Goal: Task Accomplishment & Management: Use online tool/utility

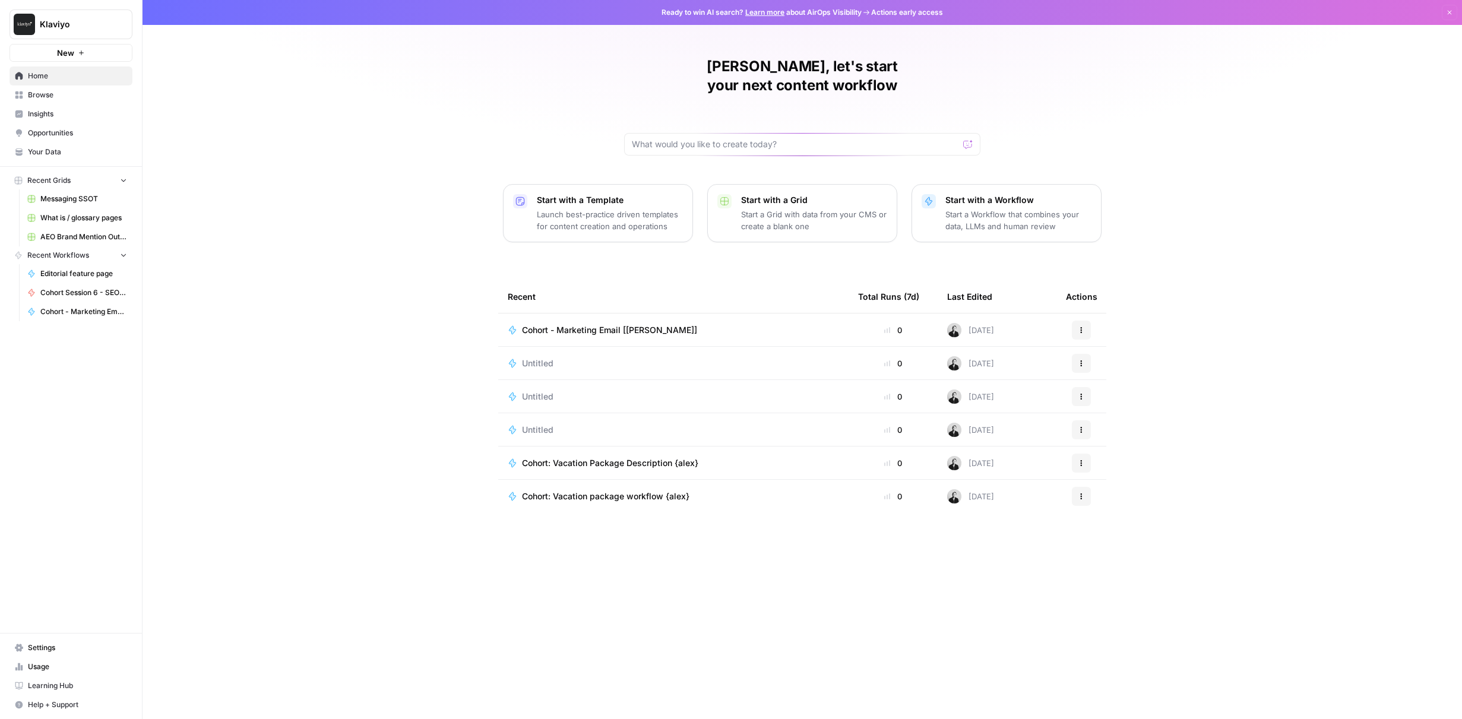
click at [43, 98] on span "Browse" at bounding box center [77, 95] width 99 height 11
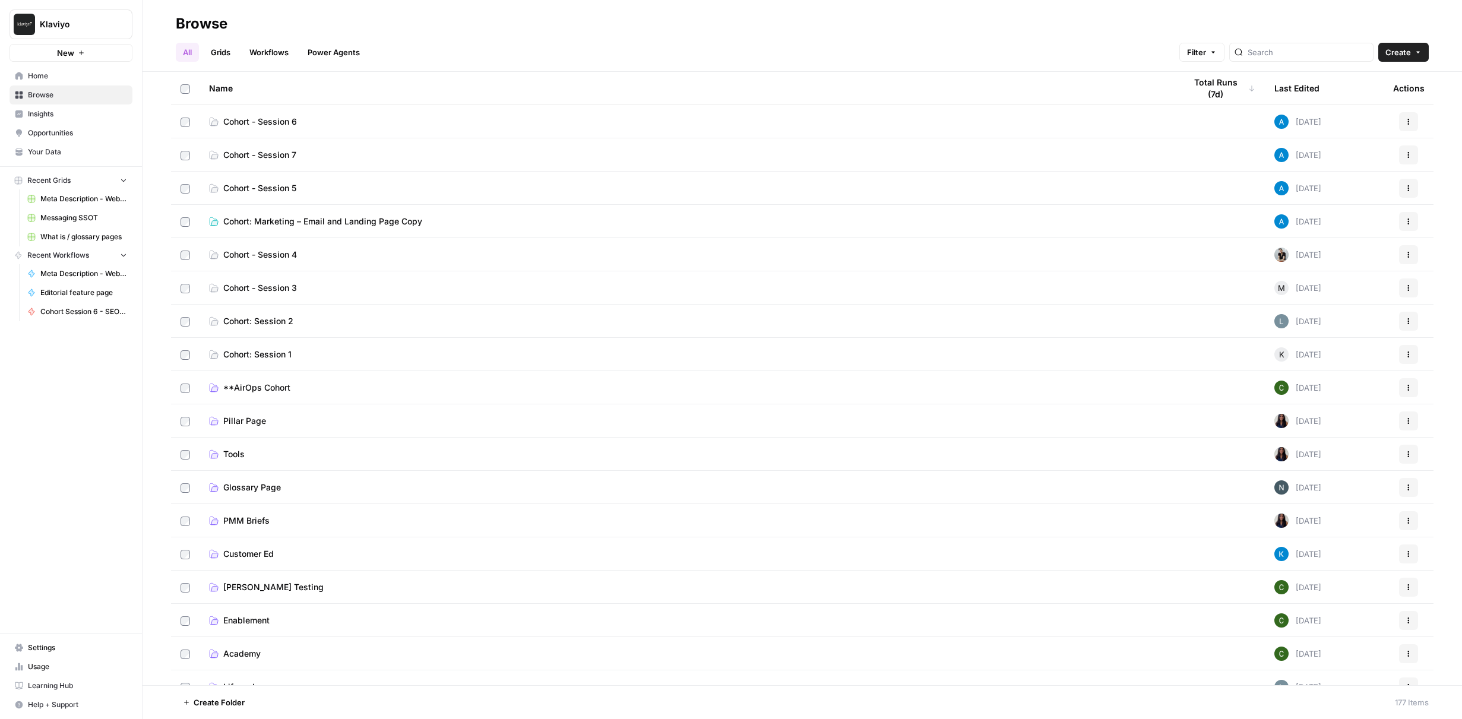
click at [315, 189] on link "Cohort - Session 5" at bounding box center [688, 188] width 958 height 12
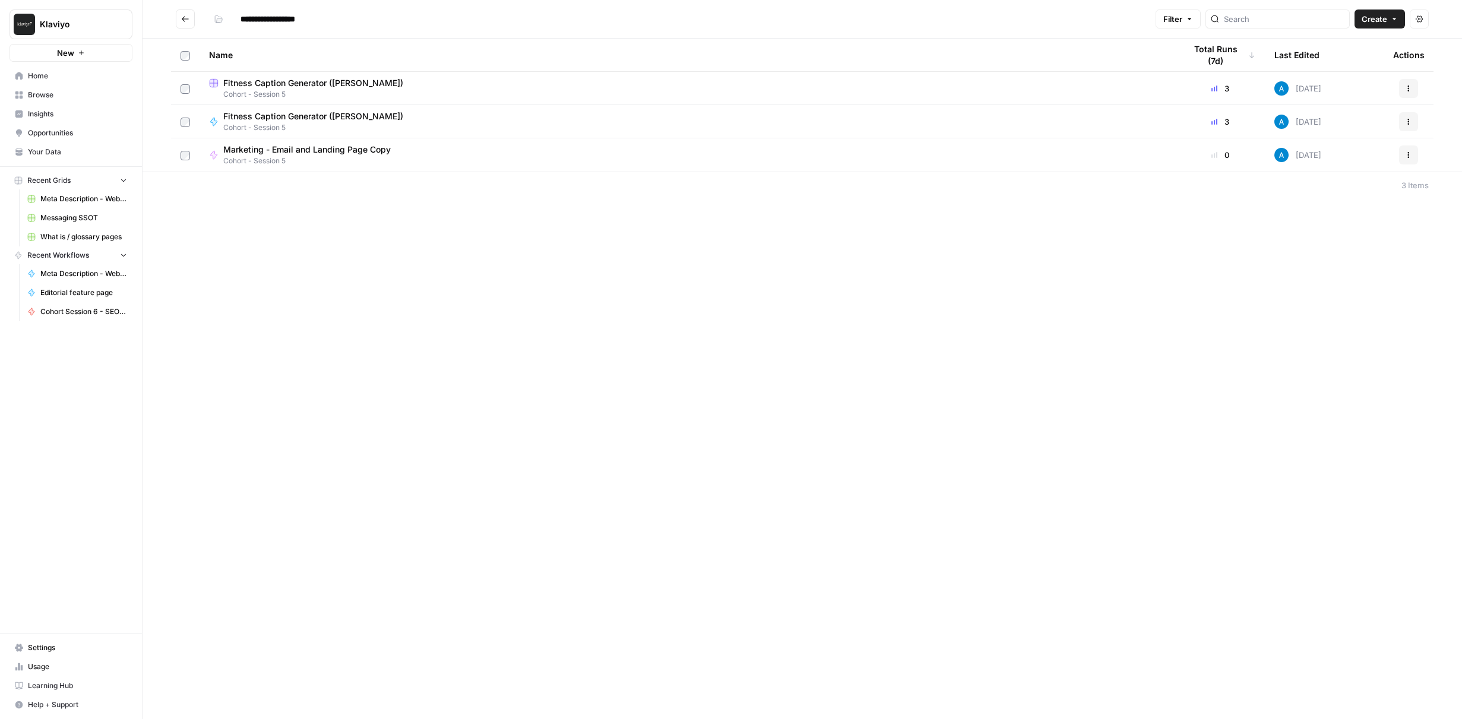
click at [184, 18] on icon "Go back" at bounding box center [185, 19] width 8 height 8
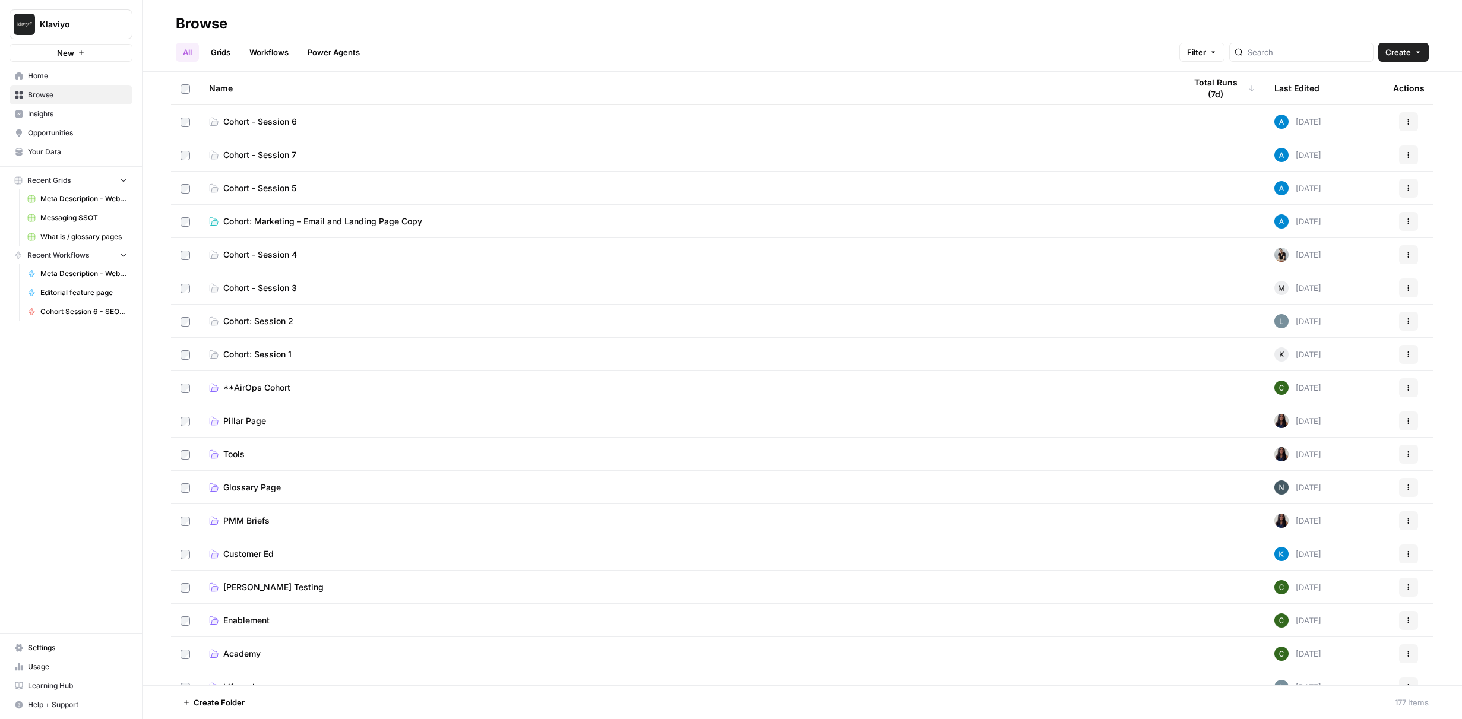
click at [478, 227] on td "Cohort: Marketing – Email and Landing Page Copy" at bounding box center [688, 221] width 977 height 33
click at [410, 220] on span "Cohort: Marketing – Email and Landing Page Copy" at bounding box center [322, 222] width 199 height 12
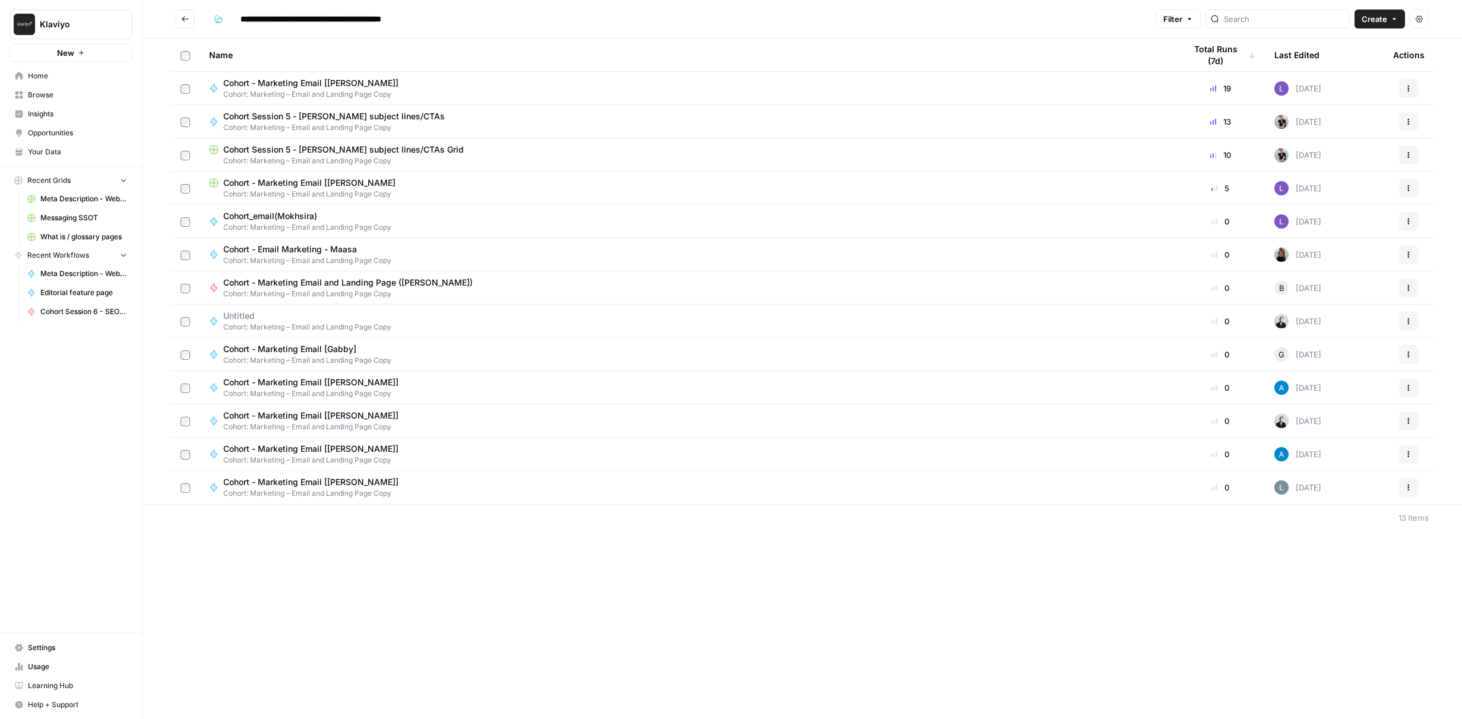
click at [554, 422] on div "Cohort - Marketing Email [Alex] Cohort: Marketing – Email and Landing Page Copy" at bounding box center [688, 421] width 958 height 23
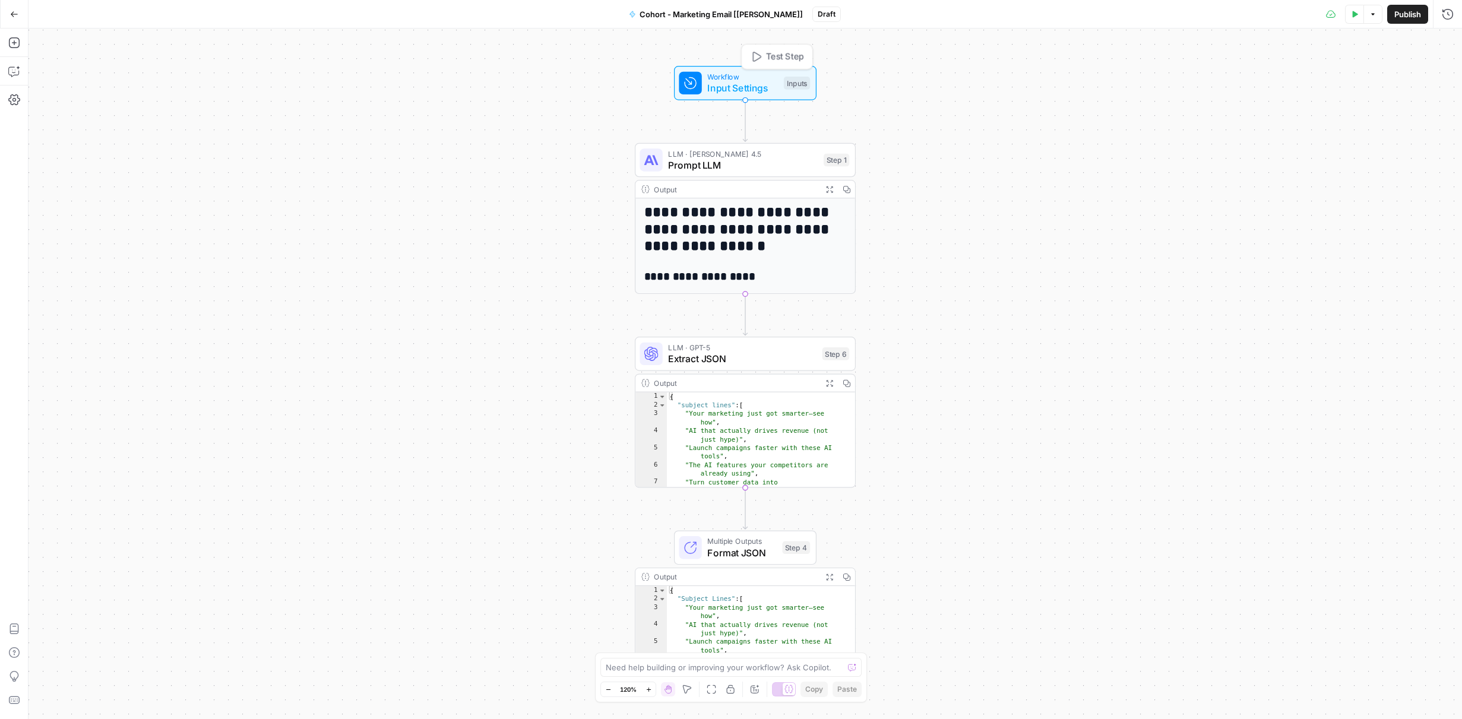
click at [763, 100] on div "Workflow Input Settings Inputs Test Step" at bounding box center [745, 83] width 143 height 34
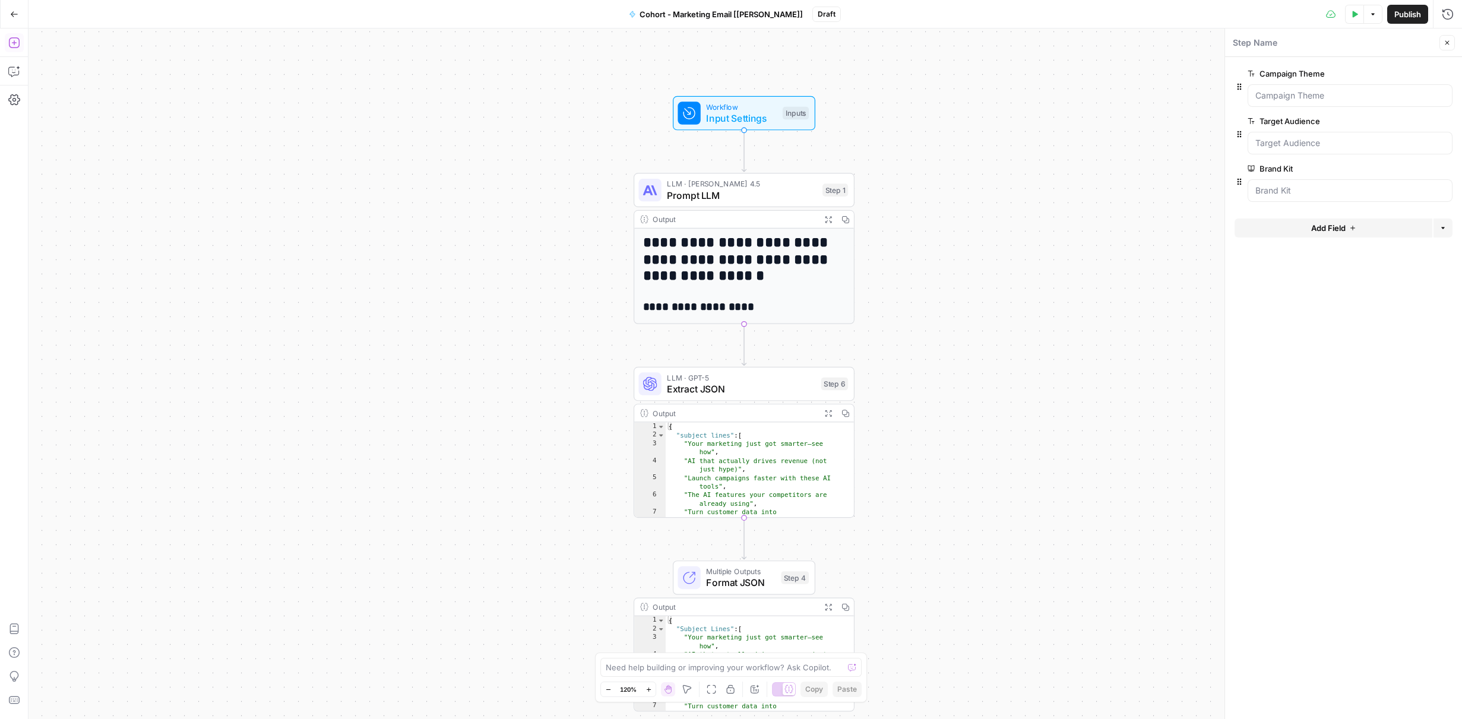
click at [12, 42] on icon "button" at bounding box center [14, 43] width 12 height 12
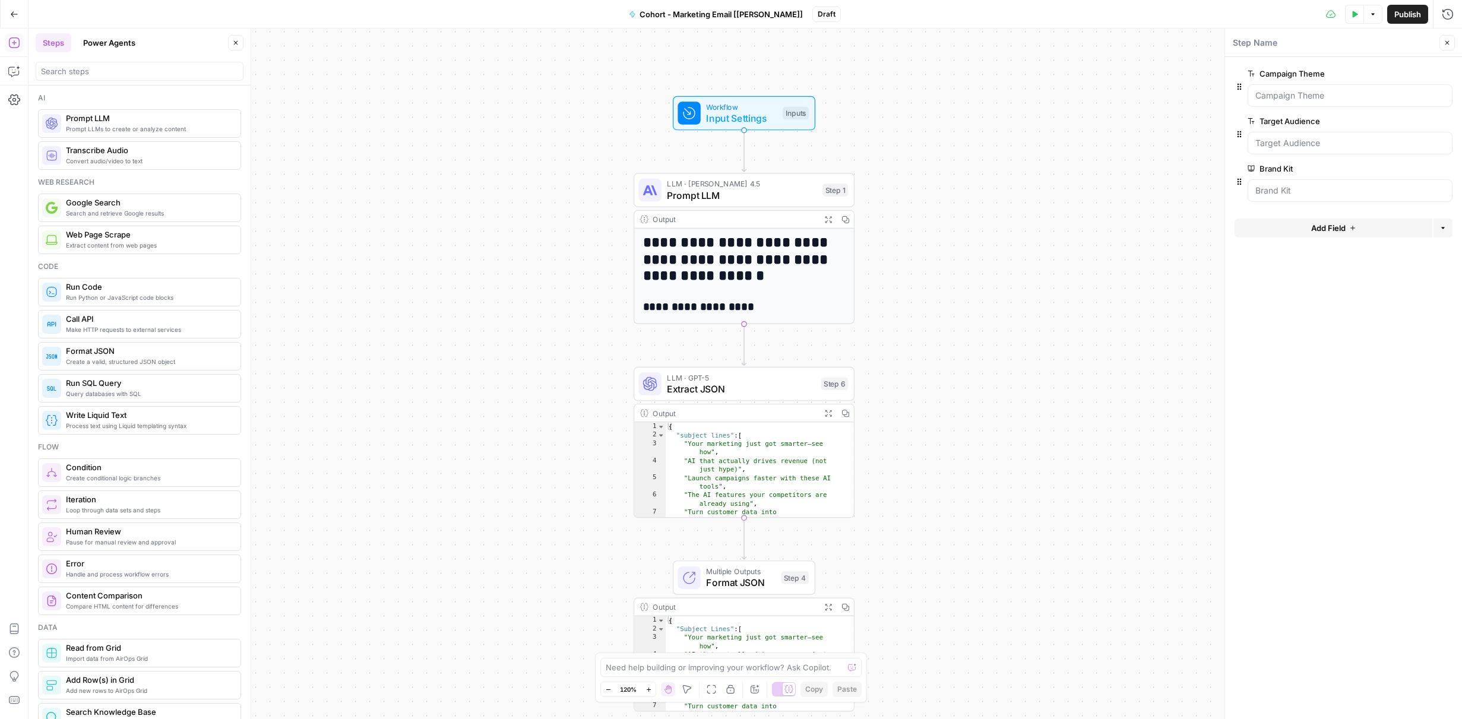
click at [16, 2] on div "Go Back" at bounding box center [14, 14] width 29 height 28
click at [15, 8] on button "Go Back" at bounding box center [14, 14] width 21 height 21
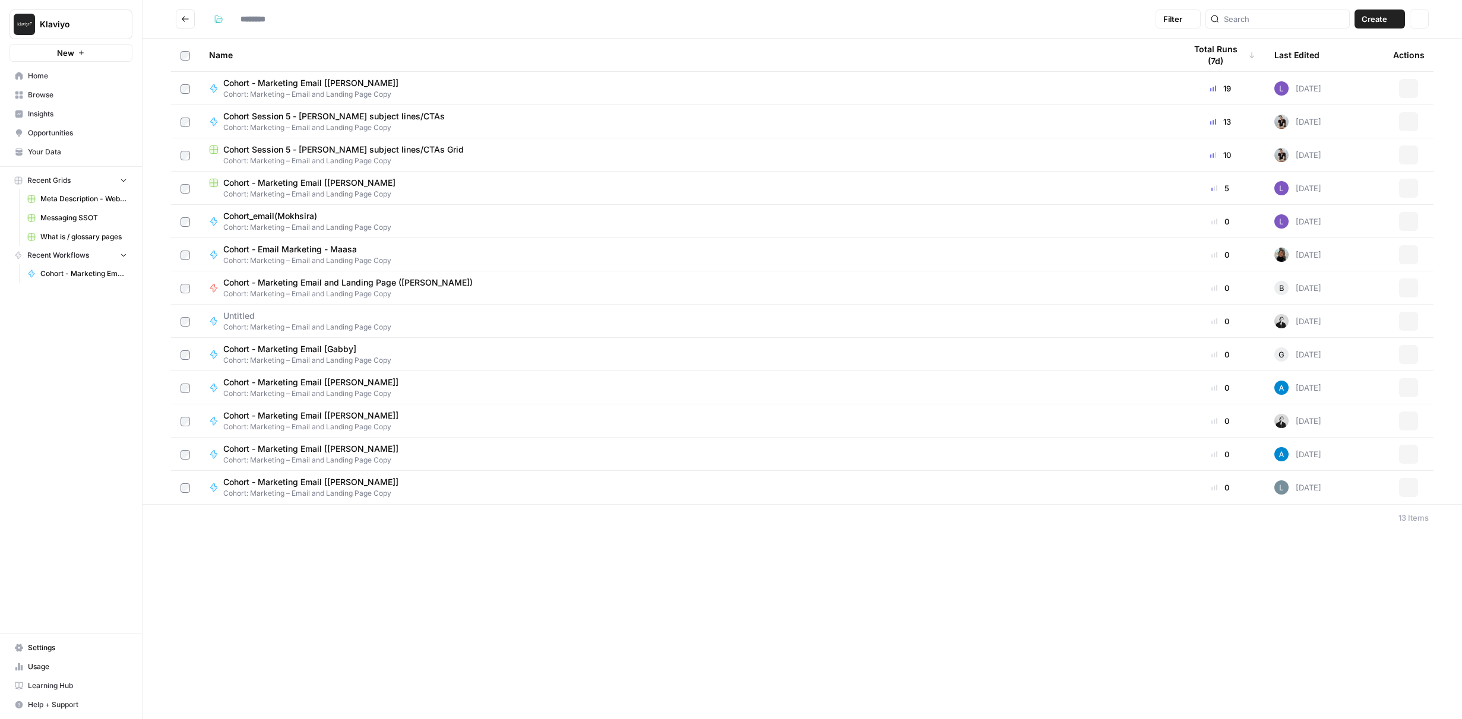
type input "**********"
click at [67, 97] on span "Browse" at bounding box center [77, 95] width 99 height 11
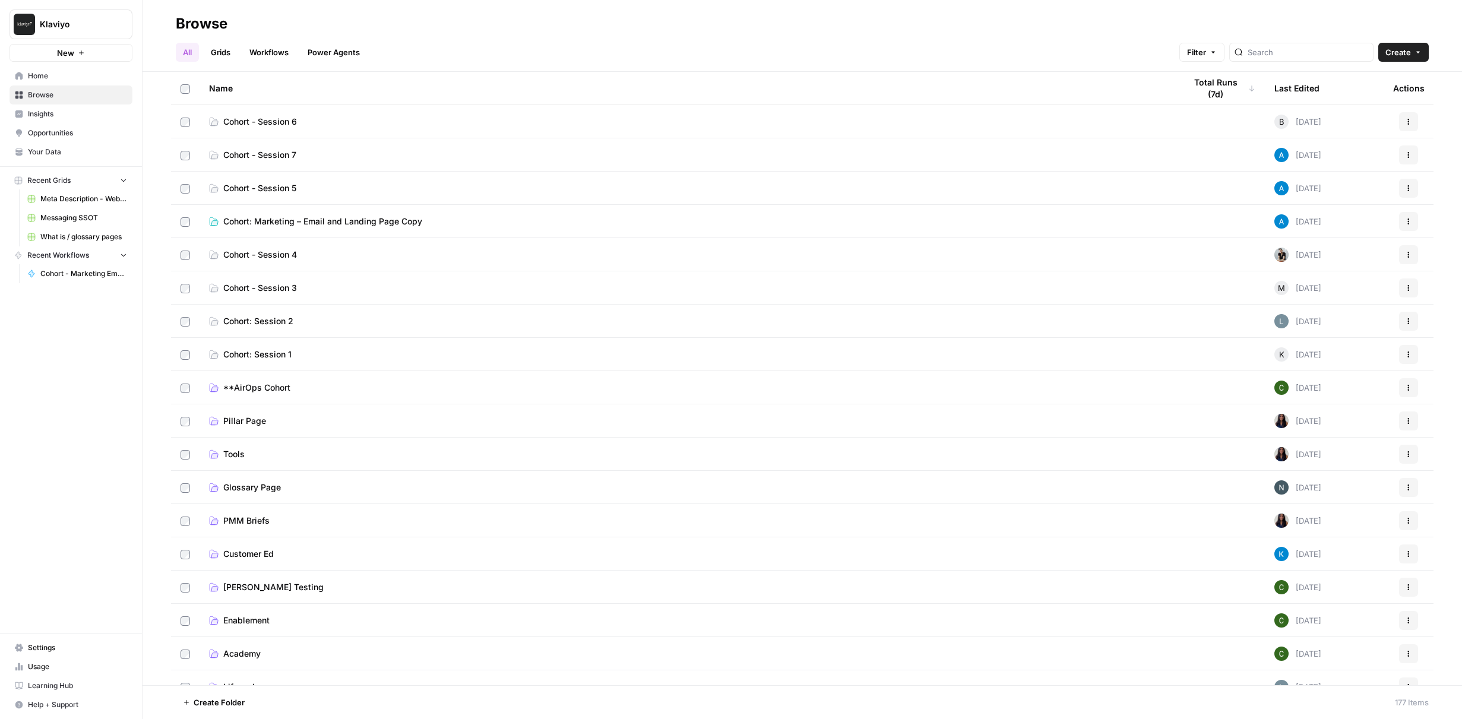
click at [417, 124] on link "Cohort - Session 6" at bounding box center [688, 122] width 958 height 12
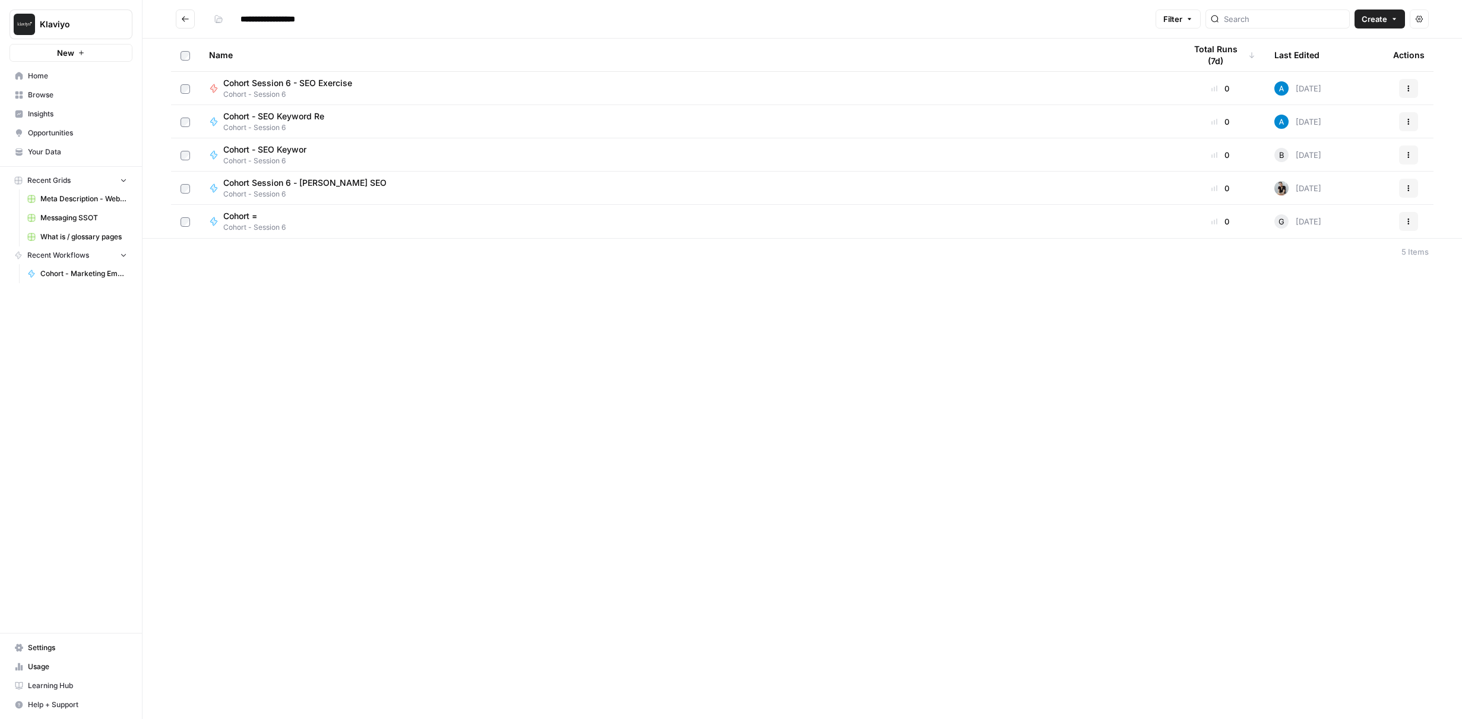
click at [1377, 18] on span "Create" at bounding box center [1375, 19] width 26 height 12
click at [1352, 61] on span "Workflow" at bounding box center [1357, 64] width 67 height 12
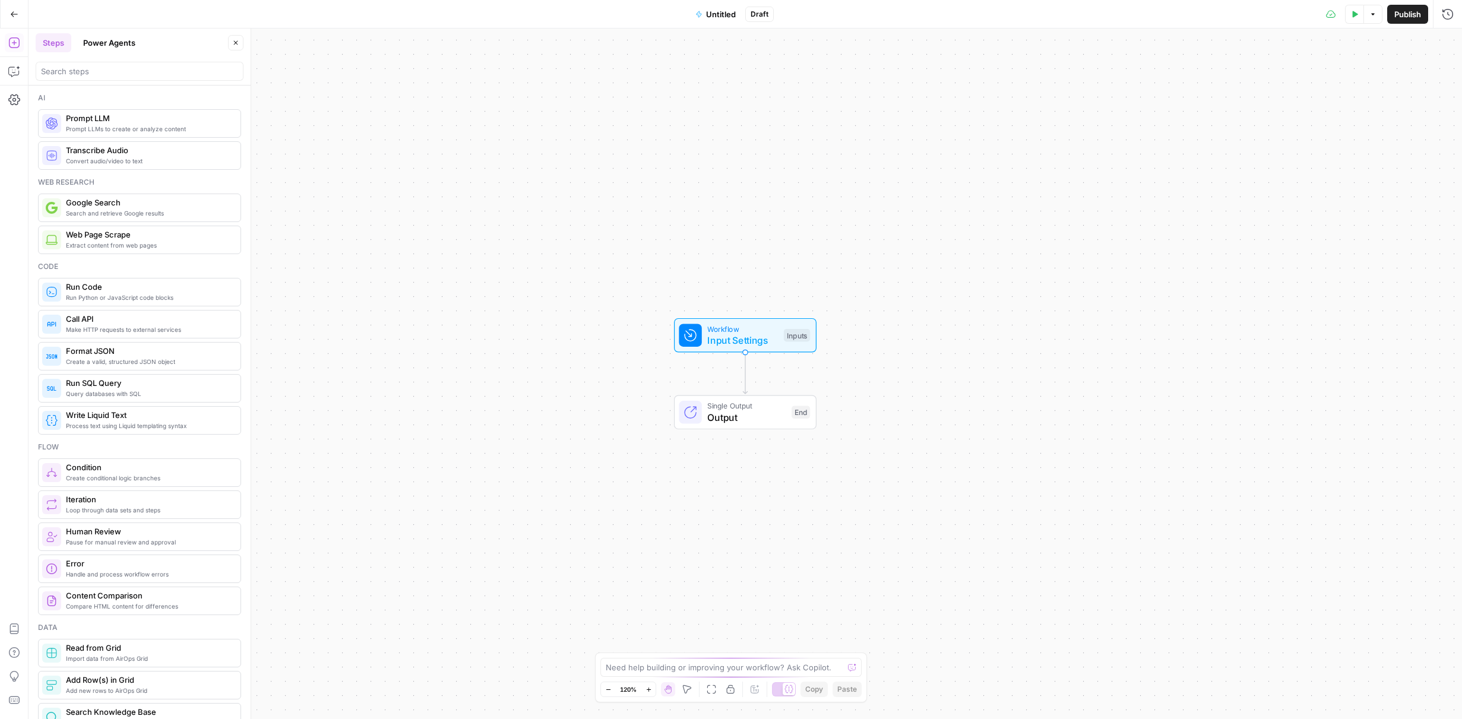
click at [711, 9] on span "Untitled" at bounding box center [721, 14] width 30 height 12
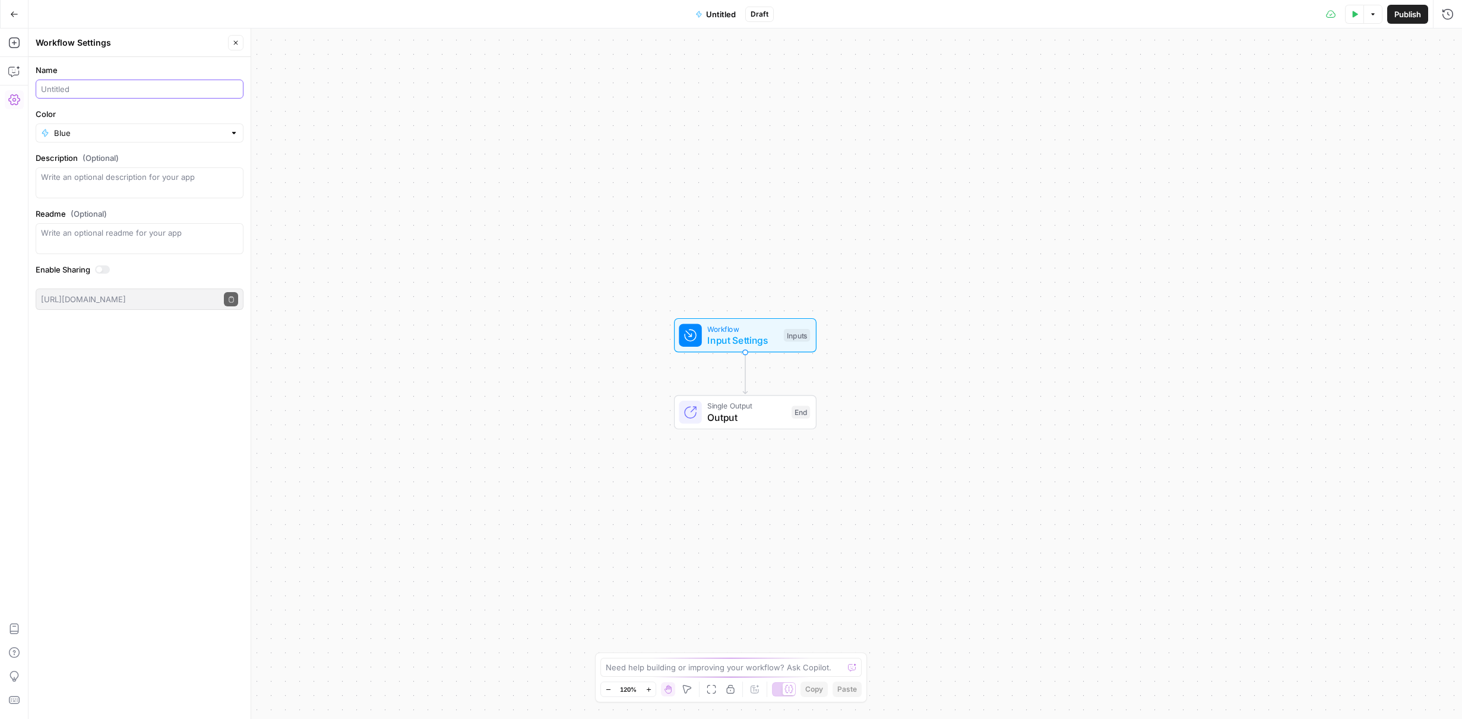
click at [146, 94] on input "Name" at bounding box center [139, 89] width 197 height 12
type input "Cohort - SEO Keyword Research"
click at [306, 168] on div "Workflow Input Settings Inputs Single Output Output End" at bounding box center [746, 374] width 1434 height 691
click at [140, 131] on input "Color" at bounding box center [139, 133] width 171 height 12
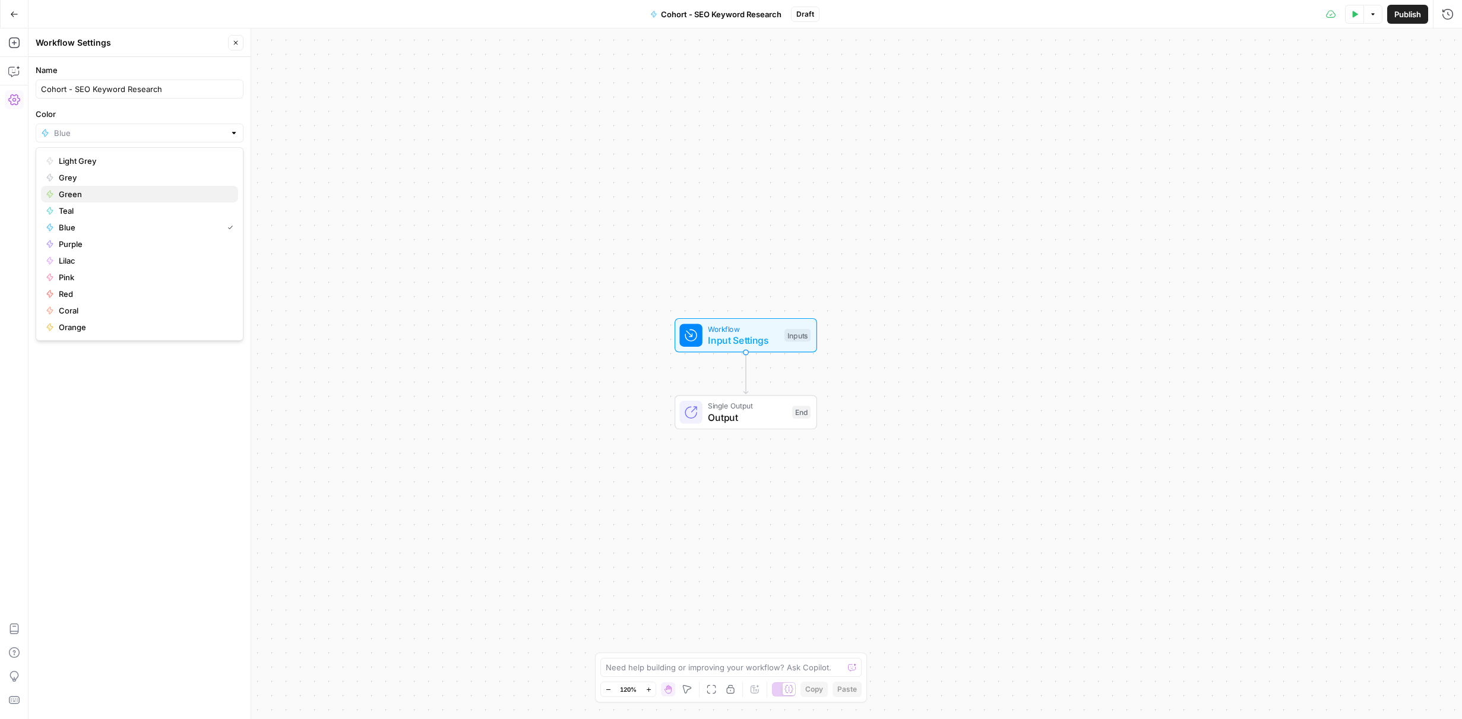
click at [125, 192] on span "Green" at bounding box center [144, 194] width 170 height 12
type input "Green"
click at [391, 195] on div "Workflow Input Settings Inputs Single Output Output End" at bounding box center [746, 374] width 1434 height 691
click at [743, 418] on span "Output" at bounding box center [747, 417] width 78 height 14
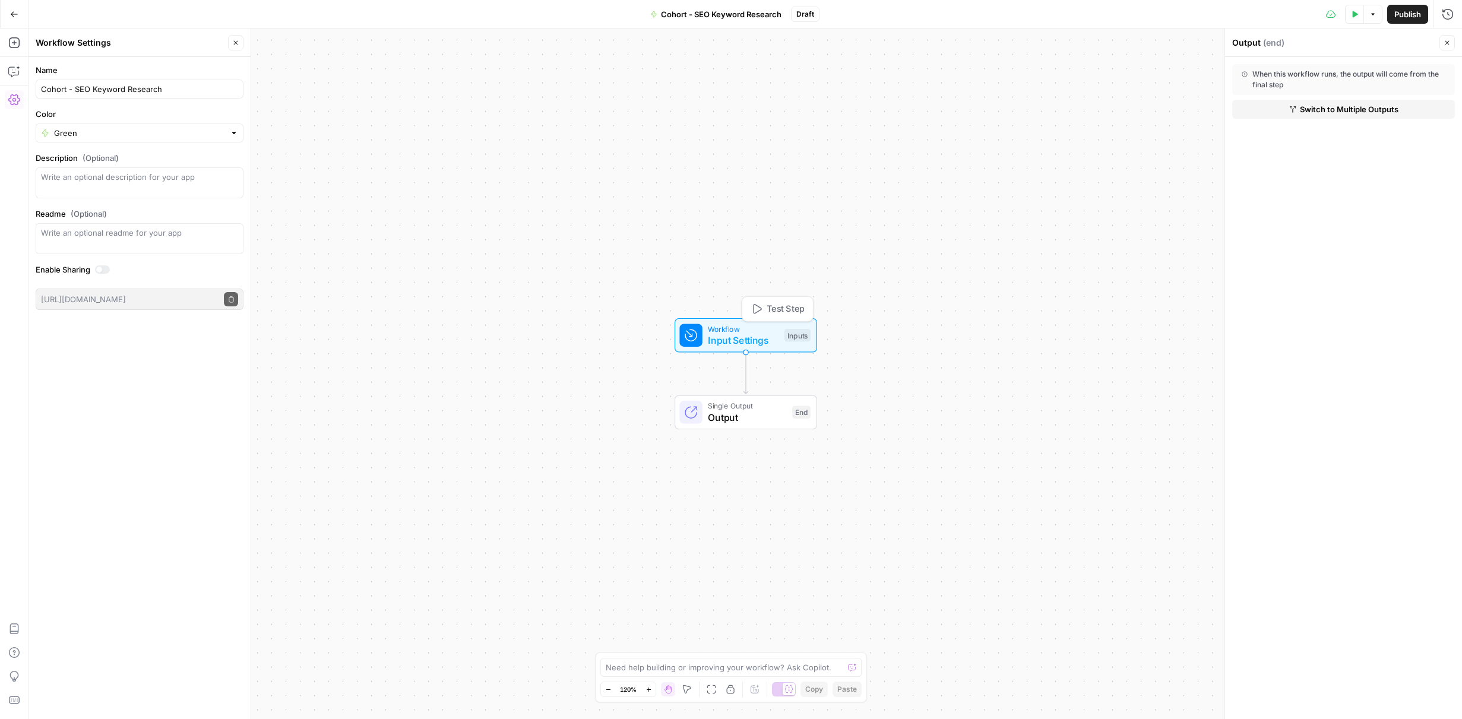
click at [751, 334] on span "Input Settings" at bounding box center [743, 340] width 71 height 14
click at [233, 43] on icon "button" at bounding box center [235, 42] width 7 height 7
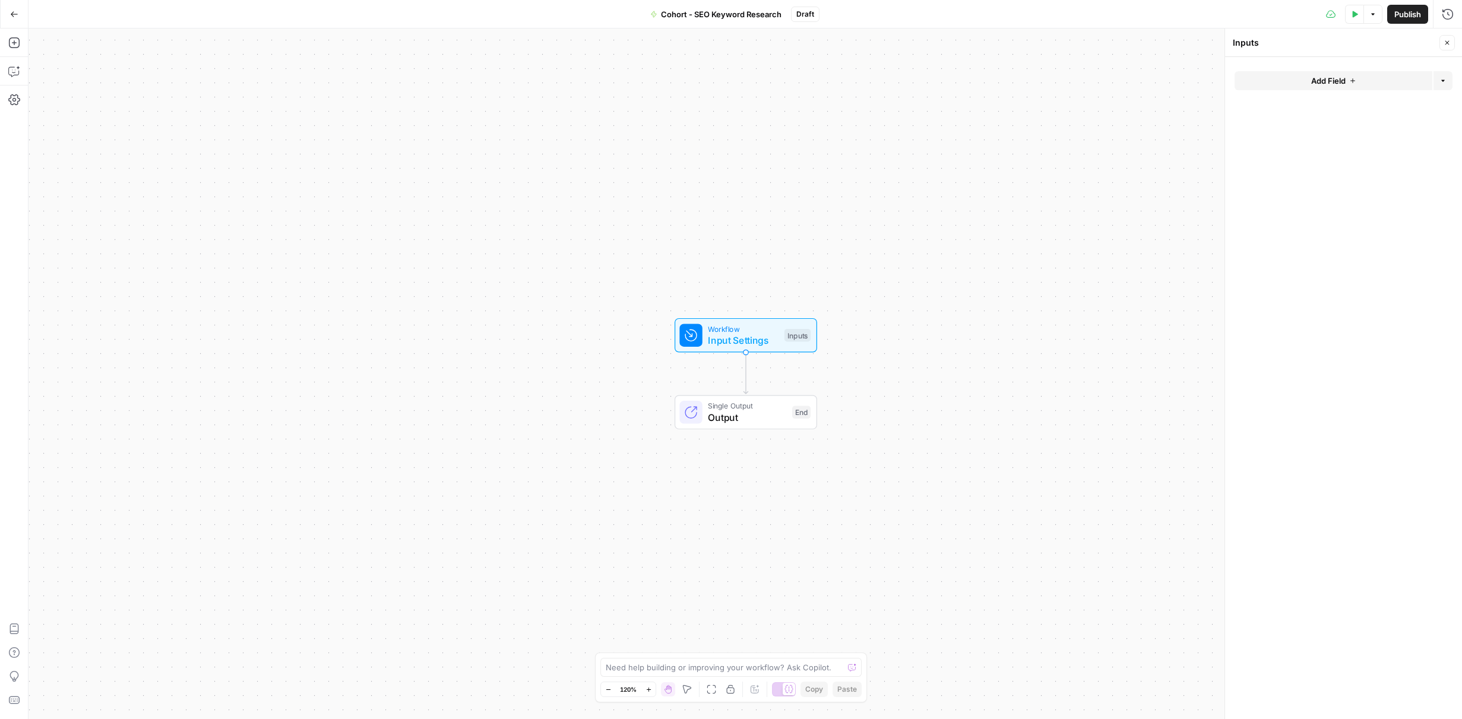
click at [1402, 11] on span "Publish" at bounding box center [1408, 14] width 27 height 12
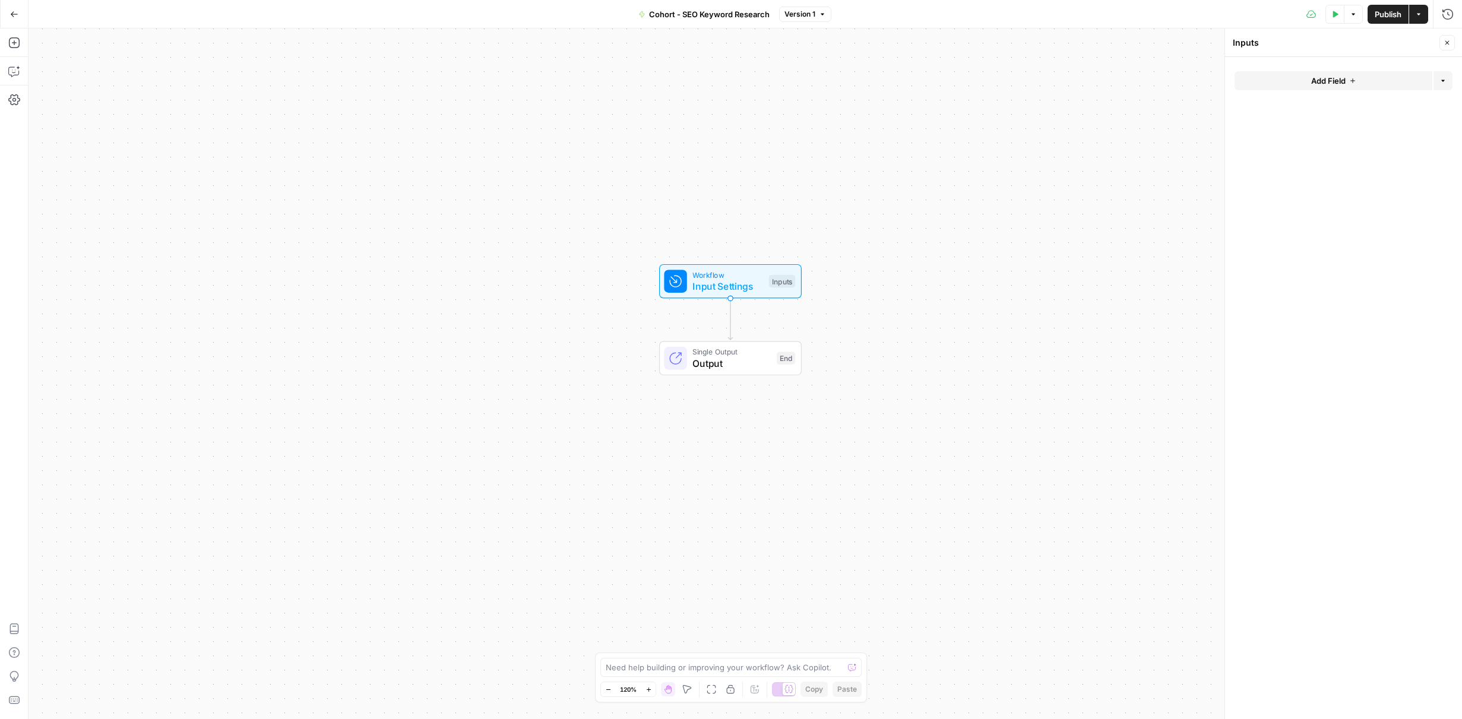
drag, startPoint x: 874, startPoint y: 355, endPoint x: 859, endPoint y: 299, distance: 57.2
click at [859, 299] on div "Workflow Input Settings Inputs Single Output Output End" at bounding box center [746, 374] width 1434 height 691
click at [735, 285] on span "Input Settings" at bounding box center [728, 286] width 71 height 14
click at [1364, 83] on button "Add Field" at bounding box center [1334, 80] width 198 height 19
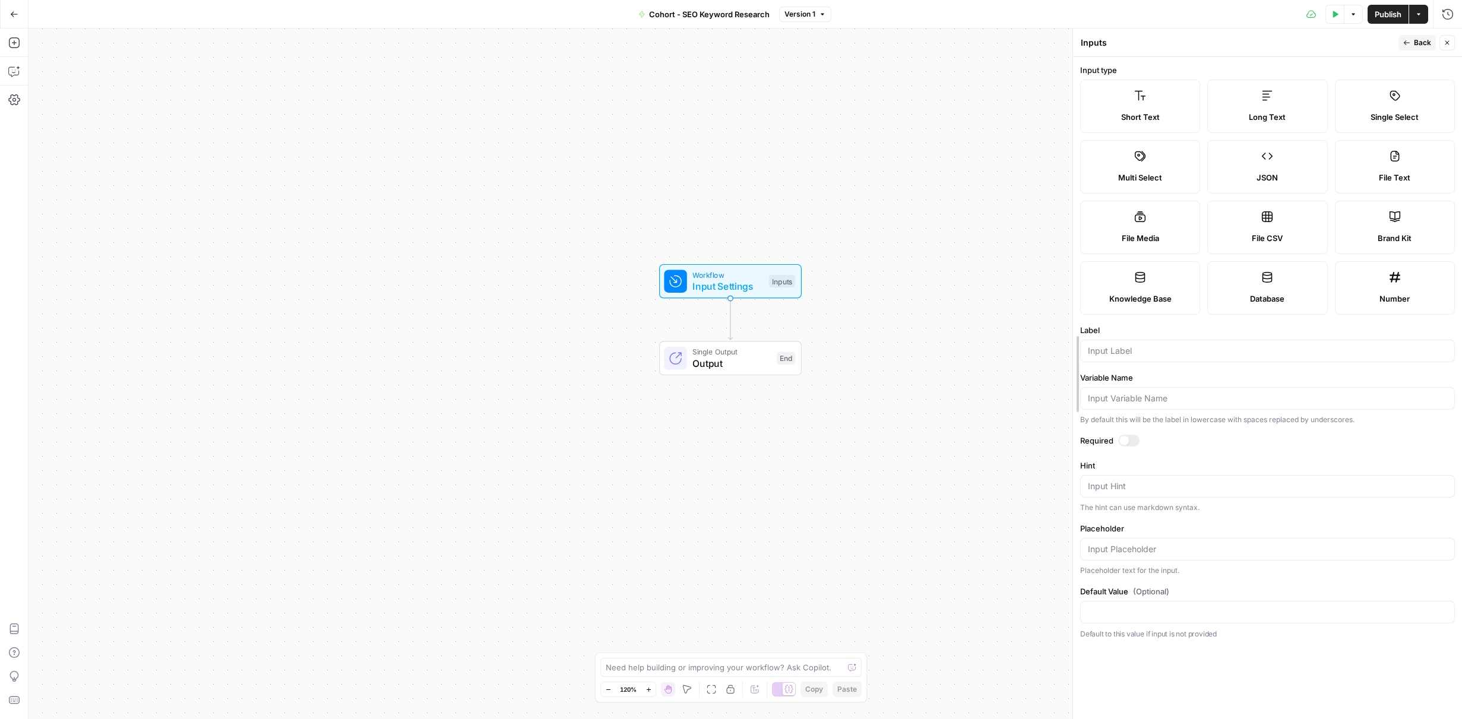
drag, startPoint x: 1225, startPoint y: 172, endPoint x: 1073, endPoint y: 172, distance: 152.1
click at [1174, 105] on label "Short Text" at bounding box center [1140, 106] width 120 height 53
click at [1163, 356] on input "Label" at bounding box center [1267, 351] width 359 height 12
type input "Keyword"
click at [1130, 444] on div at bounding box center [1128, 441] width 21 height 12
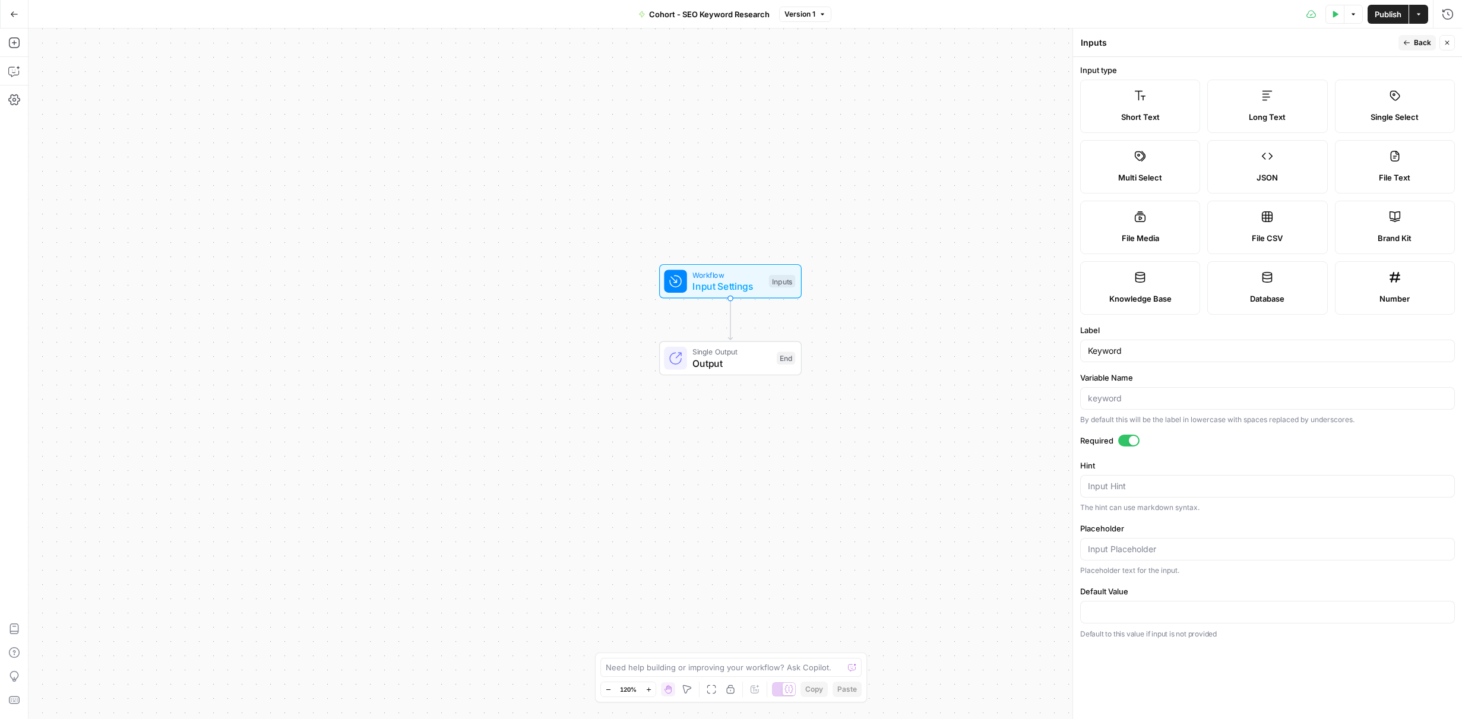
click at [1411, 40] on icon "button" at bounding box center [1407, 42] width 7 height 7
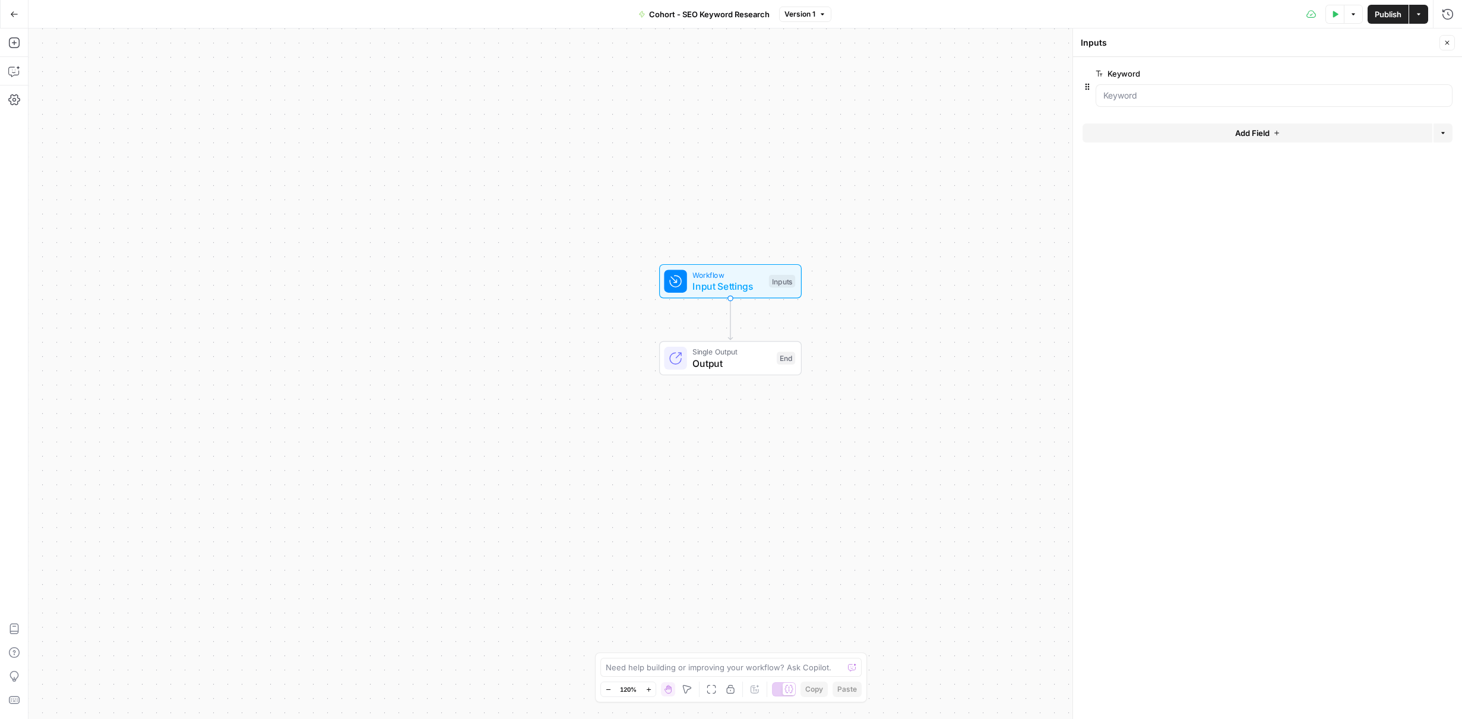
click at [1240, 133] on span "Add Field" at bounding box center [1253, 133] width 34 height 12
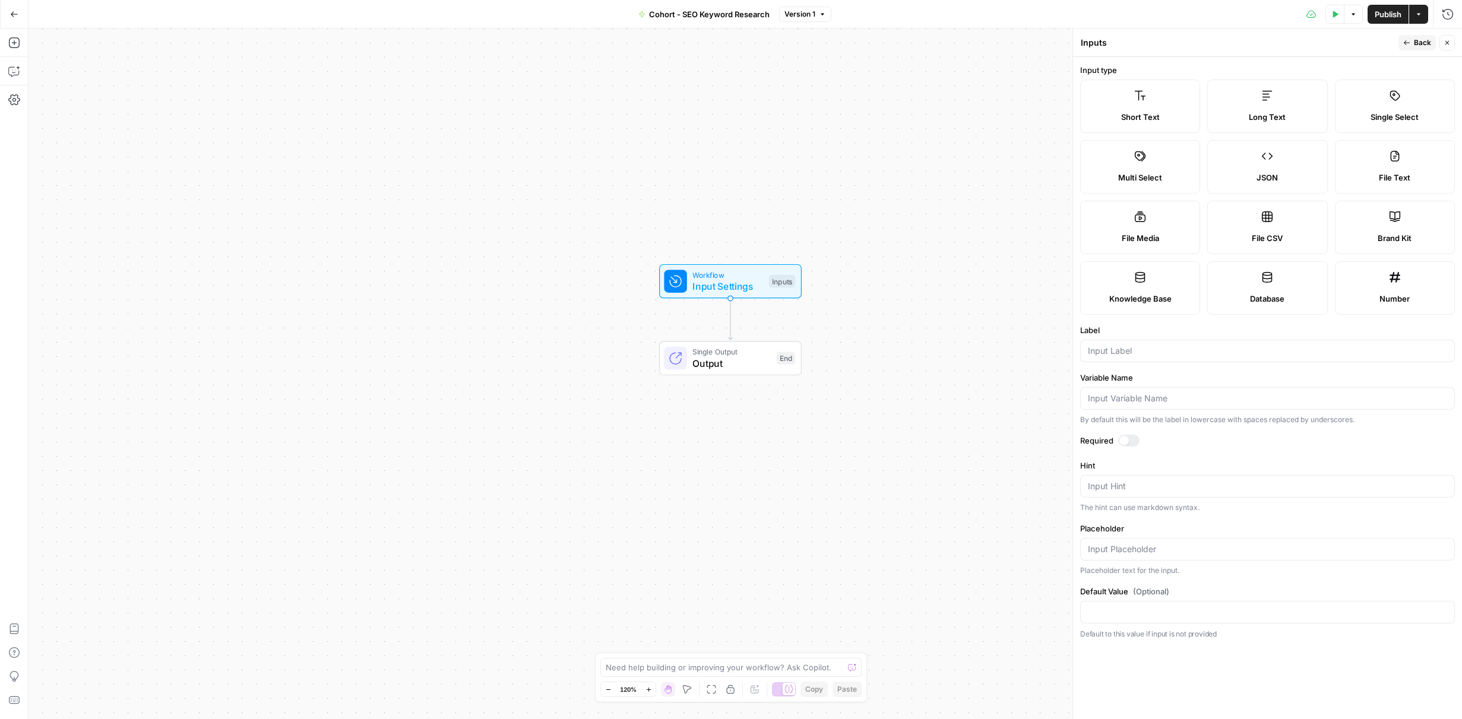
click at [1372, 232] on div "Brand Kit" at bounding box center [1395, 238] width 100 height 12
type input "Brand Kit"
type input "brand_kit"
click at [1122, 438] on div at bounding box center [1125, 441] width 10 height 10
click at [1418, 42] on span "Back" at bounding box center [1422, 42] width 17 height 11
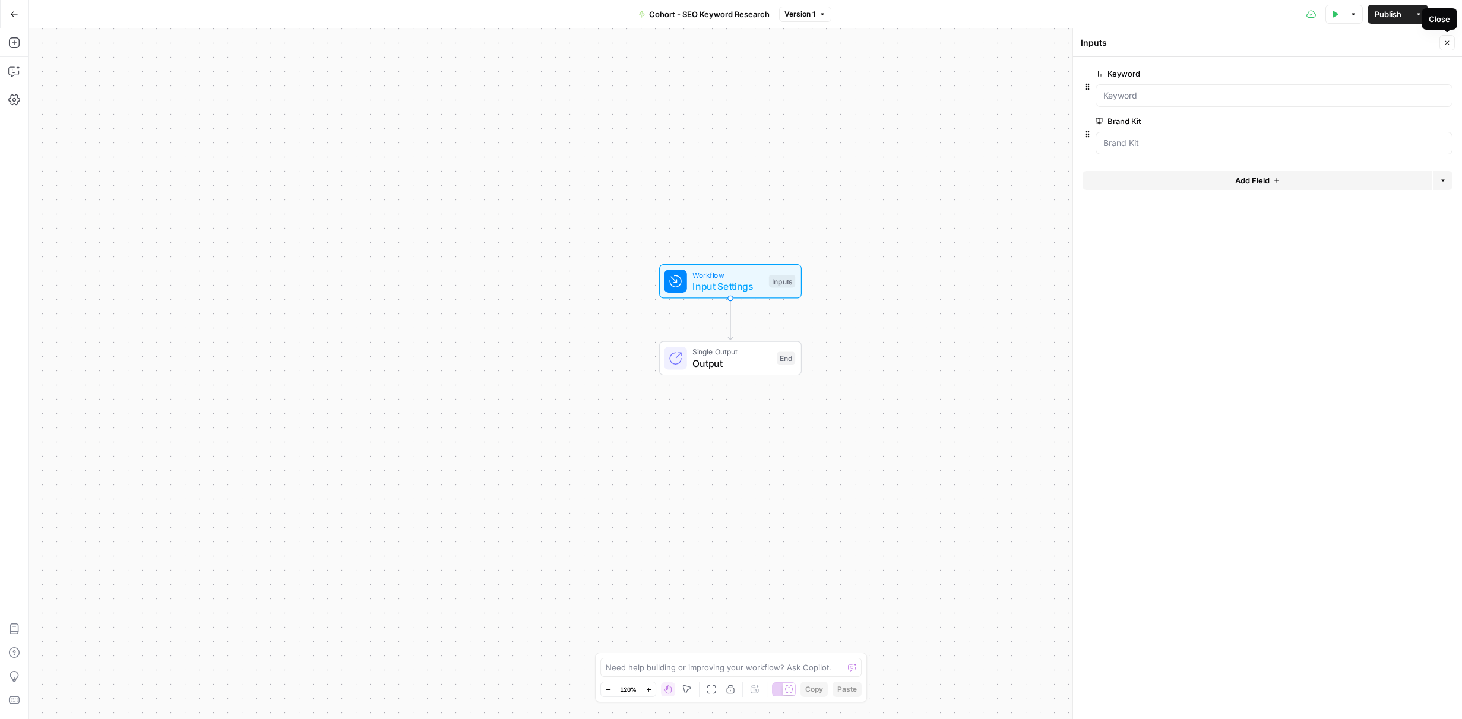
click at [1447, 43] on icon "button" at bounding box center [1448, 43] width 4 height 4
click at [1337, 18] on button "Test Data" at bounding box center [1335, 14] width 19 height 19
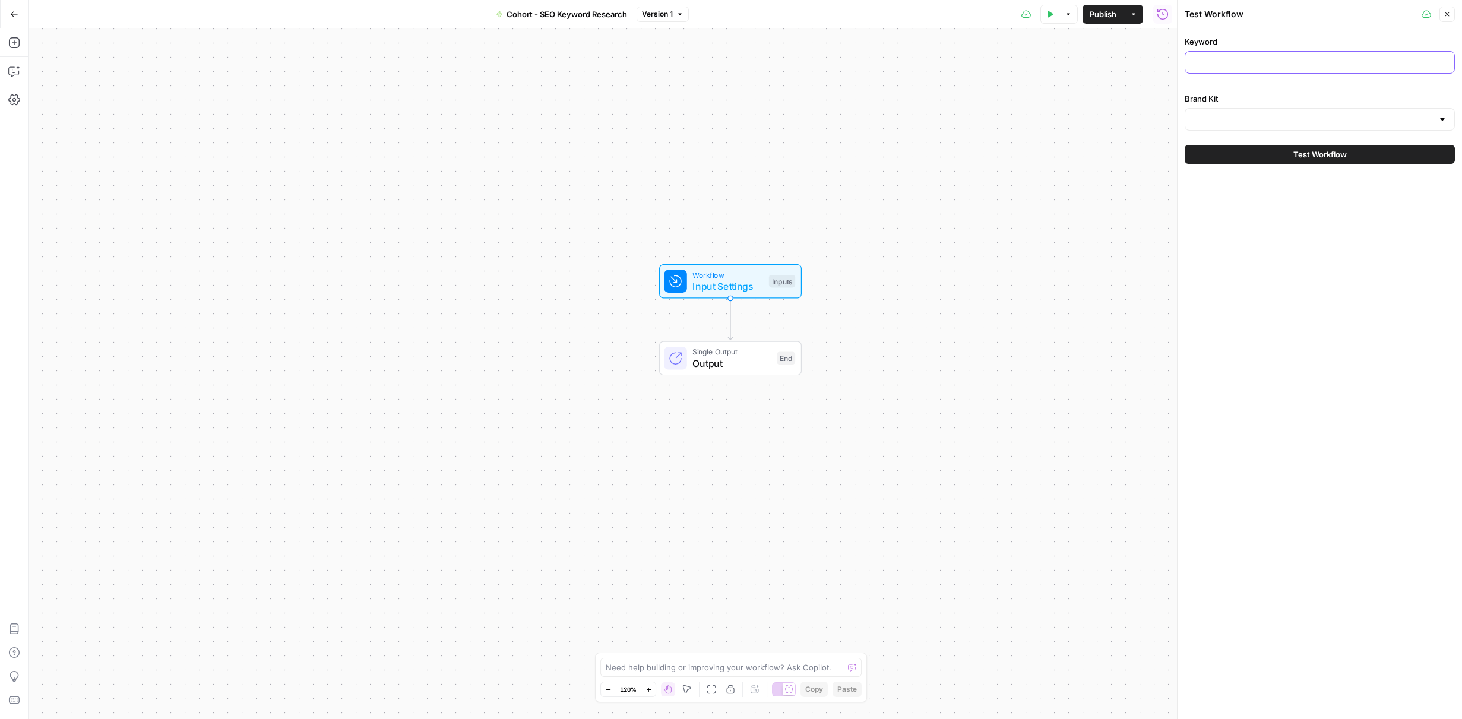
click at [1304, 64] on input "Keyword" at bounding box center [1320, 62] width 255 height 12
type input "ai search"
click at [1241, 114] on input "Brand Kit" at bounding box center [1313, 119] width 241 height 12
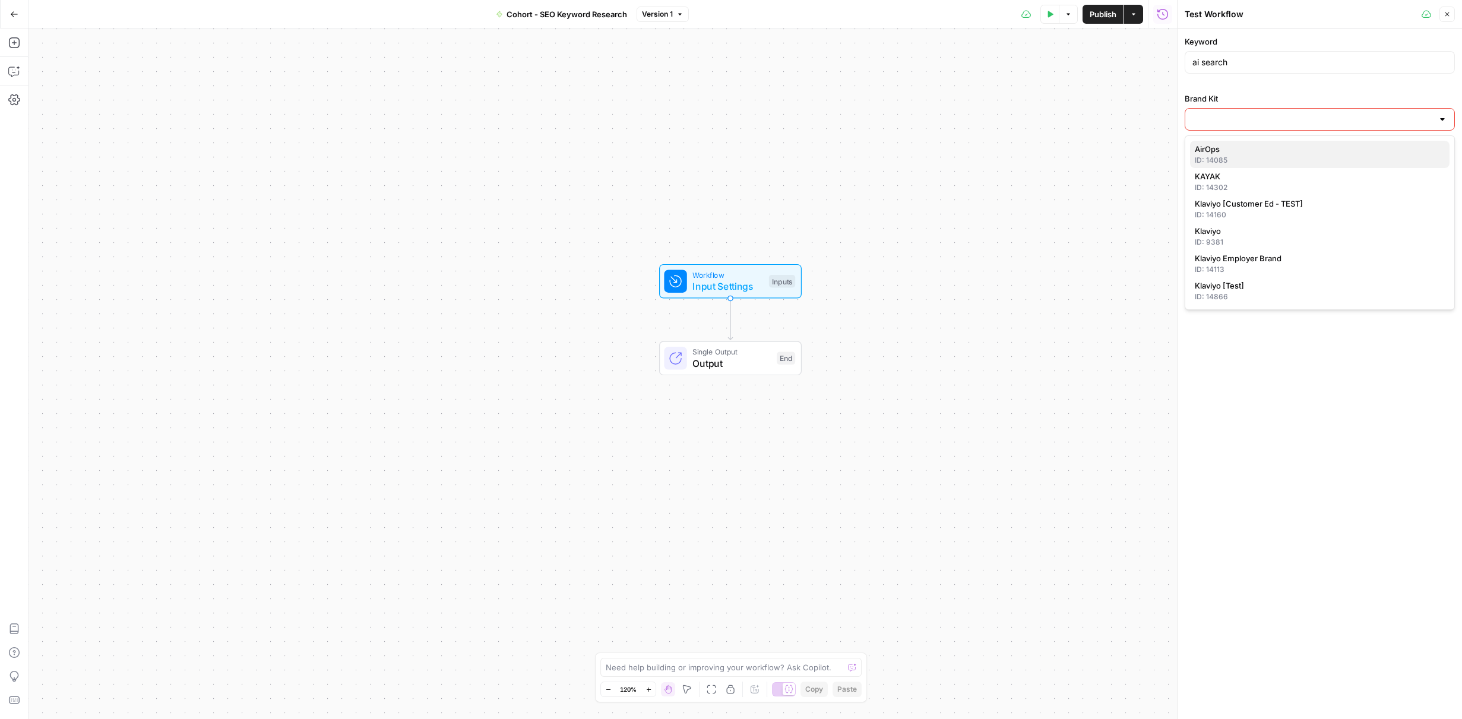
click at [1247, 154] on span "AirOps" at bounding box center [1317, 149] width 245 height 12
type input "AirOps"
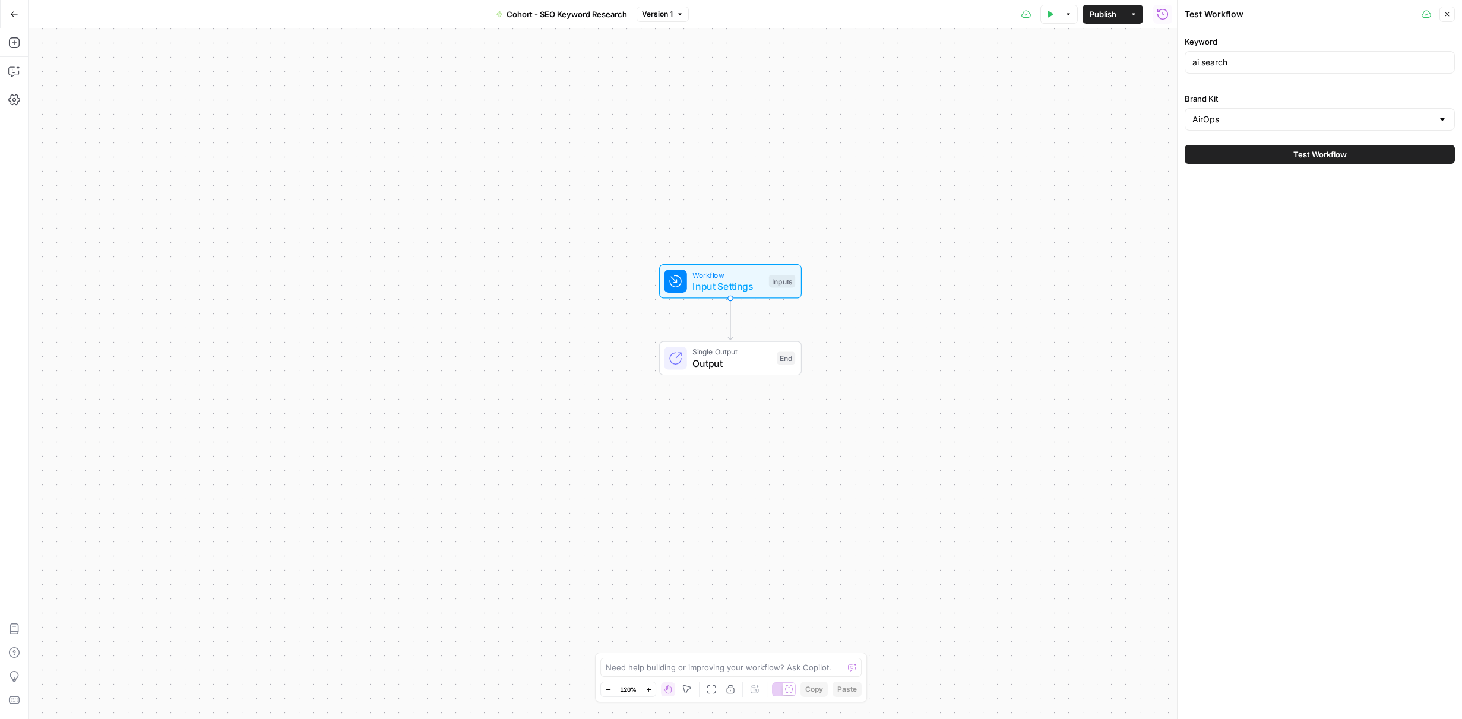
click at [1445, 13] on icon "button" at bounding box center [1447, 14] width 7 height 7
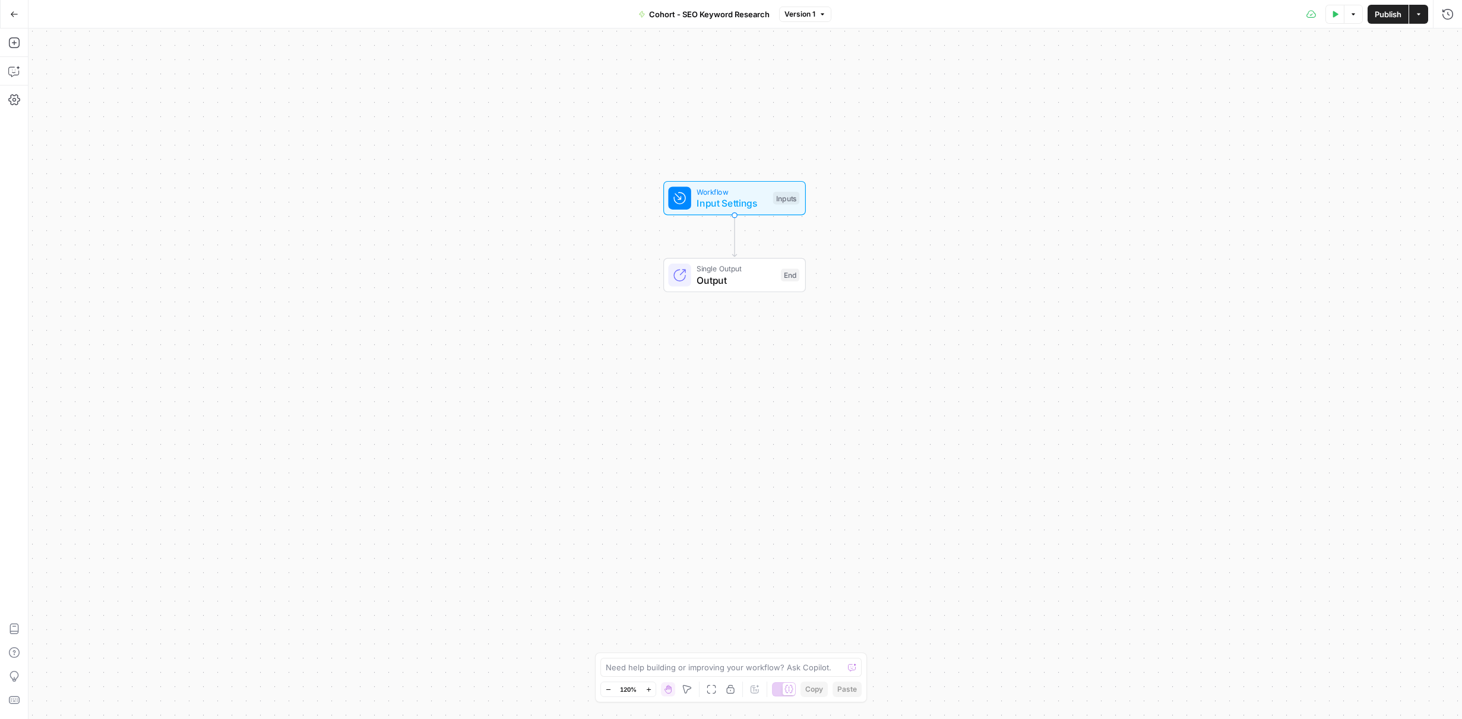
drag, startPoint x: 934, startPoint y: 326, endPoint x: 939, endPoint y: 242, distance: 84.4
click at [21, 45] on button "Add Steps" at bounding box center [14, 42] width 19 height 19
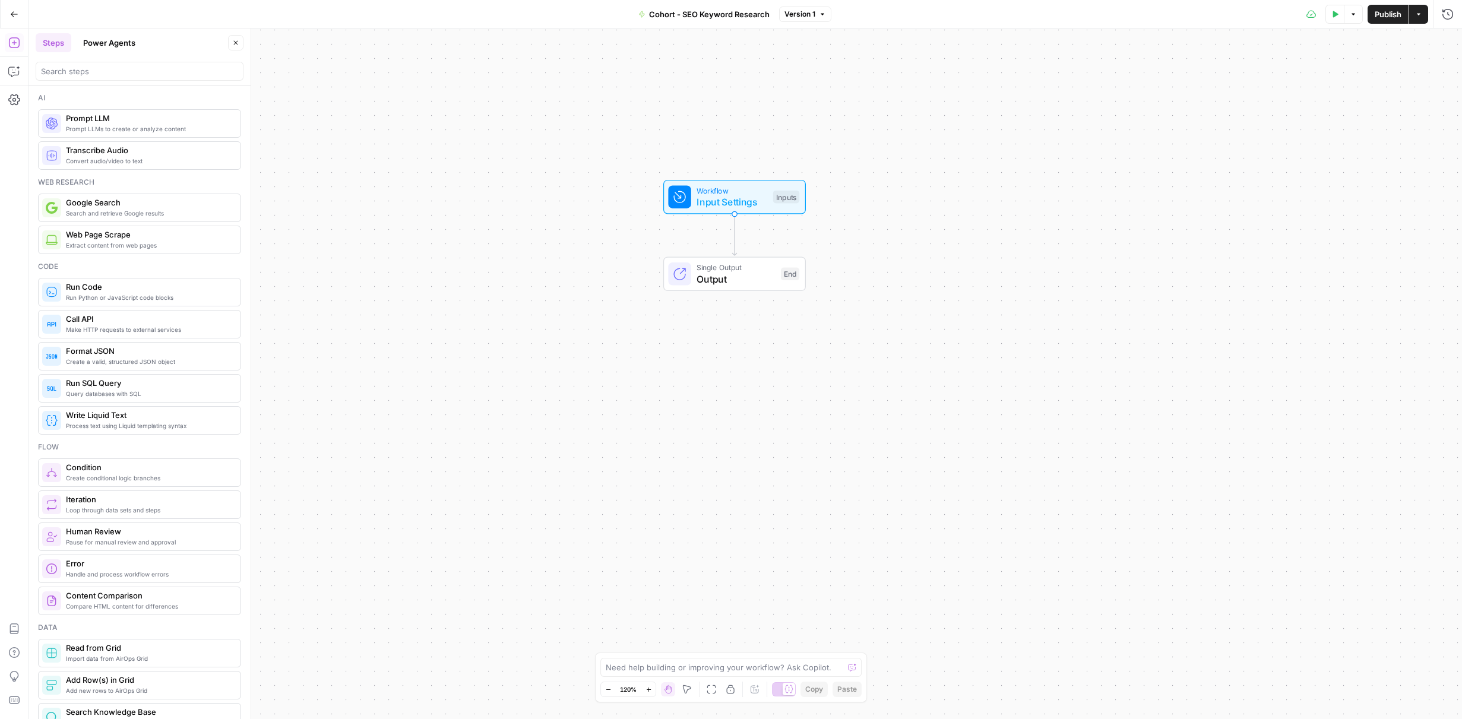
click at [155, 215] on span "Search and retrieve Google results" at bounding box center [148, 213] width 165 height 10
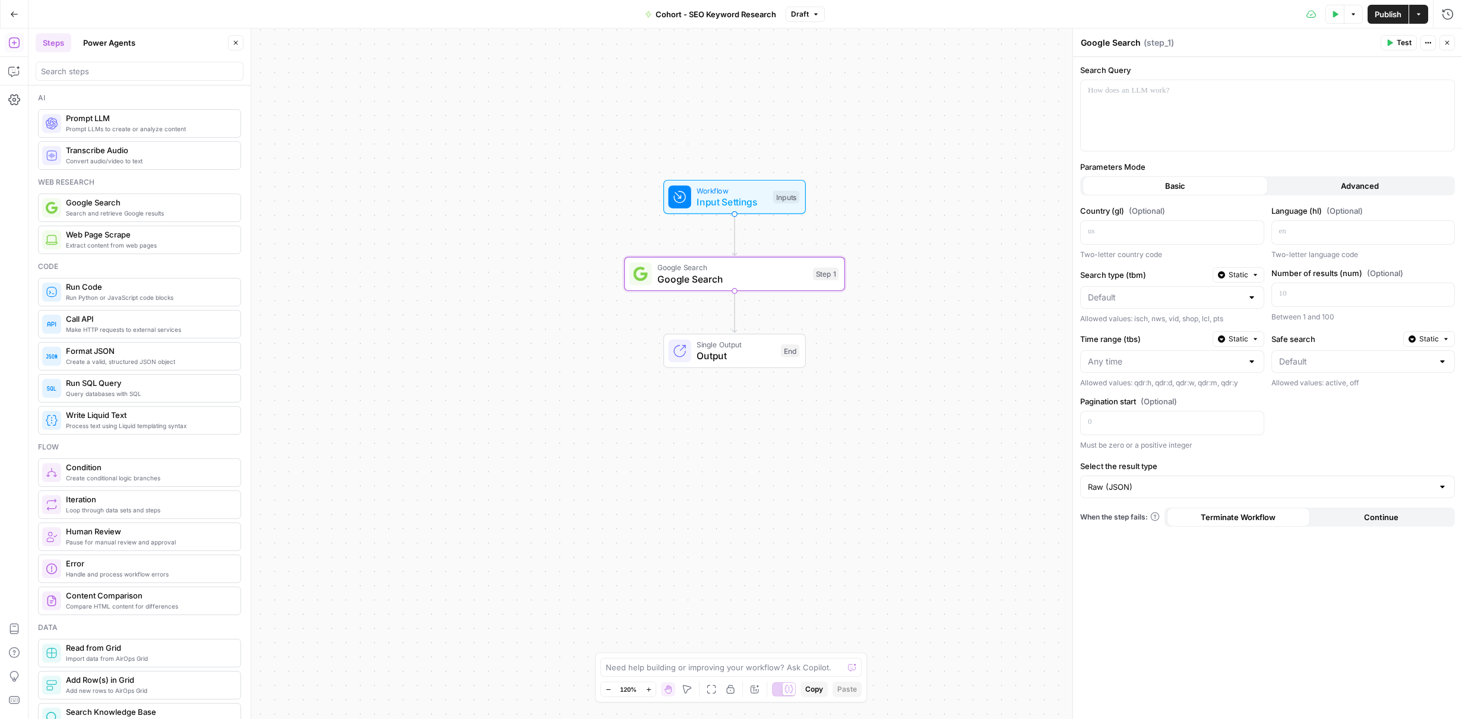
click at [1210, 183] on div "Basic" at bounding box center [1175, 185] width 185 height 19
click at [1221, 187] on div "Basic" at bounding box center [1175, 185] width 185 height 19
click at [1312, 186] on button "Advanced" at bounding box center [1360, 185] width 185 height 19
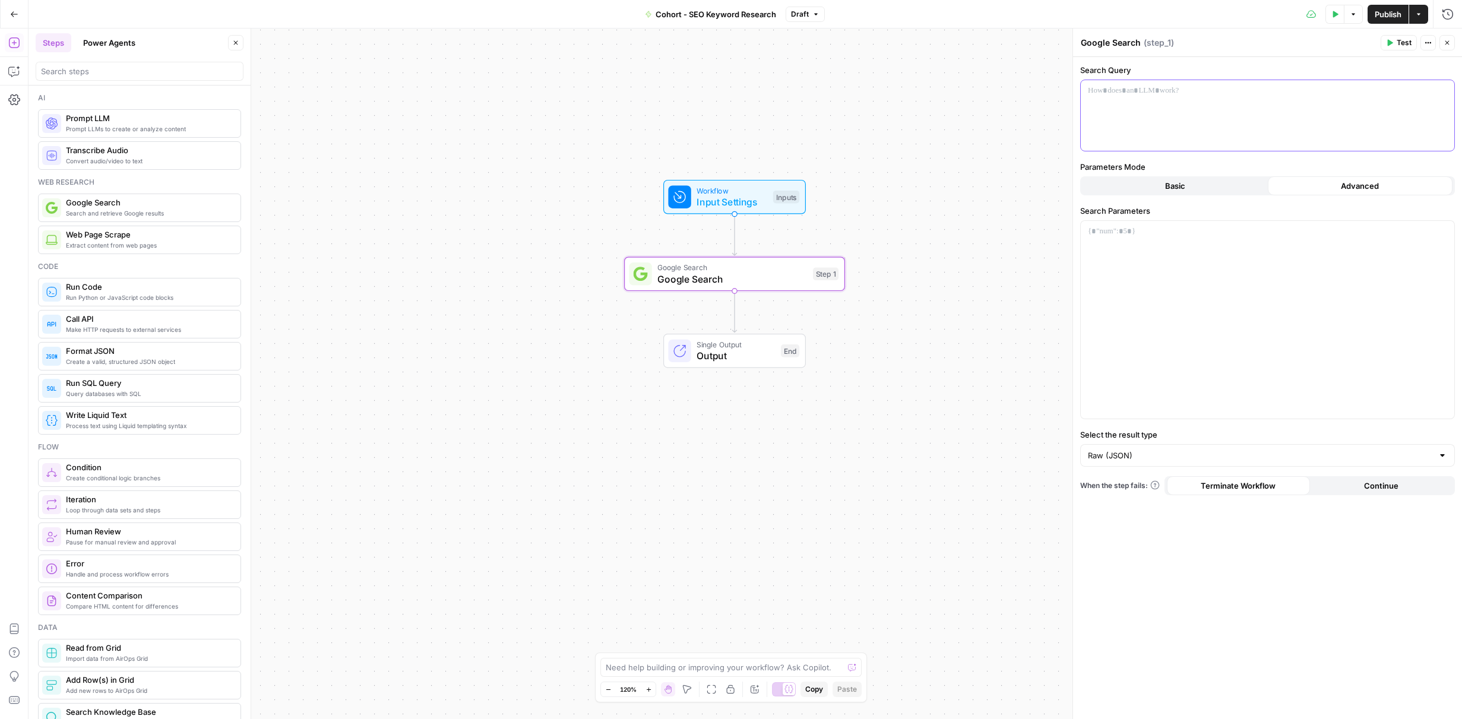
click at [1221, 132] on div at bounding box center [1268, 115] width 374 height 71
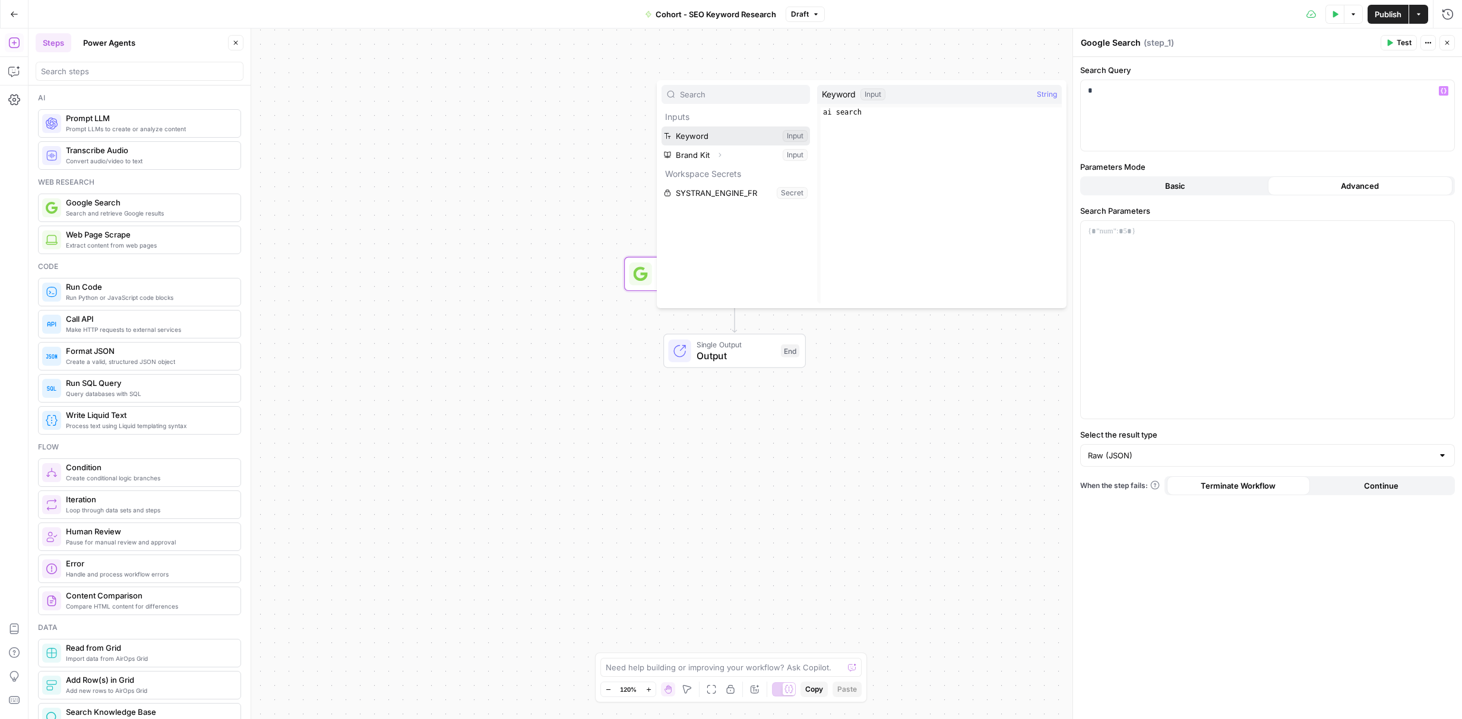
click at [751, 138] on button "Select variable Keyword" at bounding box center [736, 136] width 148 height 19
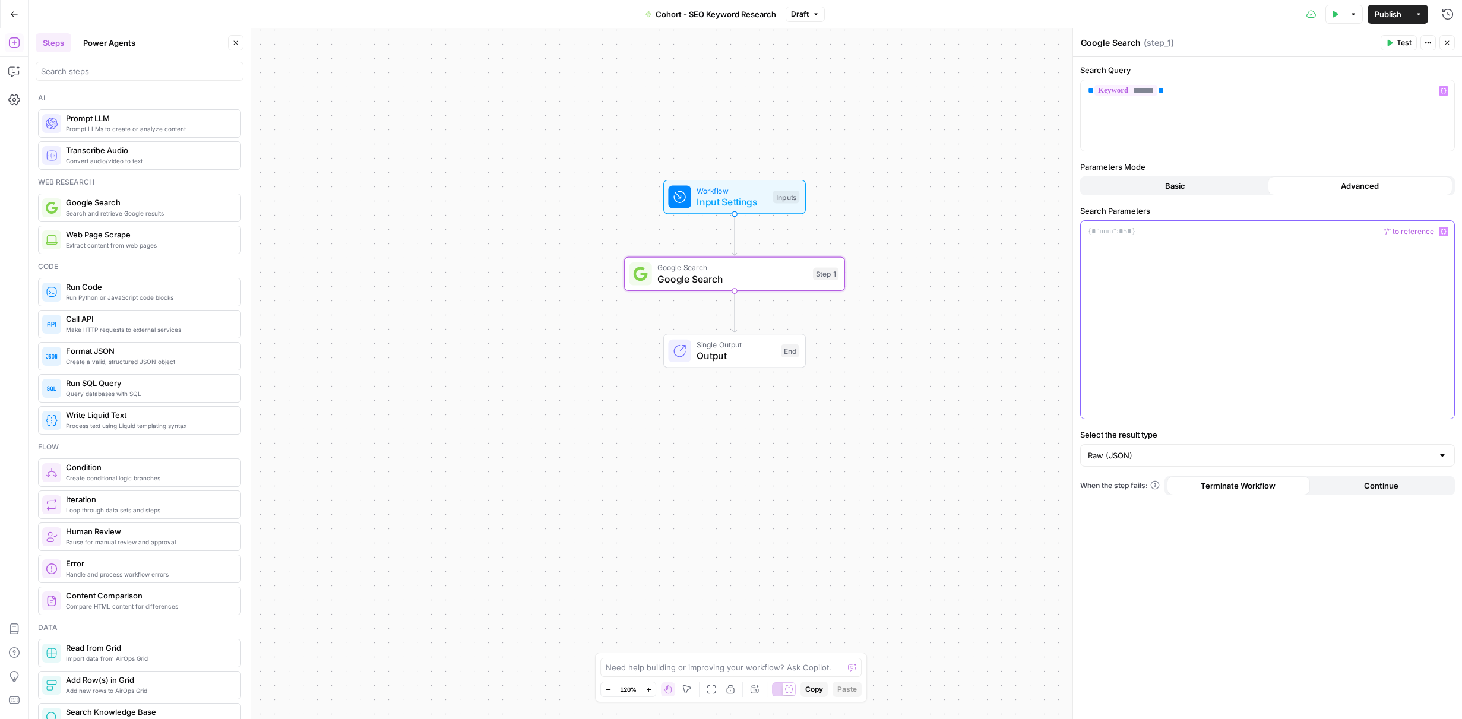
click at [1225, 241] on div at bounding box center [1268, 320] width 374 height 198
click at [1159, 235] on p at bounding box center [1267, 232] width 359 height 12
click at [1145, 234] on p at bounding box center [1267, 232] width 359 height 12
click at [764, 13] on span "Cohort - SEO Keyword Research" at bounding box center [716, 14] width 121 height 12
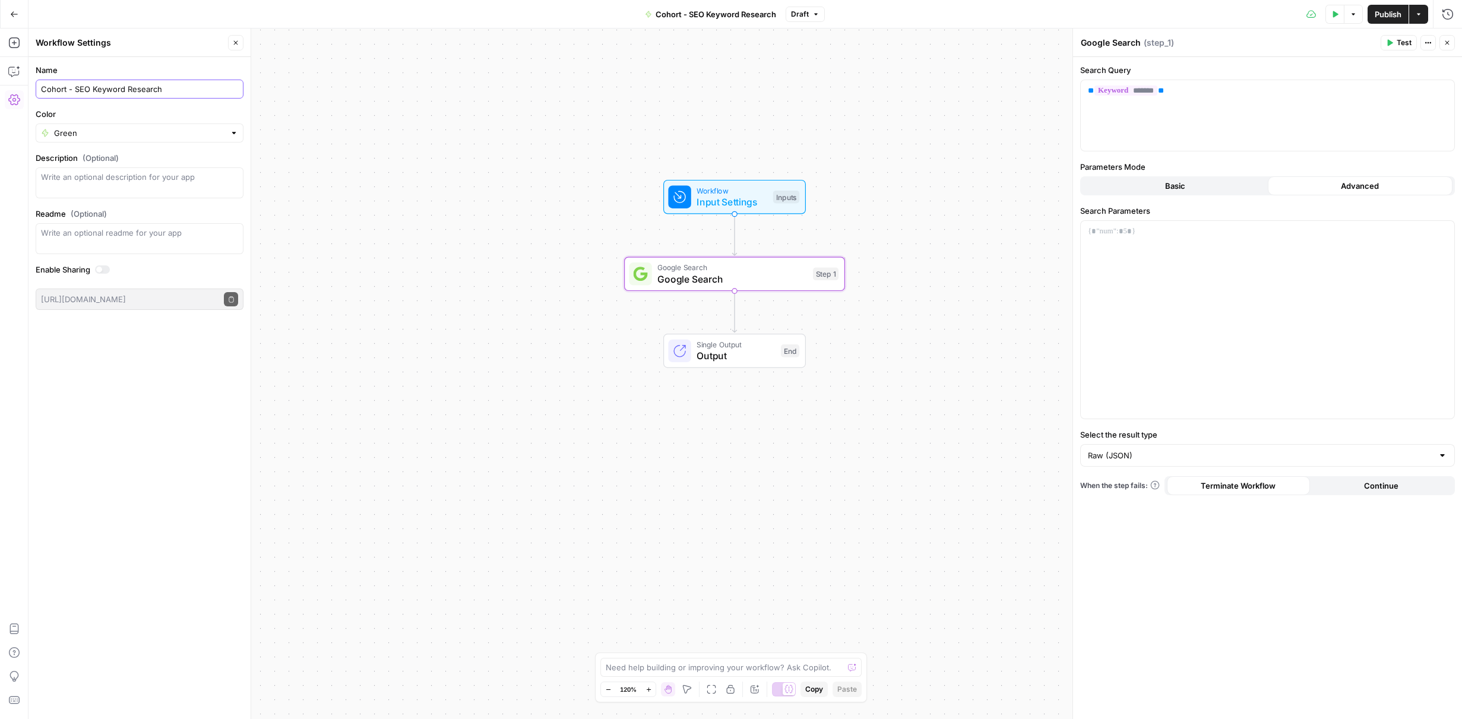
click at [176, 93] on input "Cohort - SEO Keyword Research" at bounding box center [139, 89] width 197 height 12
click at [168, 94] on input "Cohort - SEO Keyword Research - Alex)" at bounding box center [139, 89] width 197 height 12
type input "Cohort - SEO Keyword Research - ([PERSON_NAME])"
click at [1221, 185] on button "Basic" at bounding box center [1175, 185] width 185 height 19
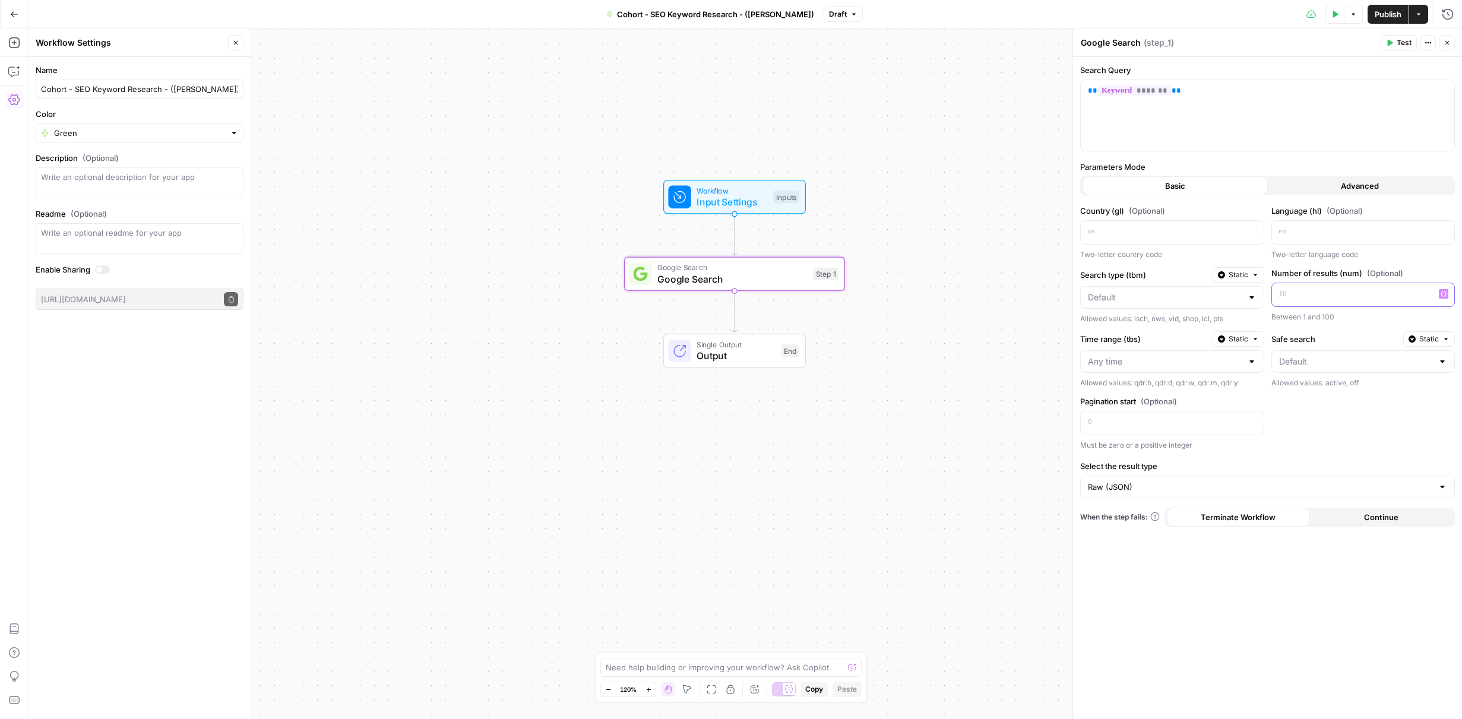
click at [1366, 290] on p at bounding box center [1354, 294] width 150 height 12
click at [1146, 242] on div at bounding box center [1163, 232] width 164 height 23
click at [1315, 233] on p at bounding box center [1354, 232] width 150 height 12
click at [1336, 240] on div at bounding box center [1354, 232] width 164 height 23
click at [1394, 44] on button "Test" at bounding box center [1399, 42] width 36 height 15
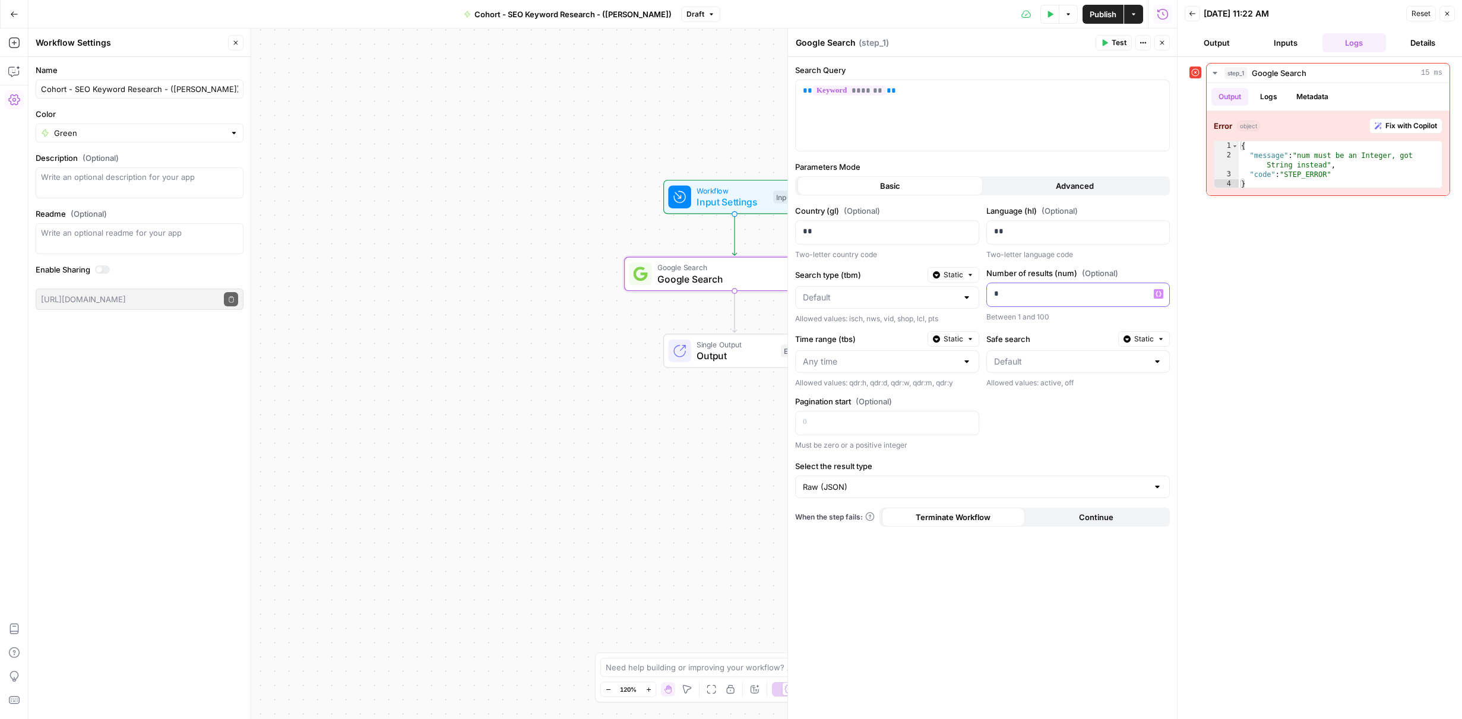
click at [1037, 289] on p "*" at bounding box center [1078, 294] width 169 height 12
click at [1003, 291] on p "***" at bounding box center [1069, 294] width 150 height 12
click at [1205, 254] on div "step_1 Google Search 15 ms Output Logs Metadata Error object Fix with Copilot 1…" at bounding box center [1320, 388] width 261 height 650
click at [1120, 43] on span "Test" at bounding box center [1119, 42] width 15 height 11
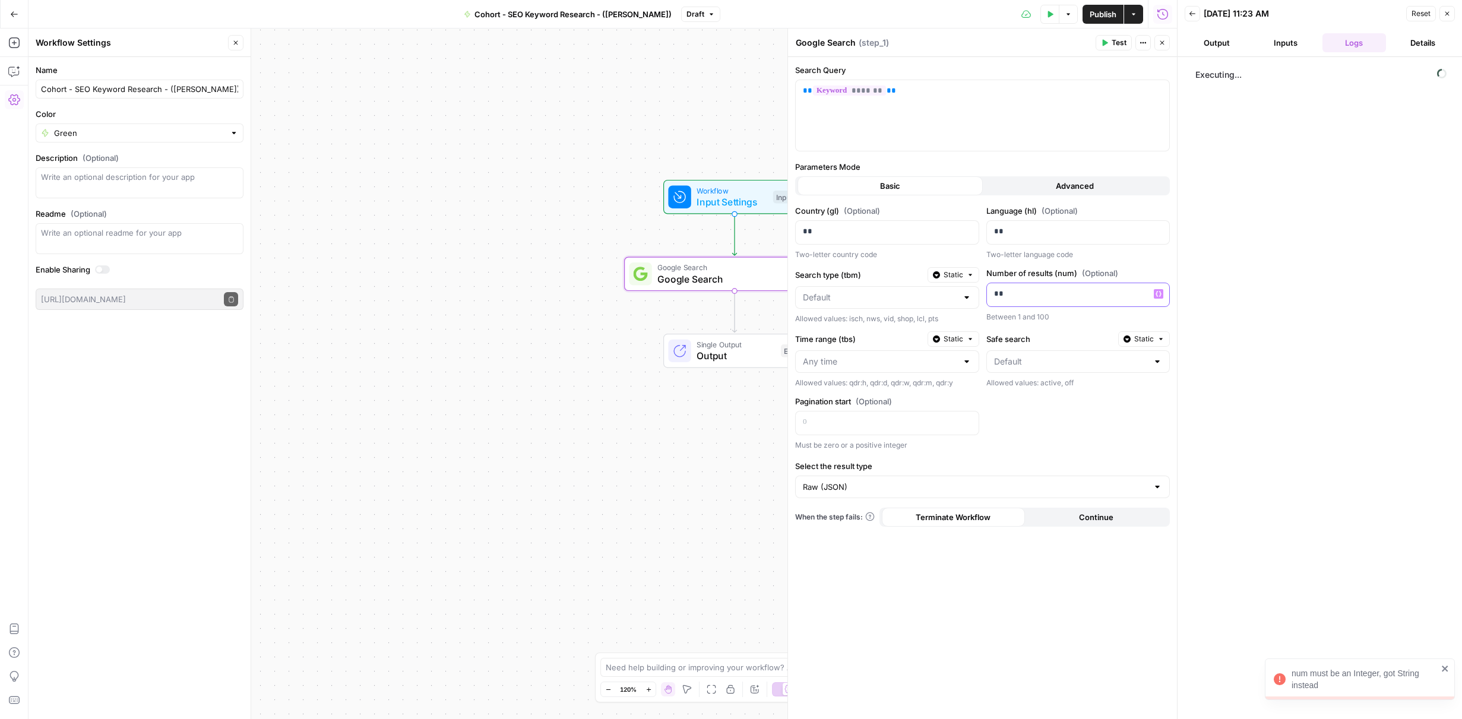
click at [1059, 291] on p "**" at bounding box center [1069, 294] width 150 height 12
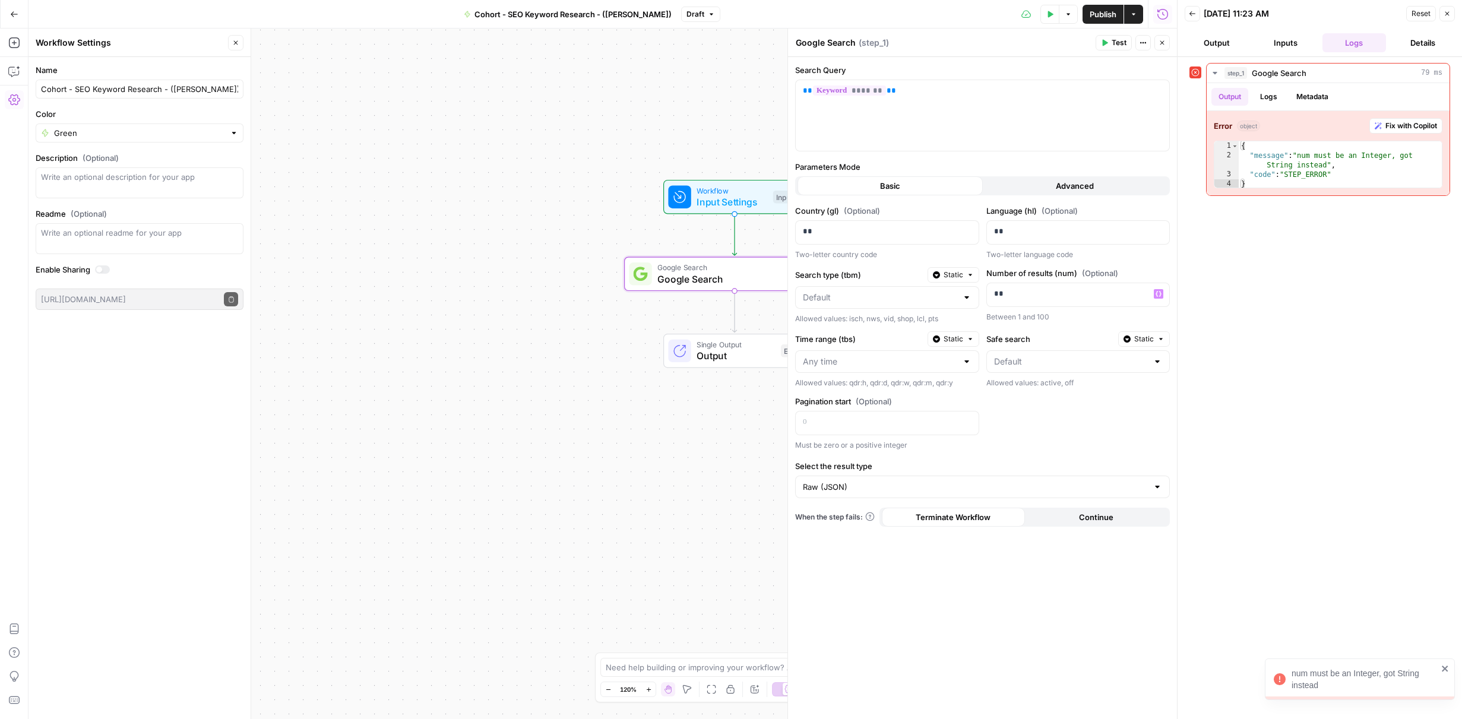
click at [1115, 43] on span "Test" at bounding box center [1119, 42] width 15 height 11
drag, startPoint x: 1011, startPoint y: 292, endPoint x: 965, endPoint y: 291, distance: 45.8
click at [965, 291] on div "Country (gl) (Optional) ** Two-letter country code Language (hl) (Optional) ** …" at bounding box center [982, 328] width 375 height 246
click at [1072, 118] on div "** ******* **" at bounding box center [983, 115] width 374 height 71
click at [1104, 42] on icon "button" at bounding box center [1105, 43] width 5 height 7
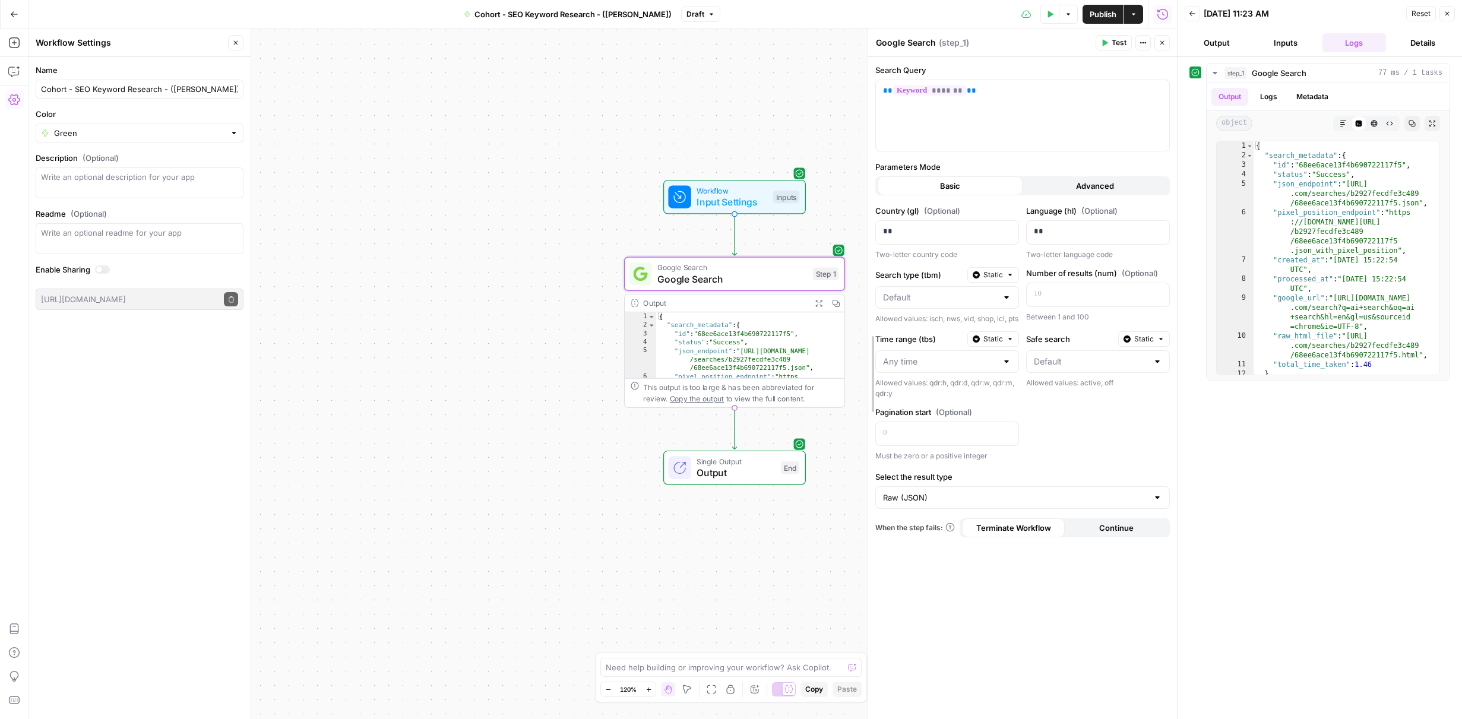
drag, startPoint x: 789, startPoint y: 102, endPoint x: 870, endPoint y: 107, distance: 80.3
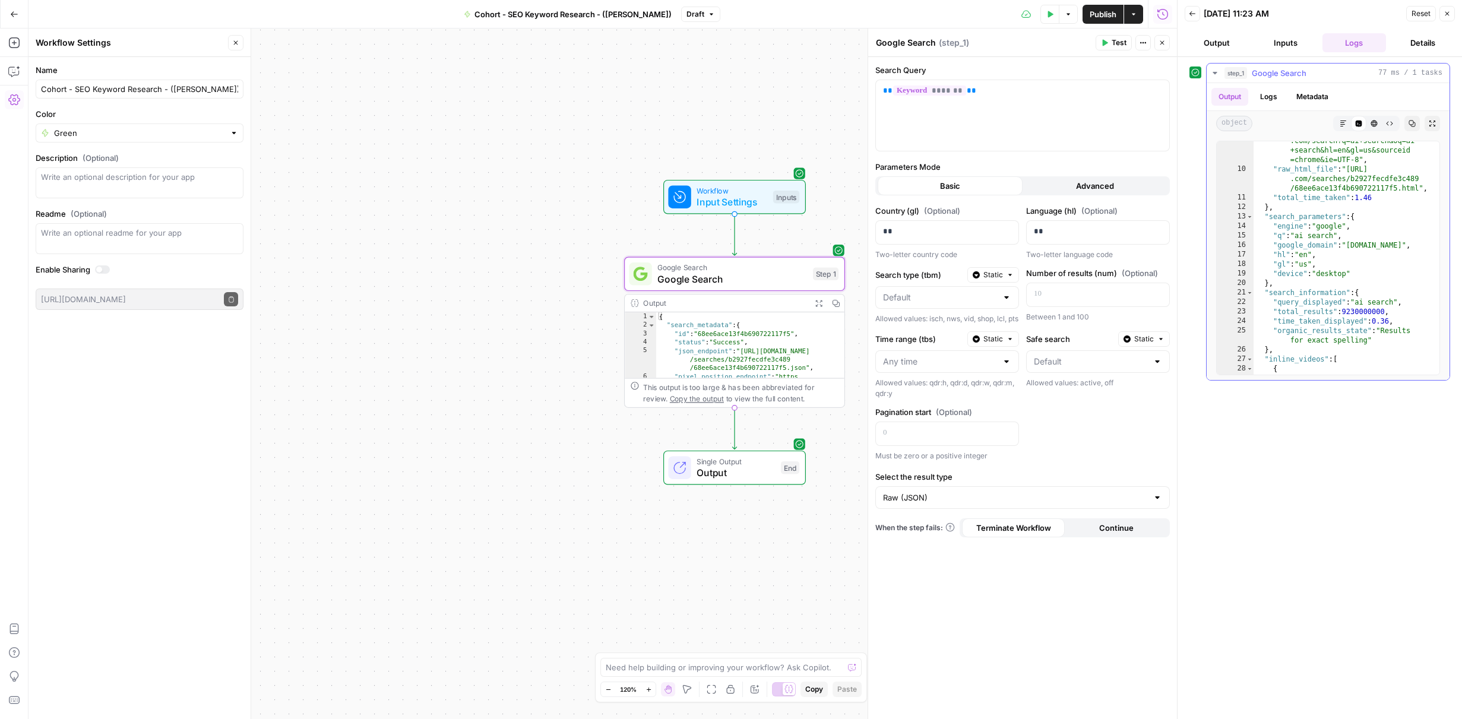
type textarea "**"
click at [1411, 211] on div ""google_url" : "https://www.google .com/search?q=ai+search&oq=ai +search&hl=en&…" at bounding box center [1342, 267] width 177 height 281
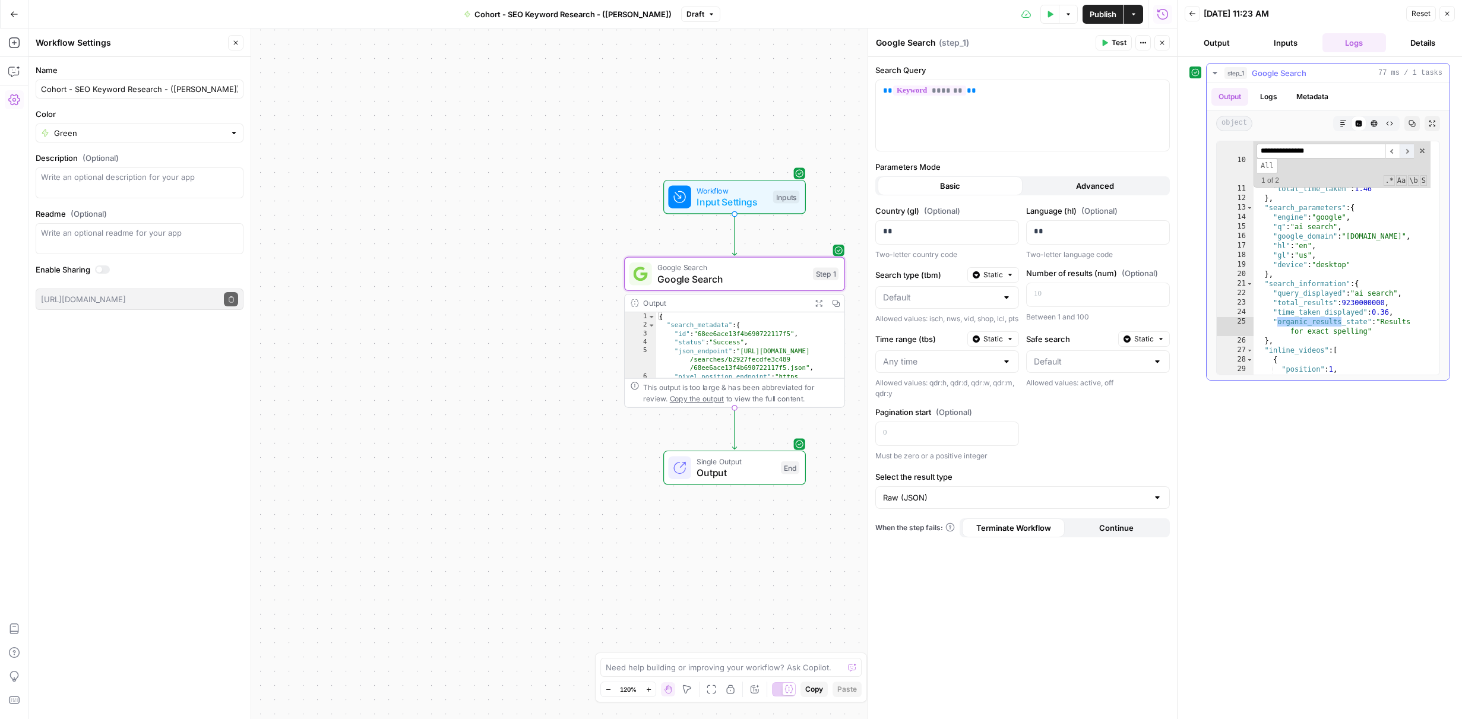
type input "**********"
click at [1404, 146] on span "​" at bounding box center [1407, 151] width 14 height 15
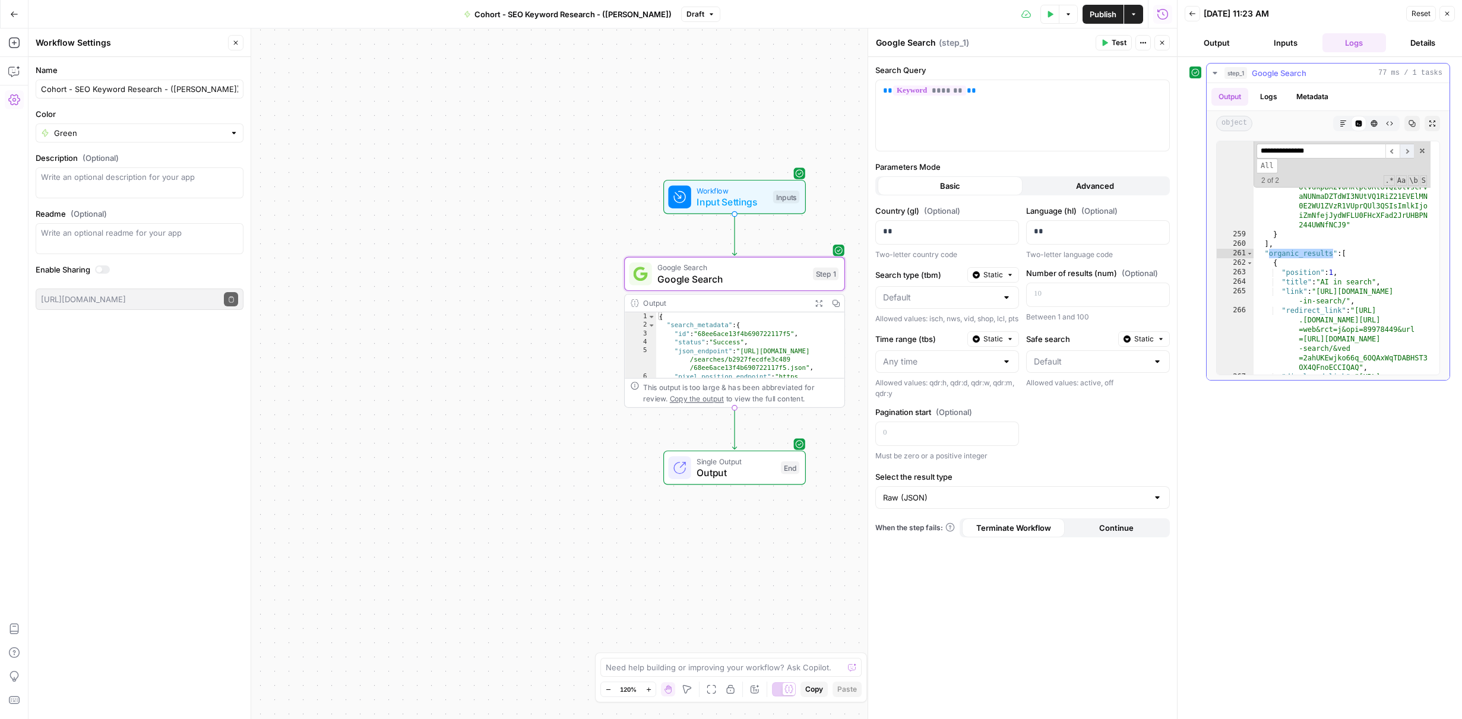
click at [1408, 148] on span "​" at bounding box center [1407, 151] width 14 height 15
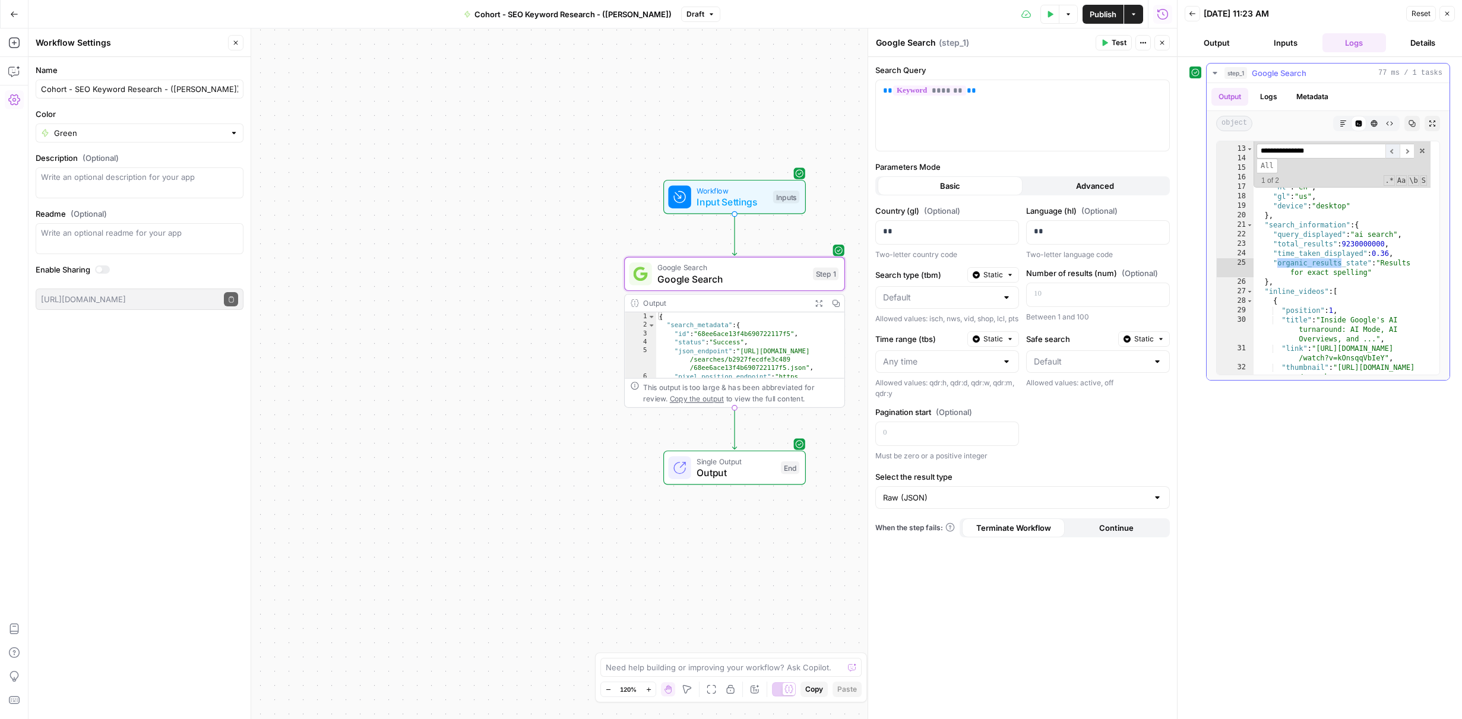
click at [1395, 151] on span "​" at bounding box center [1393, 151] width 14 height 15
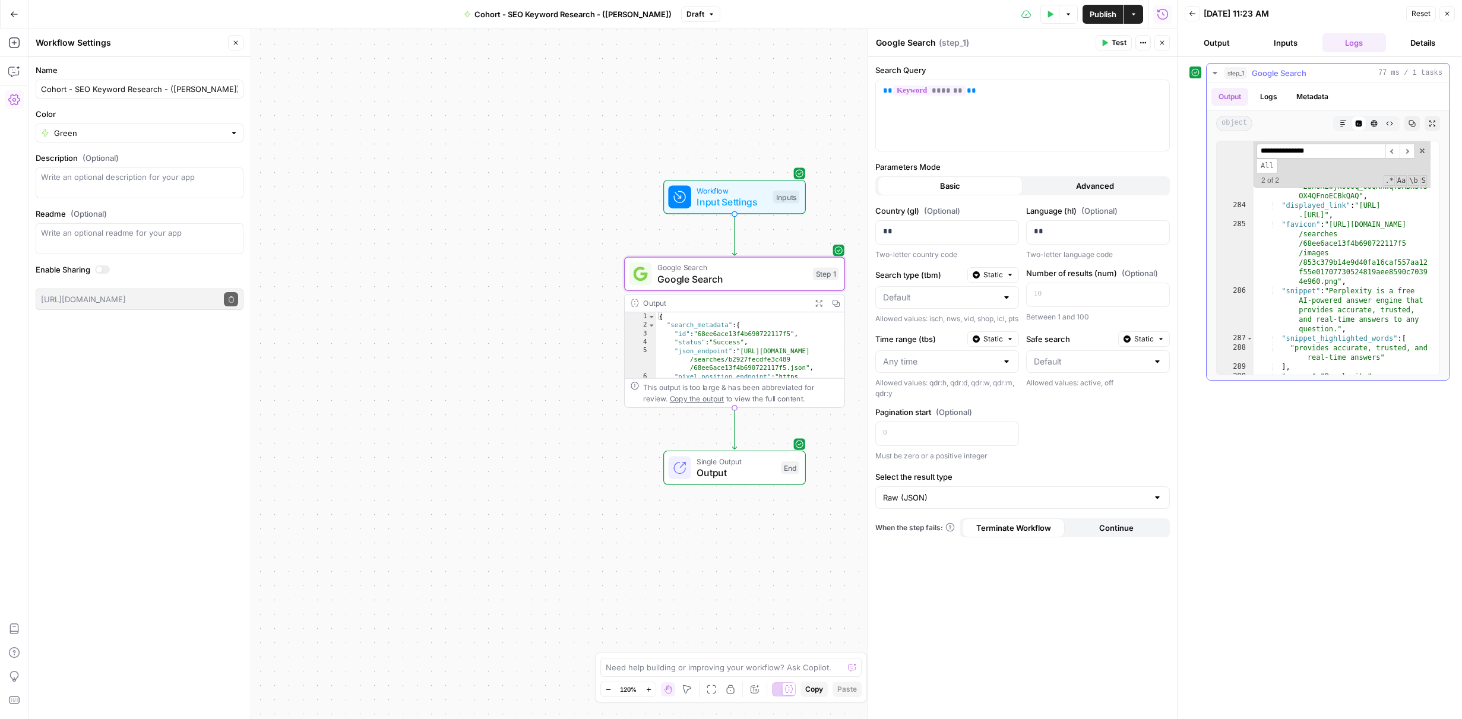
scroll to position [4662, 0]
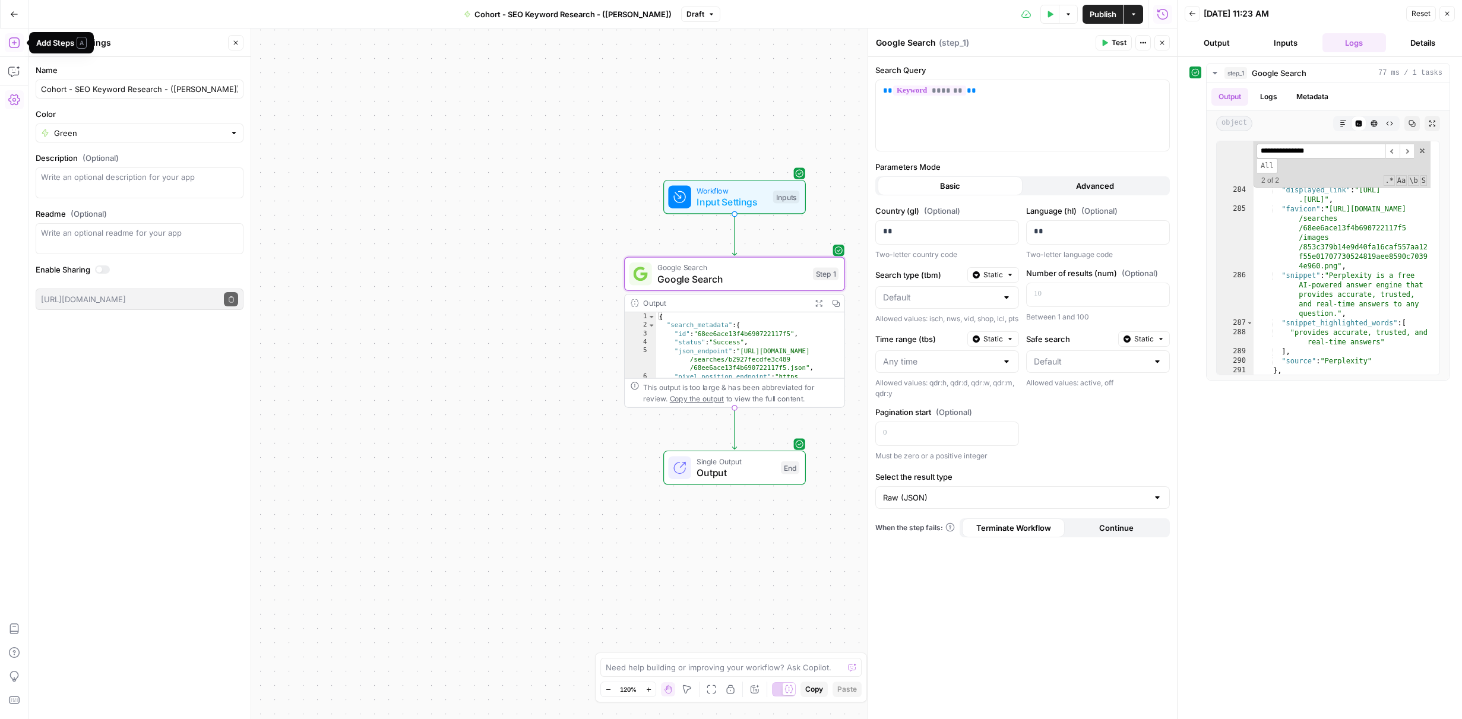
click at [10, 42] on icon "button" at bounding box center [14, 43] width 12 height 12
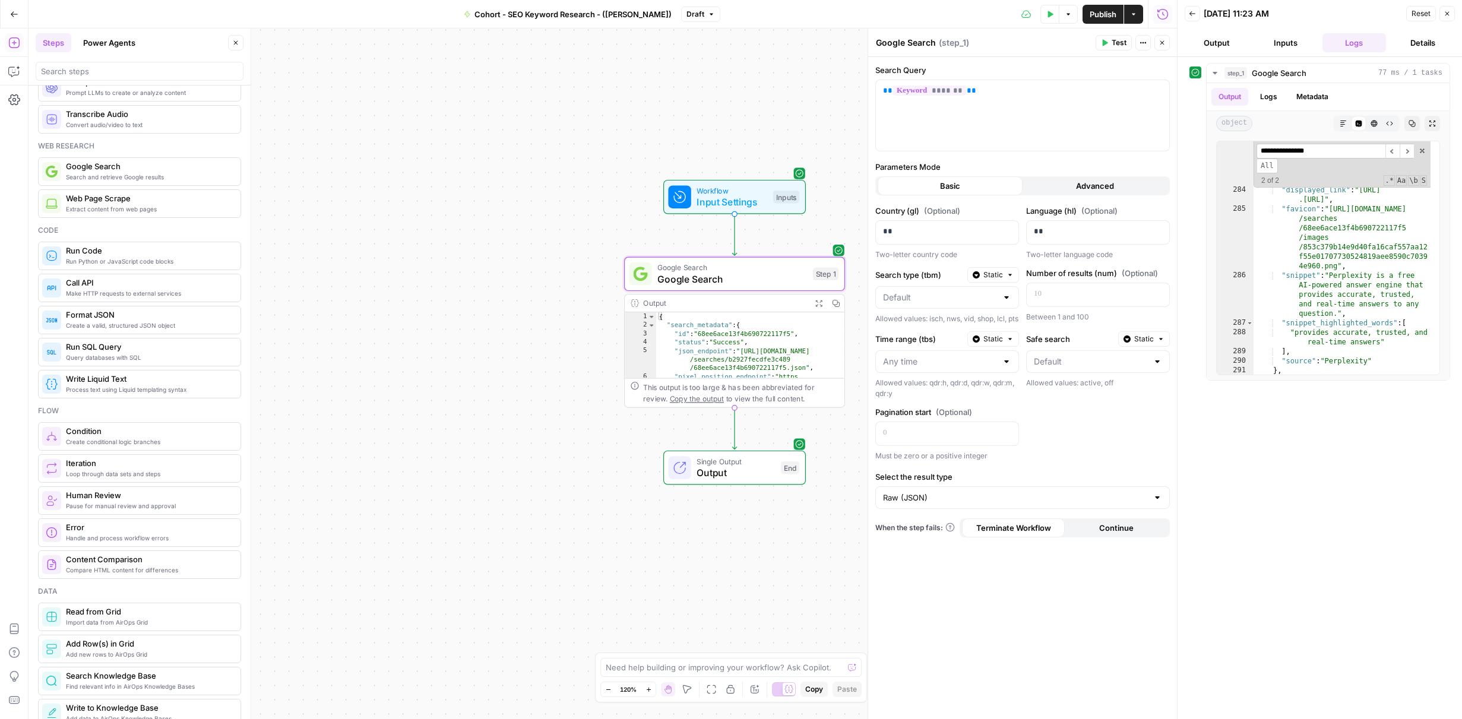
scroll to position [0, 0]
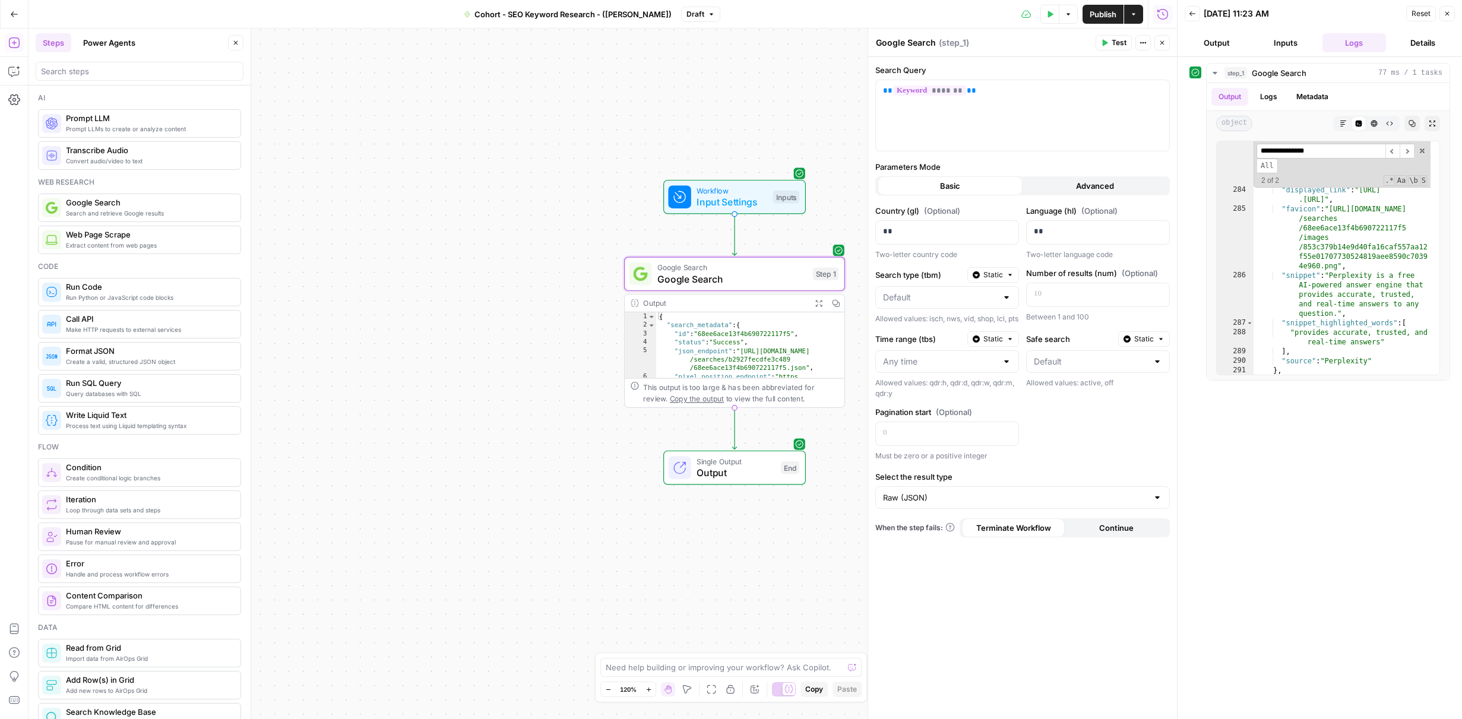
click at [119, 43] on button "Power Agents" at bounding box center [109, 42] width 67 height 19
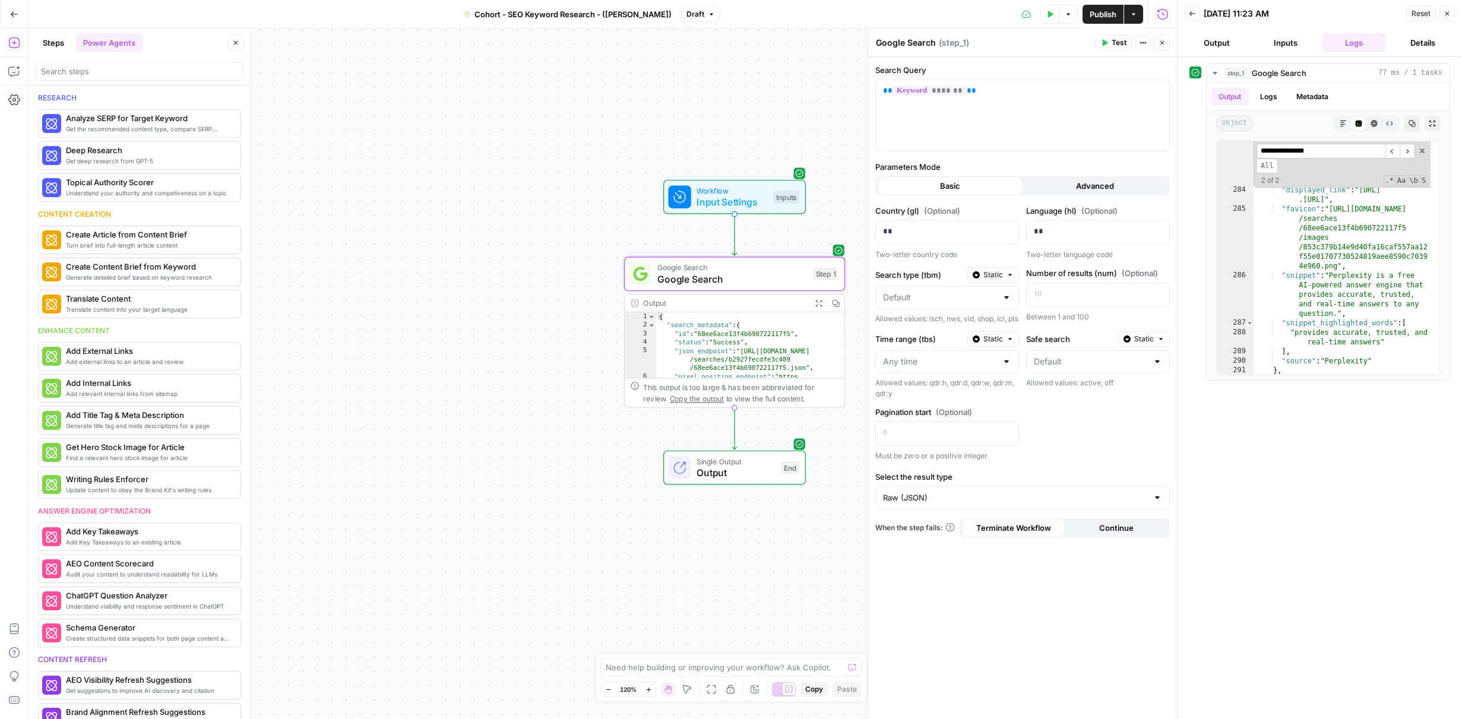
click at [71, 38] on button "Steps" at bounding box center [54, 42] width 36 height 19
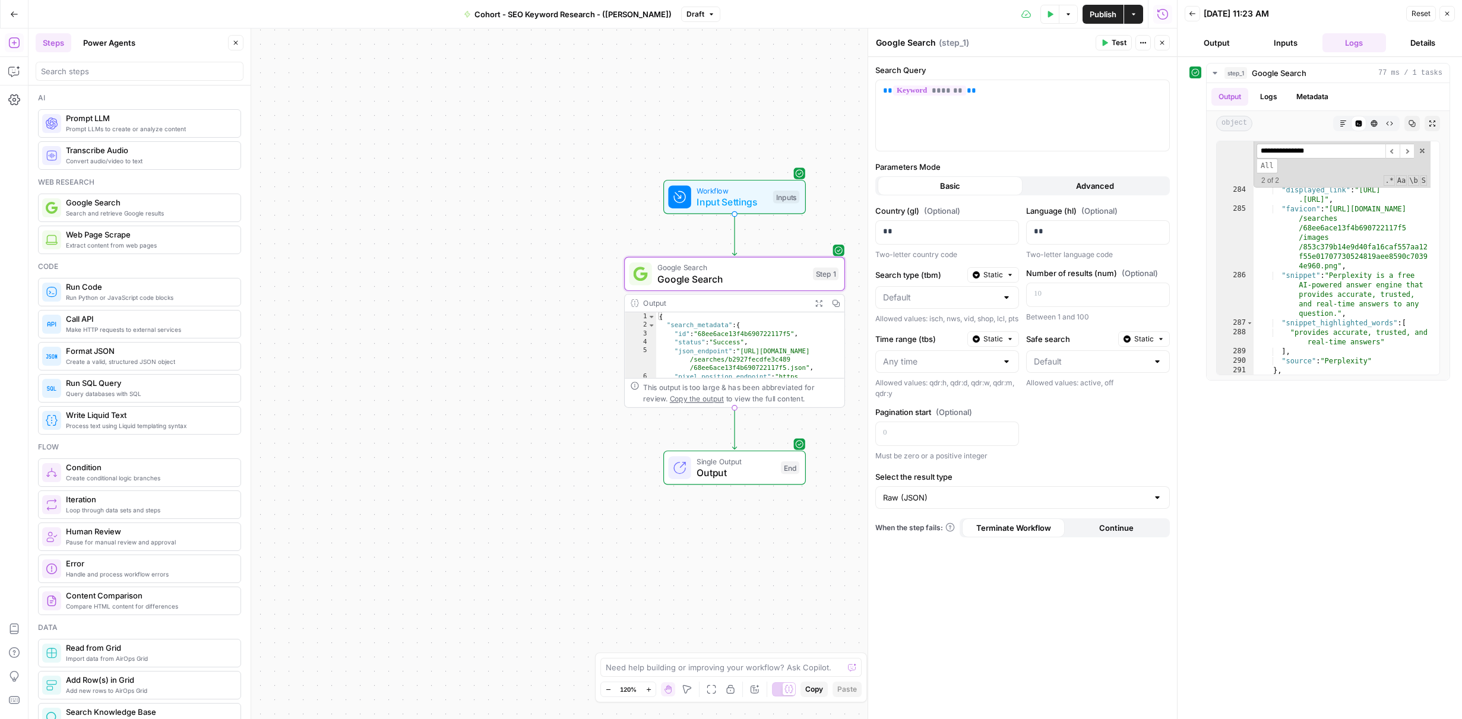
scroll to position [2, 0]
click at [182, 506] on span "Loop through data sets and steps" at bounding box center [148, 508] width 165 height 10
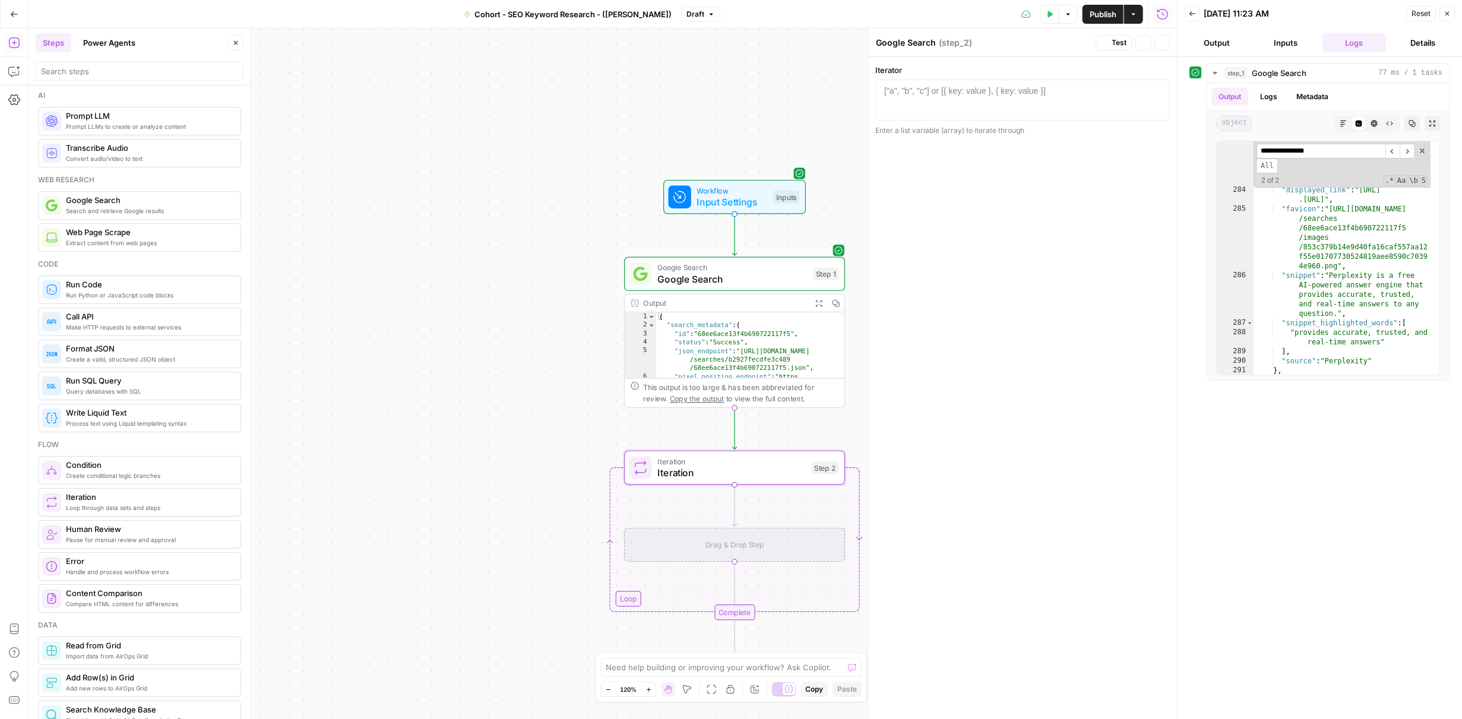
type textarea "Iteration"
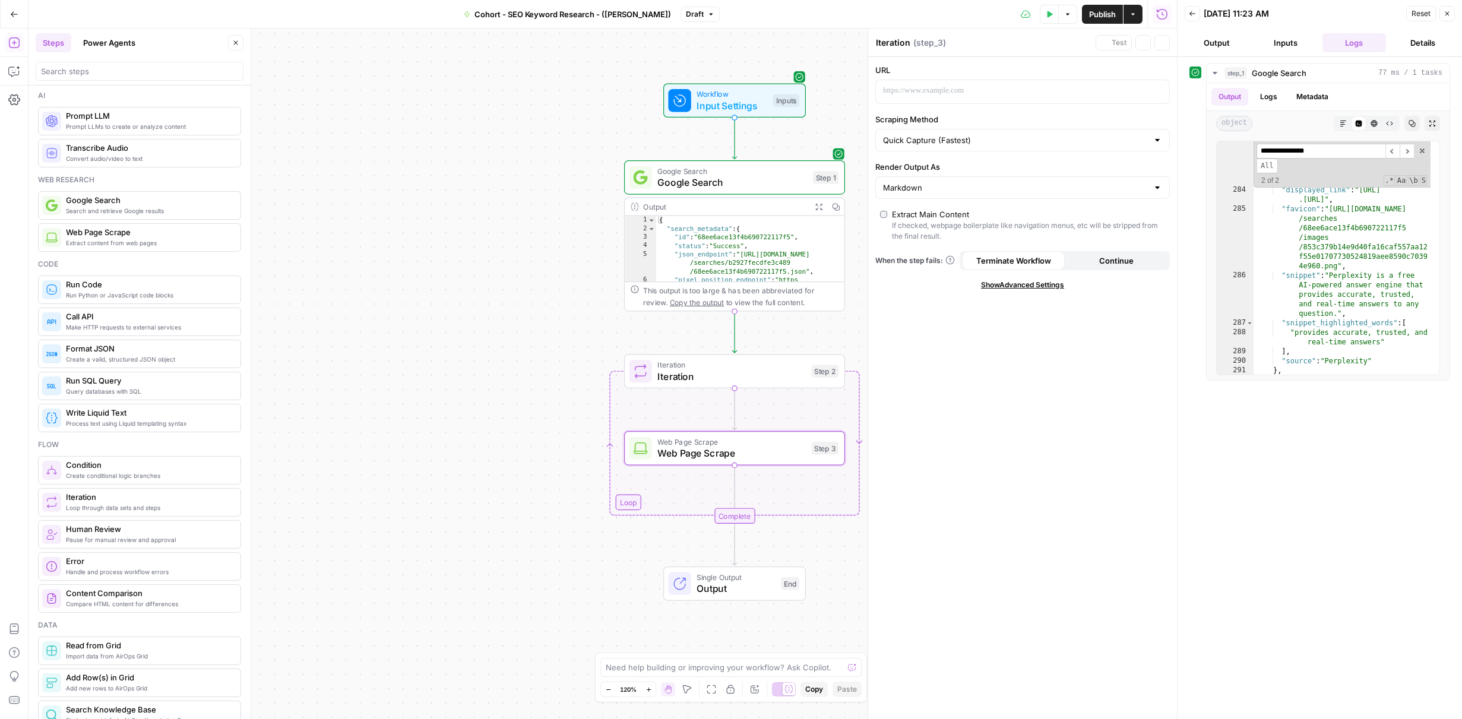
type textarea "Web Page Scrape"
click at [740, 376] on span "Iteration" at bounding box center [732, 376] width 148 height 14
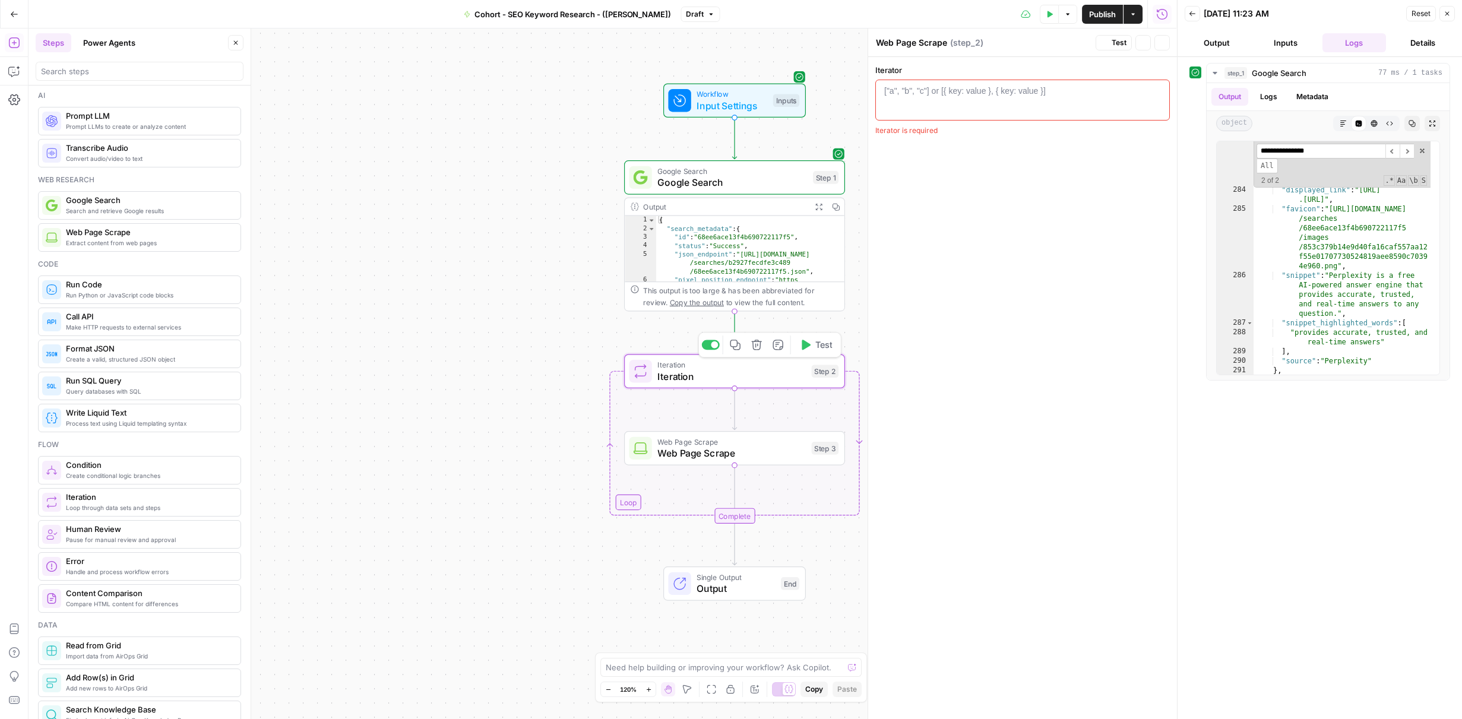
type textarea "Iteration"
click at [1057, 92] on div at bounding box center [1023, 110] width 284 height 50
click at [769, 450] on span "Web Page Scrape" at bounding box center [732, 453] width 148 height 14
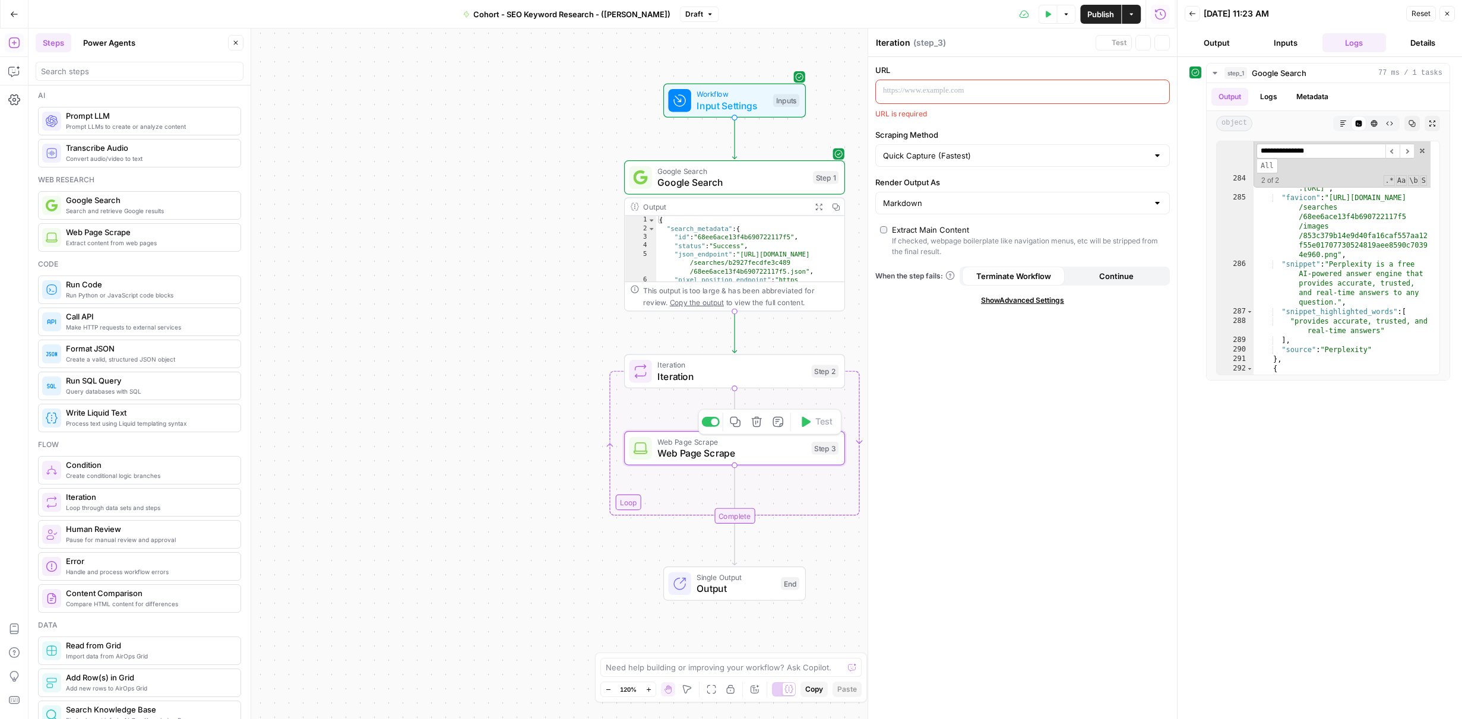
type textarea "Web Page Scrape"
click at [1026, 93] on p at bounding box center [1013, 91] width 260 height 12
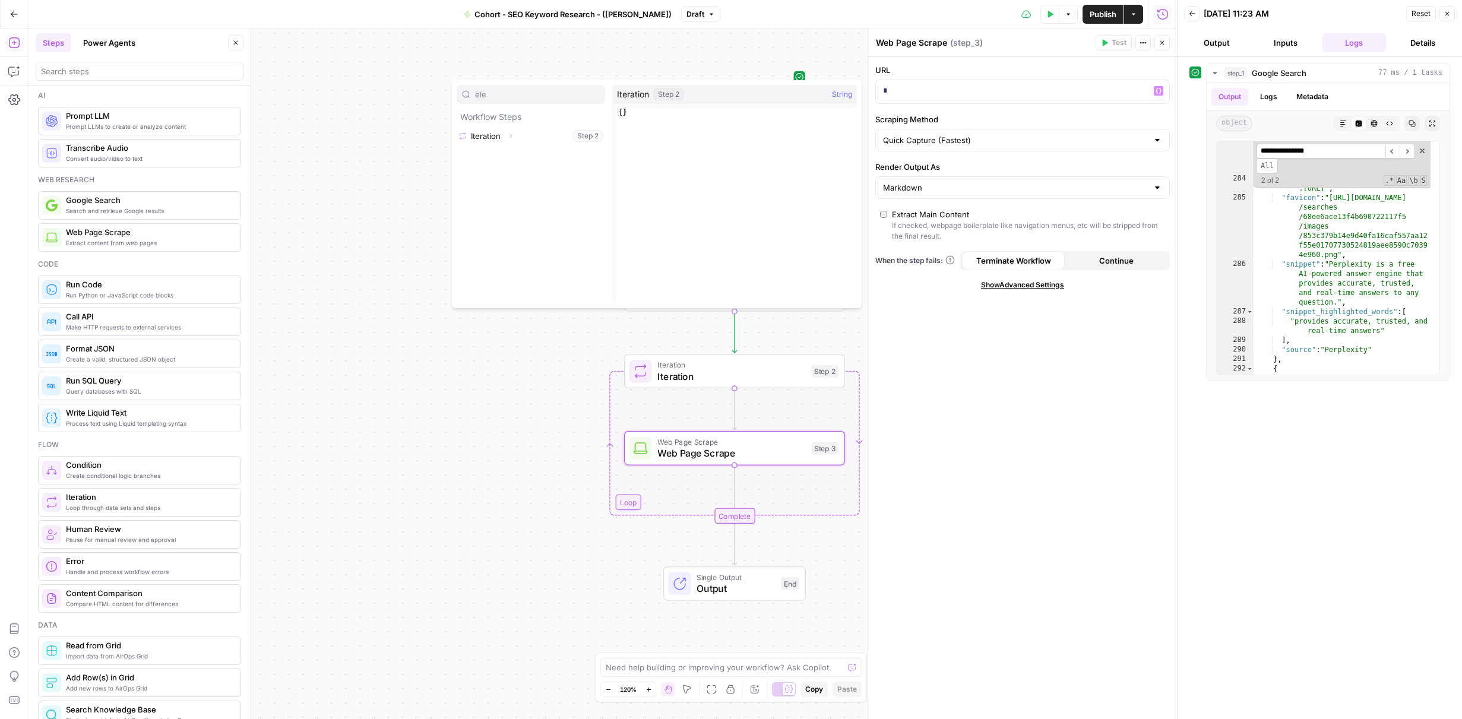
type input "ele"
click at [510, 135] on icon "button" at bounding box center [510, 135] width 7 height 7
click at [517, 153] on button "Select variable Element" at bounding box center [537, 155] width 137 height 19
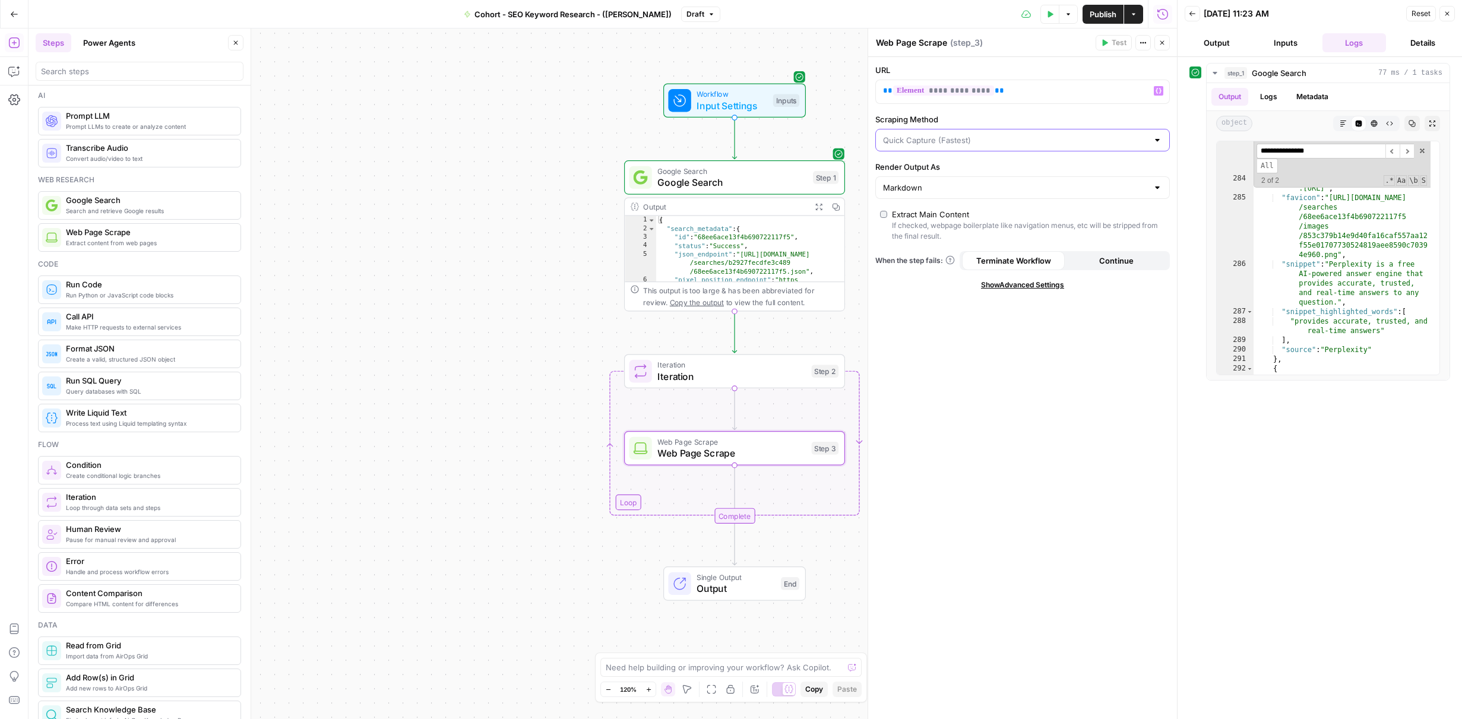
click at [1003, 143] on input "Scraping Method" at bounding box center [1015, 140] width 265 height 12
click at [927, 197] on span "Custom" at bounding box center [1021, 203] width 270 height 12
type input "Custom"
click at [753, 374] on span "Iteration" at bounding box center [732, 376] width 148 height 14
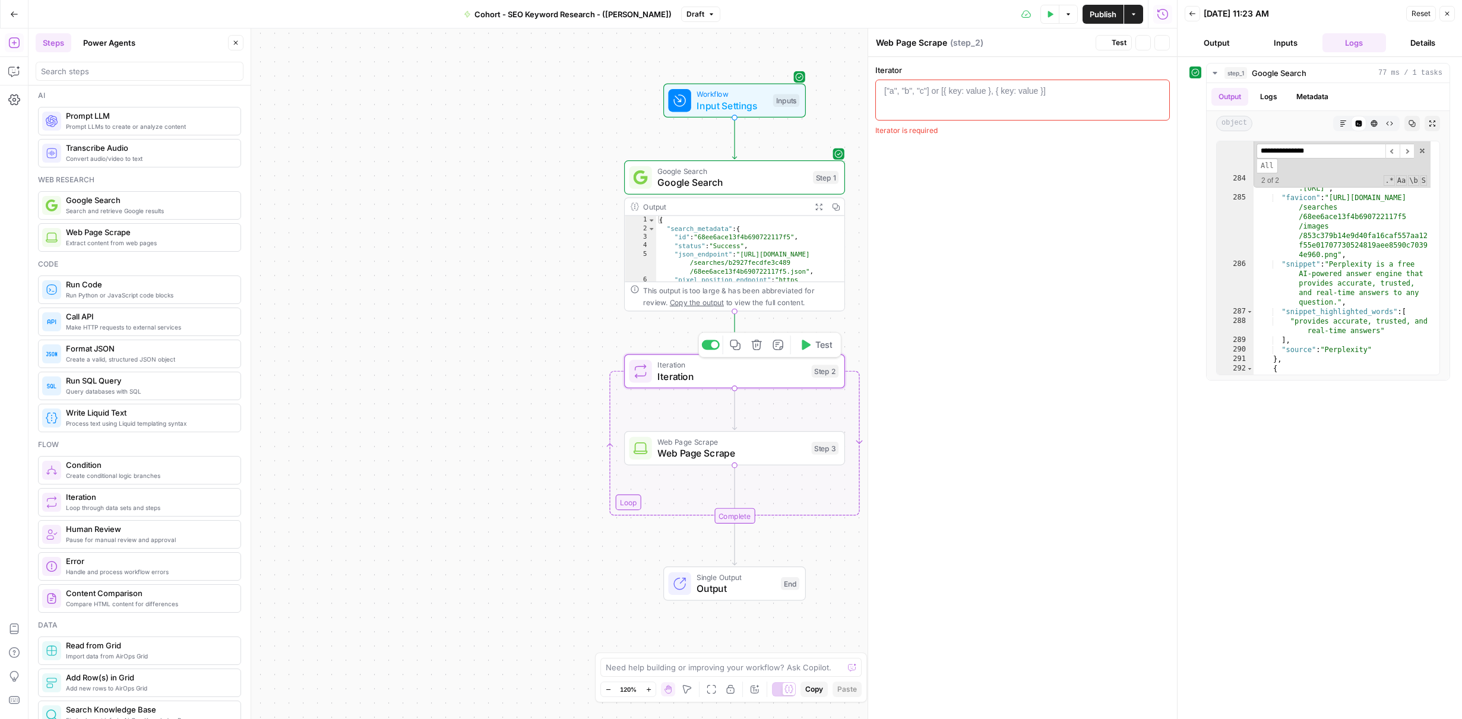
type textarea "Iteration"
click at [753, 371] on span "Iteration" at bounding box center [732, 376] width 148 height 14
click at [1037, 97] on div at bounding box center [1023, 110] width 284 height 50
click at [742, 369] on span "Iteration" at bounding box center [732, 376] width 148 height 14
click at [963, 92] on div "["a", "b", "c"] or [{ key: value }, { key: value }]" at bounding box center [965, 91] width 162 height 12
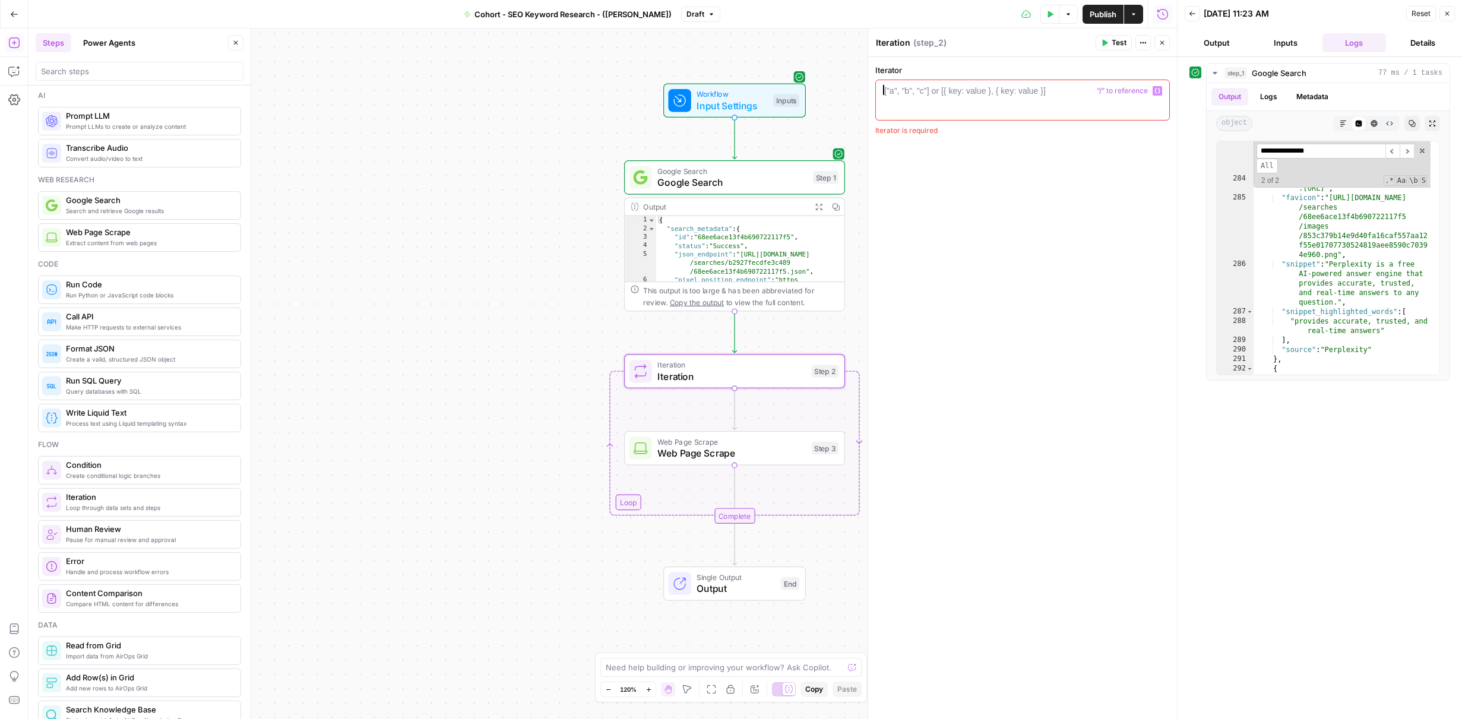
click at [937, 106] on div at bounding box center [1023, 110] width 284 height 50
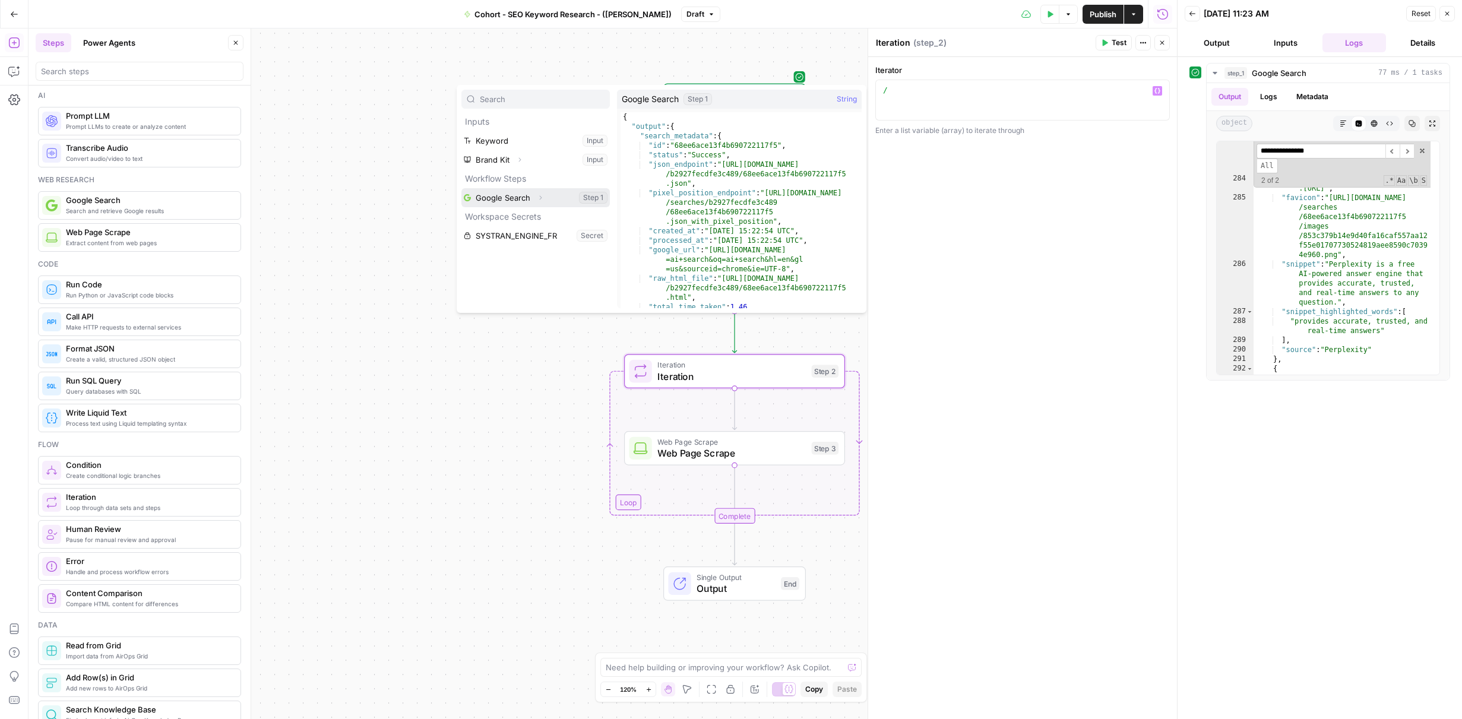
click at [530, 191] on button "Select variable Google Search" at bounding box center [536, 197] width 148 height 19
type textarea "**********"
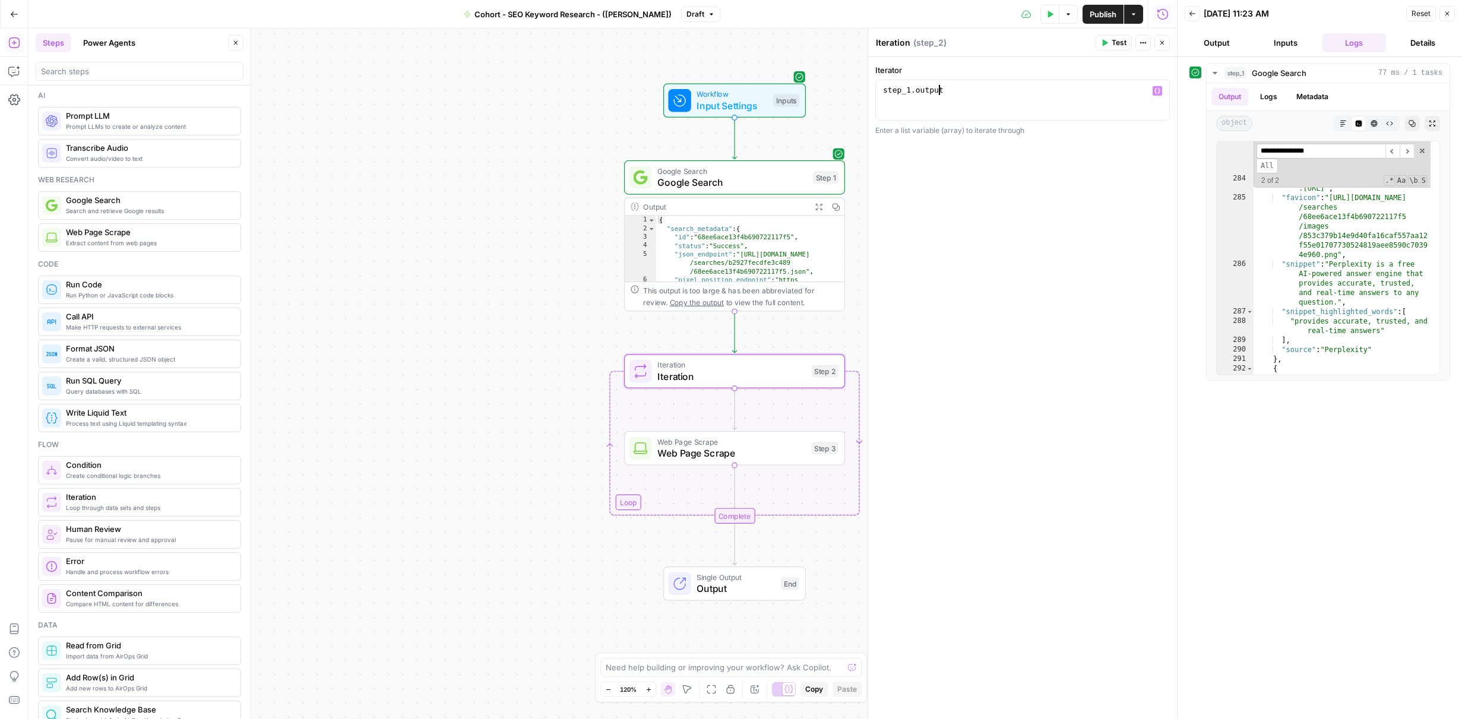
click at [940, 91] on div "step_1 . output" at bounding box center [1023, 110] width 284 height 50
drag, startPoint x: 945, startPoint y: 89, endPoint x: 880, endPoint y: 91, distance: 65.4
click at [880, 91] on div "**********" at bounding box center [1023, 100] width 295 height 41
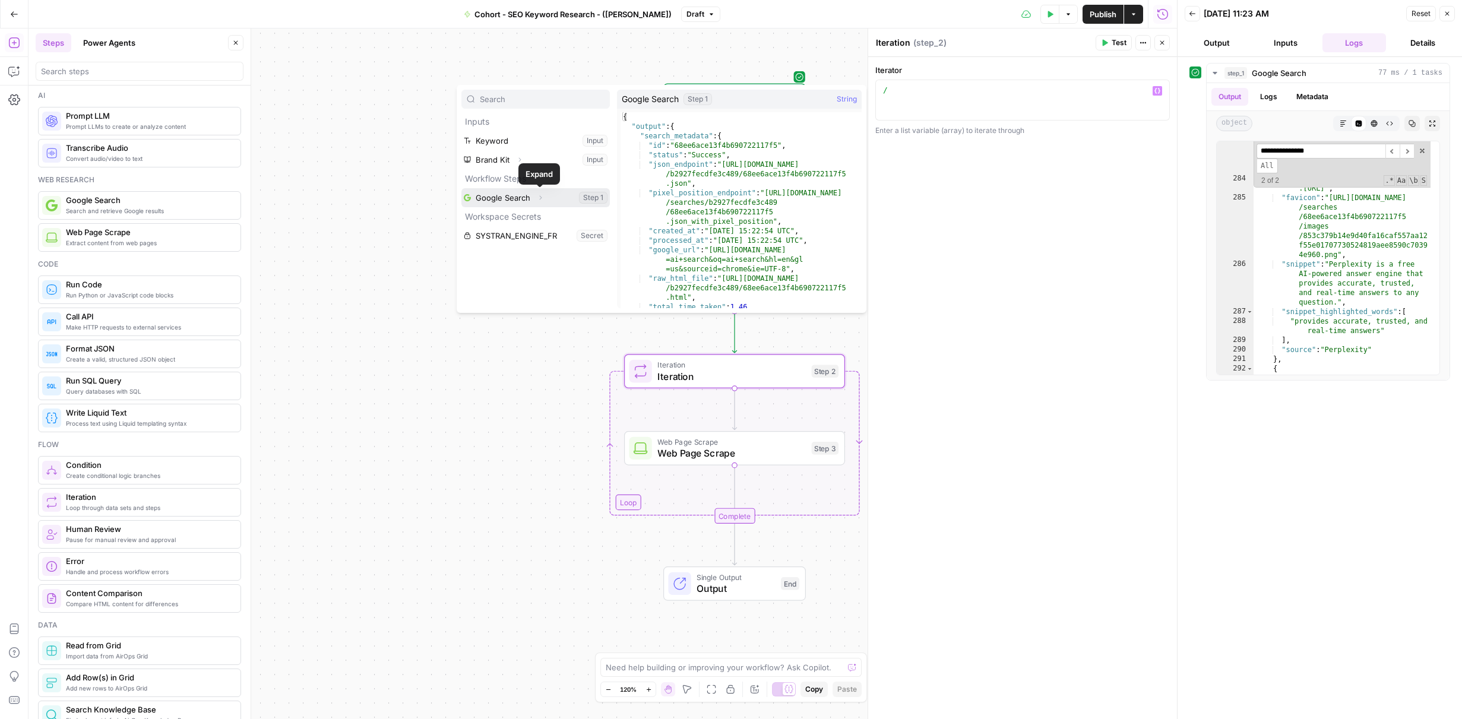
click at [539, 197] on icon "button" at bounding box center [540, 197] width 7 height 7
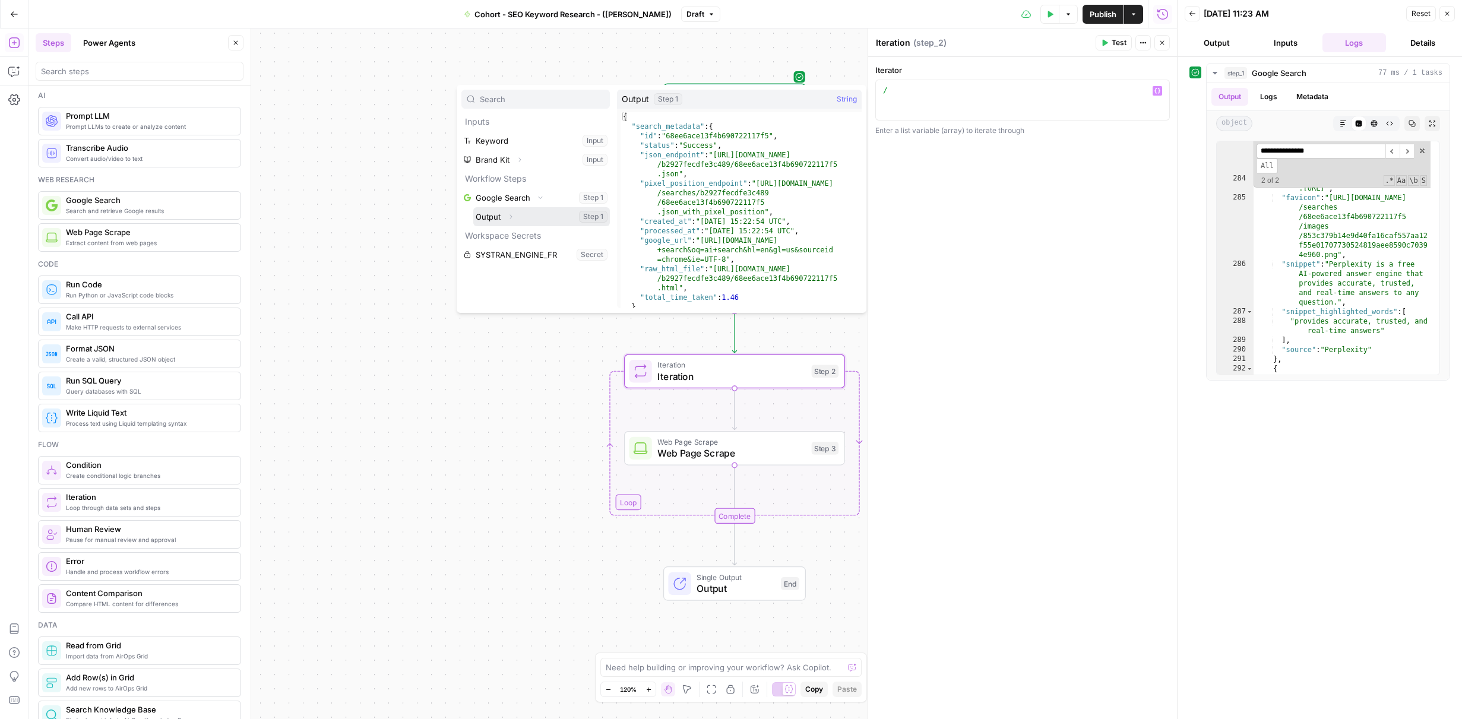
click at [511, 217] on icon "button" at bounding box center [510, 216] width 7 height 7
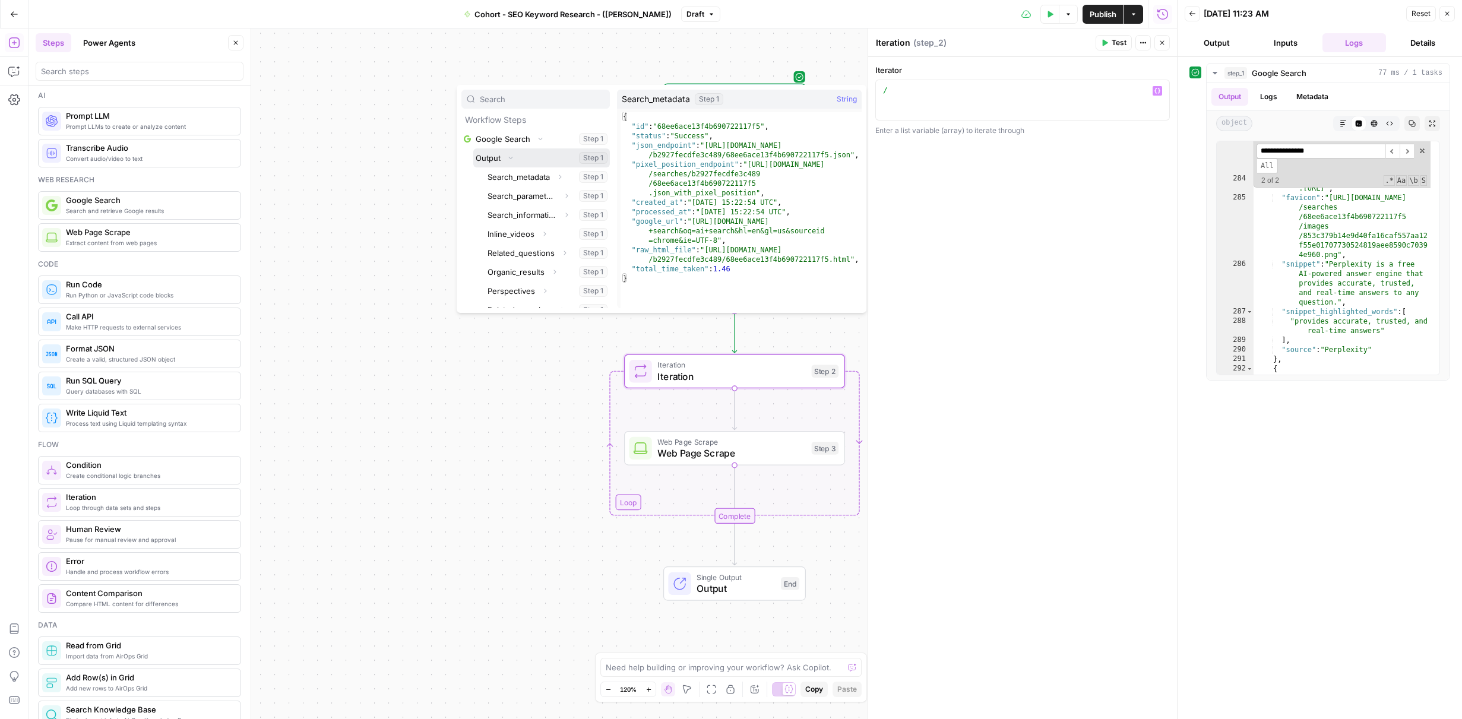
scroll to position [61, 0]
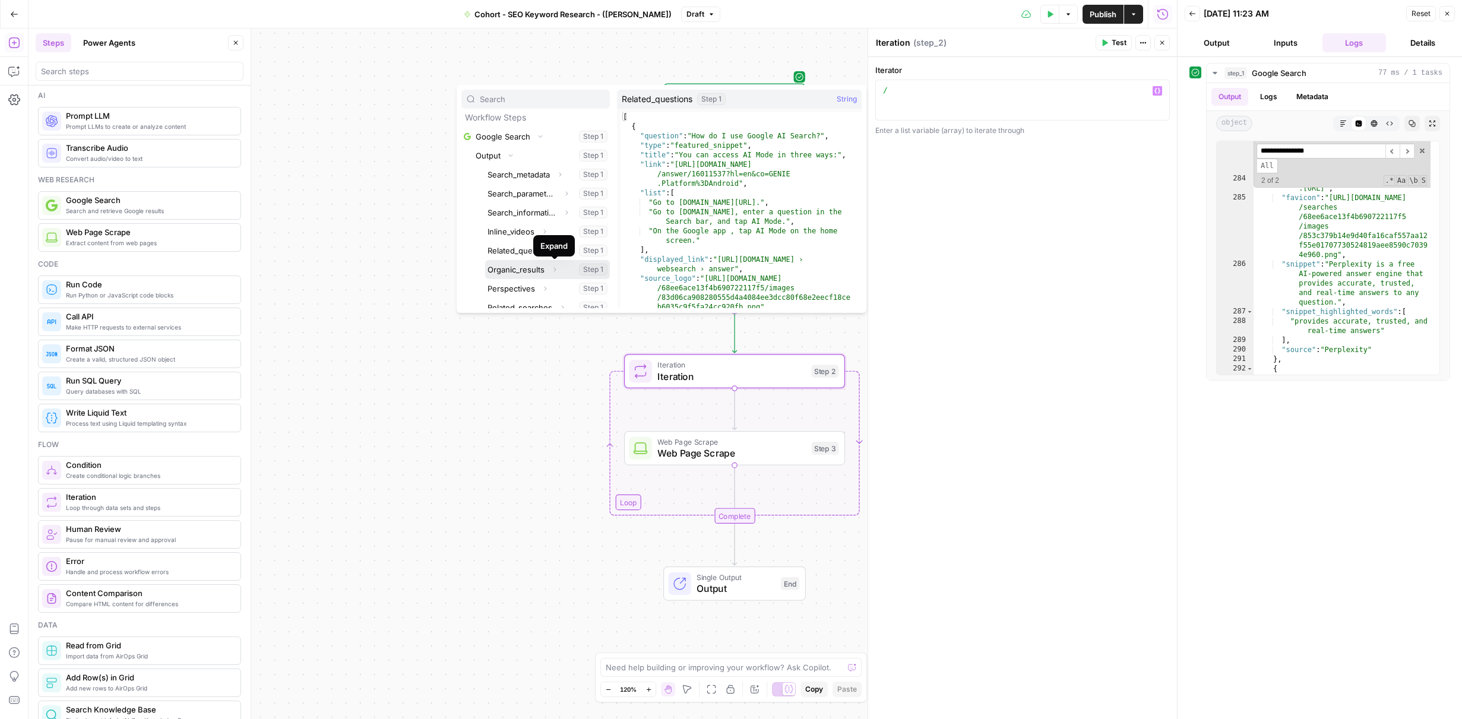
click at [550, 271] on button "Expand" at bounding box center [554, 269] width 15 height 15
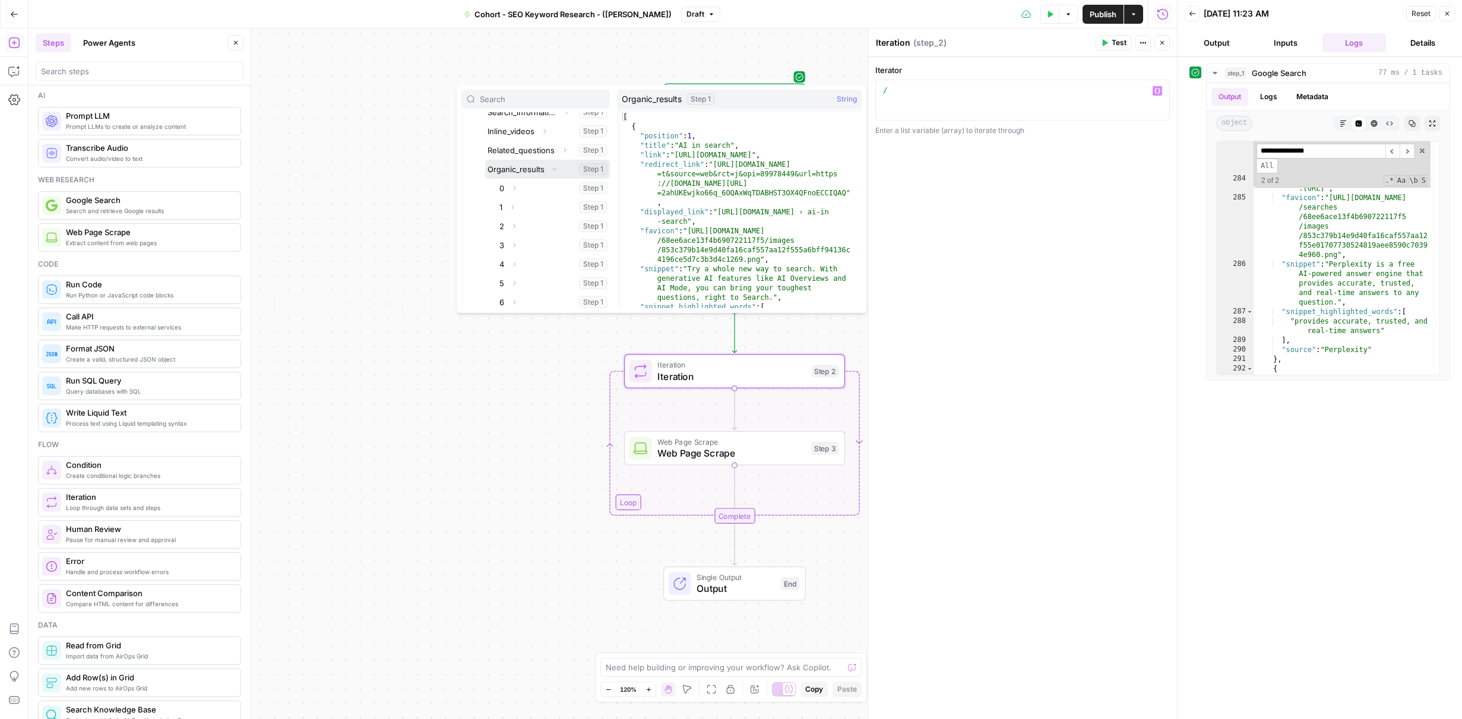
scroll to position [180, 0]
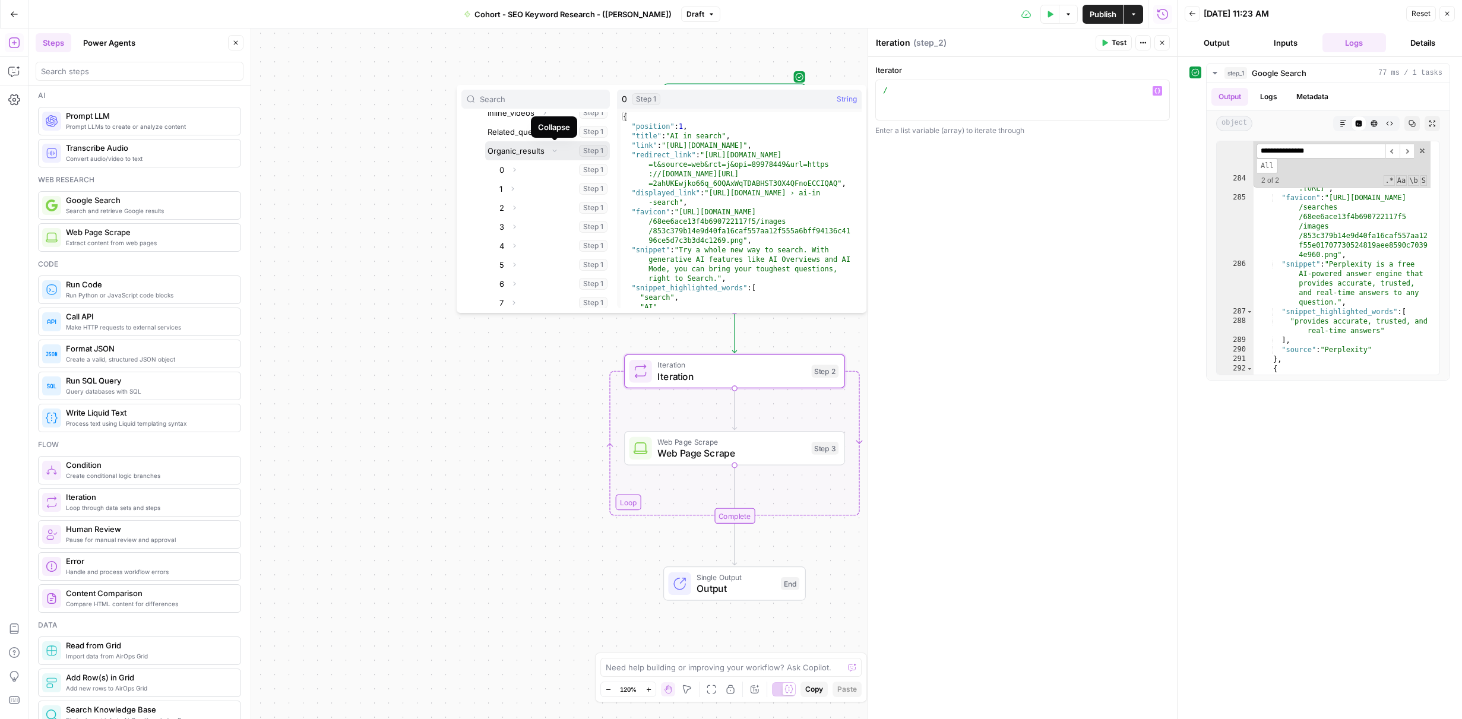
click at [554, 149] on icon "button" at bounding box center [554, 150] width 7 height 7
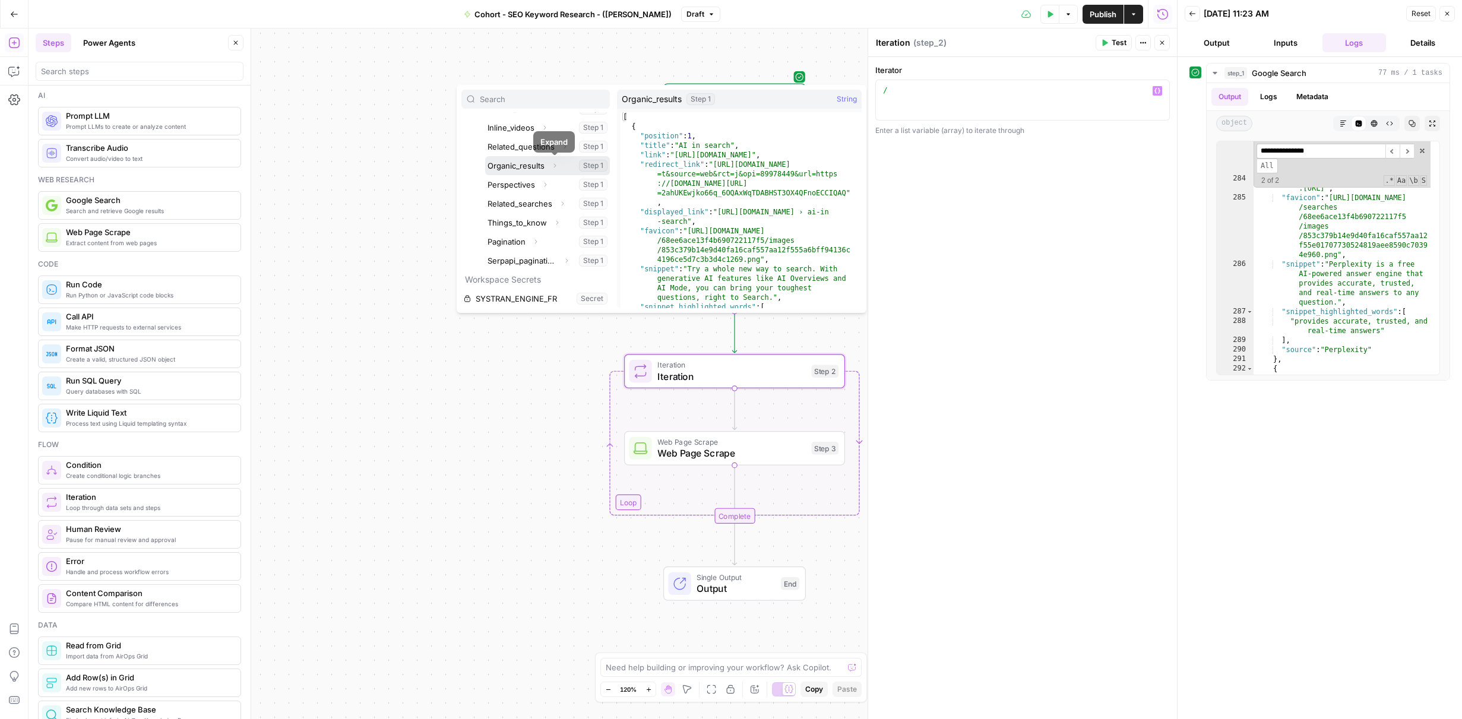
click at [545, 165] on button "Select variable Organic_results" at bounding box center [547, 165] width 125 height 19
type textarea "**********"
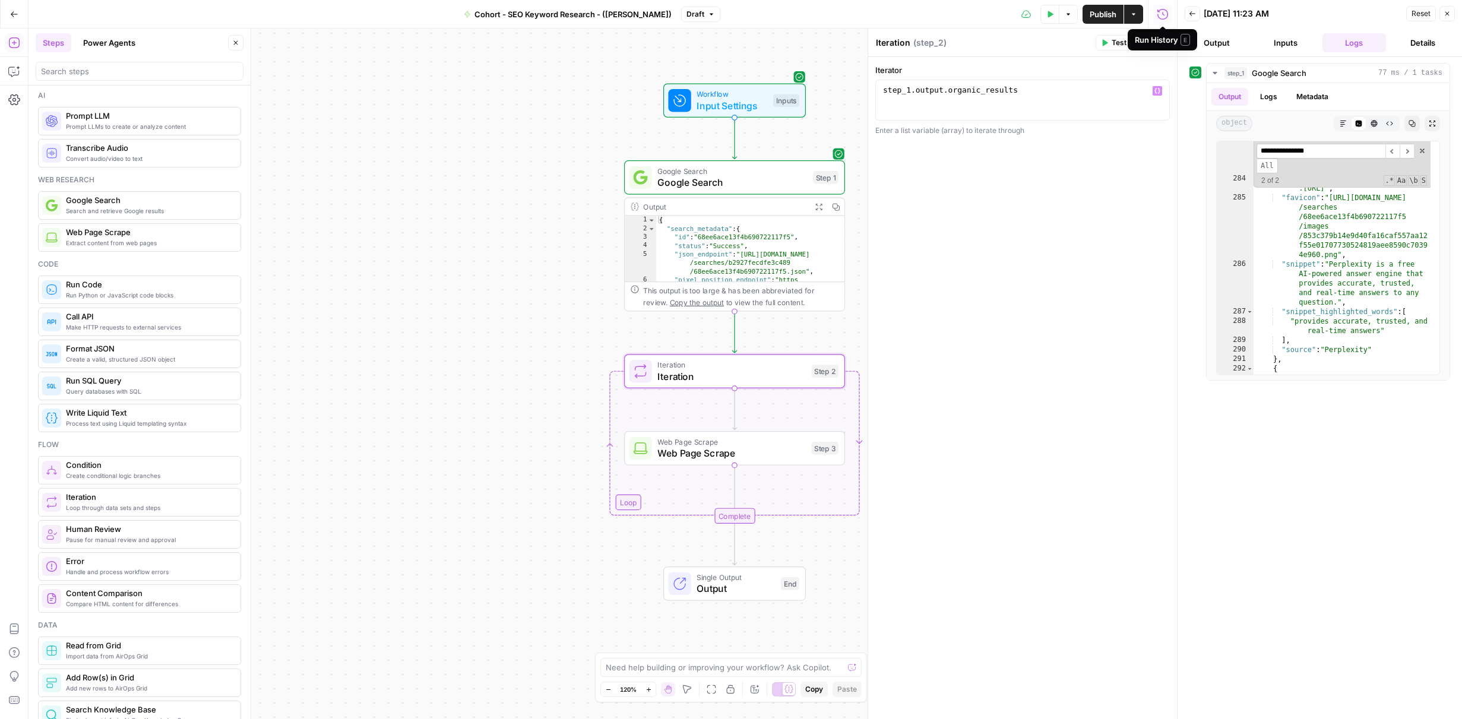
click at [1164, 16] on icon "button" at bounding box center [1163, 14] width 12 height 12
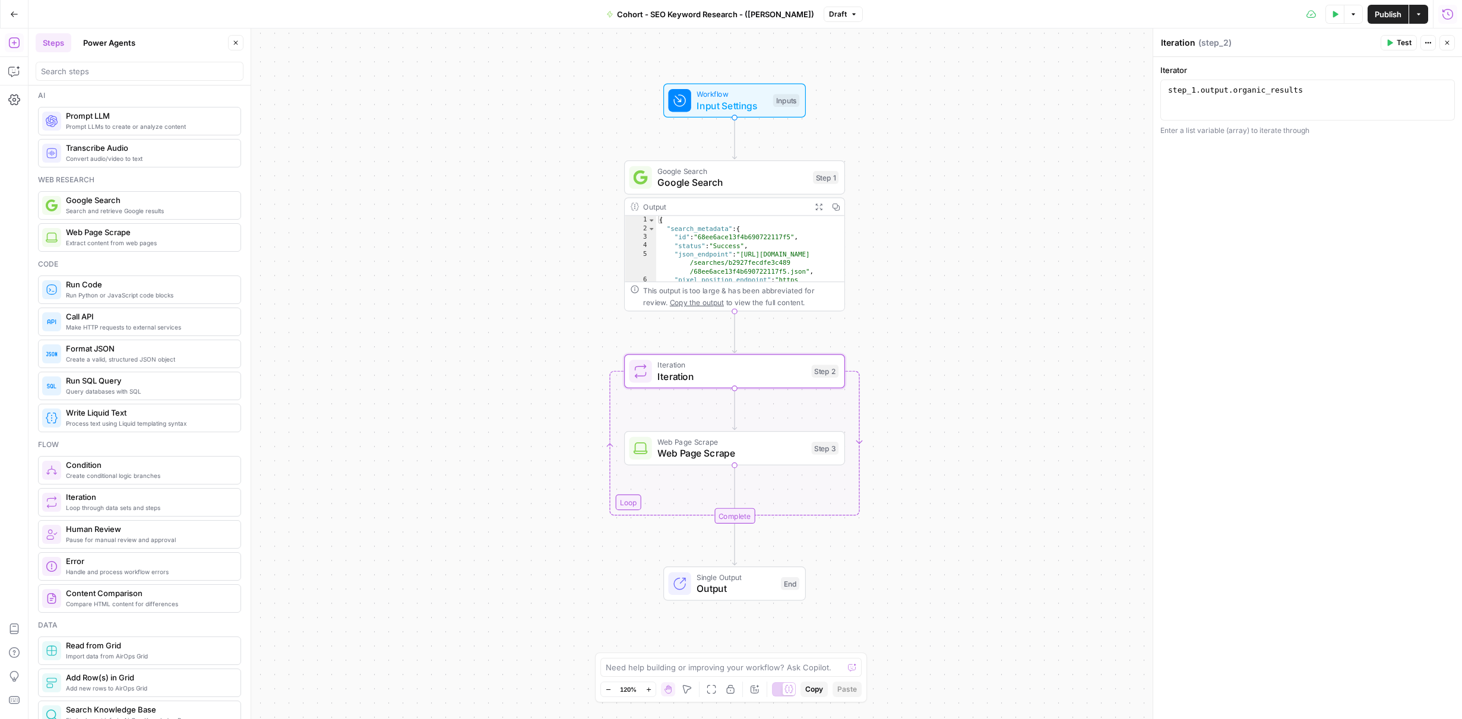
click at [1449, 45] on icon "button" at bounding box center [1447, 42] width 7 height 7
click at [779, 184] on span "Google Search" at bounding box center [733, 182] width 150 height 14
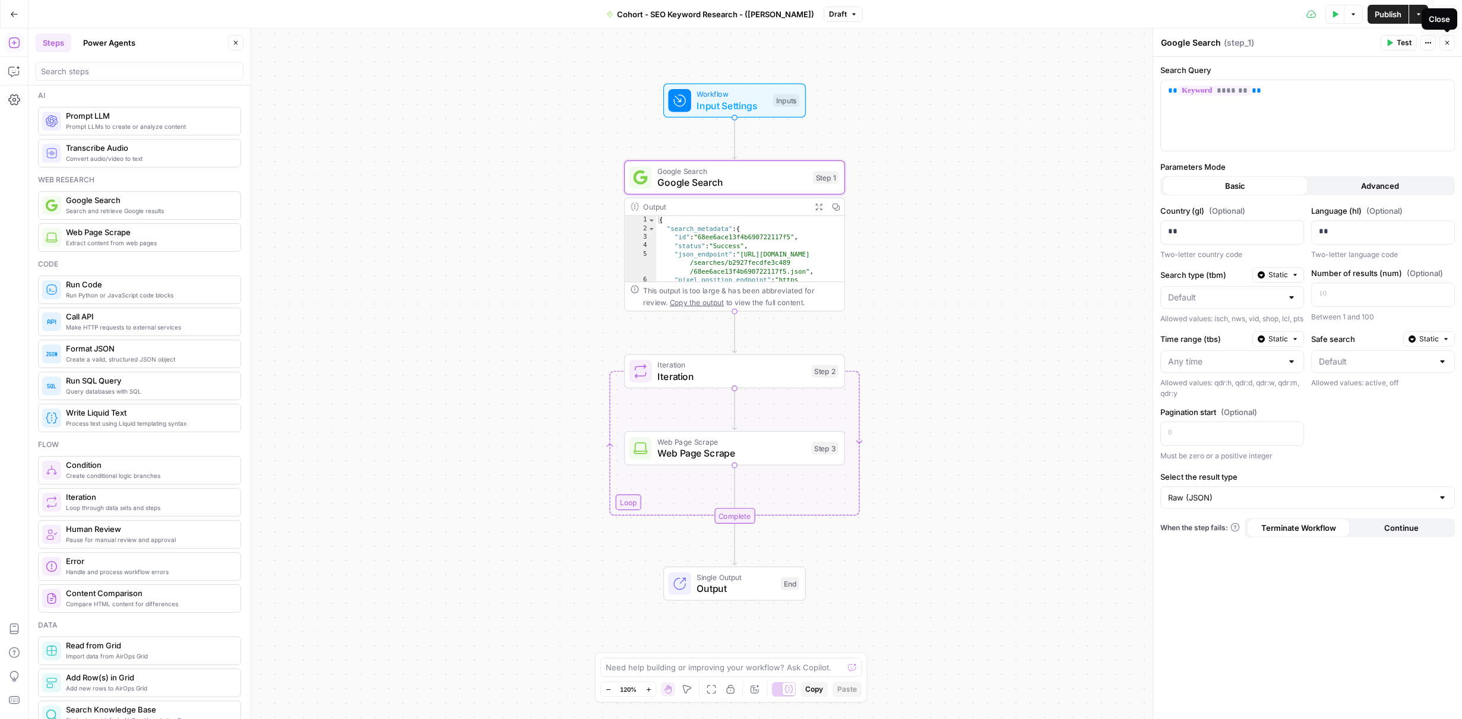
click at [1452, 44] on button "Close" at bounding box center [1447, 42] width 15 height 15
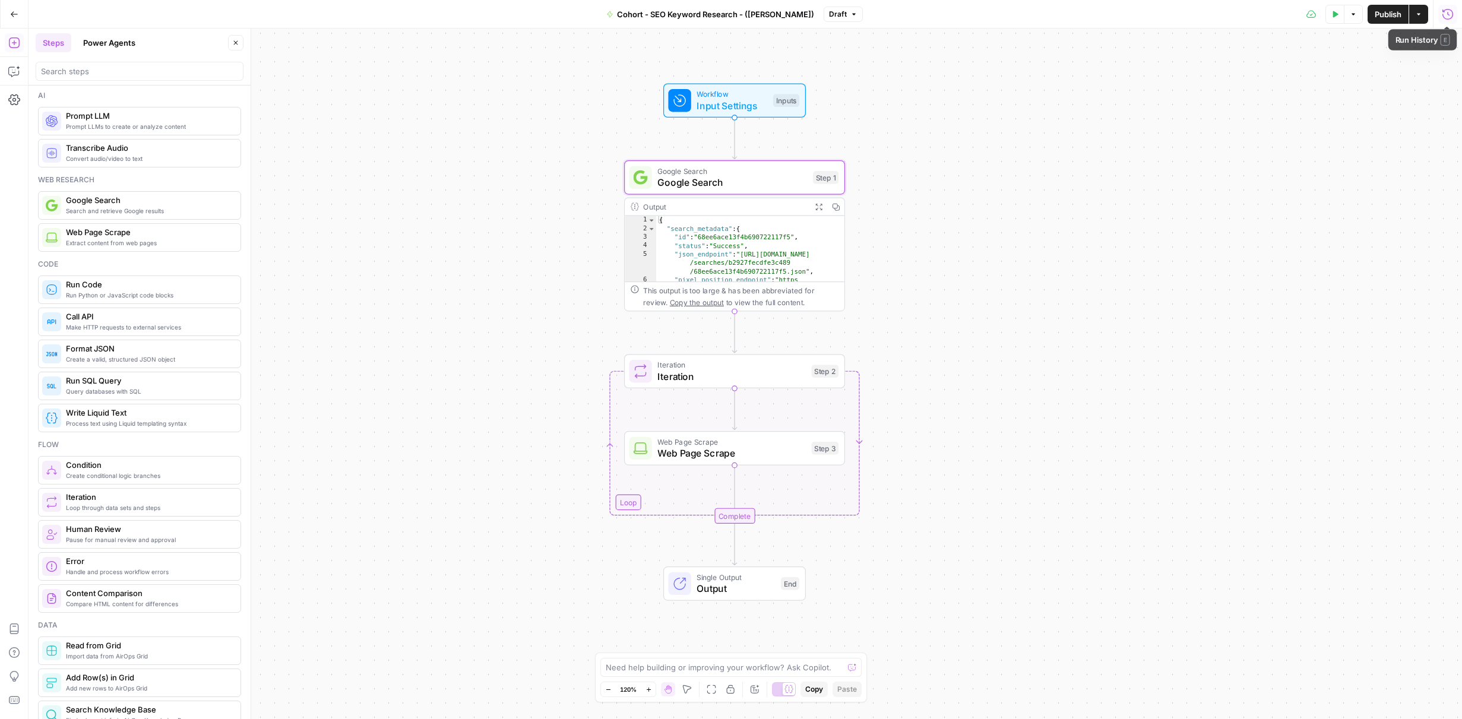
click at [1452, 14] on icon "button" at bounding box center [1448, 14] width 12 height 12
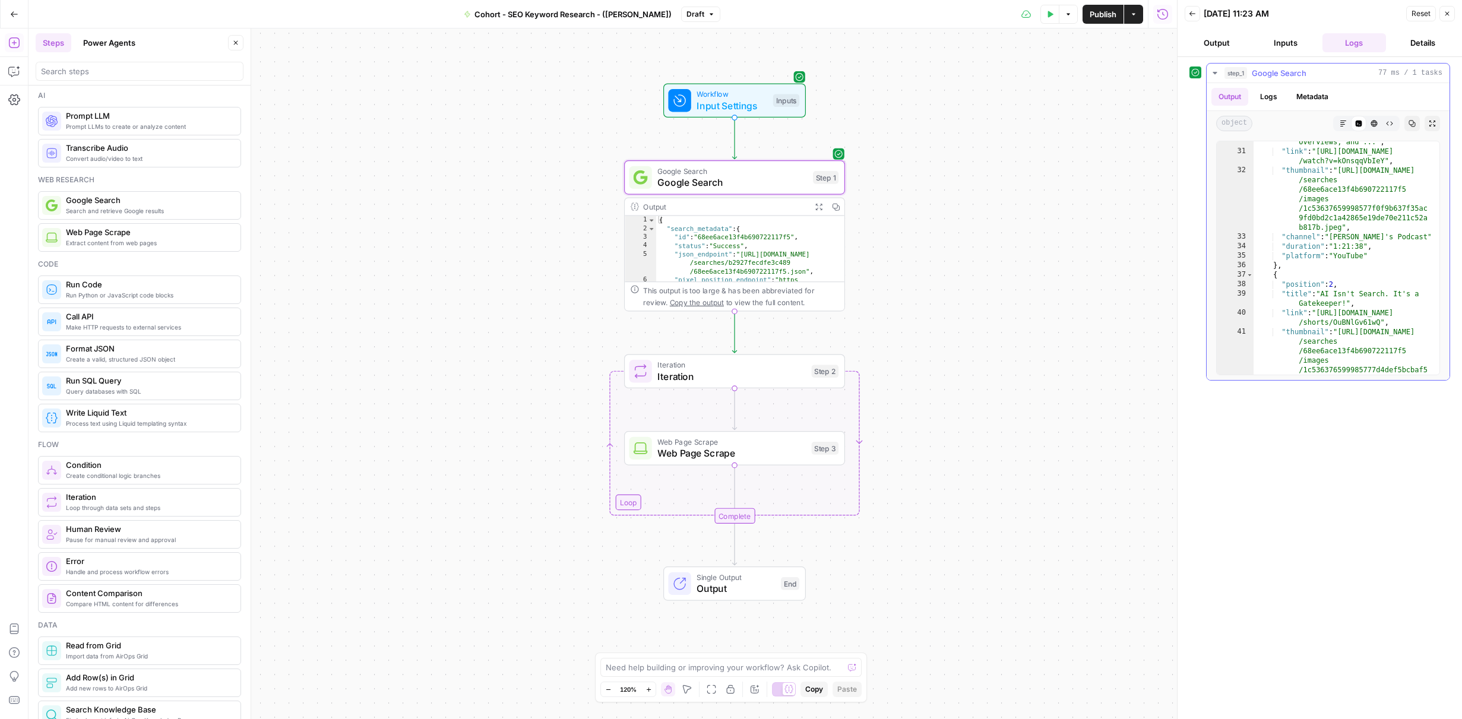
scroll to position [268, 0]
click at [757, 380] on span "Iteration" at bounding box center [732, 376] width 148 height 14
click at [778, 450] on span "Web Page Scrape" at bounding box center [732, 453] width 148 height 14
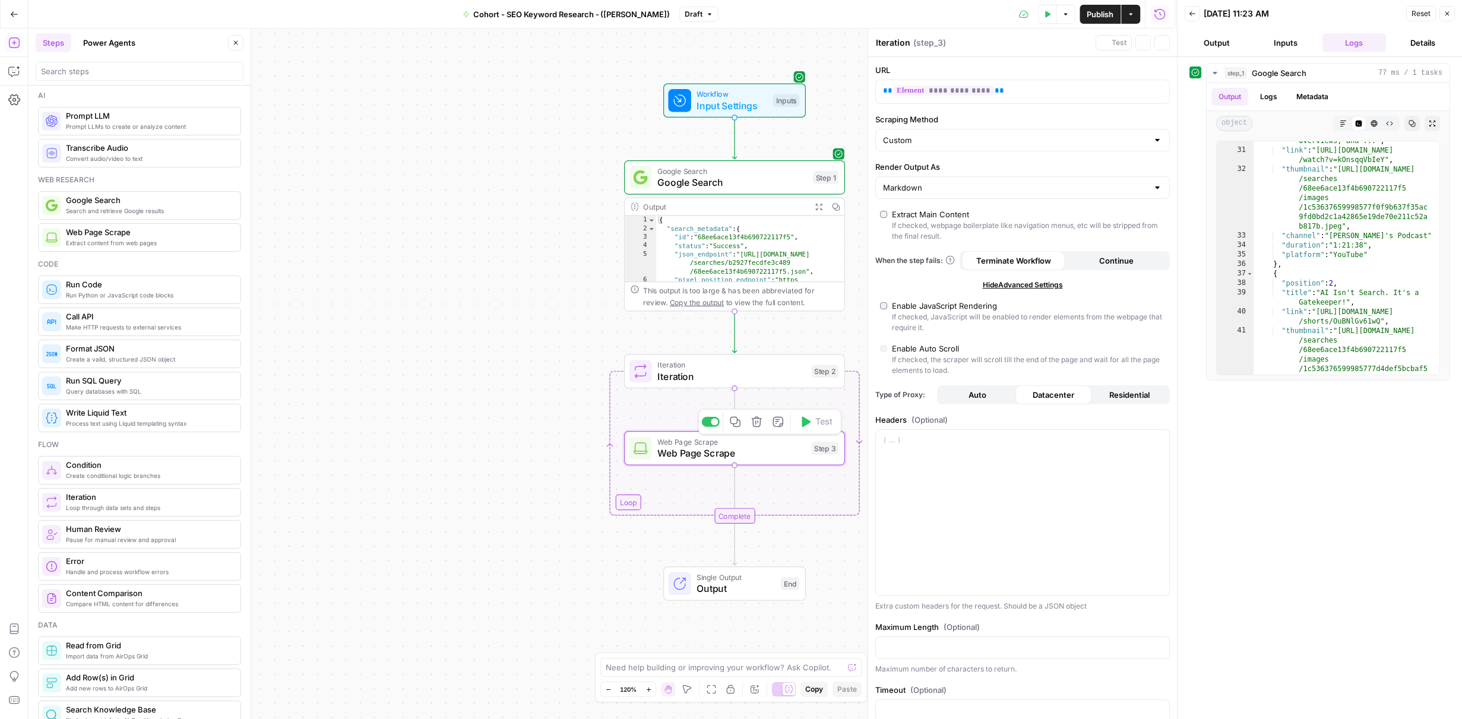
type textarea "Web Page Scrape"
click at [1051, 94] on p "**********" at bounding box center [1013, 91] width 260 height 12
click at [995, 94] on span "**" at bounding box center [1000, 91] width 10 height 8
click at [1050, 86] on p "**********" at bounding box center [1008, 91] width 251 height 12
click at [1039, 94] on p "**********" at bounding box center [1008, 91] width 251 height 12
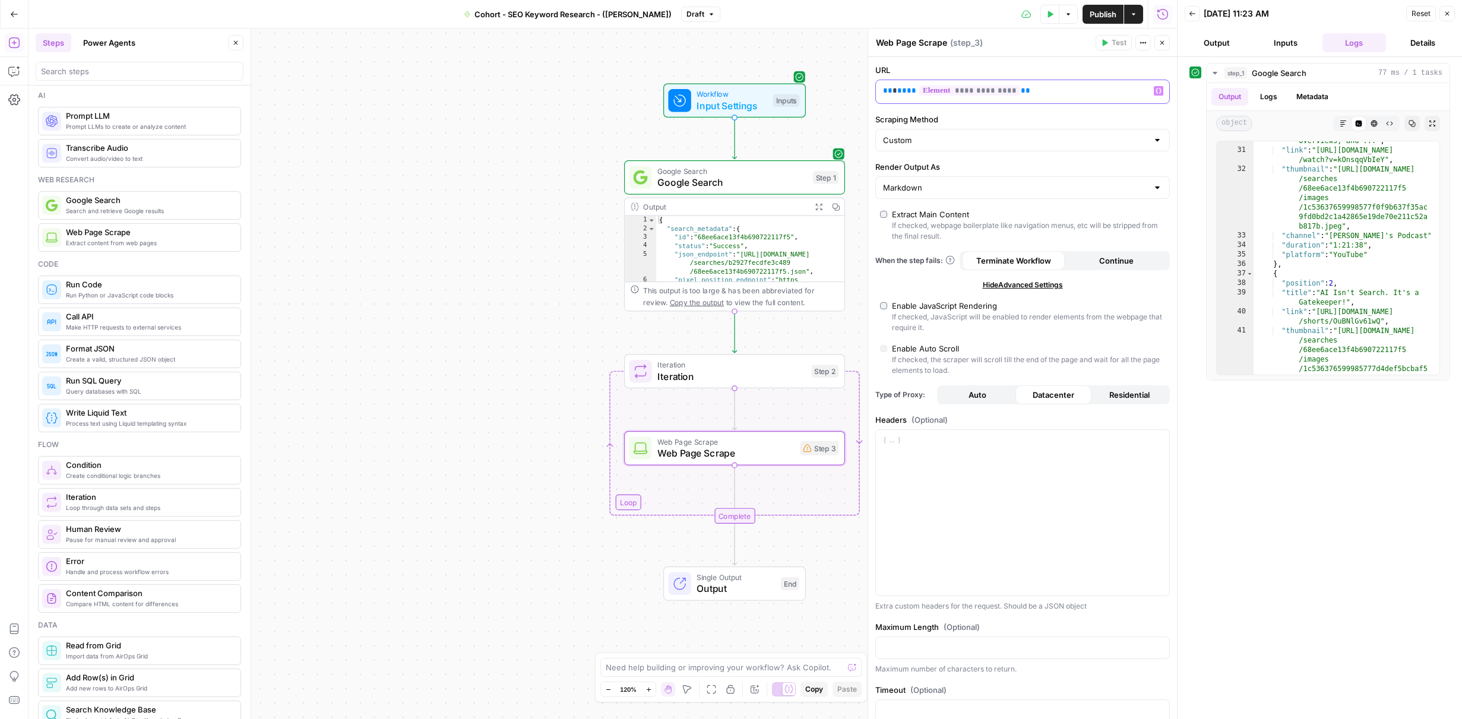
click at [895, 96] on p "**********" at bounding box center [1008, 91] width 251 height 12
click at [893, 97] on div "**********" at bounding box center [1013, 91] width 274 height 23
drag, startPoint x: 893, startPoint y: 91, endPoint x: 906, endPoint y: 106, distance: 19.8
click at [898, 91] on span "****" at bounding box center [907, 91] width 19 height 8
click at [985, 120] on label "Scraping Method" at bounding box center [1023, 119] width 295 height 12
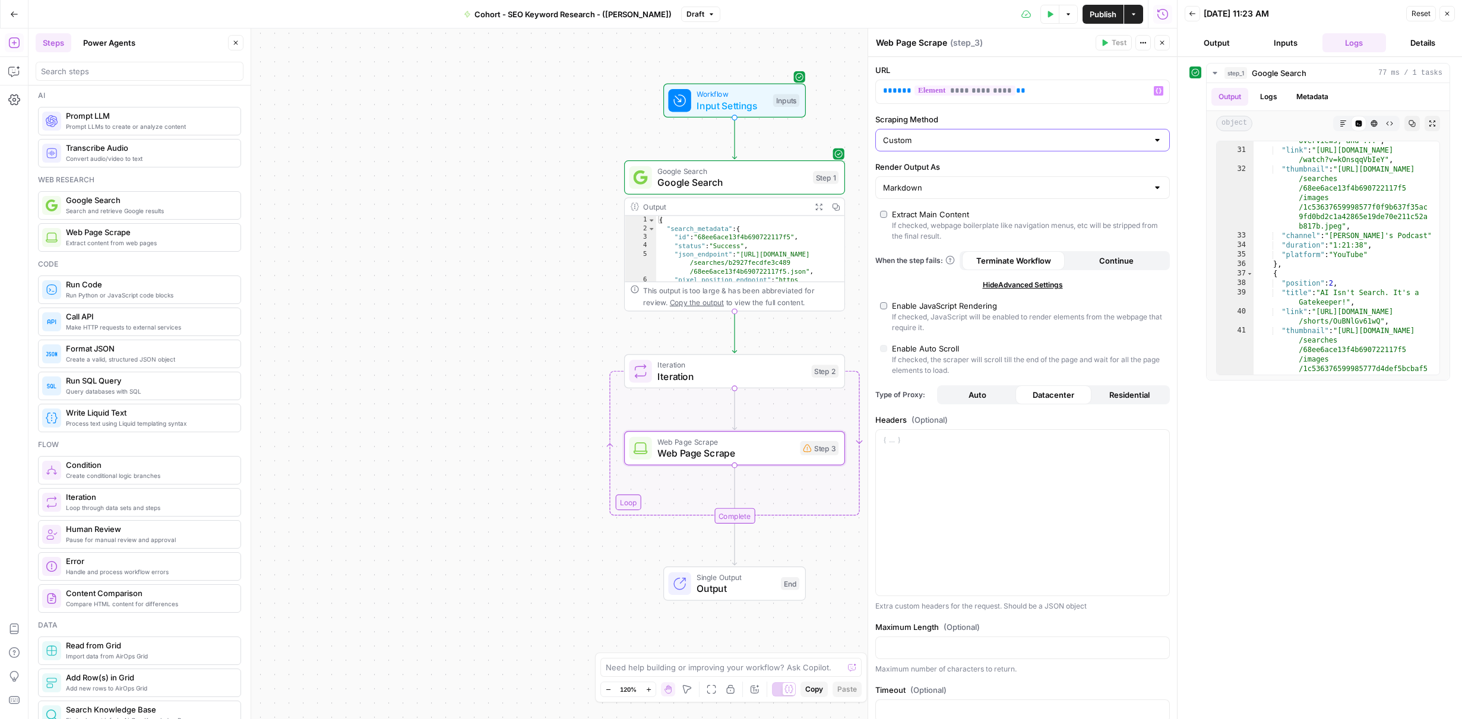
click at [985, 134] on input "Custom" at bounding box center [1015, 140] width 265 height 12
click at [899, 96] on p "**********" at bounding box center [1018, 91] width 270 height 12
click at [904, 91] on p "**********" at bounding box center [1008, 91] width 251 height 12
click at [915, 90] on span "**********" at bounding box center [965, 91] width 101 height 10
click at [1029, 88] on p "**********" at bounding box center [1008, 91] width 251 height 12
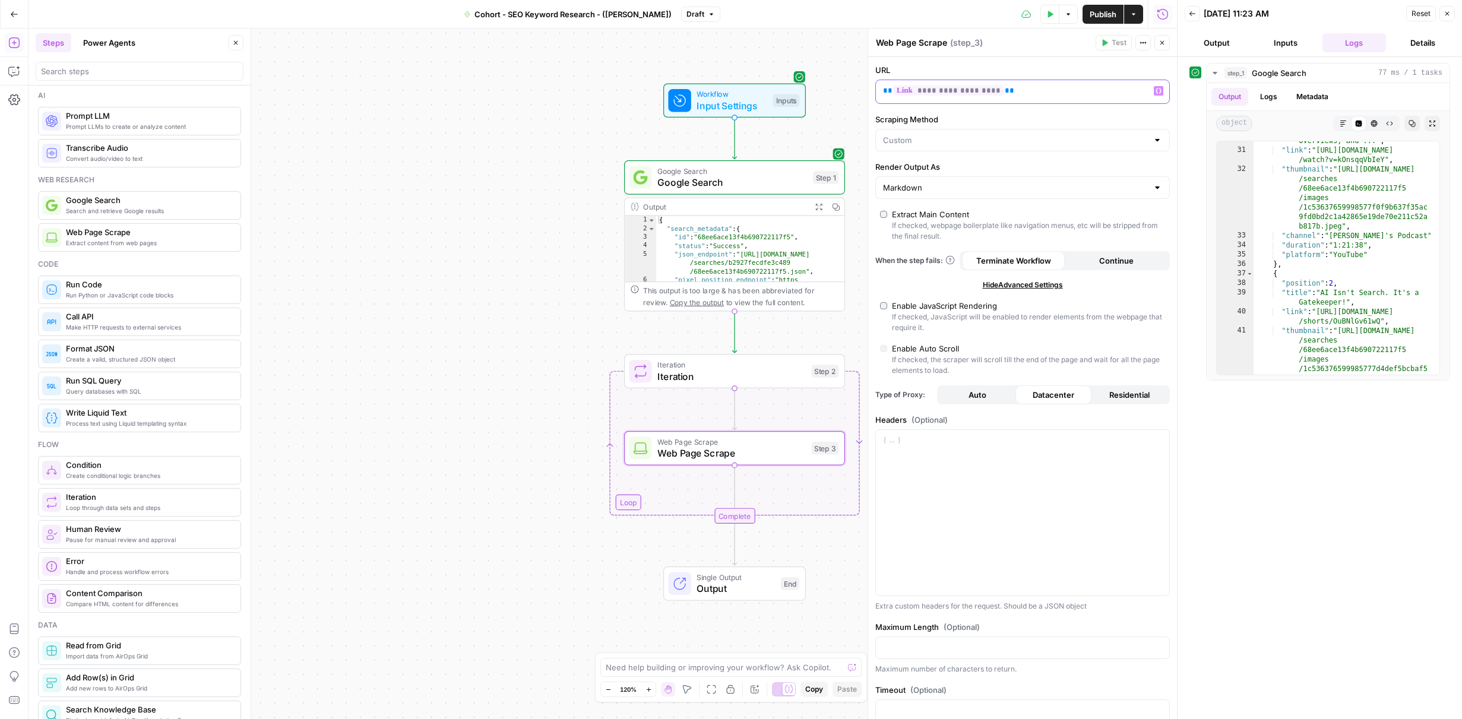
click at [1099, 89] on p "**********" at bounding box center [1008, 91] width 251 height 12
click at [1096, 14] on span "Publish" at bounding box center [1103, 14] width 27 height 12
click at [1009, 46] on div "Web Page Scrape Web Page Scrape ( step_3 )" at bounding box center [984, 42] width 217 height 13
click at [762, 372] on span "Iteration" at bounding box center [732, 376] width 148 height 14
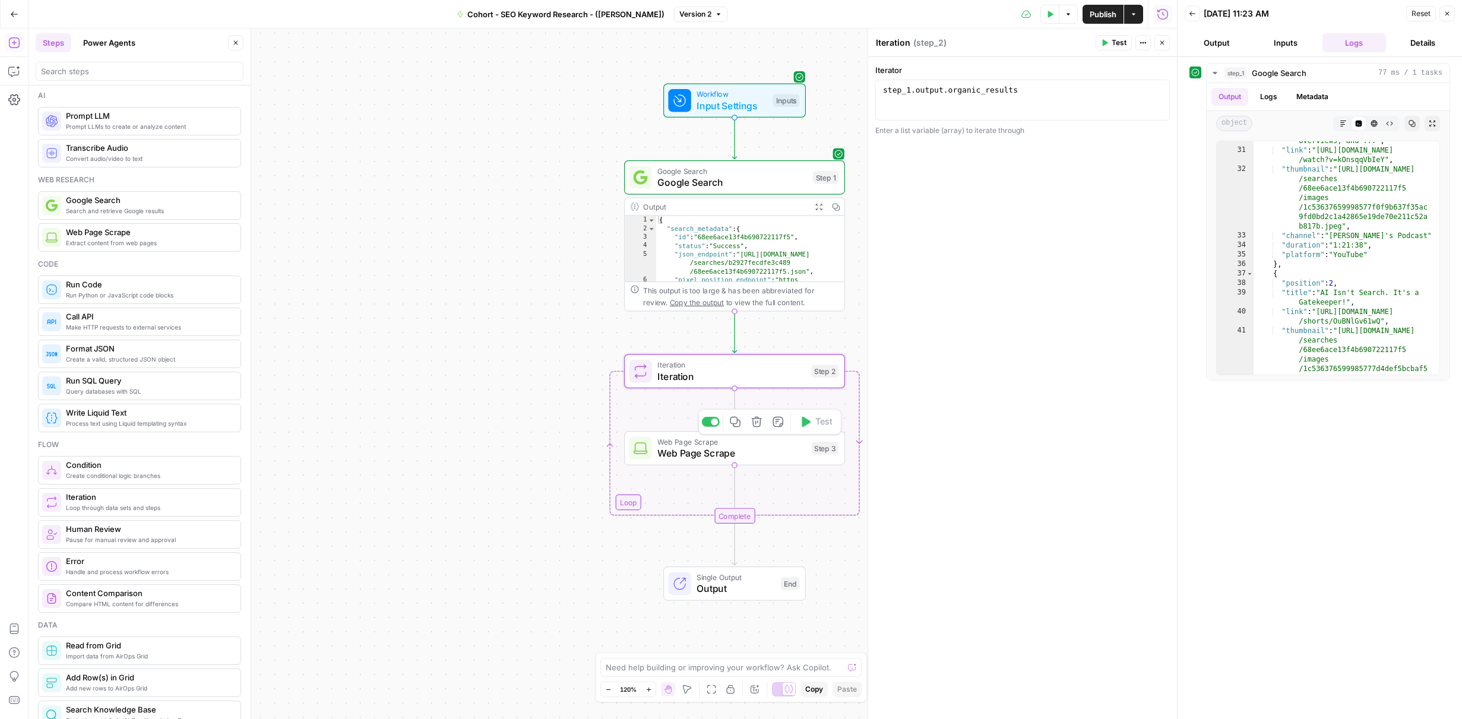
click at [779, 457] on span "Web Page Scrape" at bounding box center [732, 453] width 148 height 14
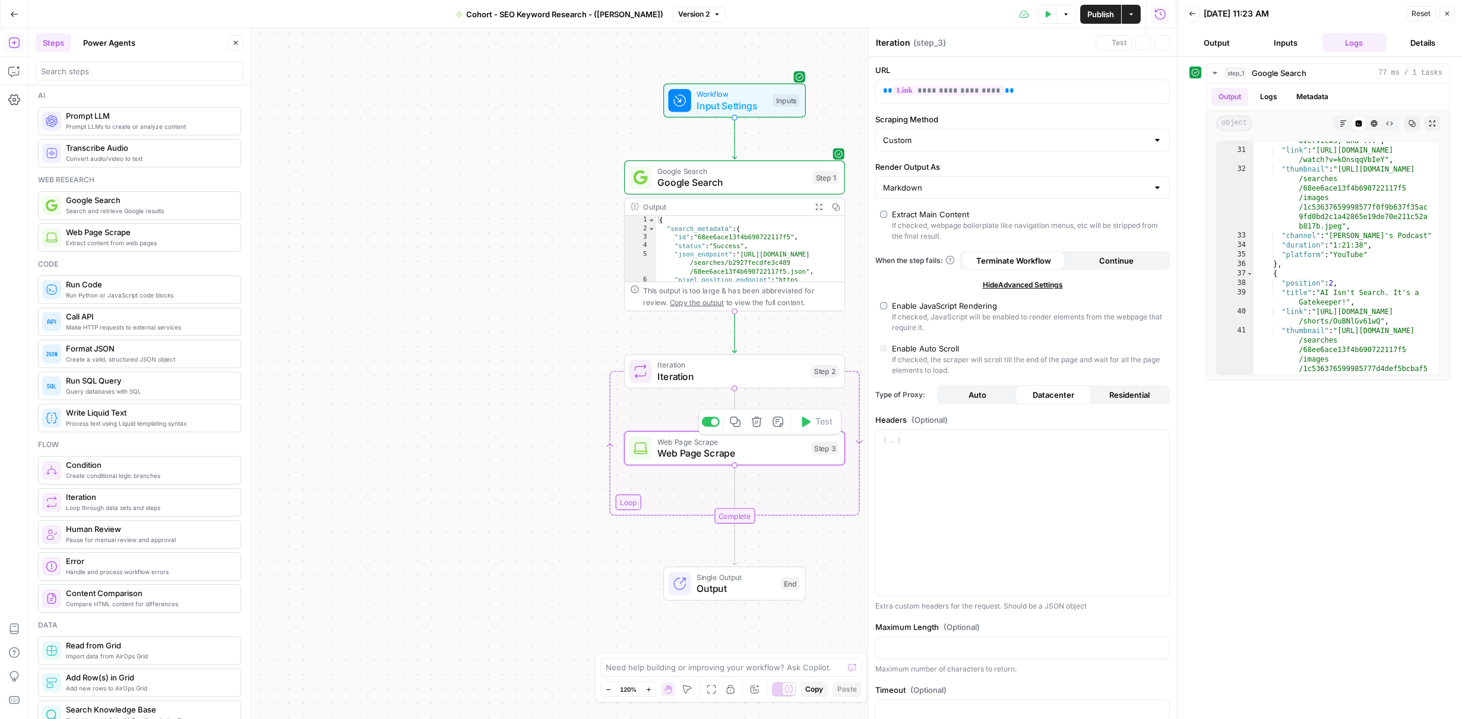
type textarea "Web Page Scrape"
click at [773, 453] on span "Web Page Scrape" at bounding box center [732, 453] width 148 height 14
click at [1132, 258] on button "Continue" at bounding box center [1116, 260] width 103 height 19
click at [539, 405] on div "Workflow Input Settings Inputs Google Search Google Search Step 1 Output Expand…" at bounding box center [603, 374] width 1149 height 691
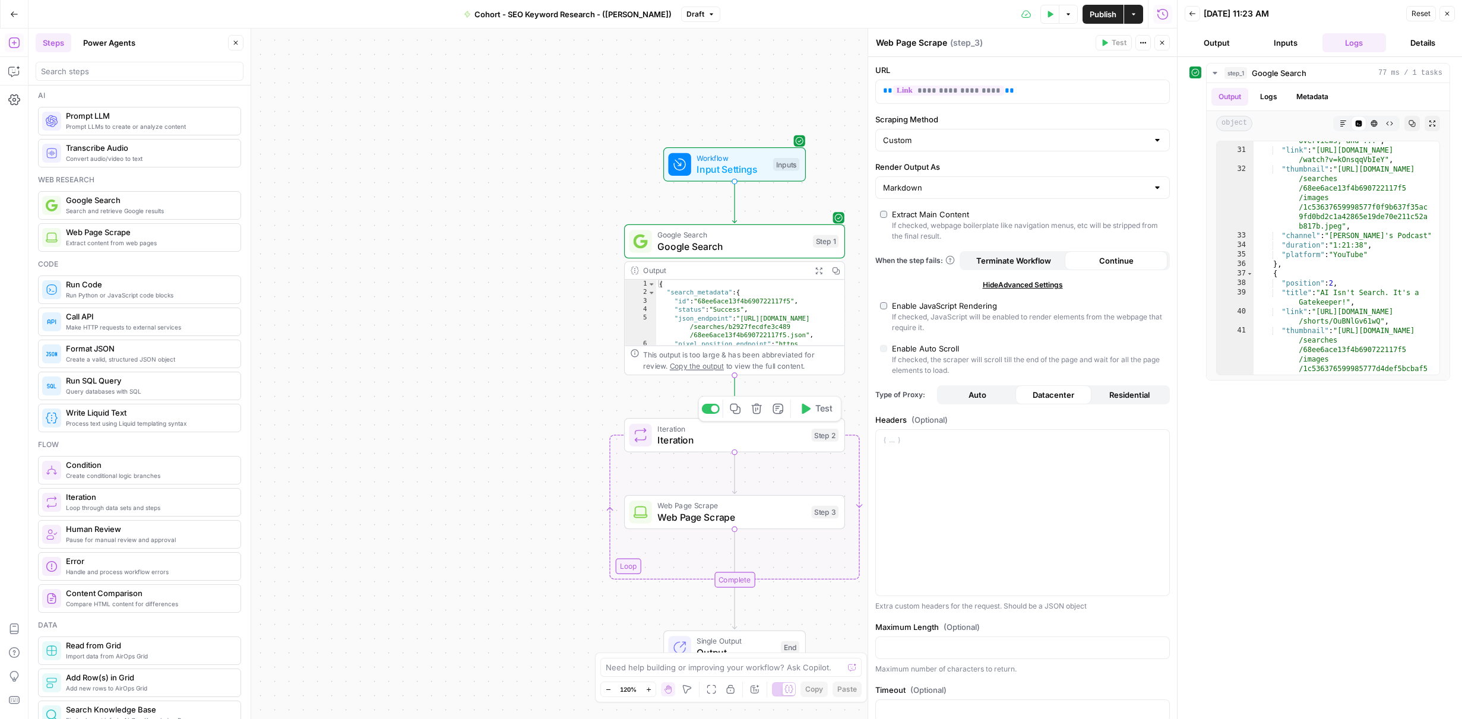
click at [778, 437] on span "Iteration" at bounding box center [732, 440] width 148 height 14
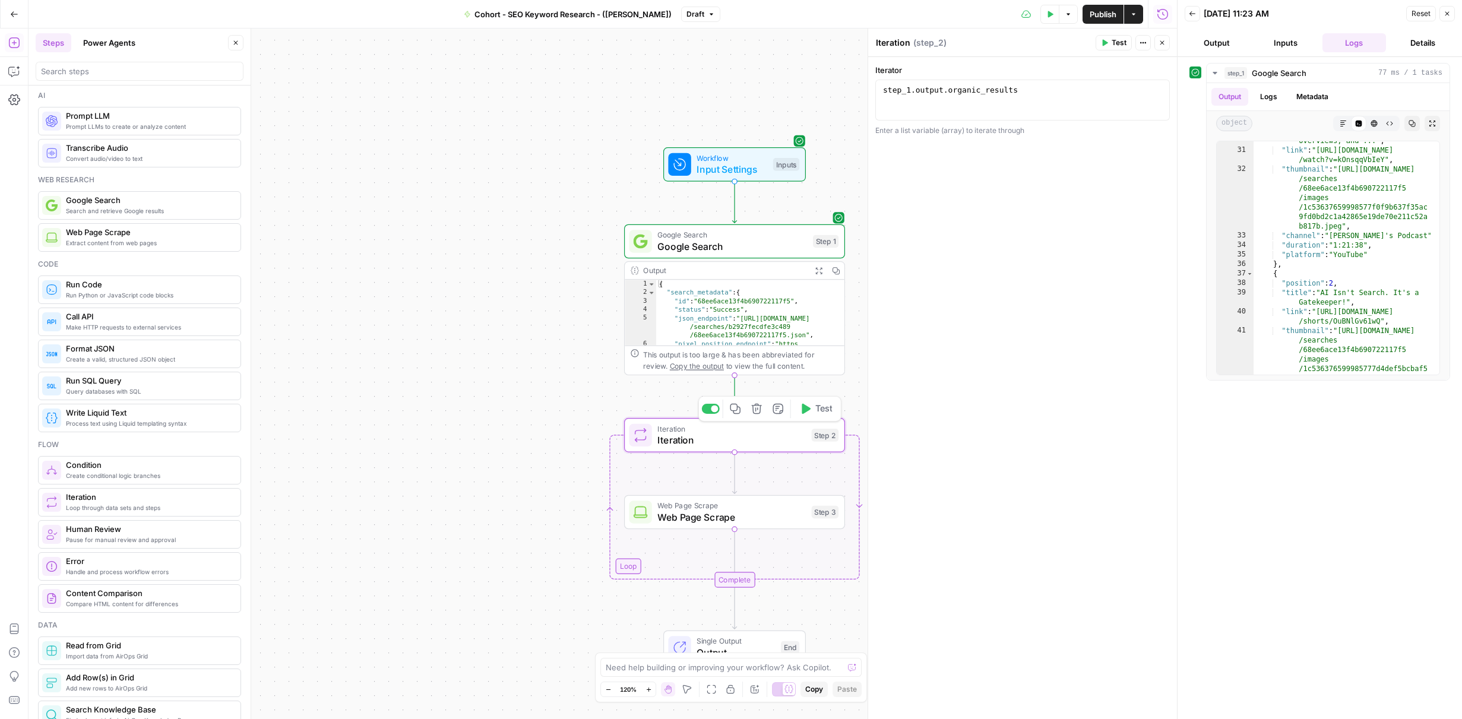
click at [809, 418] on button "Test" at bounding box center [816, 409] width 44 height 18
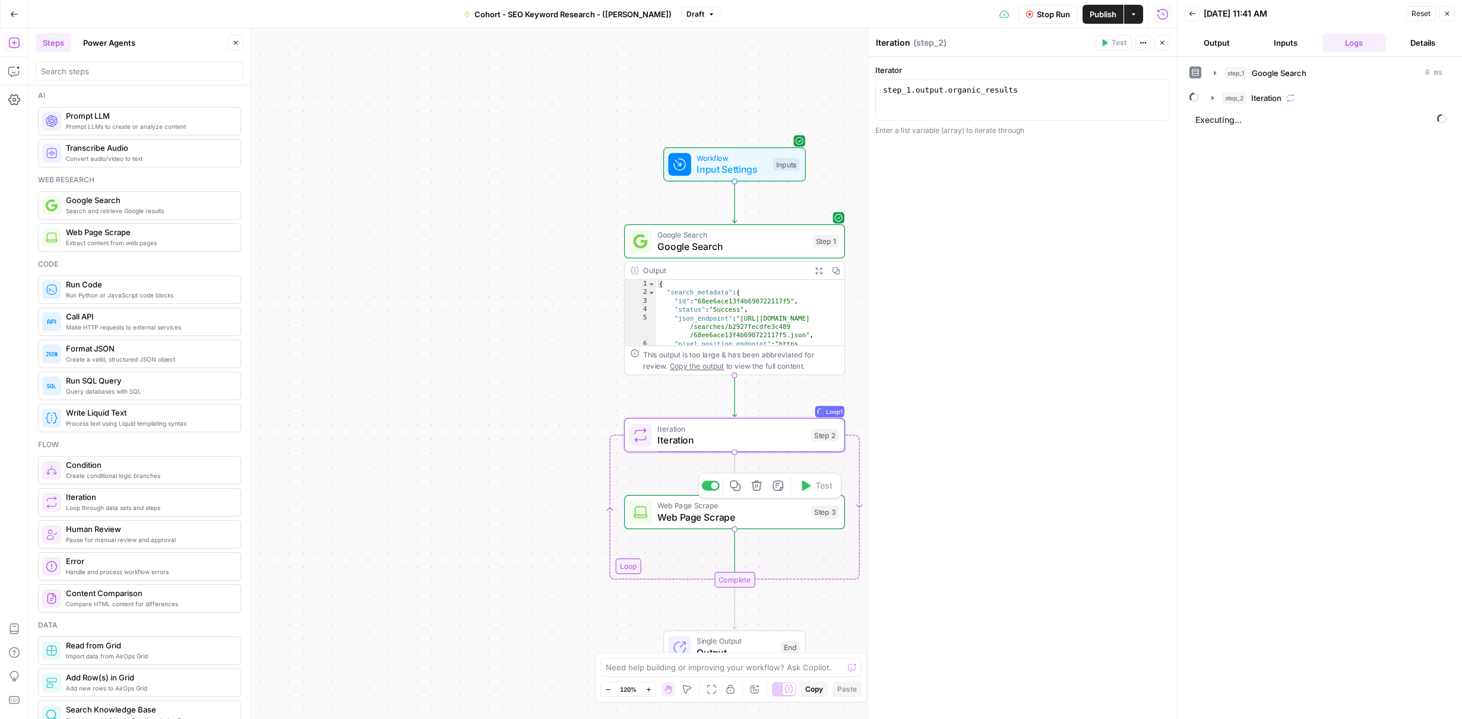
click at [778, 520] on span "Web Page Scrape" at bounding box center [732, 517] width 148 height 14
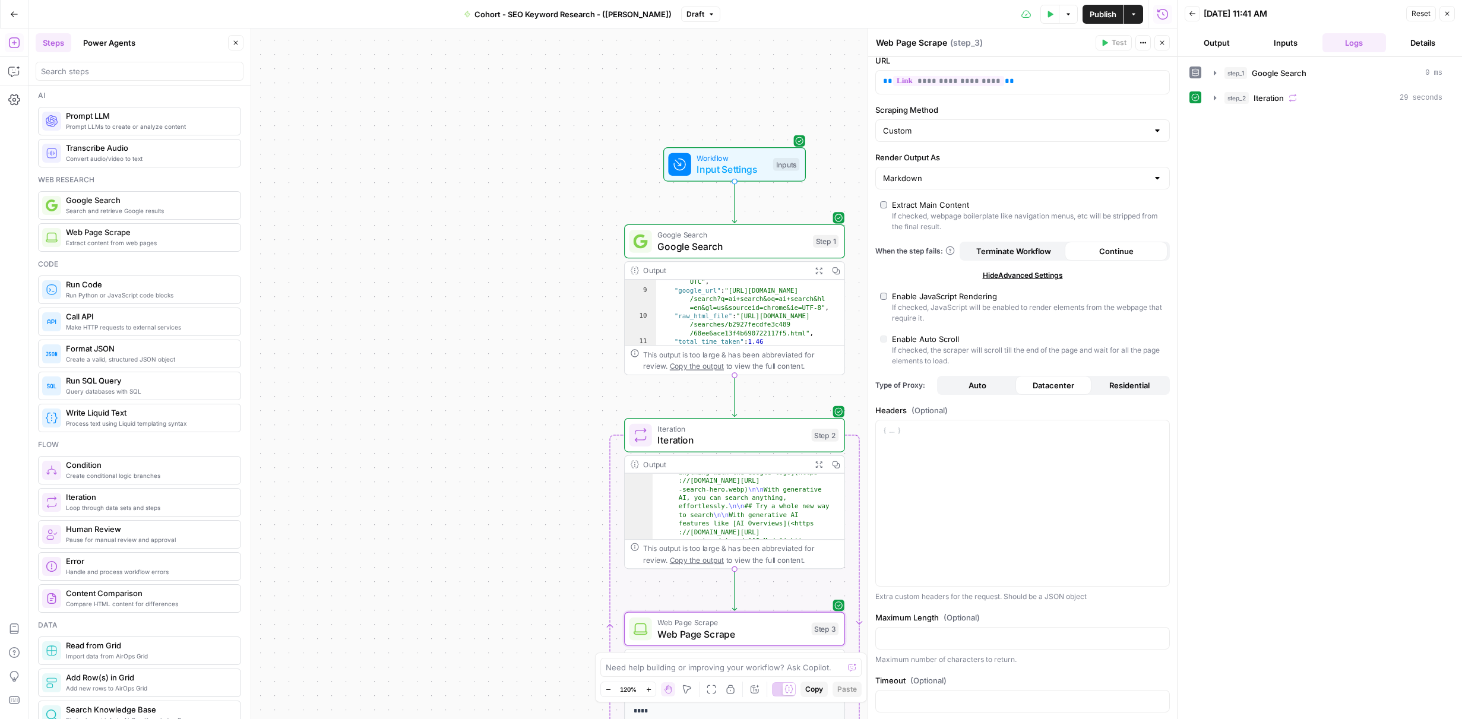
scroll to position [36, 0]
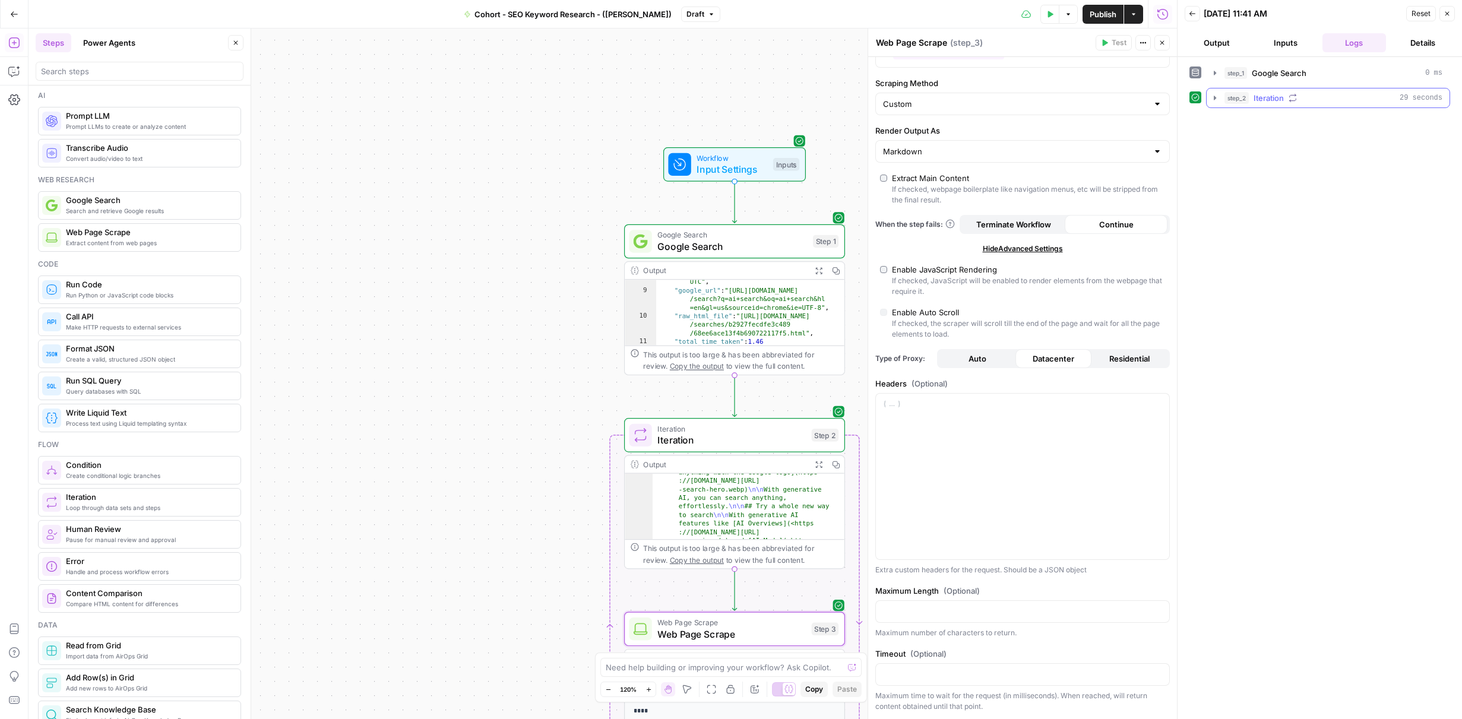
click at [1217, 98] on icon "button" at bounding box center [1216, 98] width 10 height 10
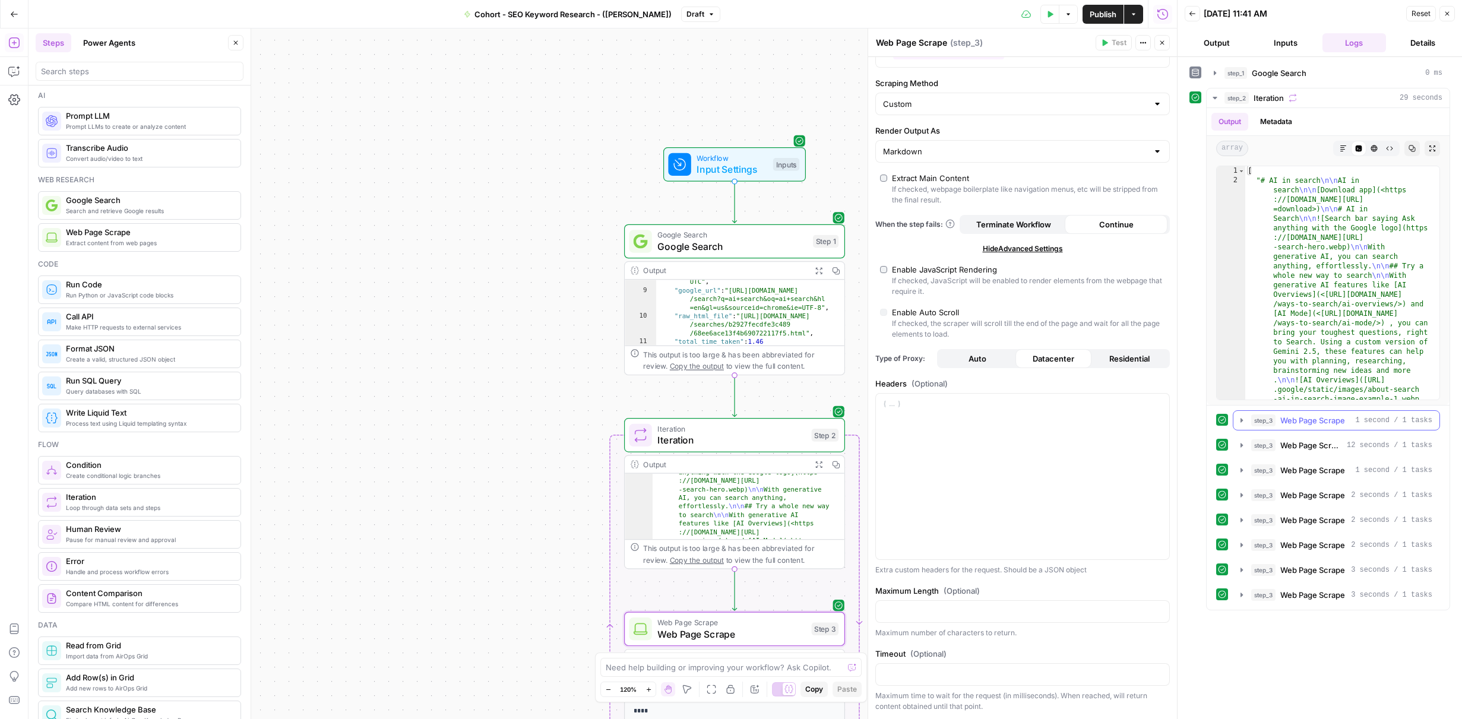
click at [1240, 422] on icon "button" at bounding box center [1242, 421] width 10 height 10
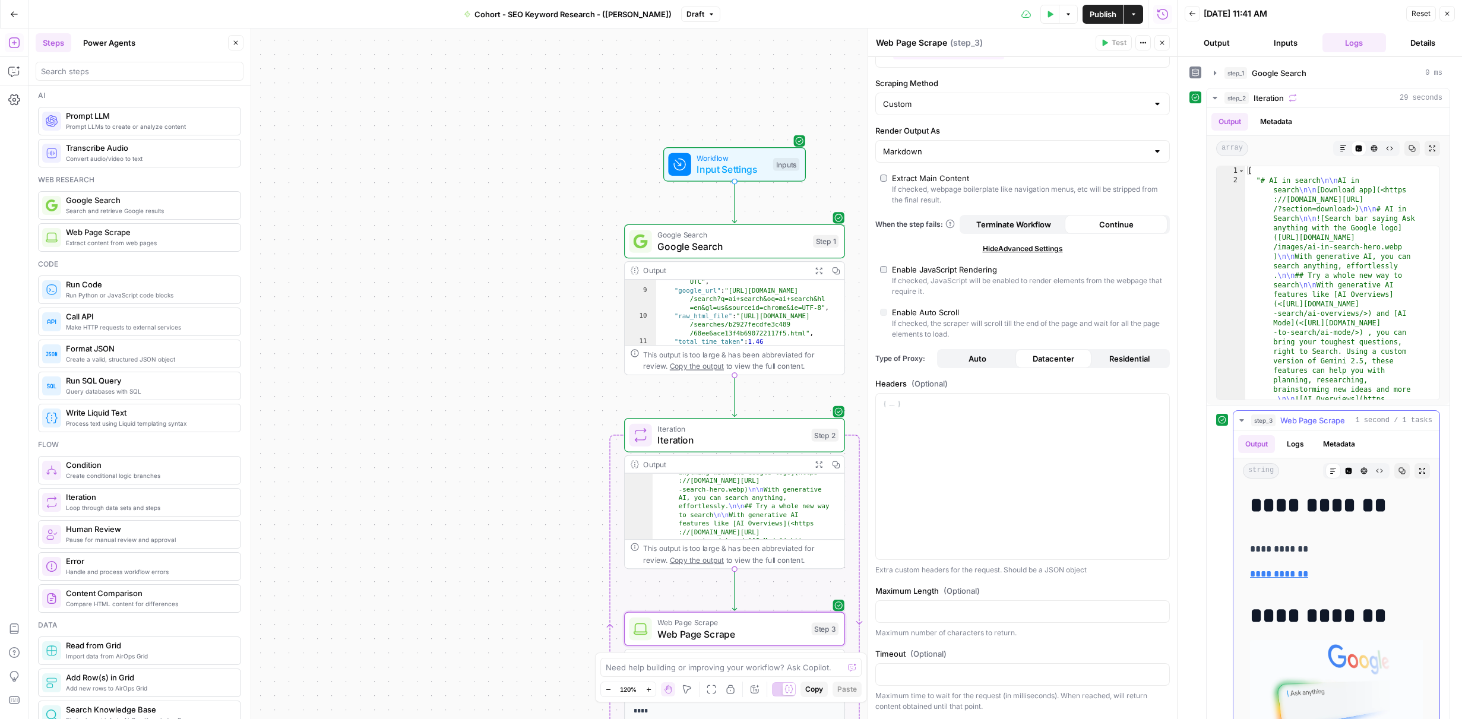
click at [1237, 421] on icon "button" at bounding box center [1242, 421] width 10 height 10
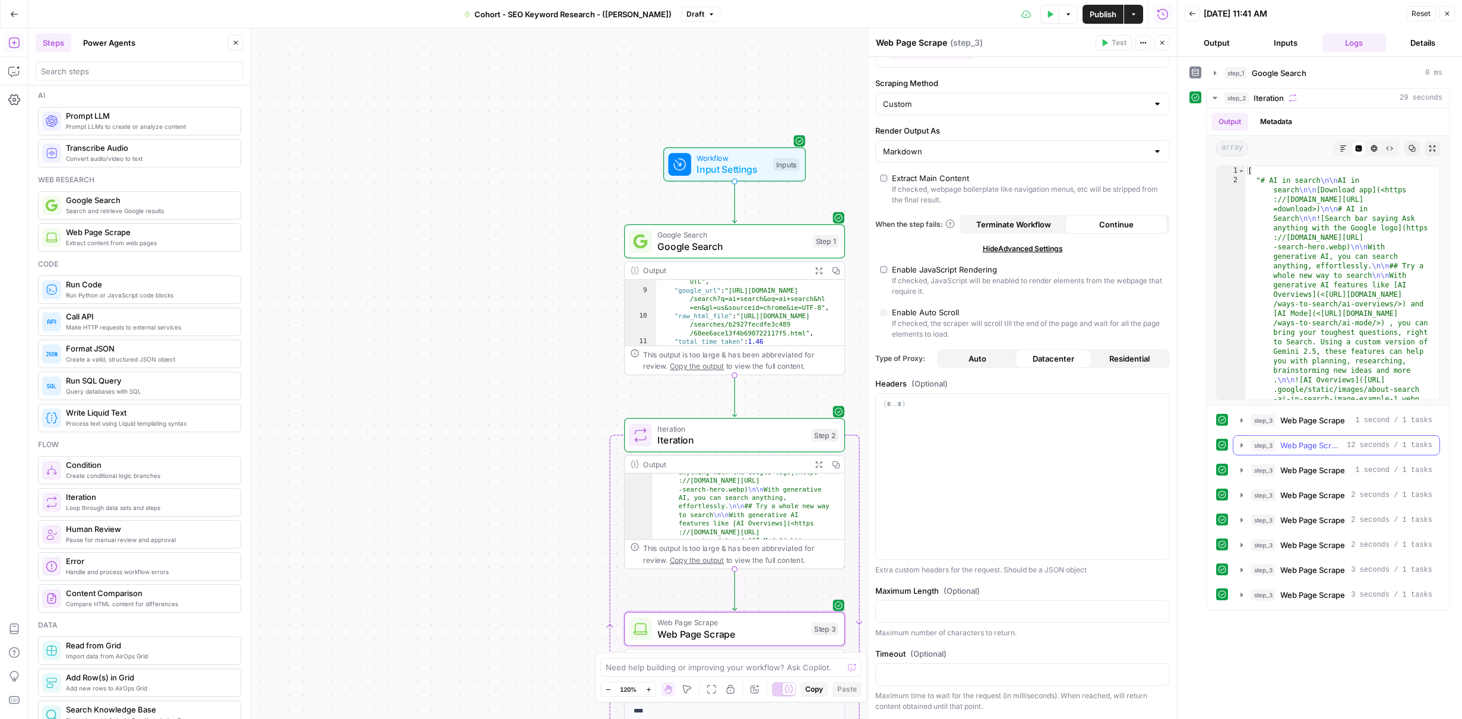
click at [1241, 444] on icon "button" at bounding box center [1242, 446] width 10 height 10
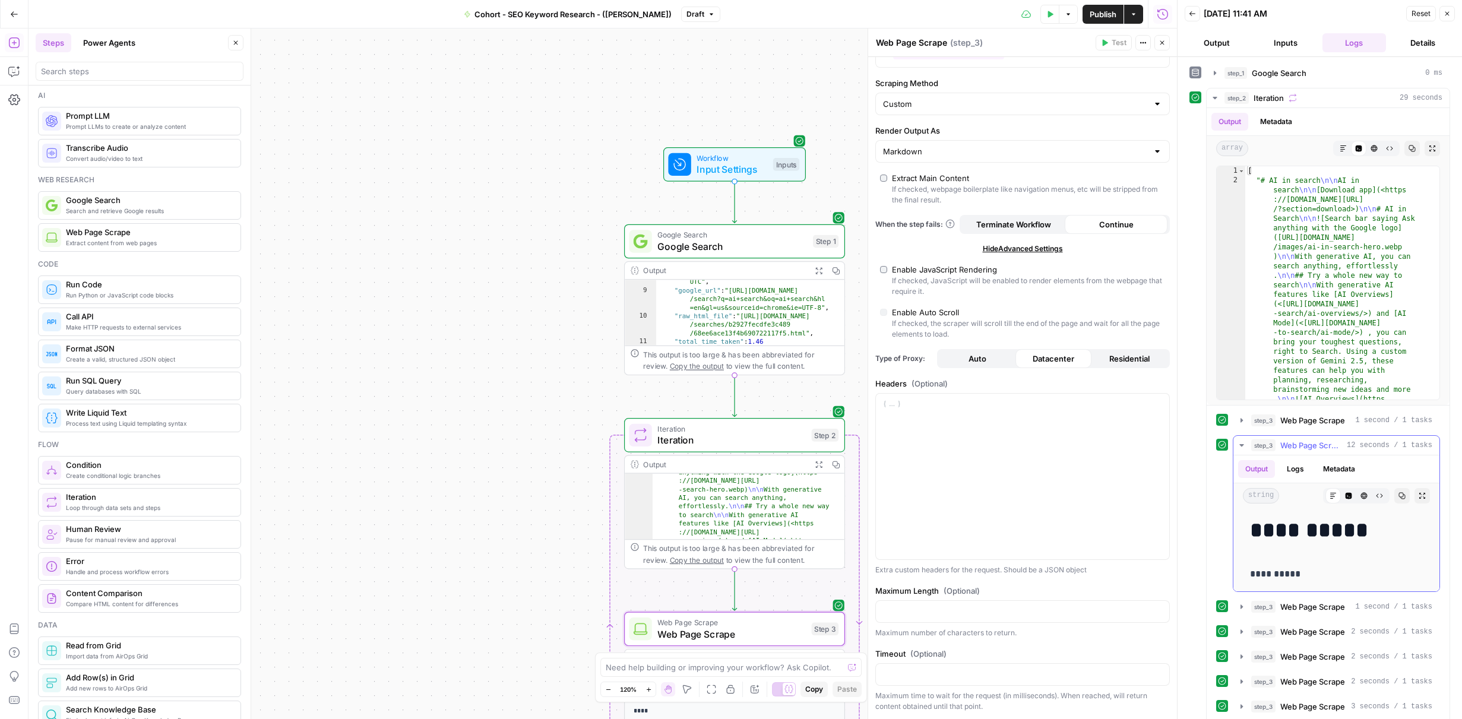
click at [1241, 444] on icon "button" at bounding box center [1242, 446] width 10 height 10
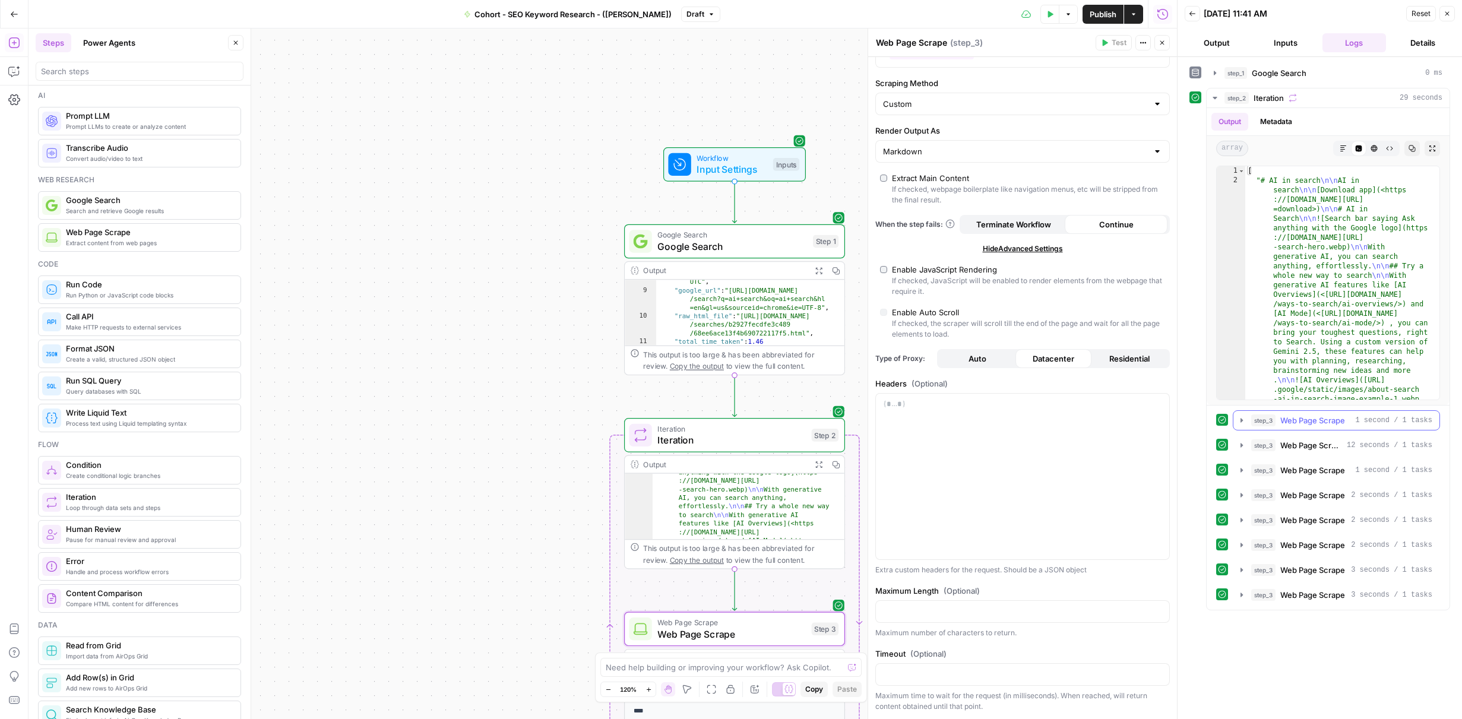
click at [1313, 429] on button "step_3 Web Page Scrape 1 second / 1 tasks" at bounding box center [1337, 420] width 206 height 19
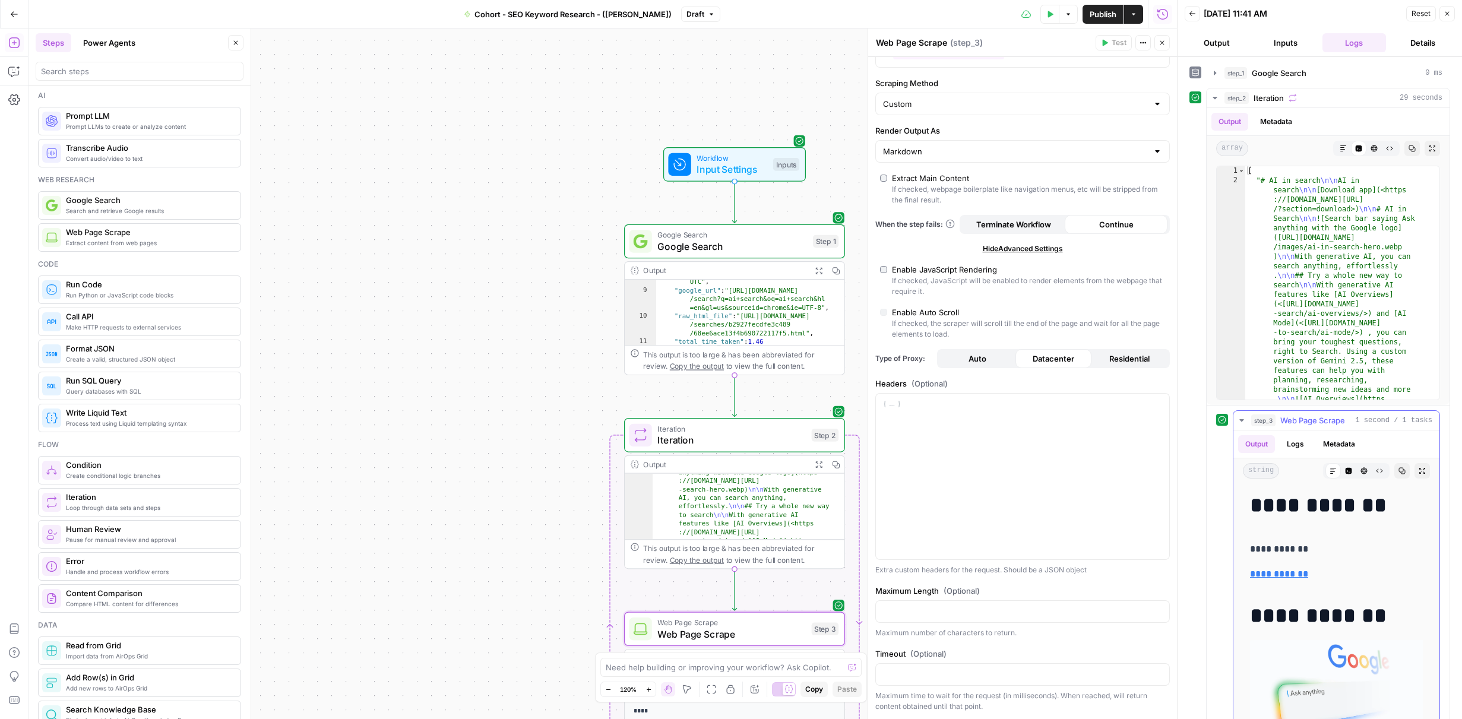
click at [1301, 443] on button "Logs" at bounding box center [1295, 444] width 31 height 18
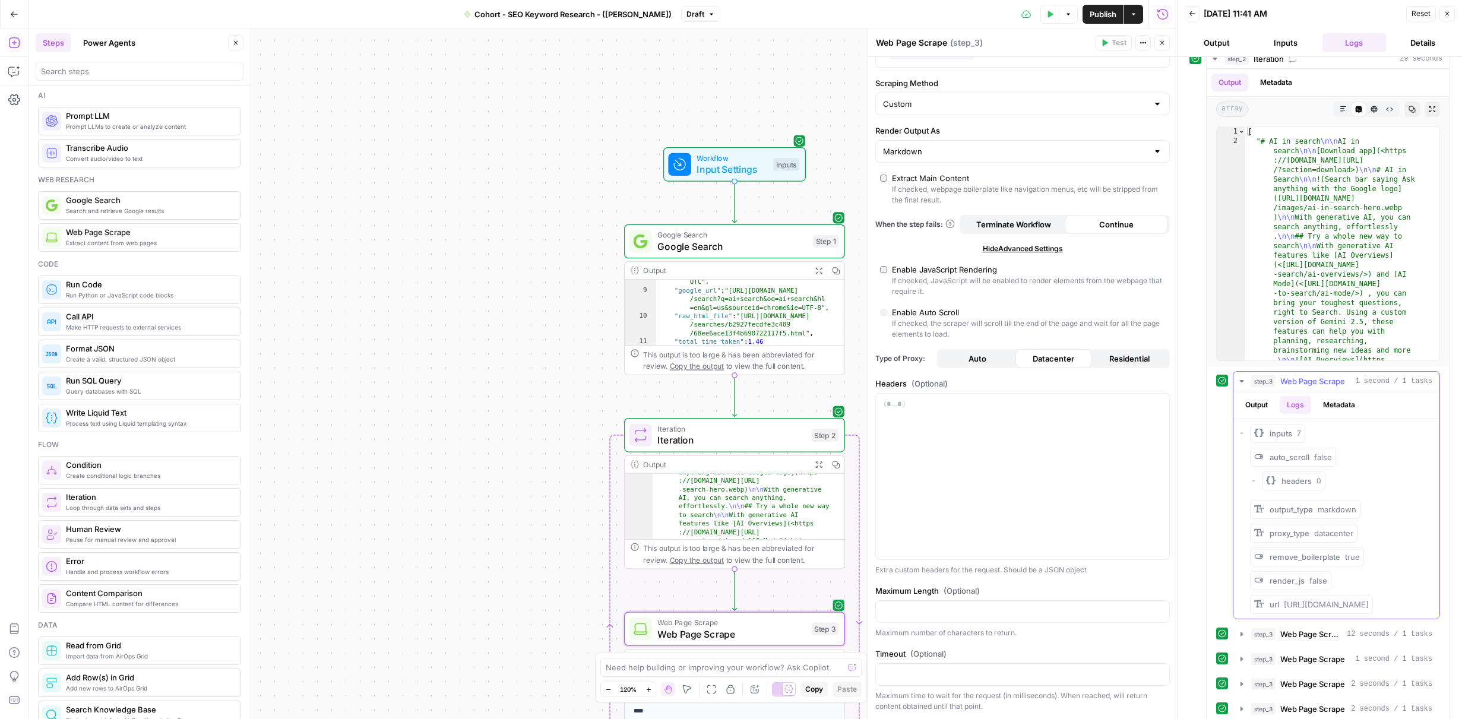
scroll to position [125, 0]
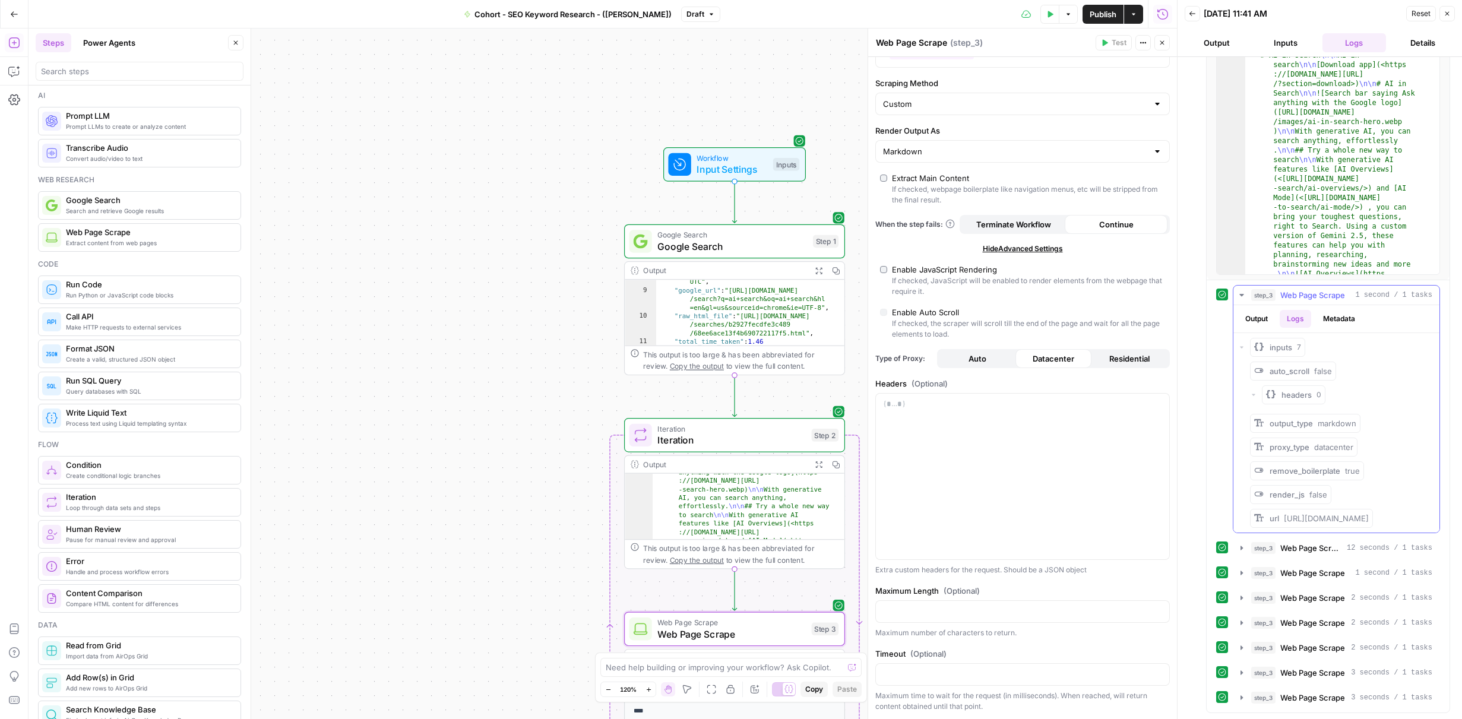
click at [1257, 314] on button "Output" at bounding box center [1256, 319] width 37 height 18
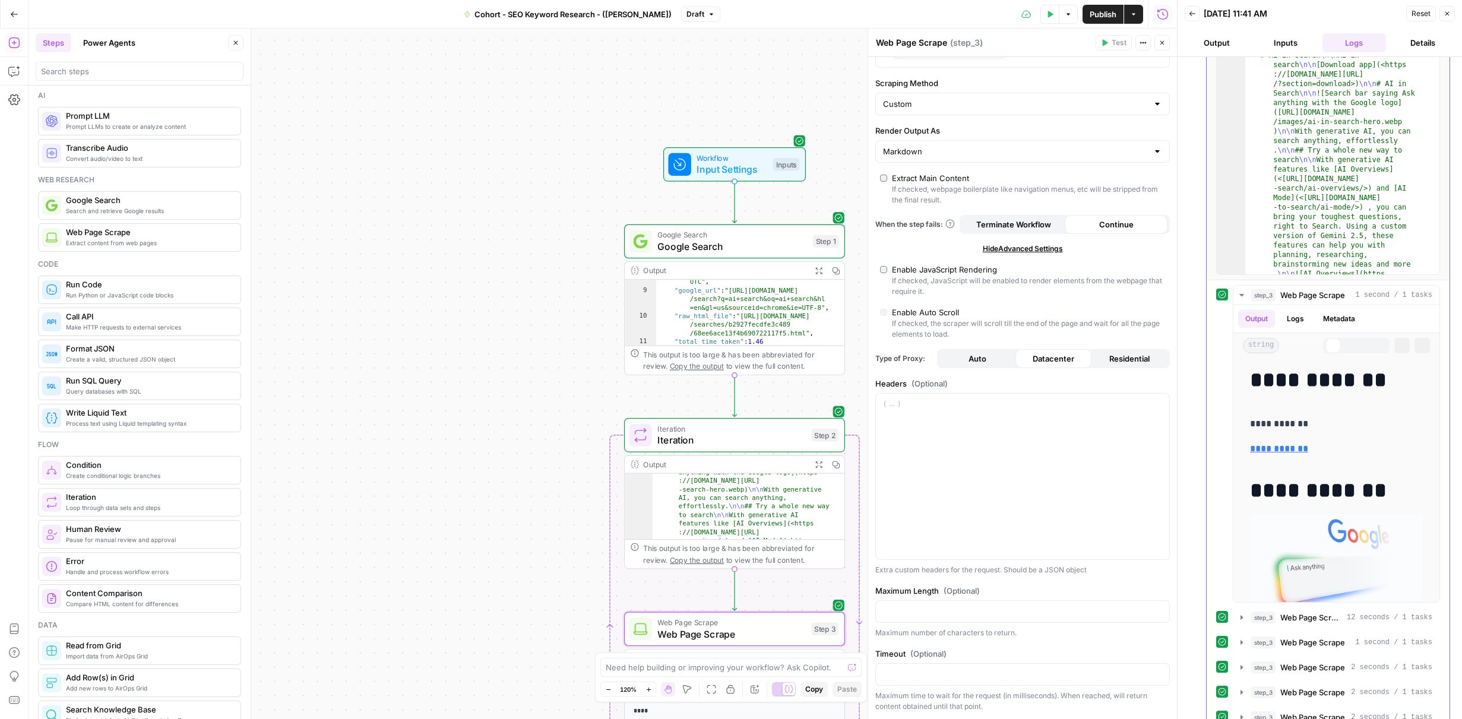
scroll to position [0, 0]
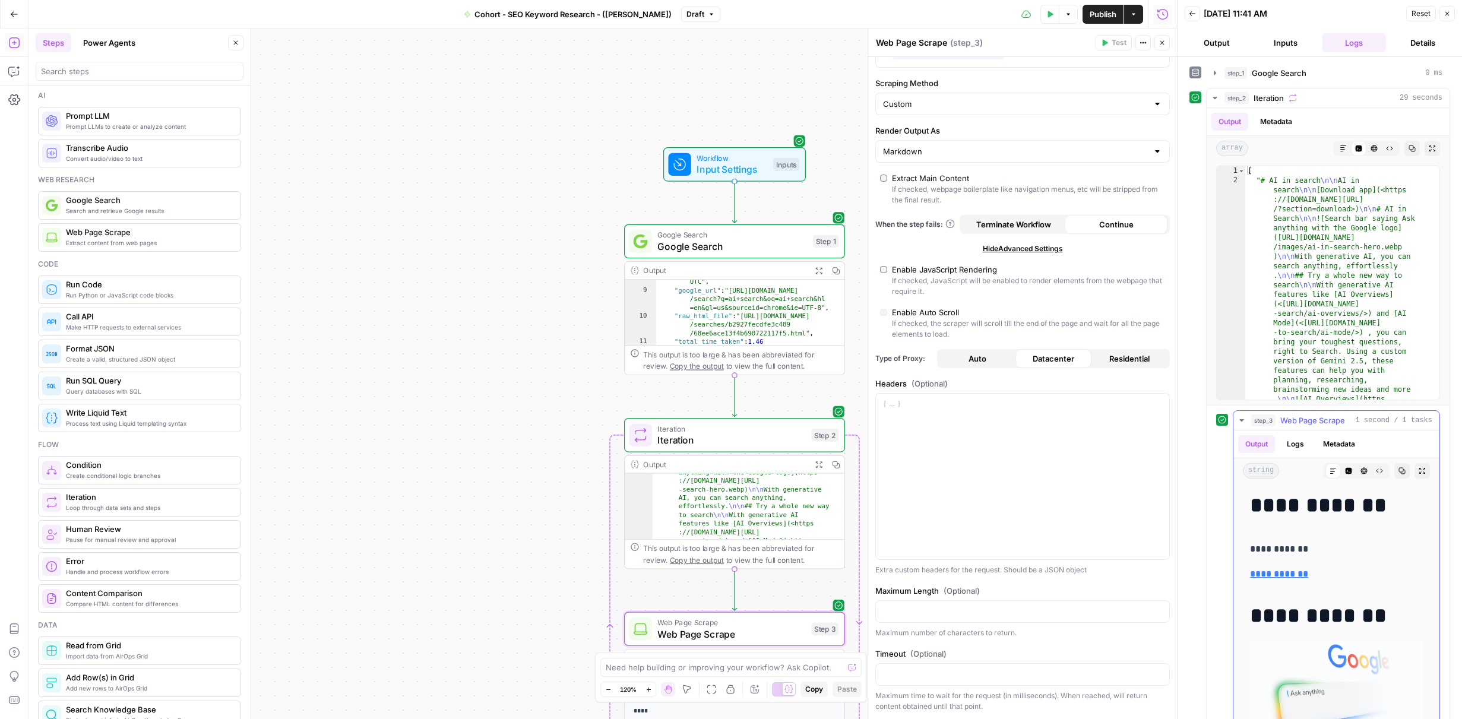
click at [1245, 422] on icon "button" at bounding box center [1242, 421] width 10 height 10
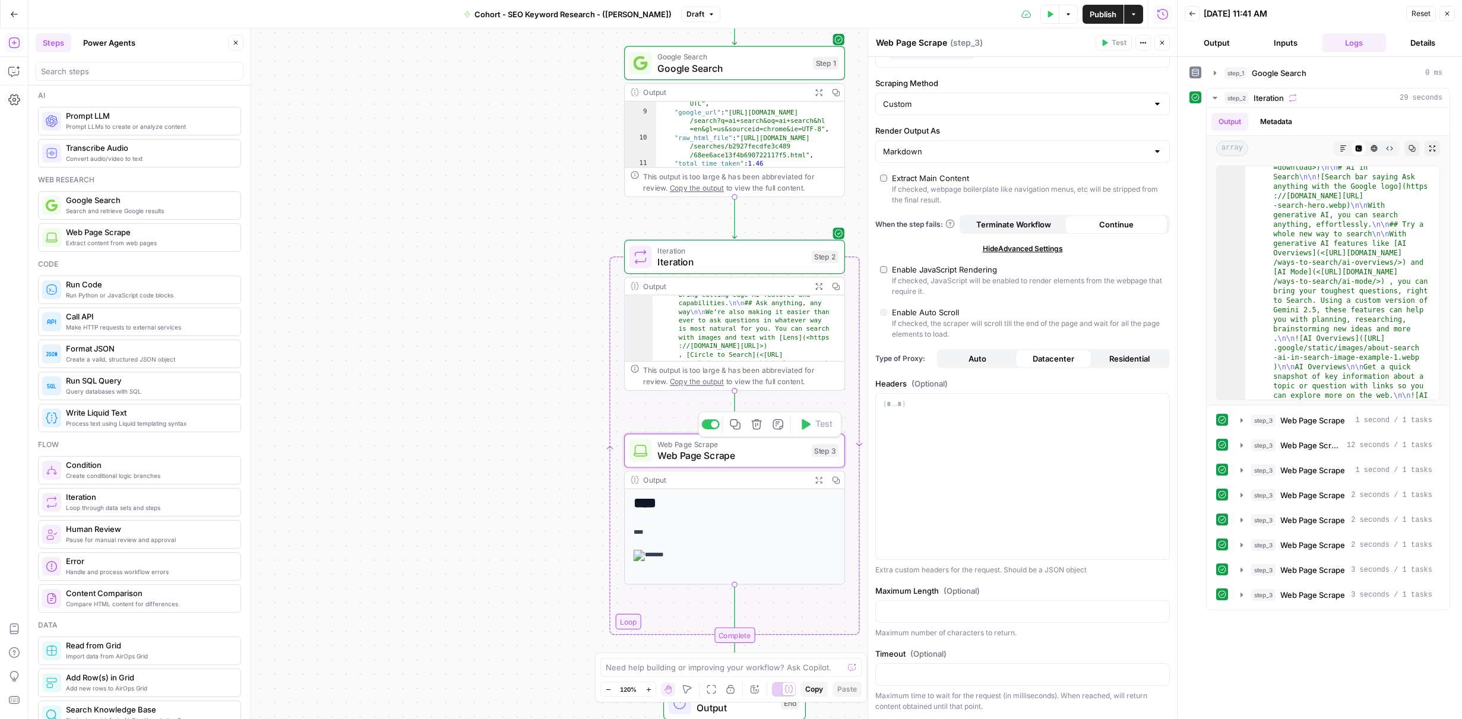
scroll to position [62, 0]
click at [1452, 12] on button "Close" at bounding box center [1447, 13] width 15 height 15
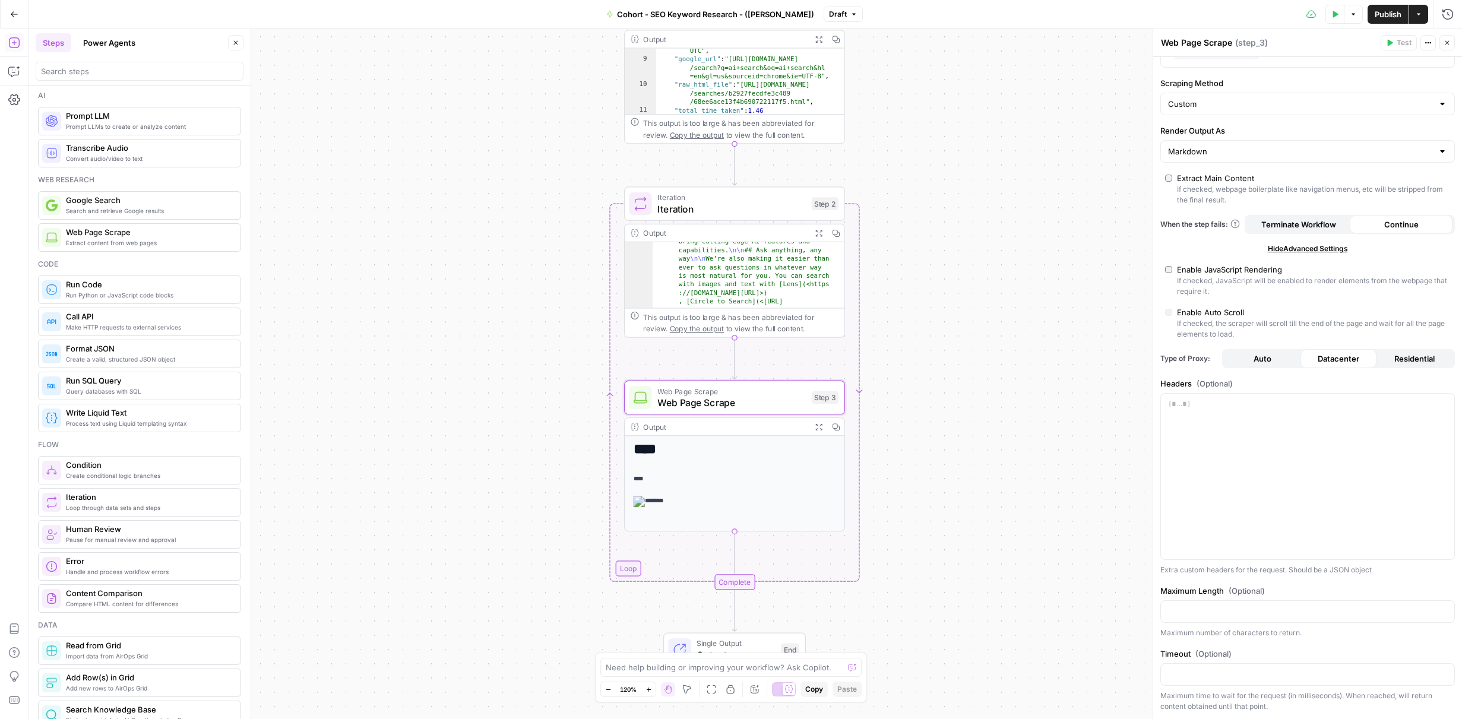
scroll to position [0, 0]
click at [735, 554] on icon "Edge from step_3 to step_2-iteration-end" at bounding box center [735, 555] width 0 height 47
click at [146, 289] on span "Run Code" at bounding box center [148, 285] width 165 height 12
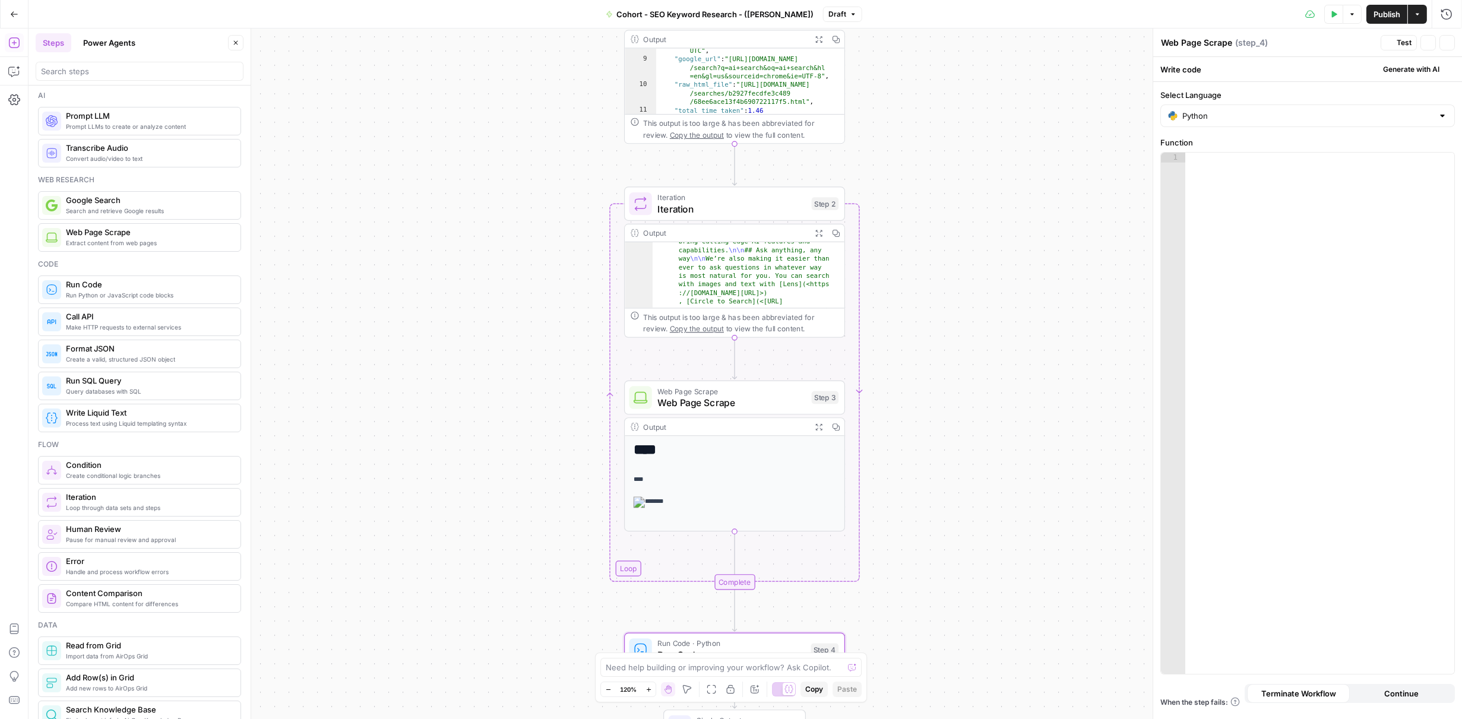
type textarea "Run Code"
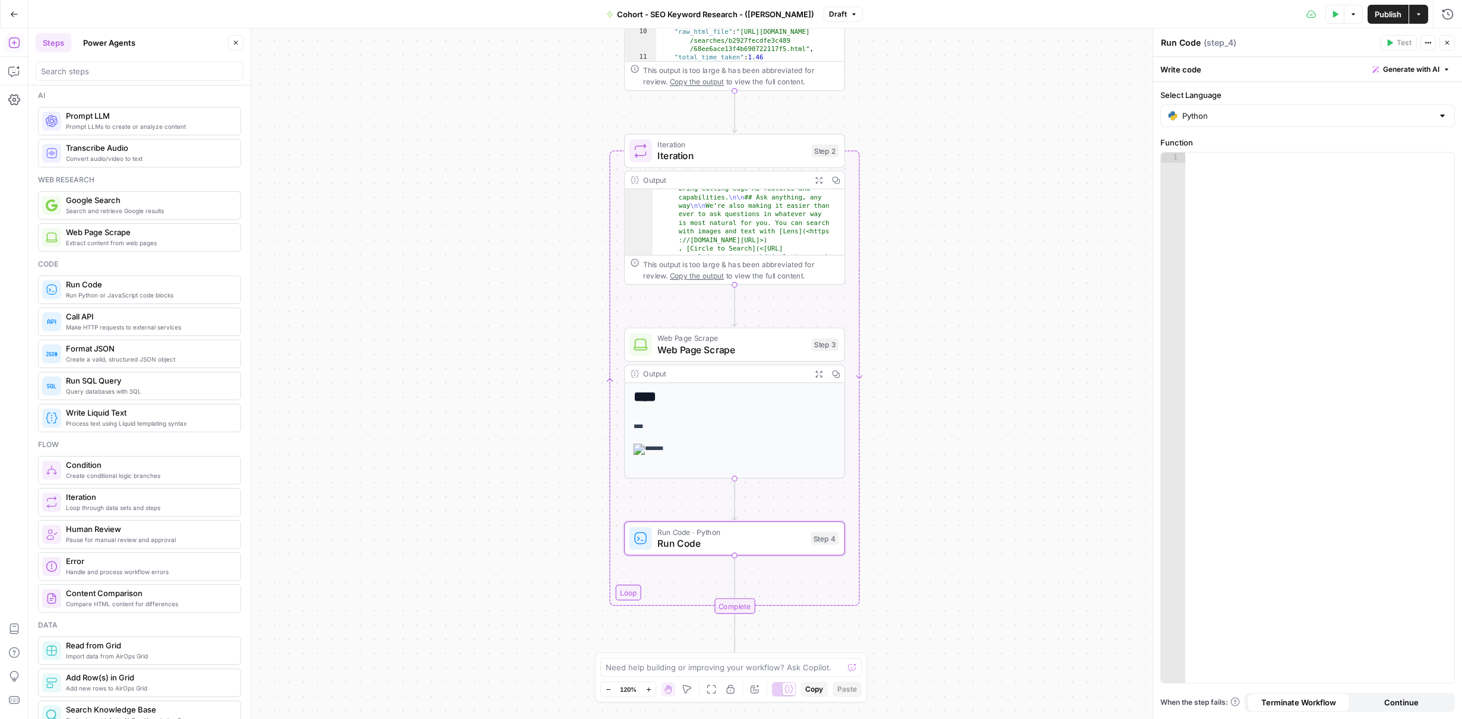
click at [1418, 66] on span "Generate with AI" at bounding box center [1411, 69] width 56 height 11
click at [1371, 113] on p at bounding box center [1336, 114] width 213 height 12
click at [1427, 191] on span "Generate" at bounding box center [1425, 189] width 35 height 12
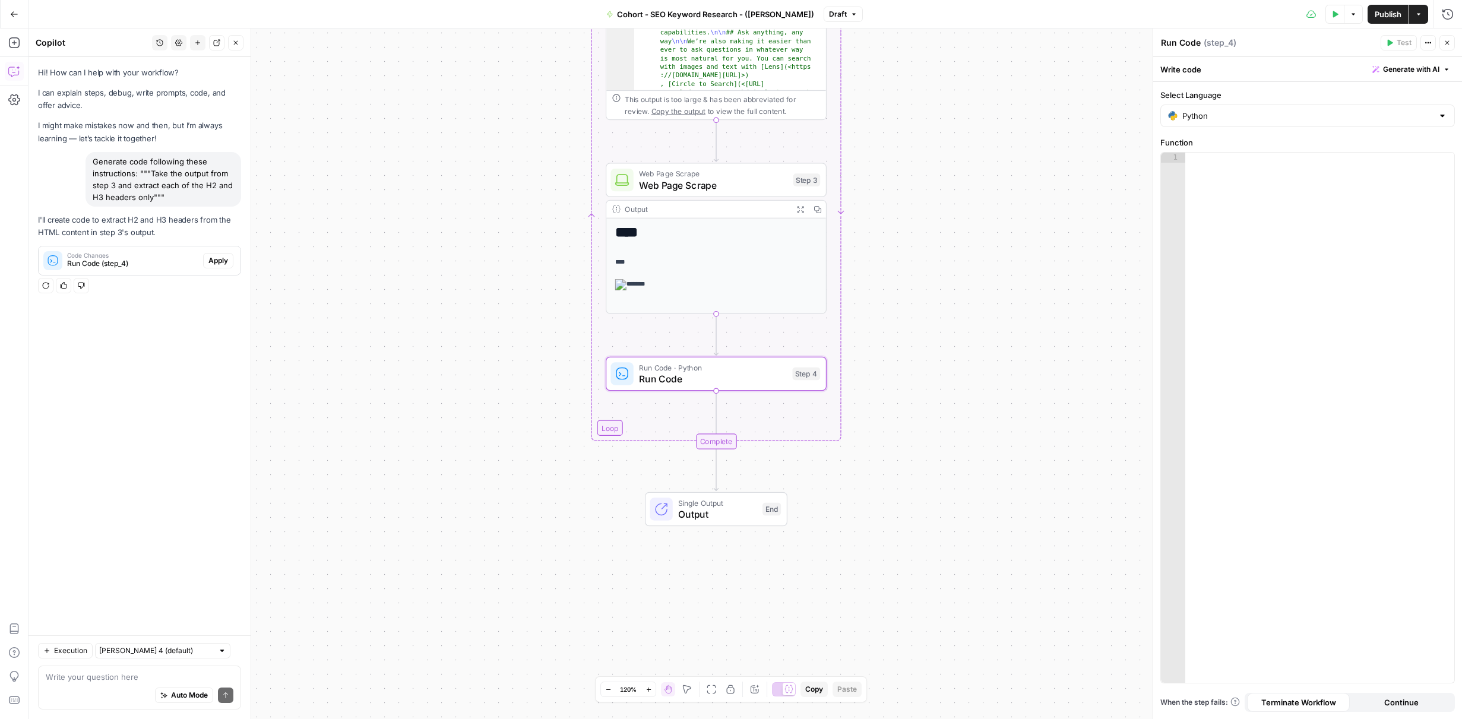
click at [172, 262] on span "Run Code (step_4)" at bounding box center [132, 263] width 131 height 11
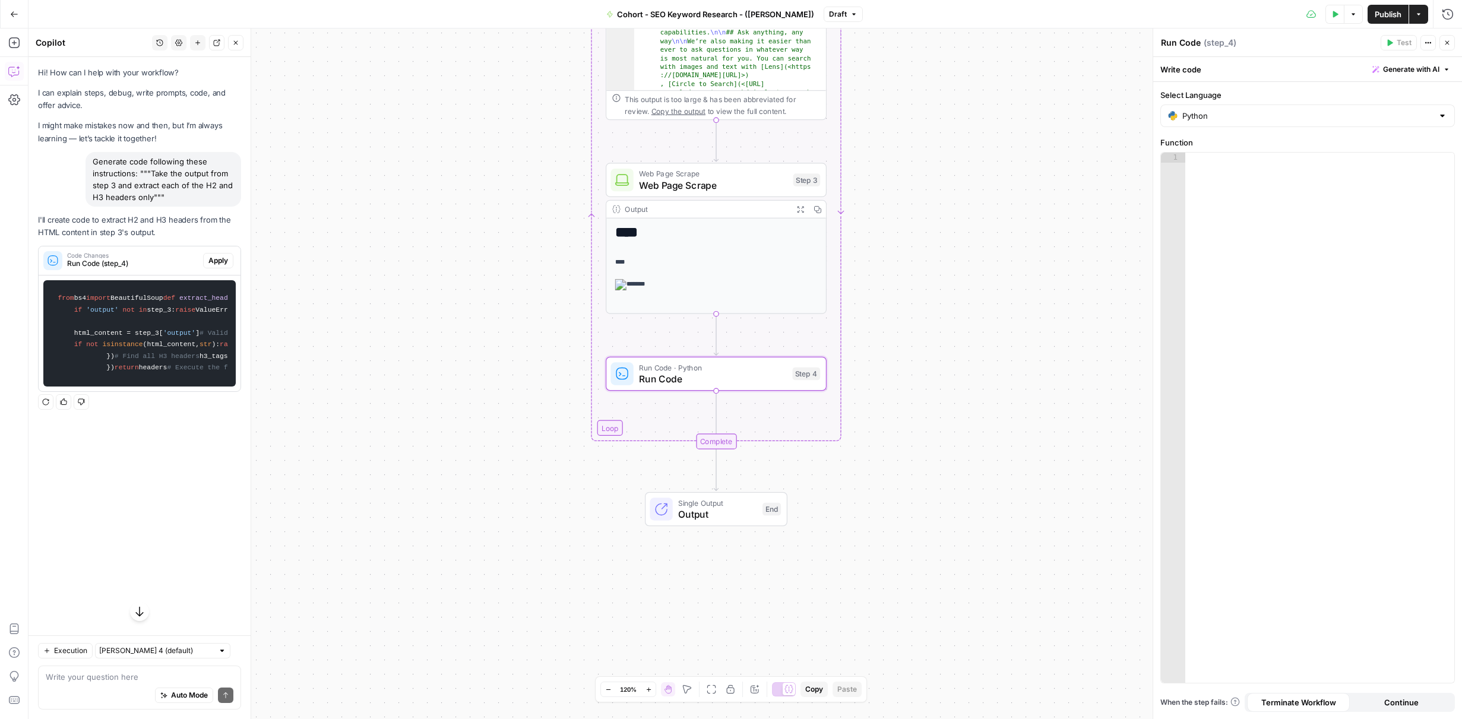
scroll to position [190, 0]
click at [1053, 180] on div "Workflow Input Settings Inputs Google Search Google Search Step 1 Output Expand…" at bounding box center [746, 374] width 1434 height 691
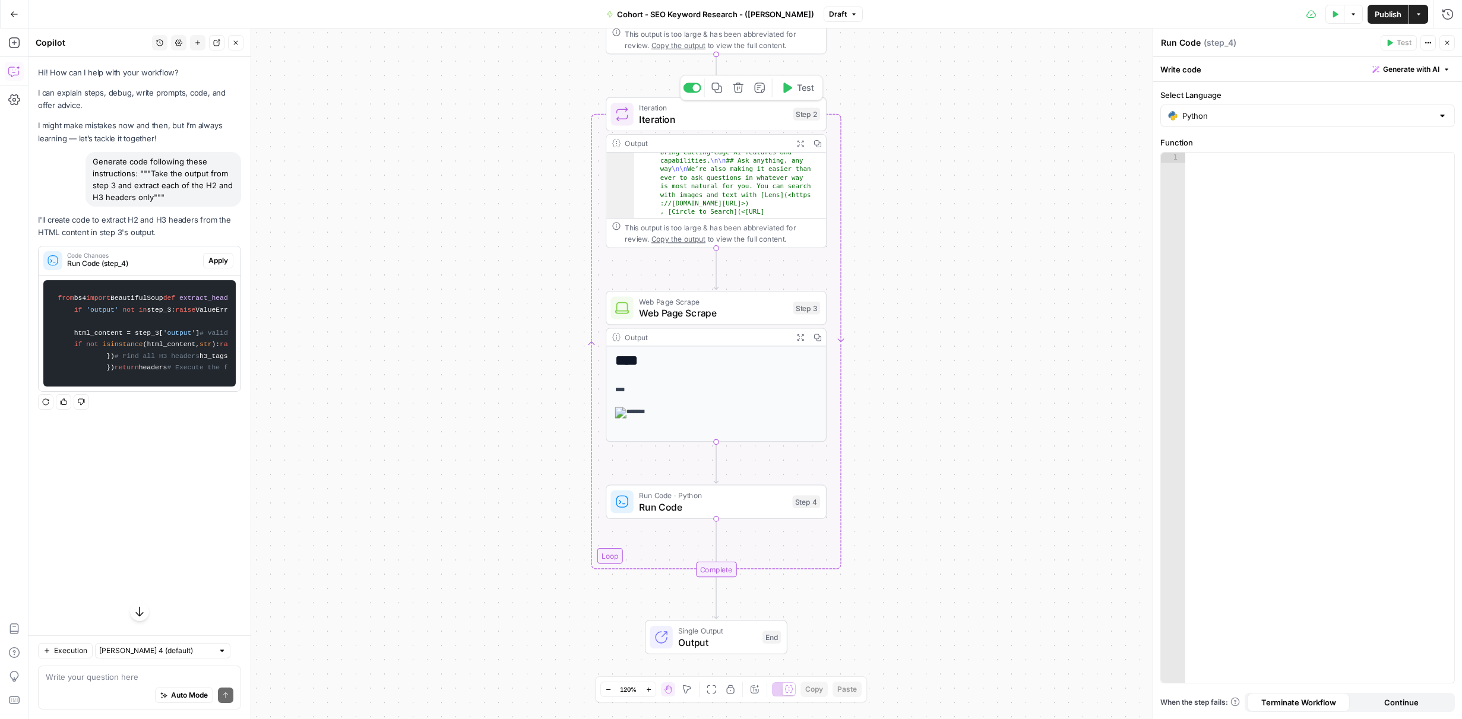
click at [806, 95] on button "Test" at bounding box center [798, 87] width 44 height 18
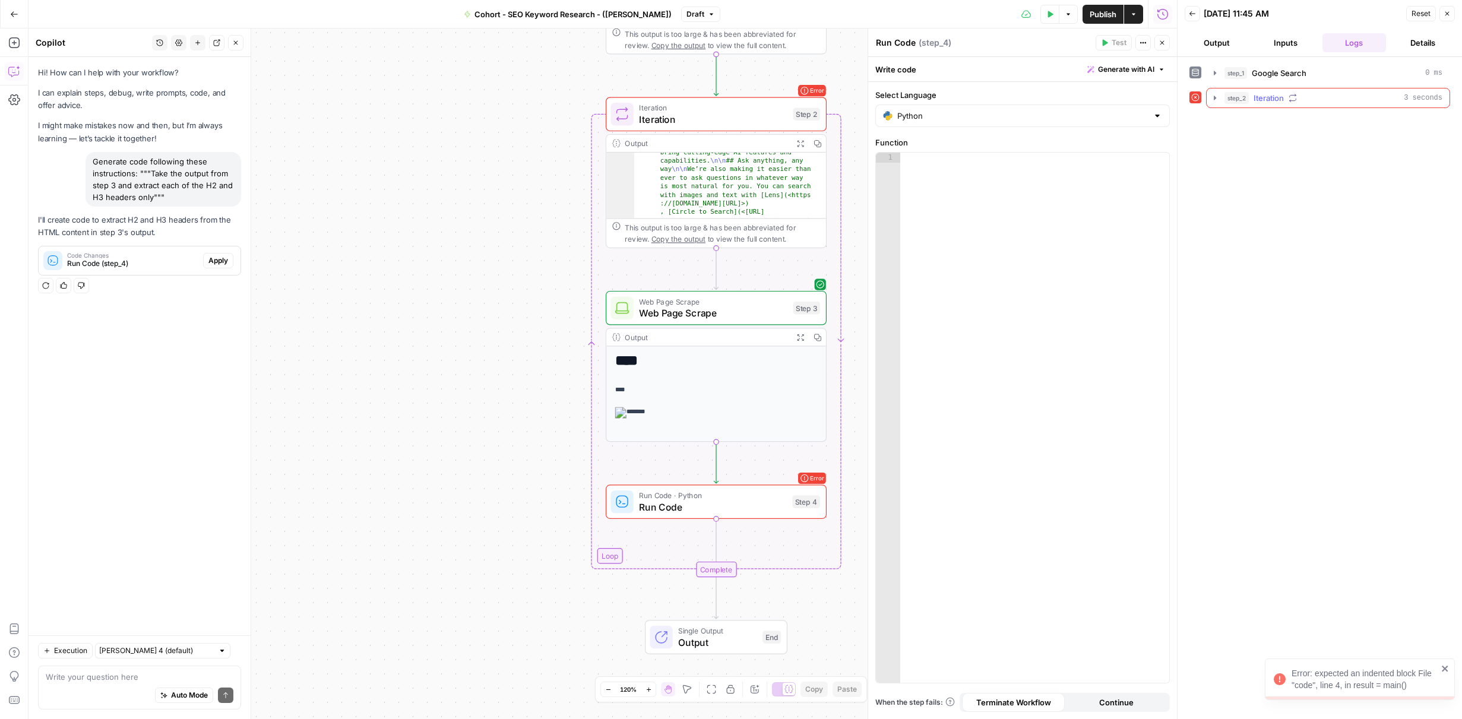
click at [1344, 99] on div "step_2 Iteration 3 seconds" at bounding box center [1334, 98] width 218 height 12
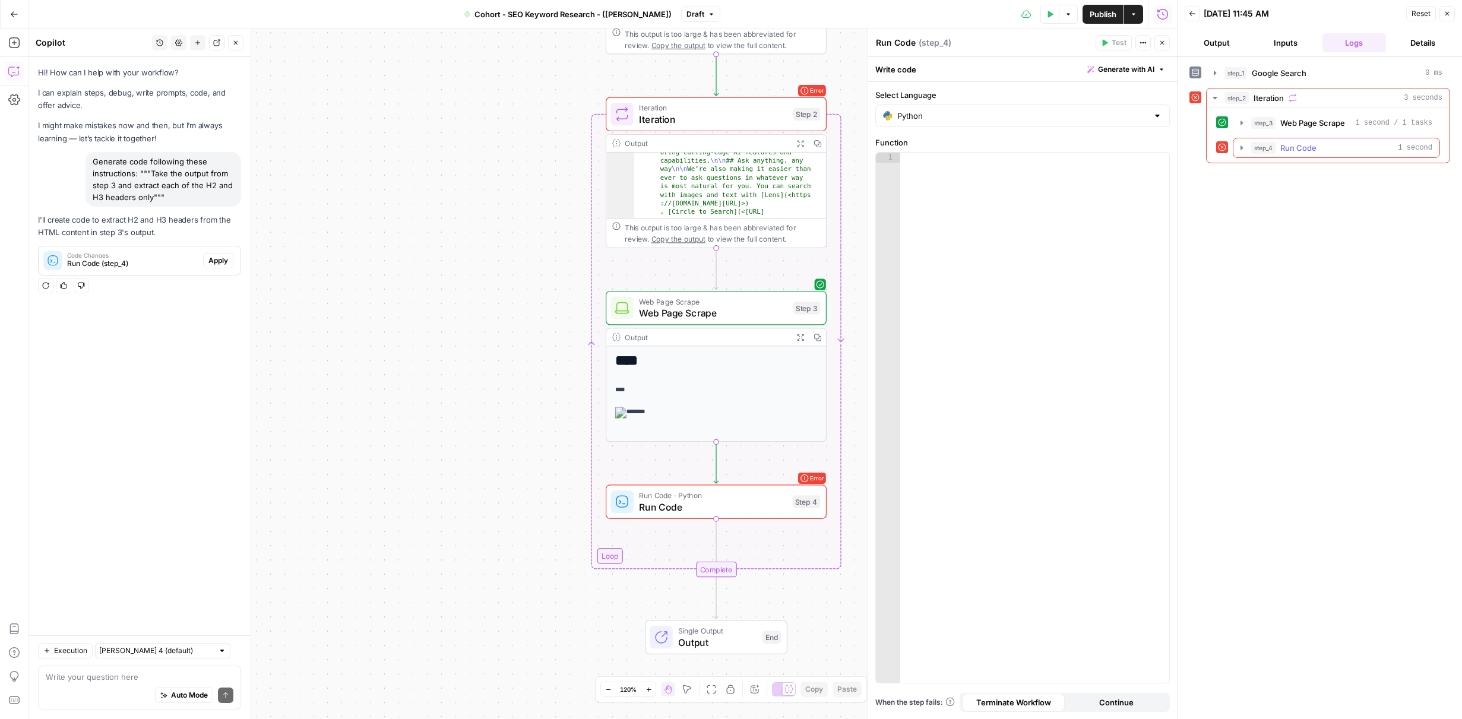
click at [1341, 147] on div "step_4 Run Code 1 second" at bounding box center [1342, 148] width 181 height 12
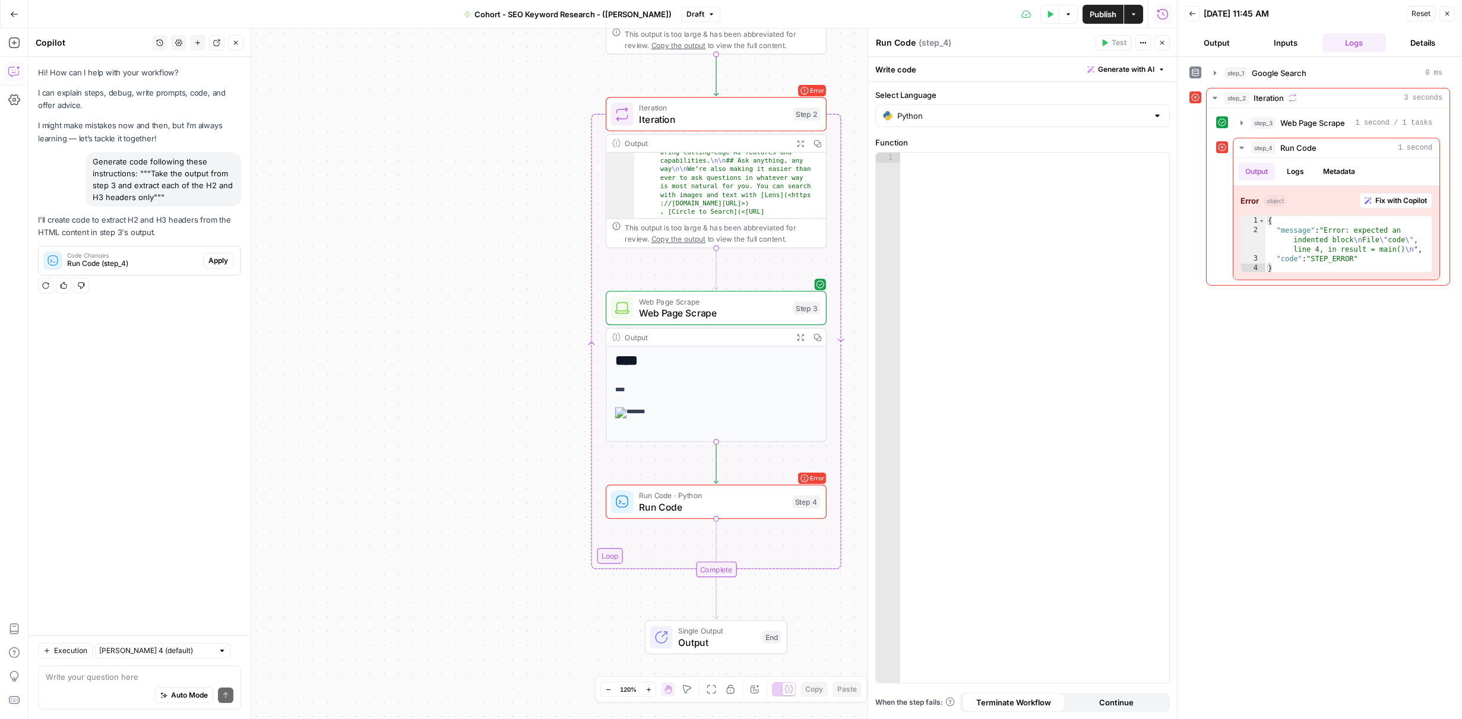
click at [737, 504] on span "Run Code" at bounding box center [712, 507] width 147 height 14
click at [1404, 204] on span "Fix with Copilot" at bounding box center [1402, 200] width 52 height 11
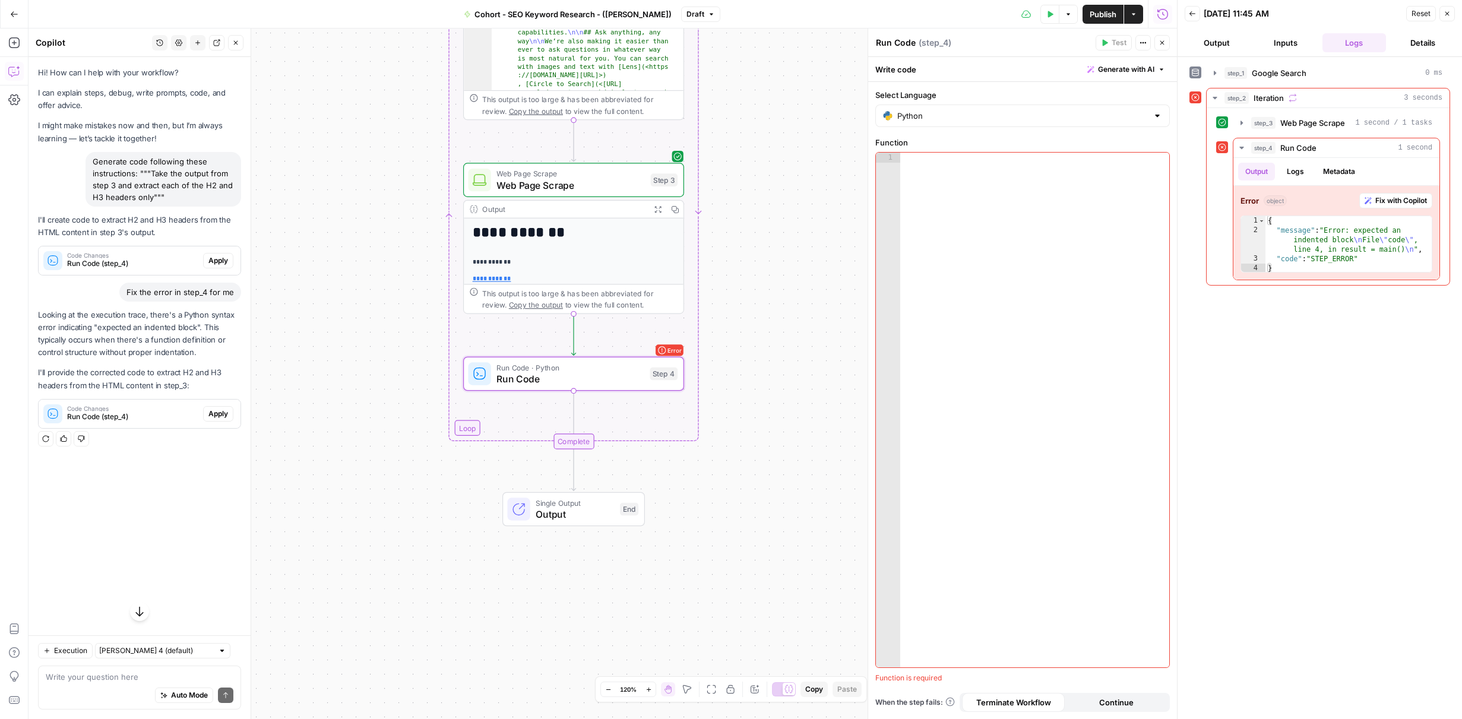
click at [185, 419] on span "Run Code (step_4)" at bounding box center [132, 417] width 131 height 11
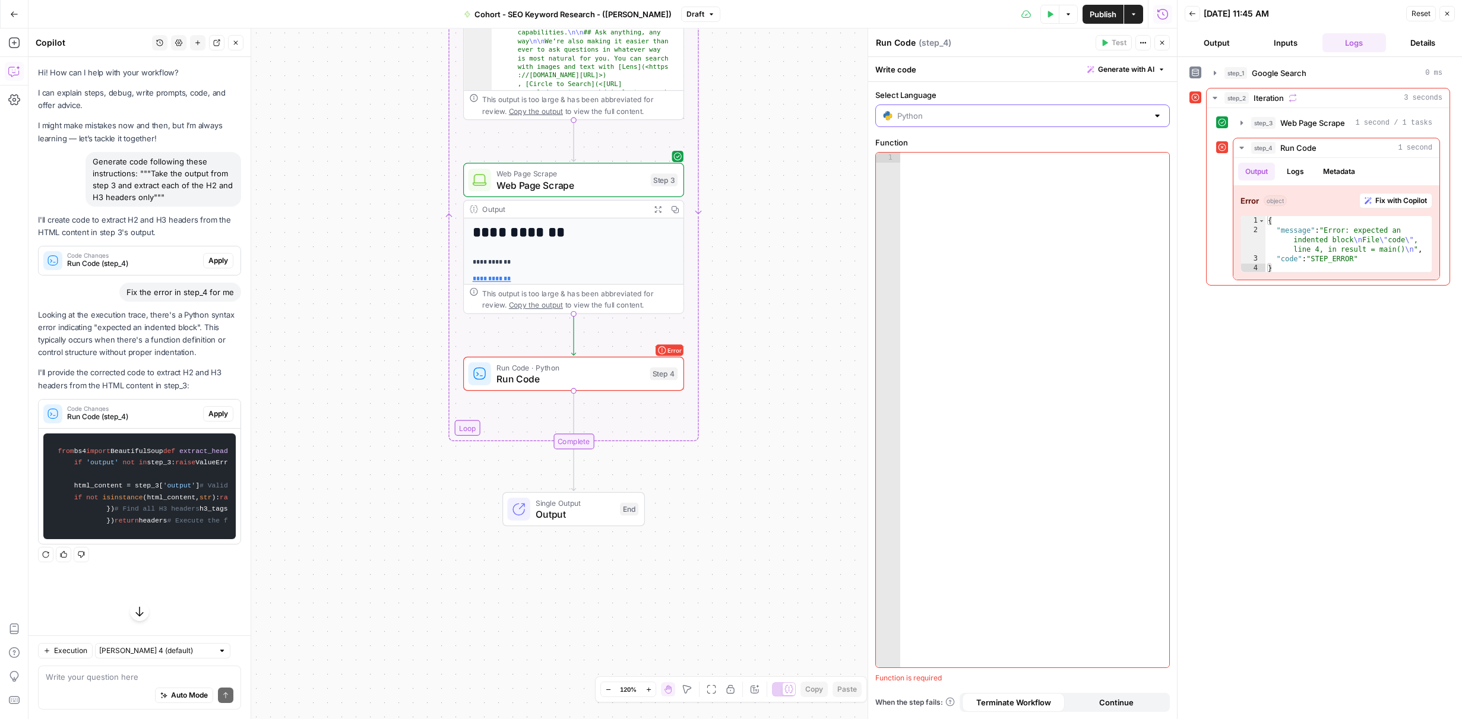
click at [1113, 120] on input "Select Language" at bounding box center [1023, 116] width 251 height 12
click at [1073, 142] on span "JavaScript" at bounding box center [1027, 146] width 257 height 12
type input "JavaScript"
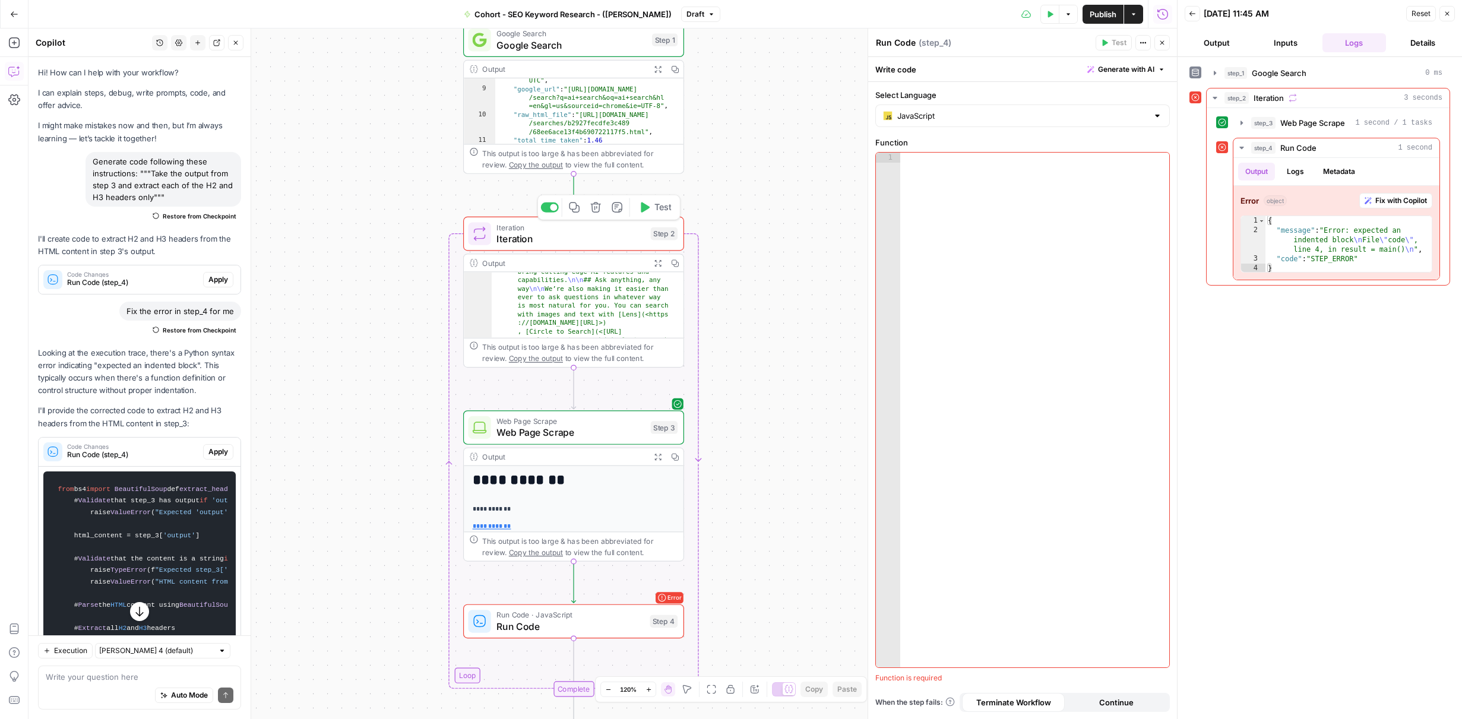
click at [663, 207] on span "Test" at bounding box center [663, 207] width 17 height 13
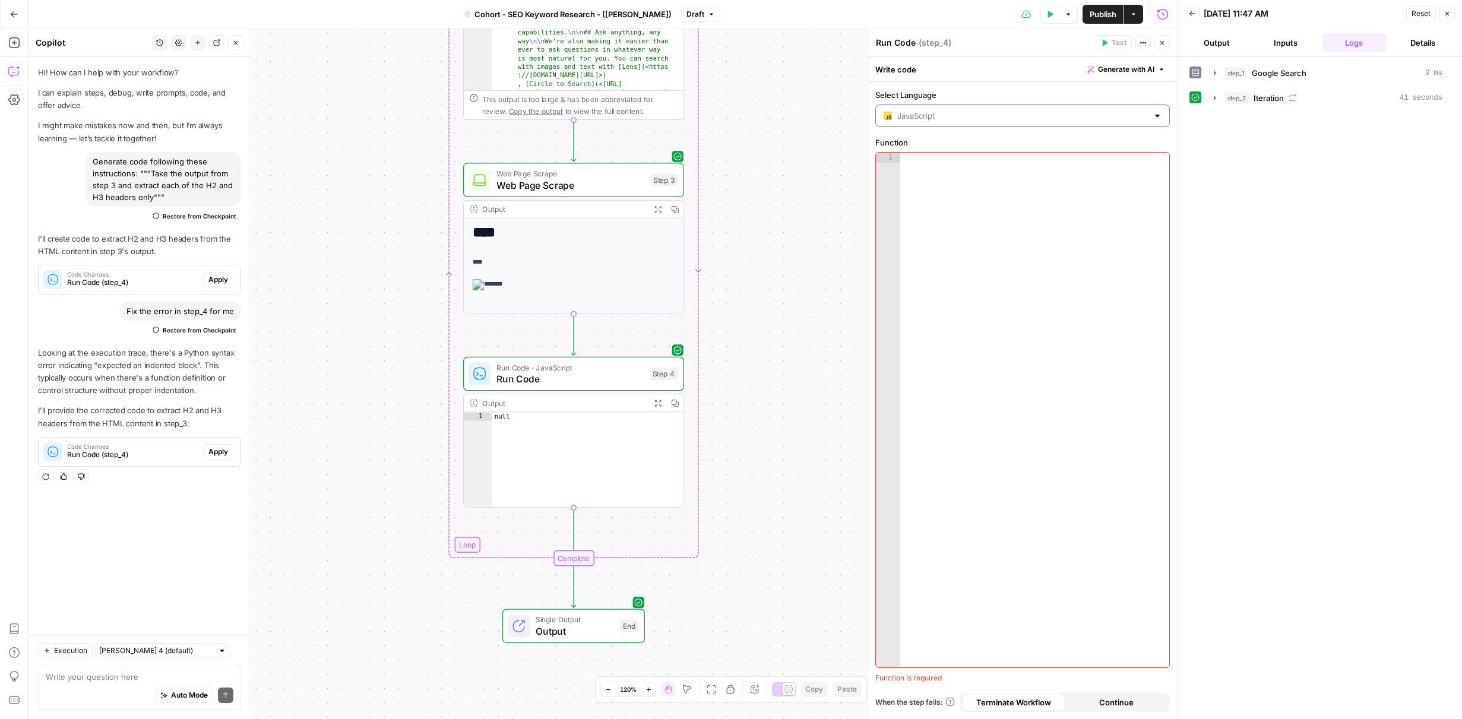
click at [1066, 116] on input "Select Language" at bounding box center [1023, 116] width 251 height 12
click at [1051, 143] on span "JavaScript" at bounding box center [1022, 146] width 246 height 12
type input "JavaScript"
click at [1060, 113] on input "Select Language" at bounding box center [1023, 116] width 251 height 12
click at [1018, 160] on span "Python" at bounding box center [1027, 162] width 257 height 12
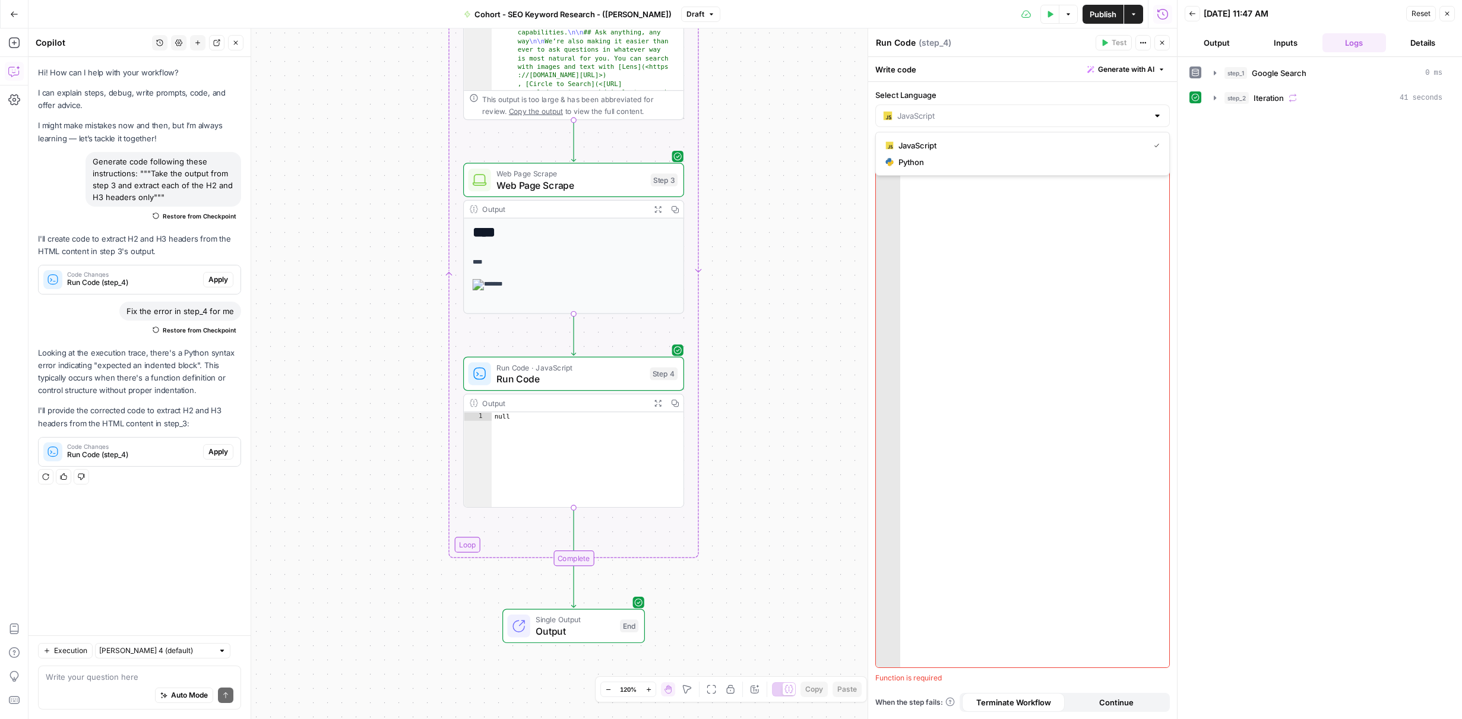
type input "Python"
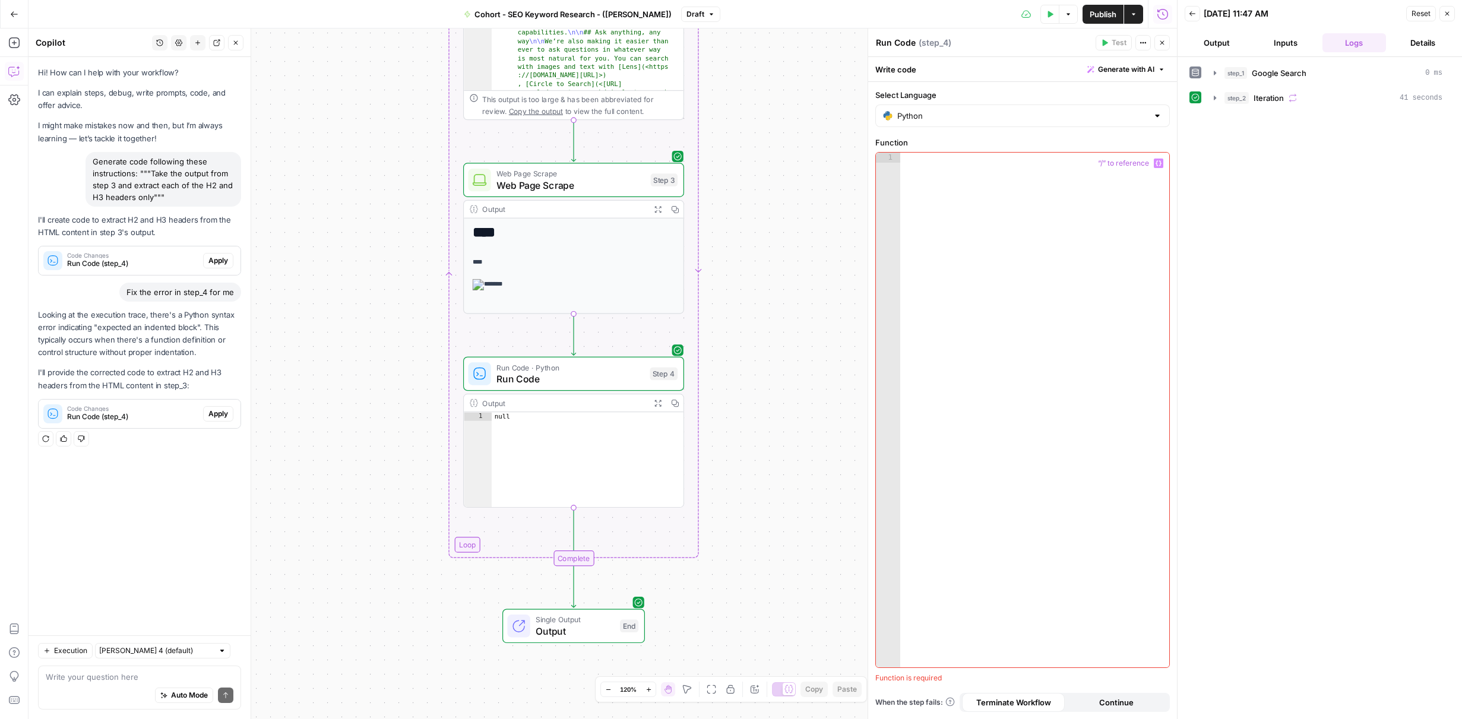
click at [1275, 172] on div "step_1 Google Search 0 ms step_2 Iteration 41 seconds" at bounding box center [1320, 388] width 261 height 650
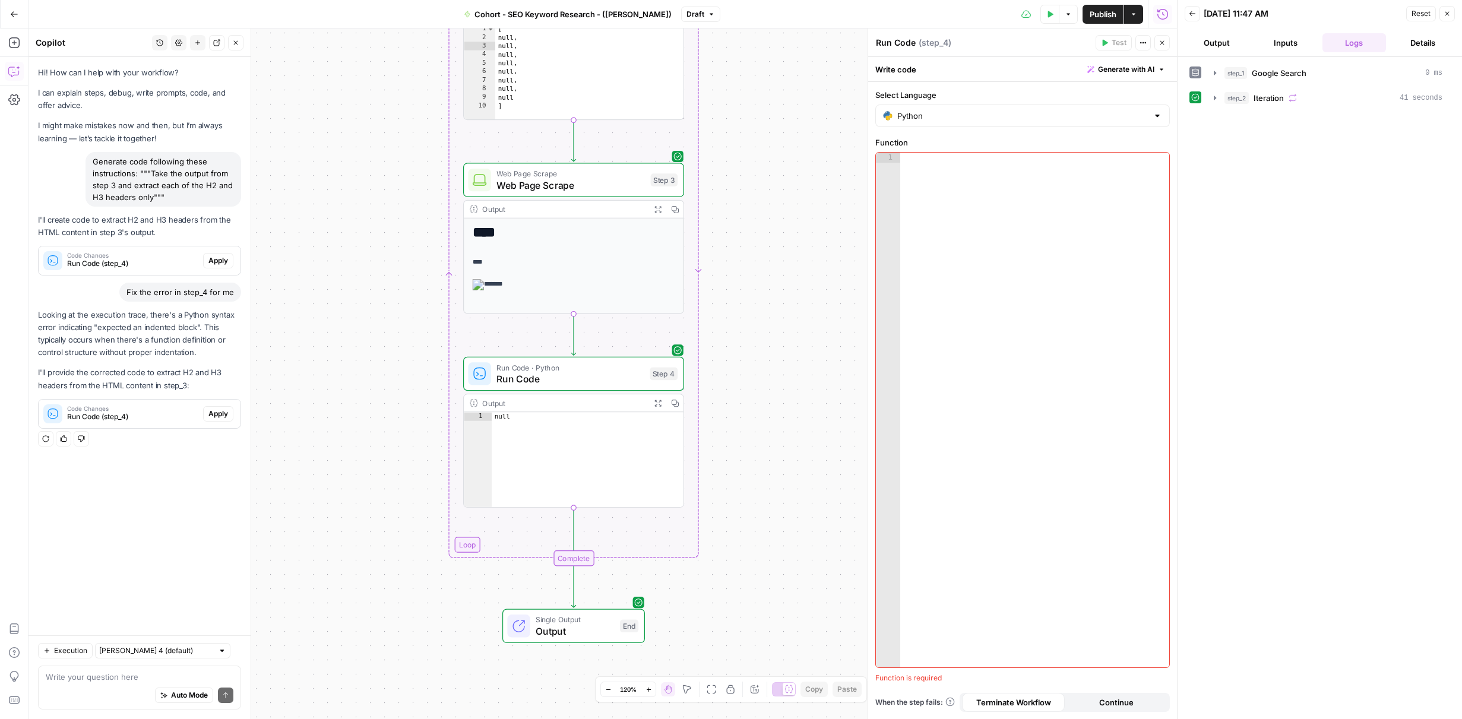
click at [1103, 11] on span "Publish" at bounding box center [1103, 14] width 27 height 12
click at [1295, 297] on div "step_1 Google Search 0 ms step_2 Iteration 41 seconds" at bounding box center [1320, 388] width 261 height 650
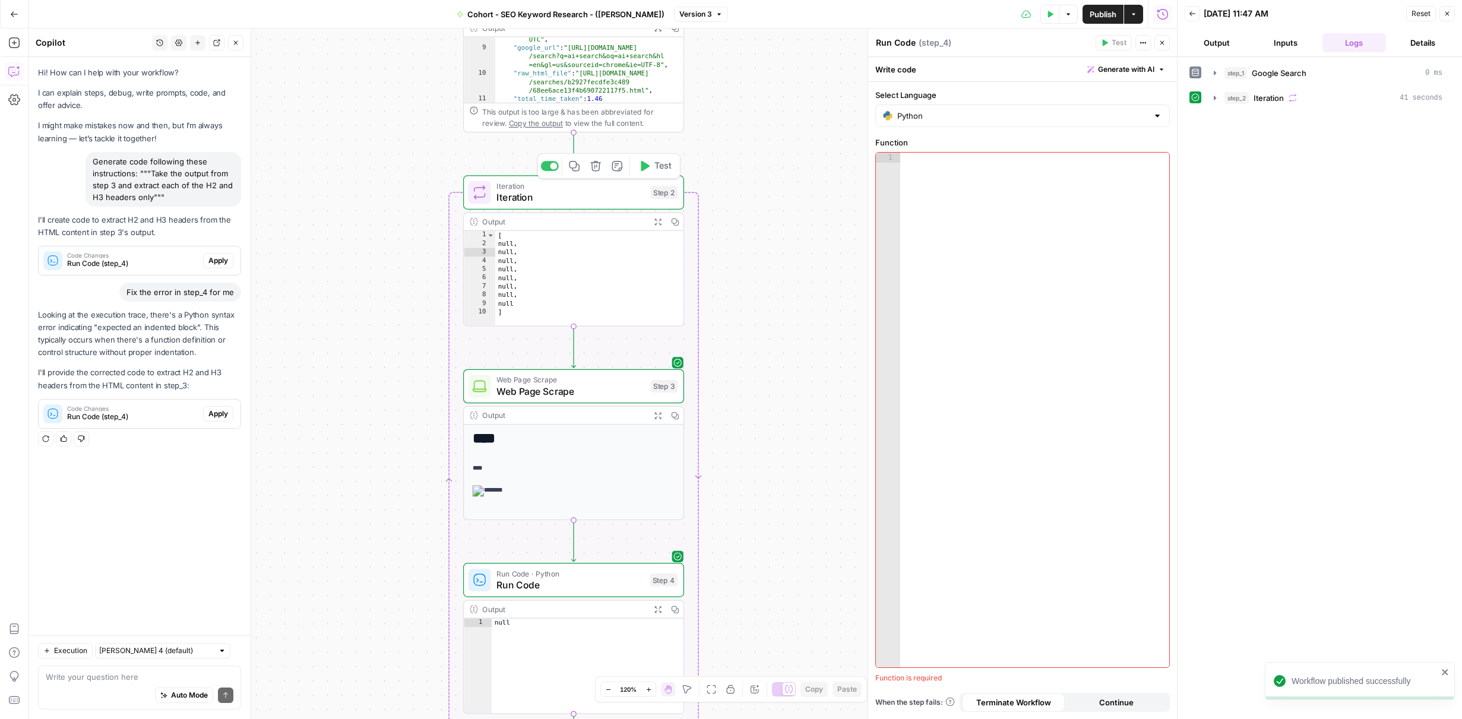
click at [666, 174] on button "Test" at bounding box center [655, 166] width 44 height 18
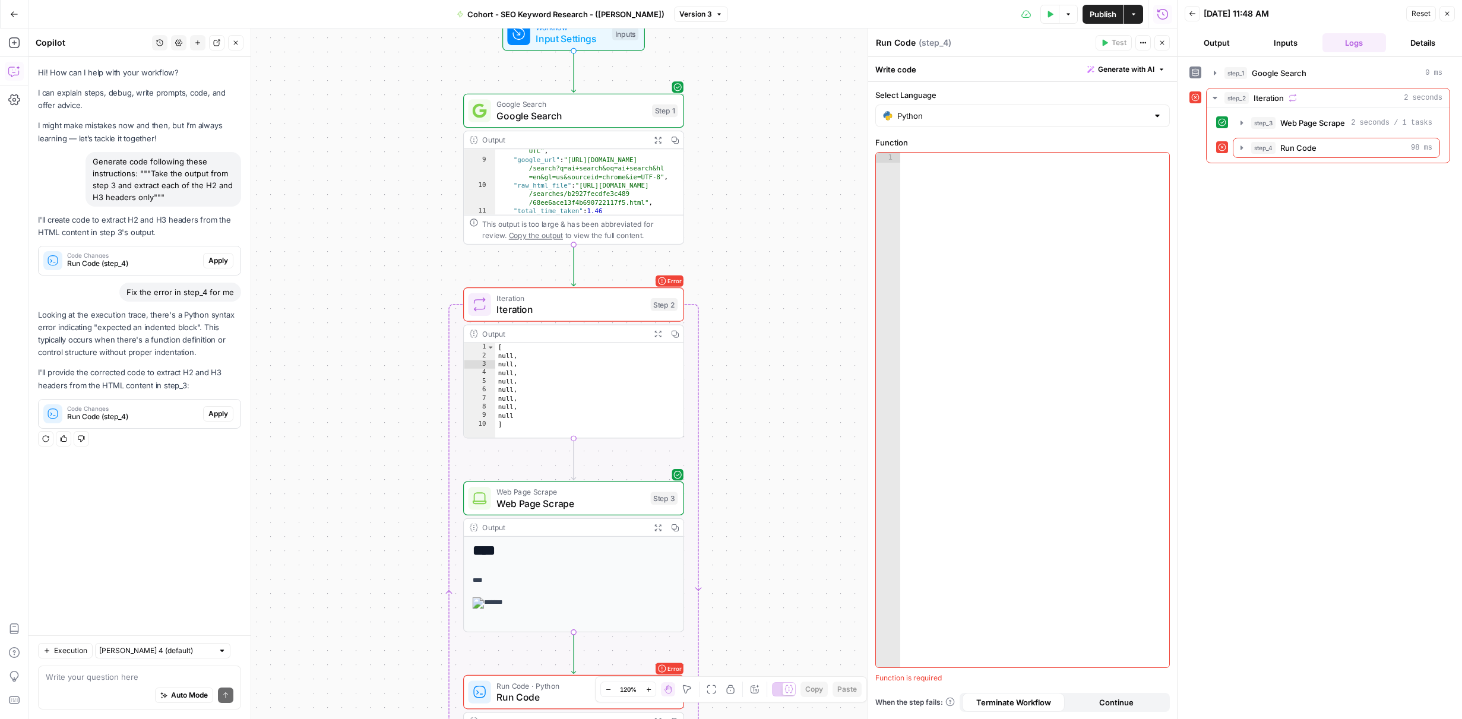
click at [600, 317] on div "Error Iteration Iteration Step 2 Copy step Delete step Add Note Test" at bounding box center [573, 304] width 221 height 34
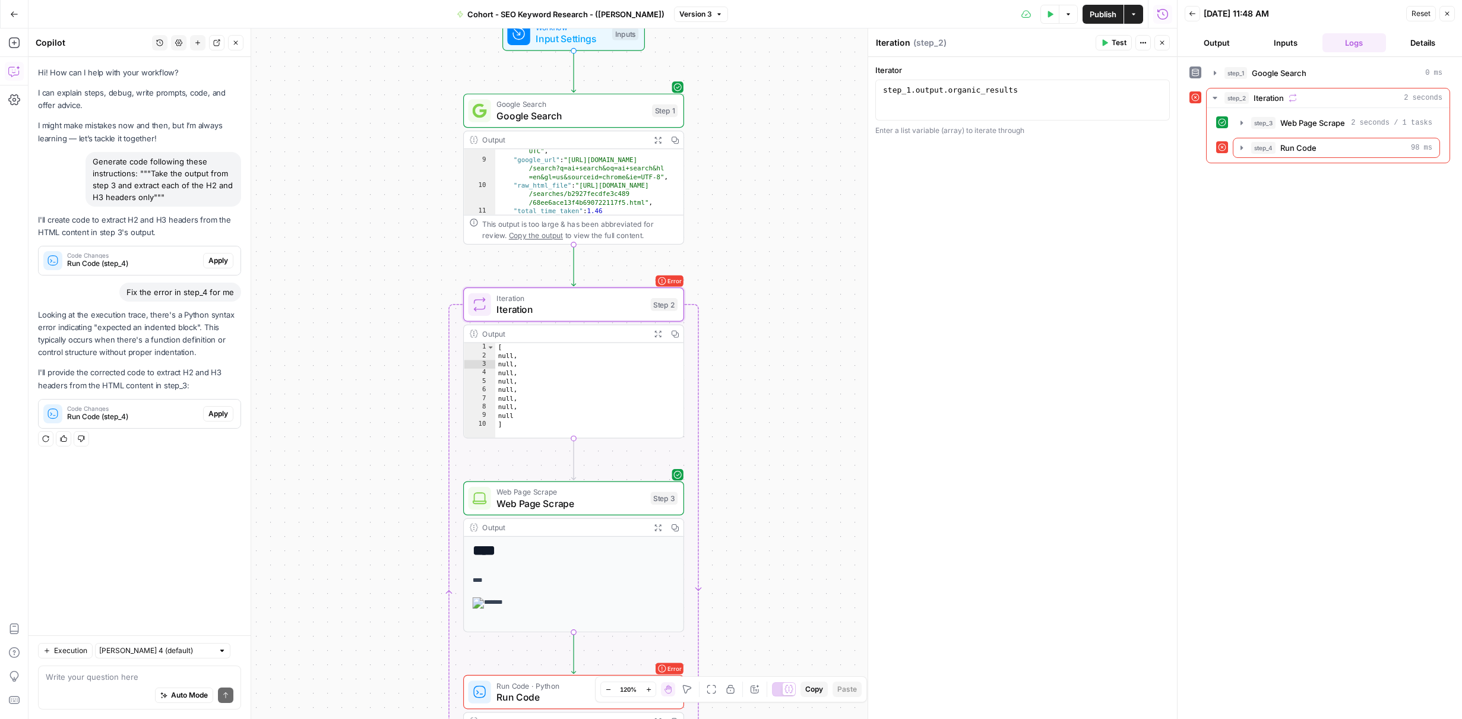
click at [1362, 45] on button "Logs" at bounding box center [1355, 42] width 64 height 19
click at [1347, 123] on div "step_3 Web Page Scrape 2 seconds / 1 tasks" at bounding box center [1342, 123] width 181 height 12
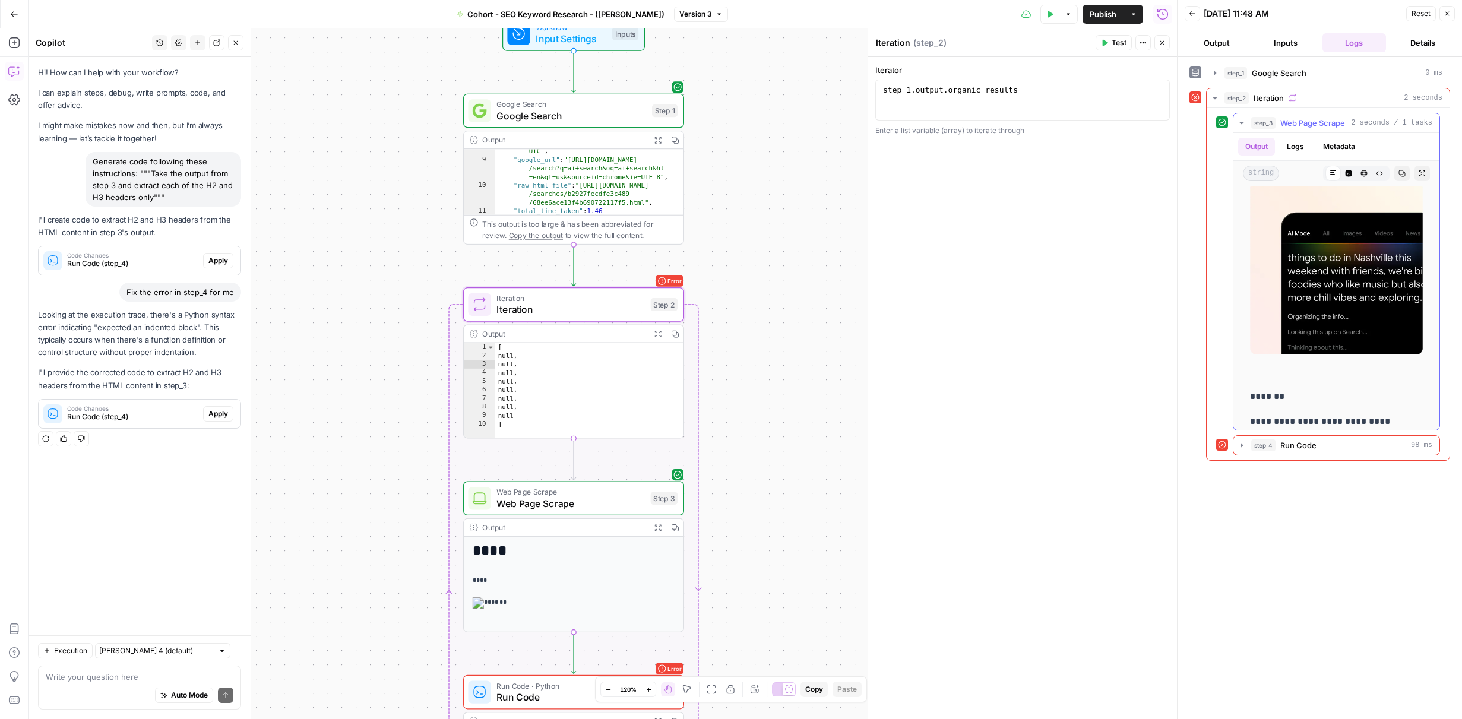
scroll to position [816, 0]
click at [1241, 121] on icon "button" at bounding box center [1242, 123] width 10 height 10
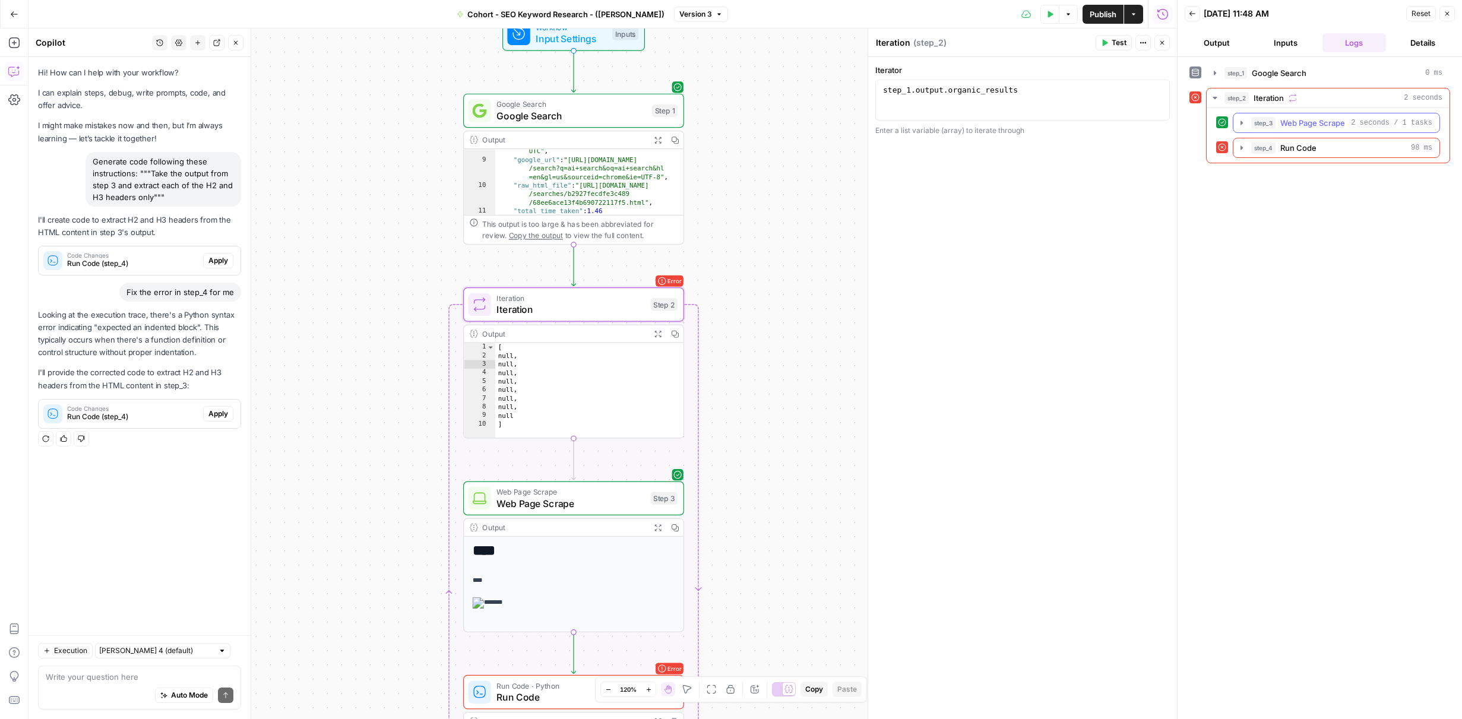
click at [1241, 121] on icon "button" at bounding box center [1242, 123] width 2 height 4
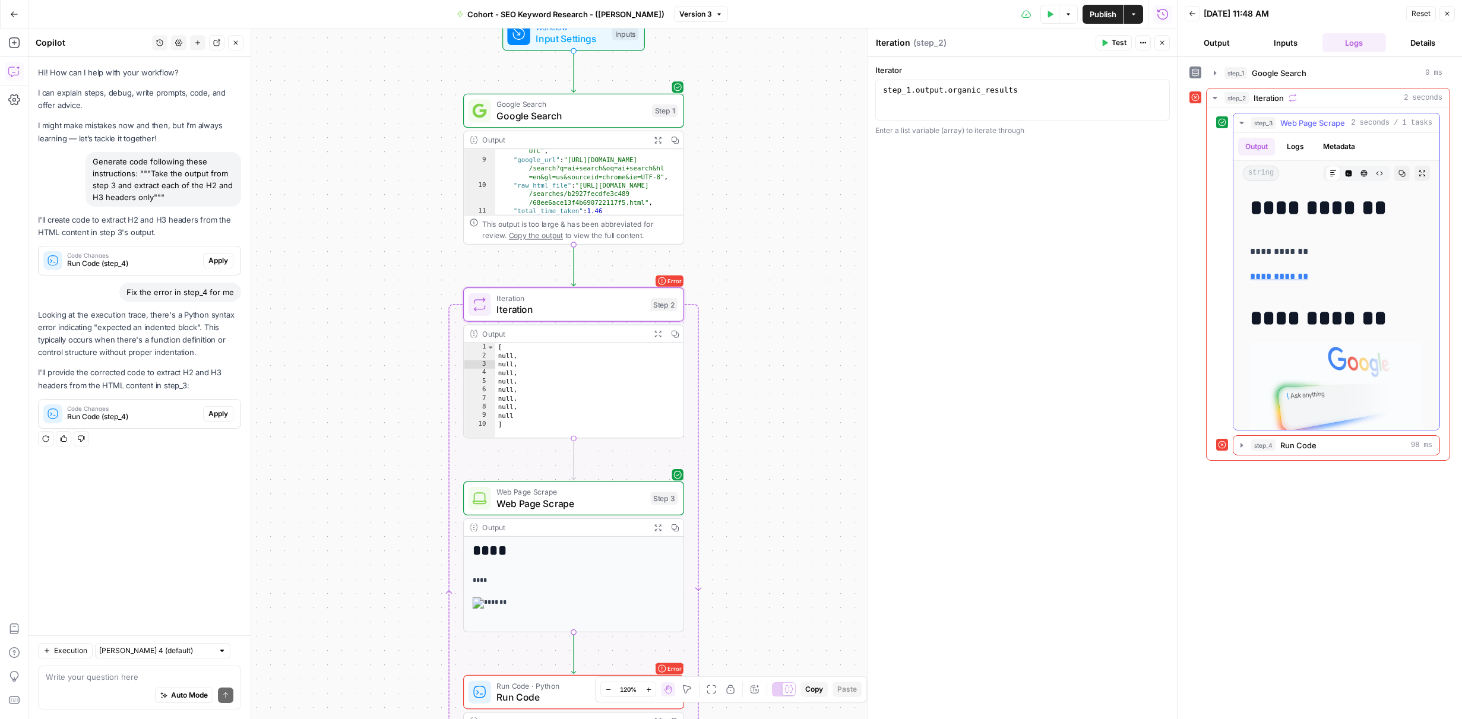
click at [1241, 122] on icon "button" at bounding box center [1242, 123] width 4 height 2
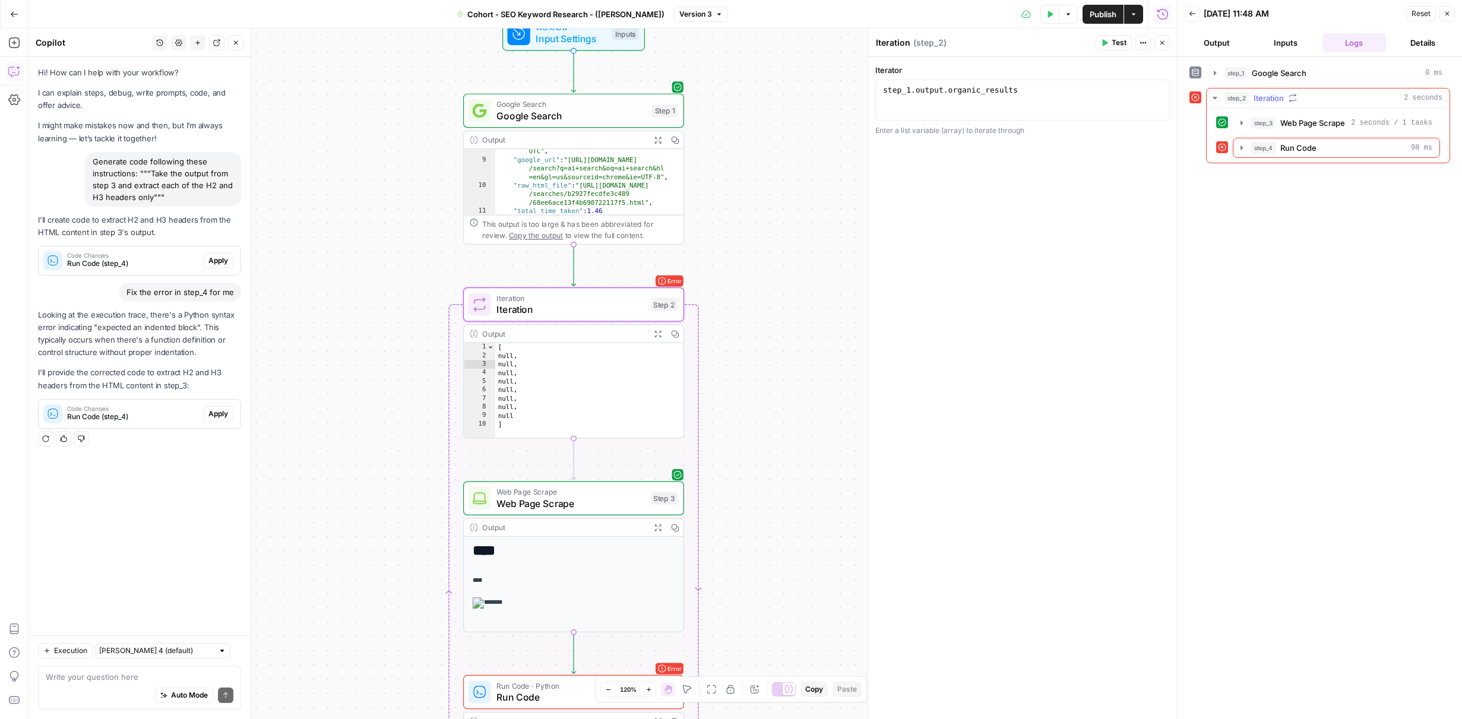
click at [1215, 99] on icon "button" at bounding box center [1215, 98] width 4 height 2
click at [1215, 99] on icon "button" at bounding box center [1215, 98] width 3 height 5
click at [1242, 123] on icon "button" at bounding box center [1242, 123] width 2 height 4
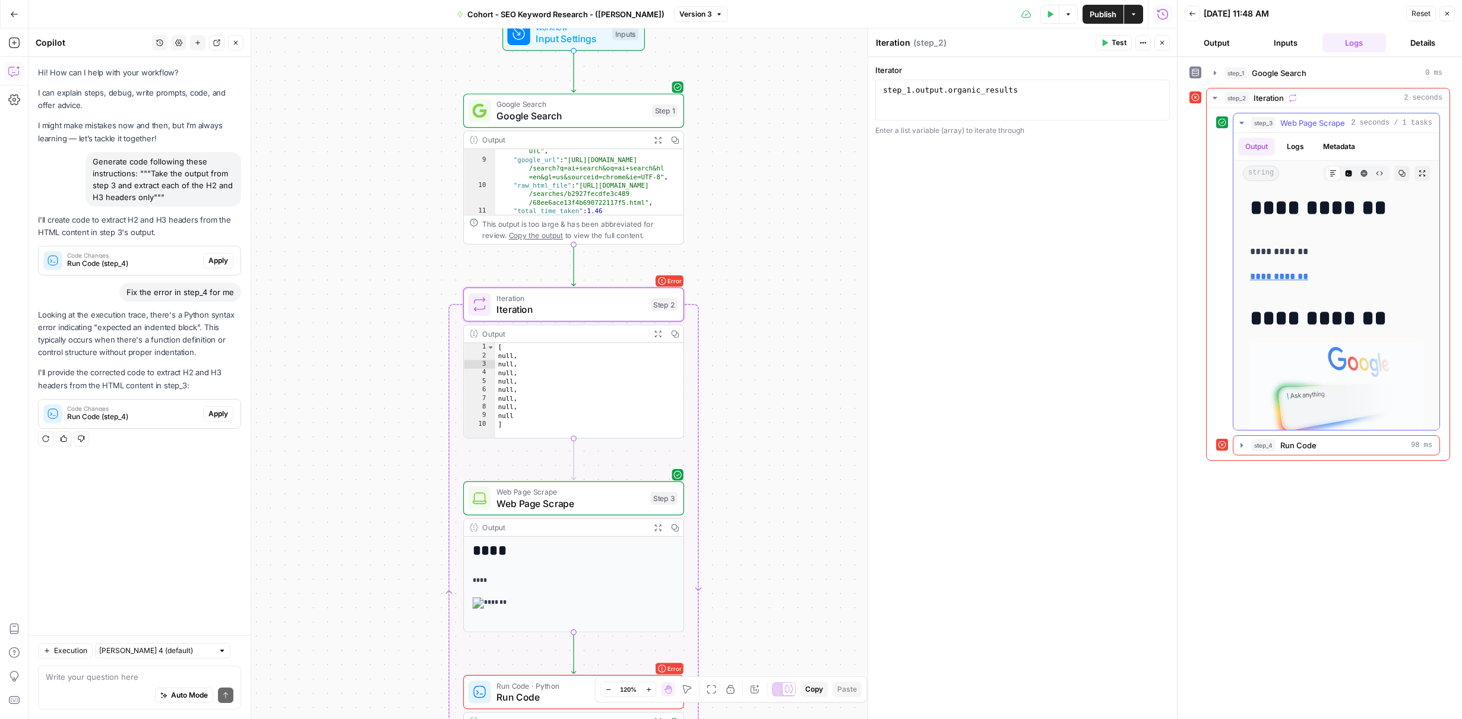
click at [1242, 123] on icon "button" at bounding box center [1242, 123] width 4 height 2
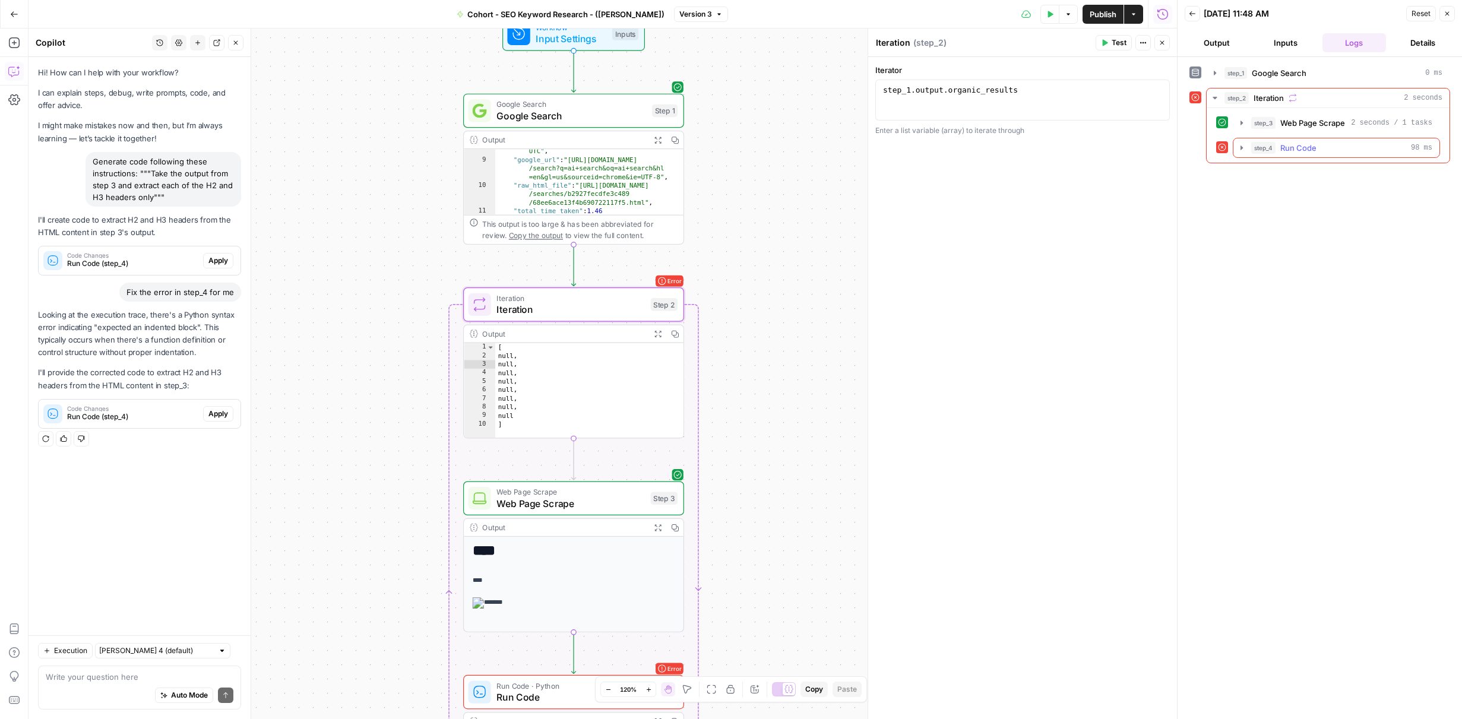
click at [1241, 149] on icon "button" at bounding box center [1242, 148] width 2 height 4
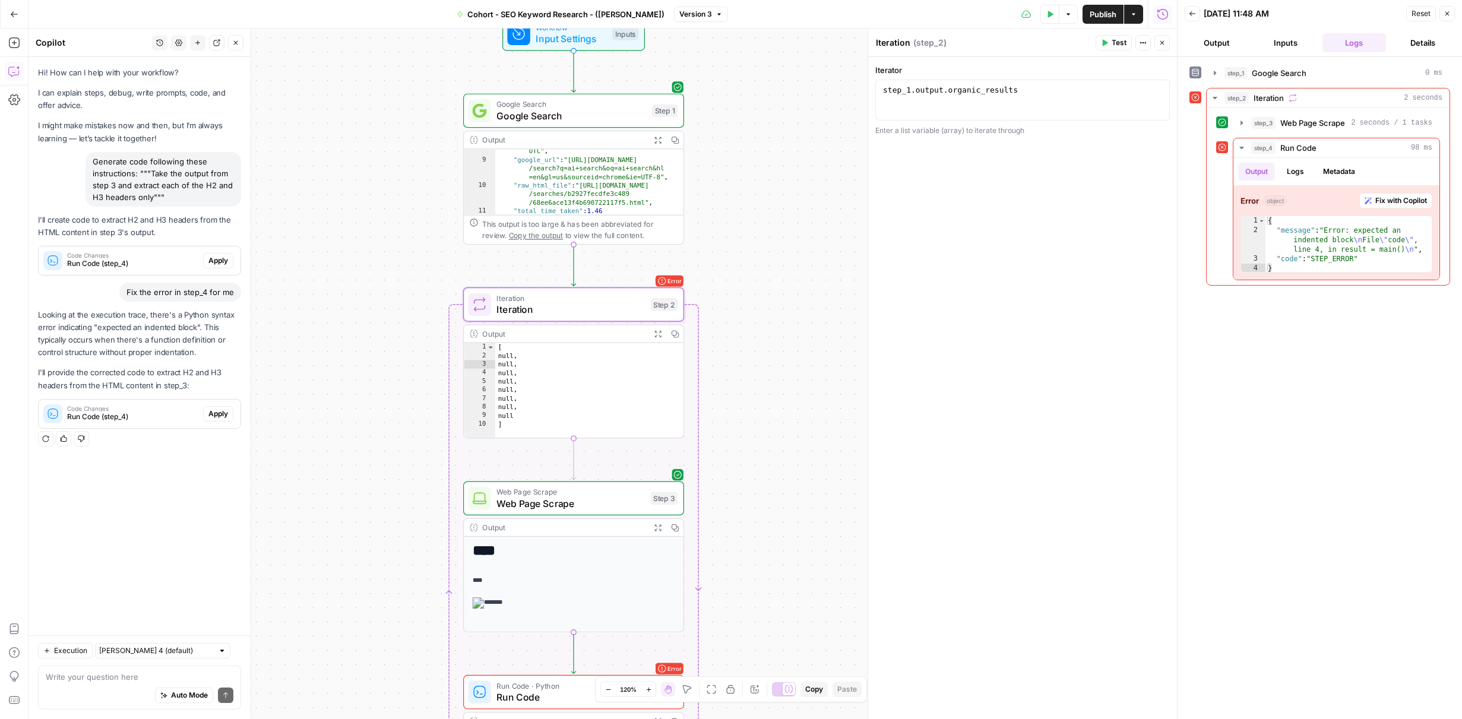
click at [587, 312] on span "Iteration" at bounding box center [571, 309] width 148 height 14
click at [595, 312] on span "Iteration" at bounding box center [571, 309] width 148 height 14
click at [592, 507] on span "Web Page Scrape" at bounding box center [571, 504] width 148 height 14
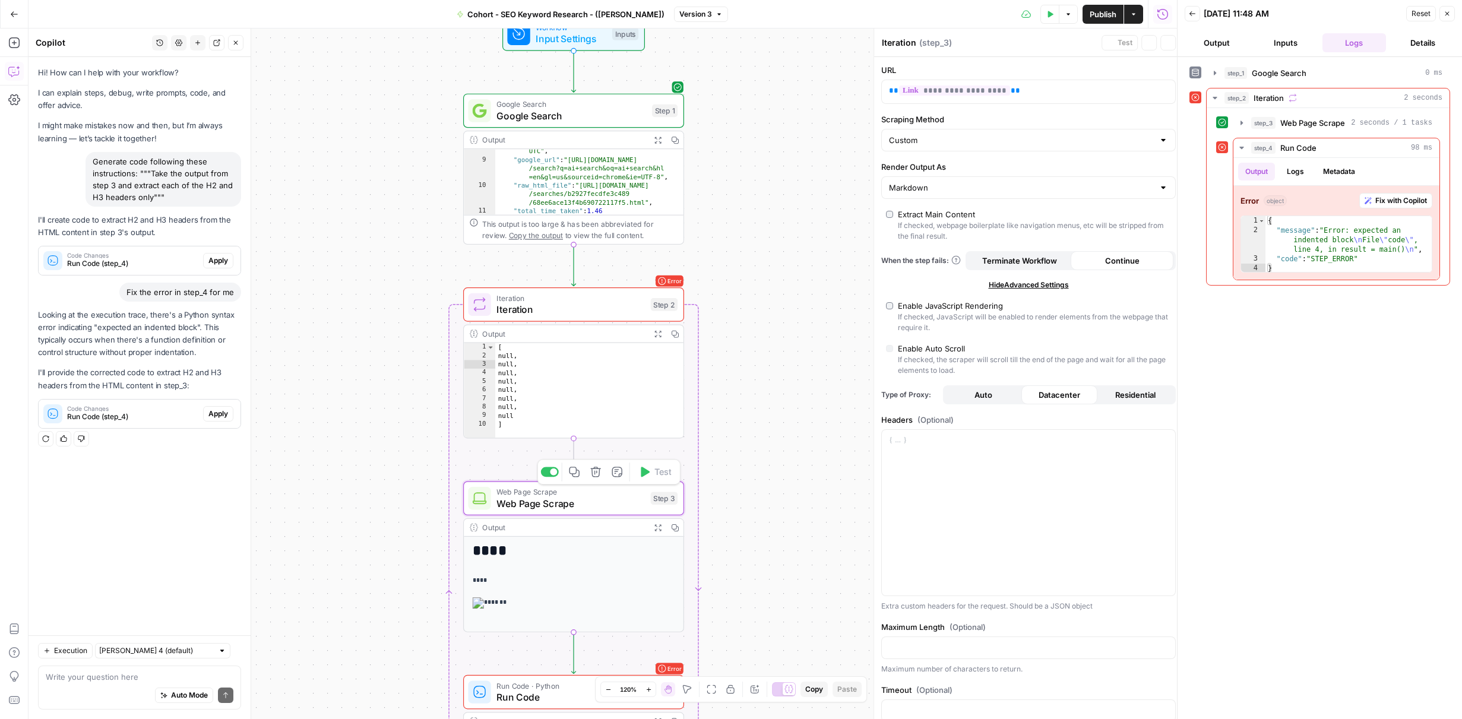
type textarea "Web Page Scrape"
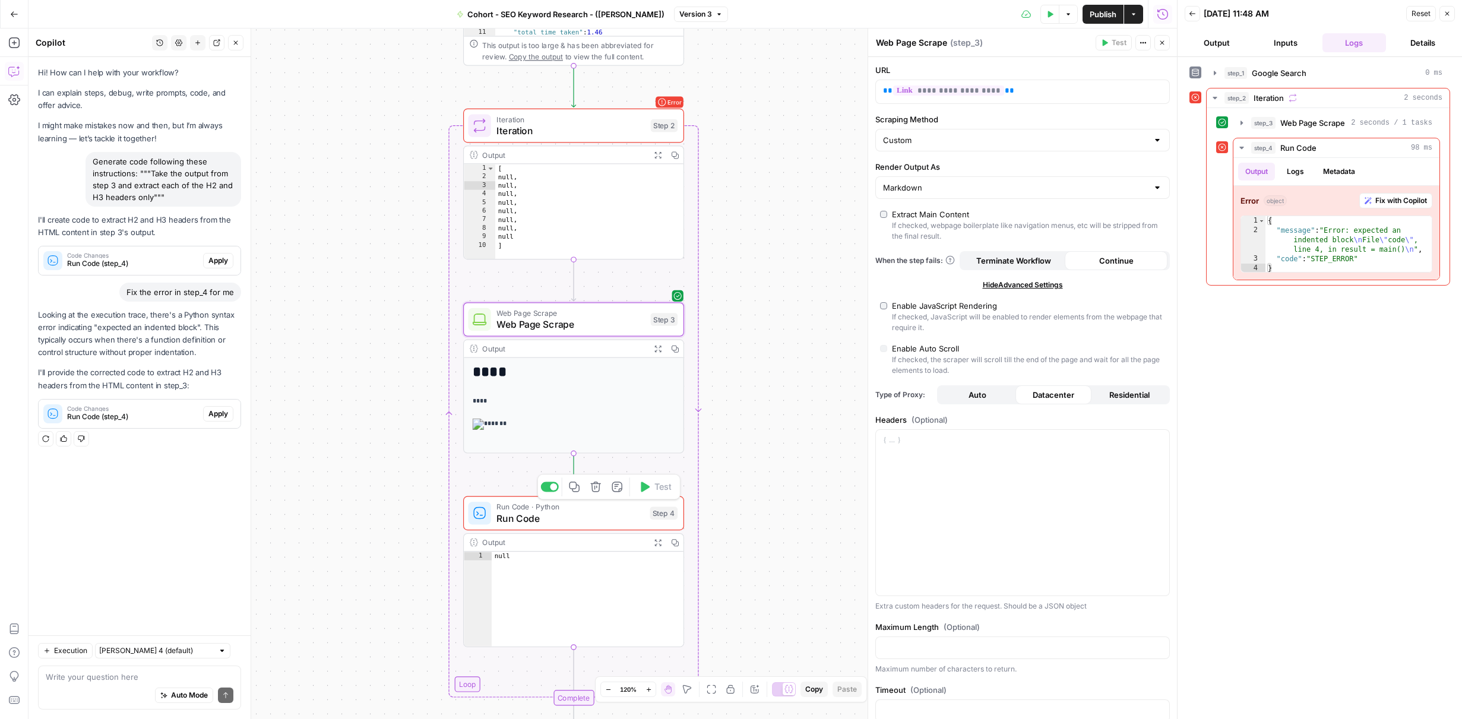
click at [577, 520] on span "Run Code" at bounding box center [570, 518] width 147 height 14
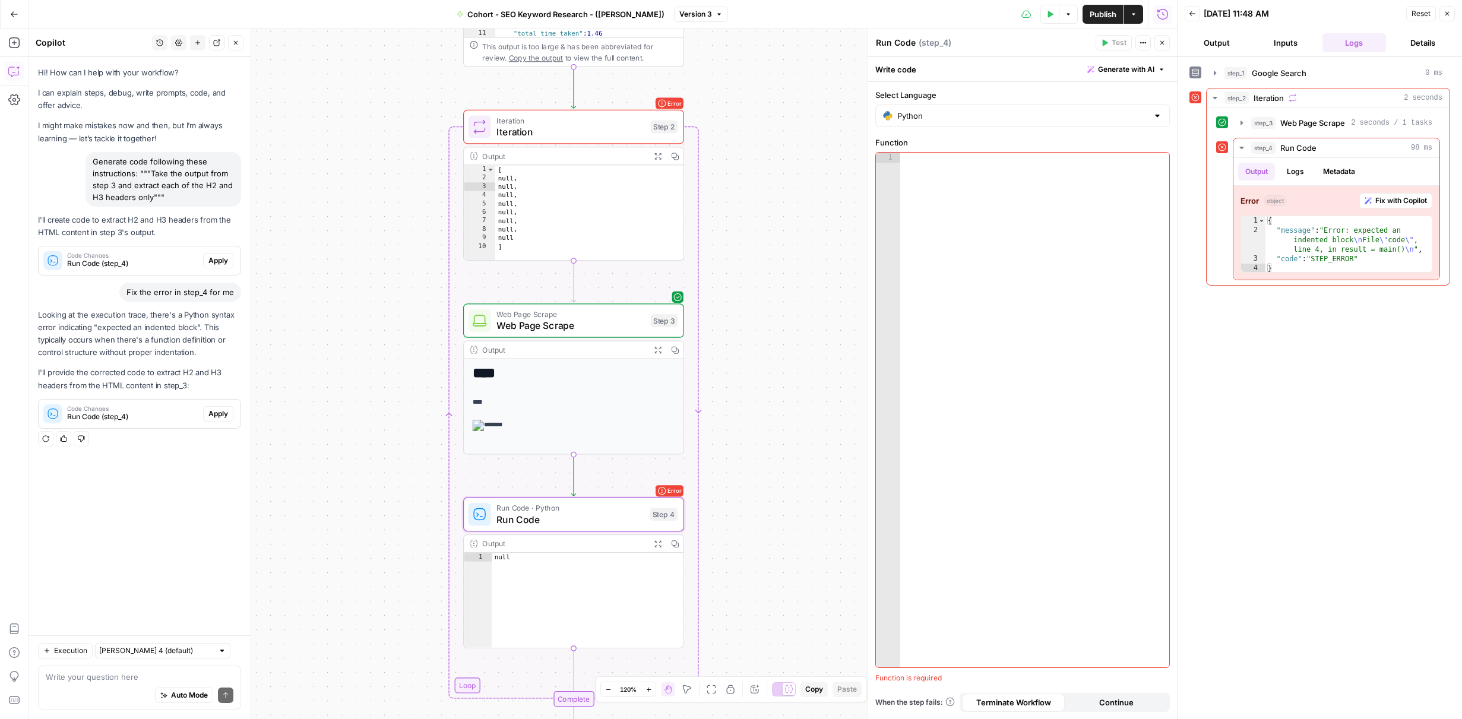
click at [1351, 43] on button "Logs" at bounding box center [1355, 42] width 64 height 19
click at [1326, 75] on div "step_1 Google Search 0 ms" at bounding box center [1334, 73] width 218 height 12
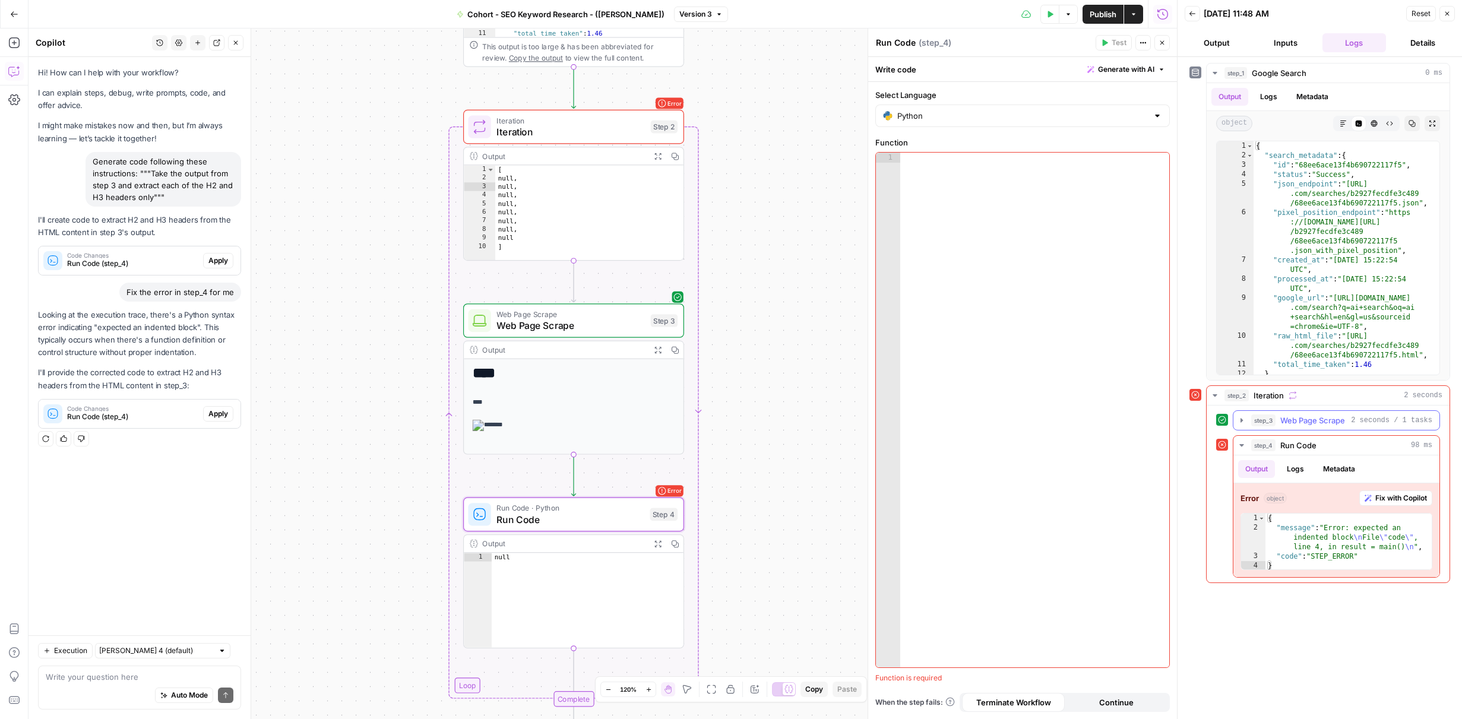
click at [1239, 424] on icon "button" at bounding box center [1242, 421] width 10 height 10
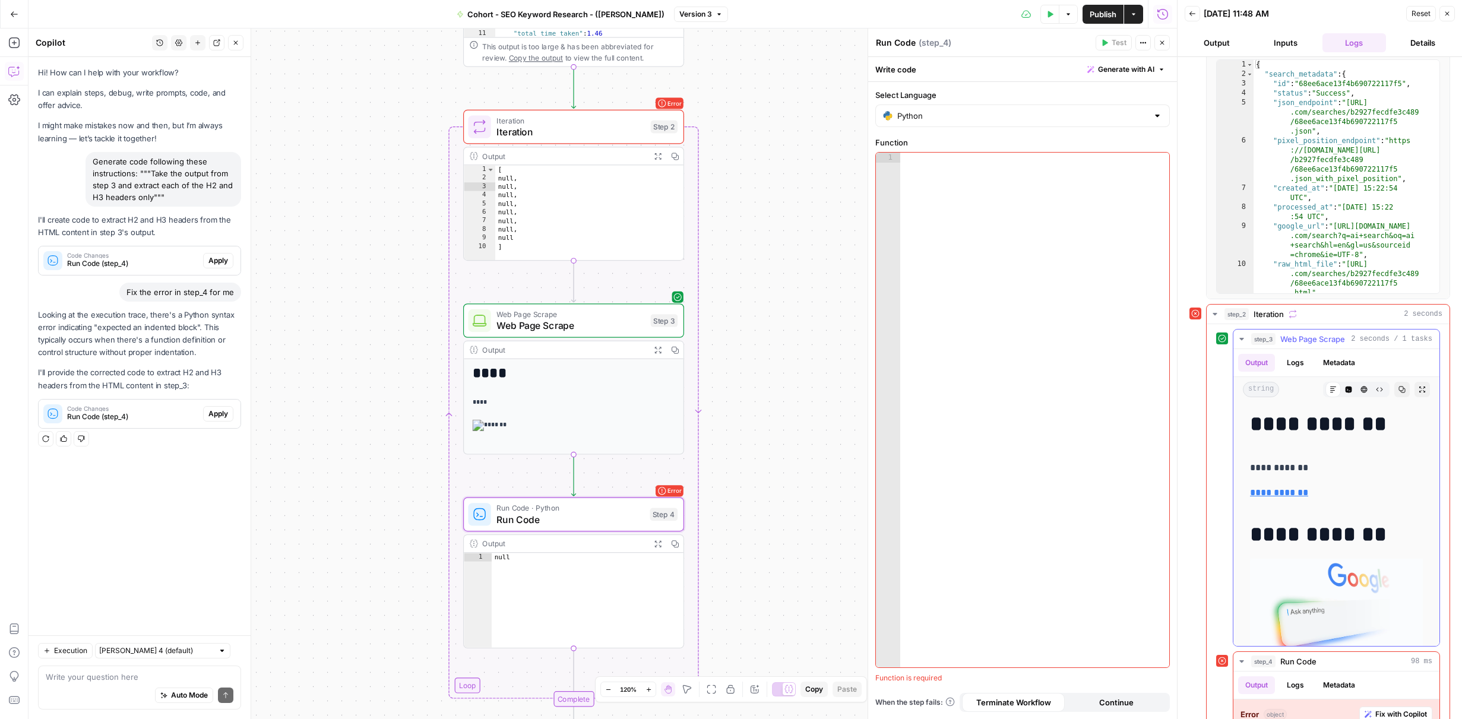
scroll to position [106, 0]
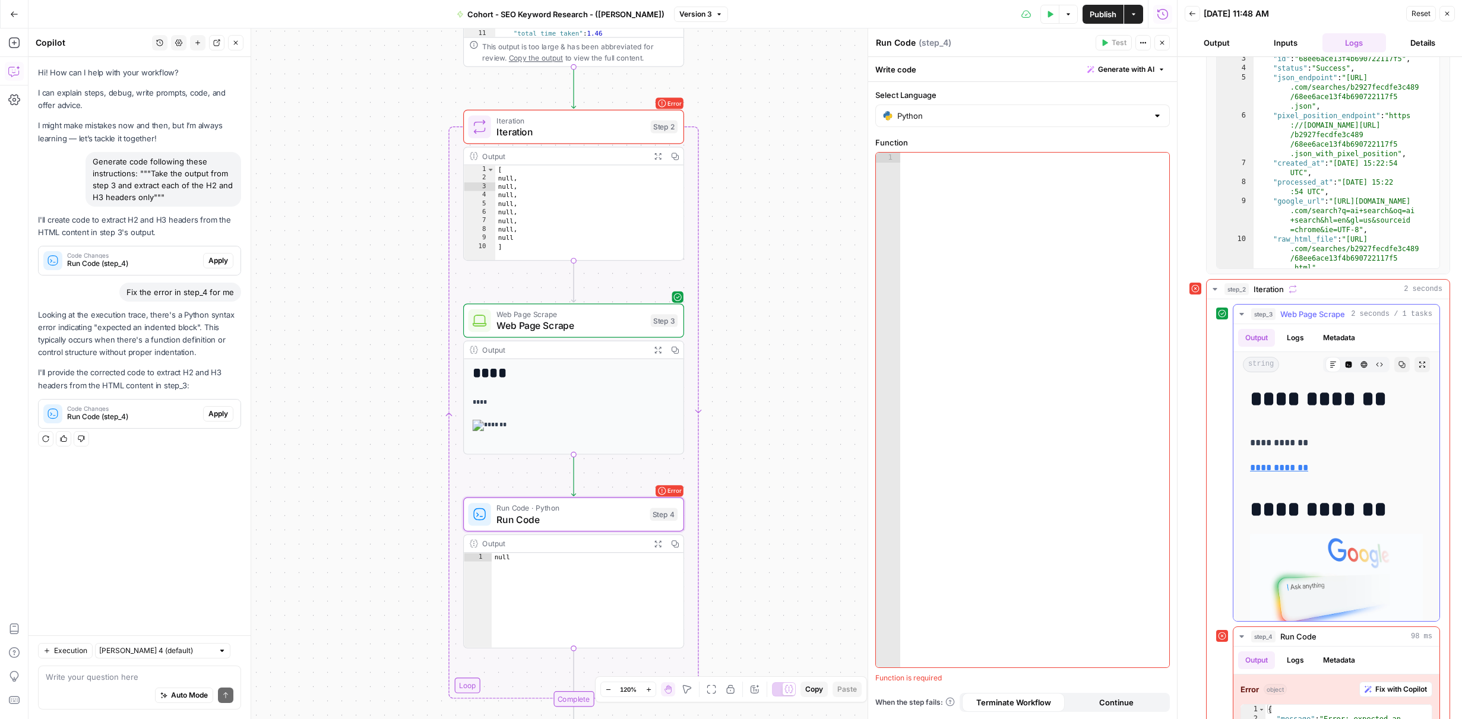
click at [1241, 312] on icon "button" at bounding box center [1242, 314] width 10 height 10
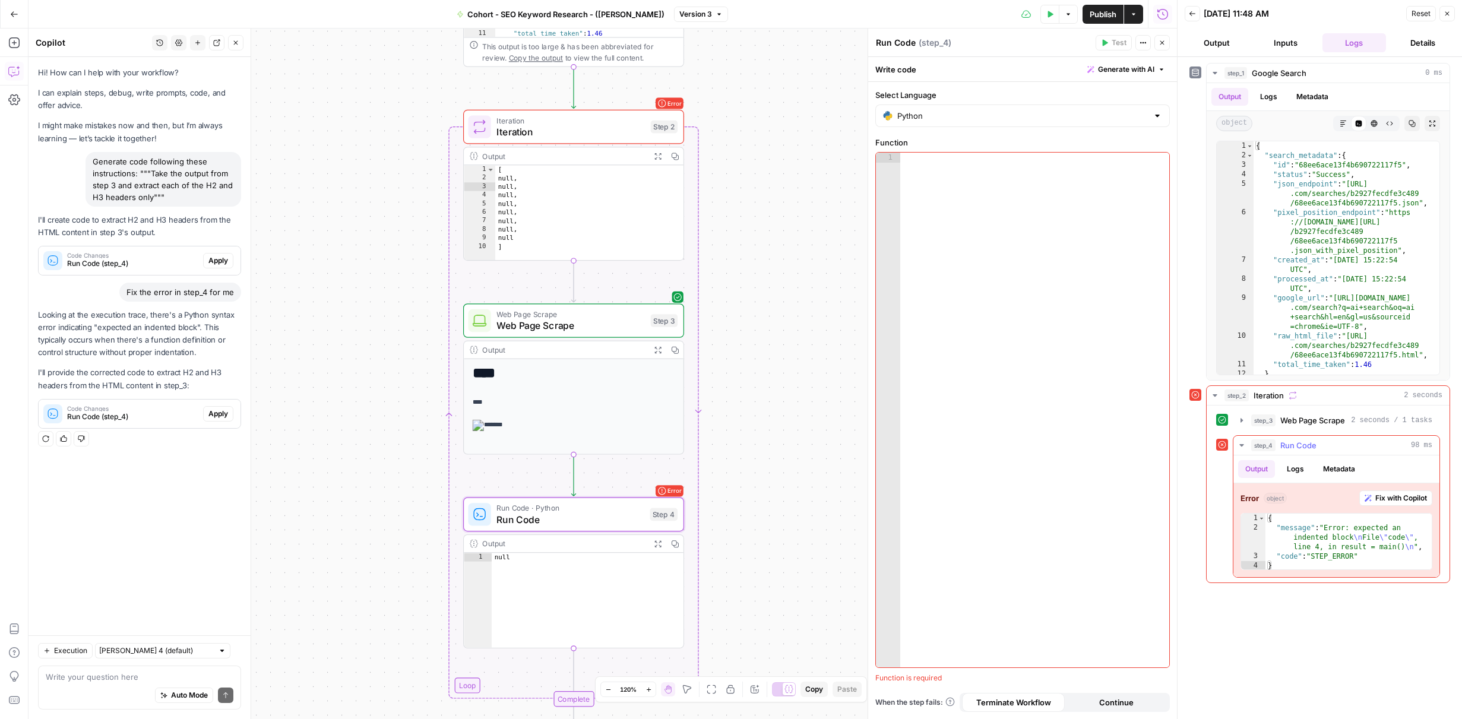
click at [1243, 447] on icon "button" at bounding box center [1242, 446] width 10 height 10
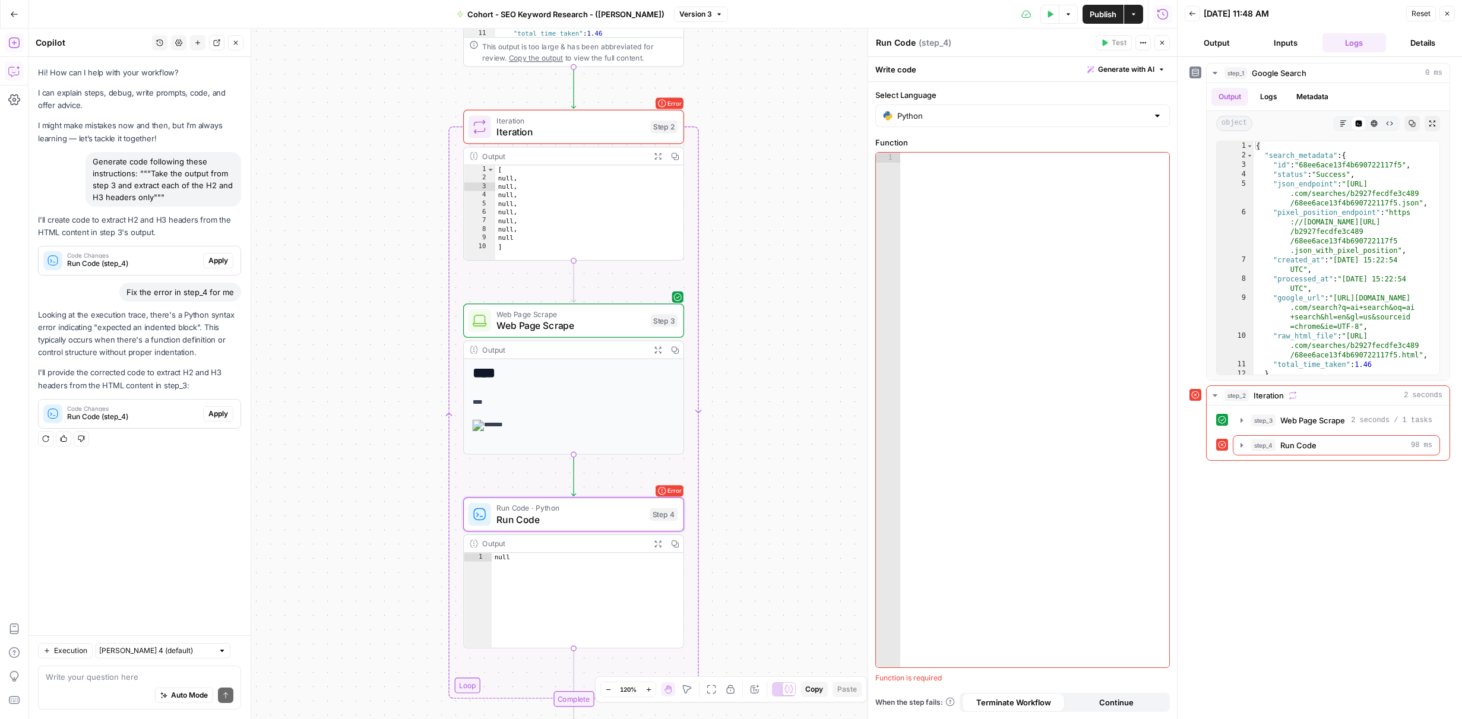
click at [15, 44] on icon "button" at bounding box center [14, 43] width 12 height 12
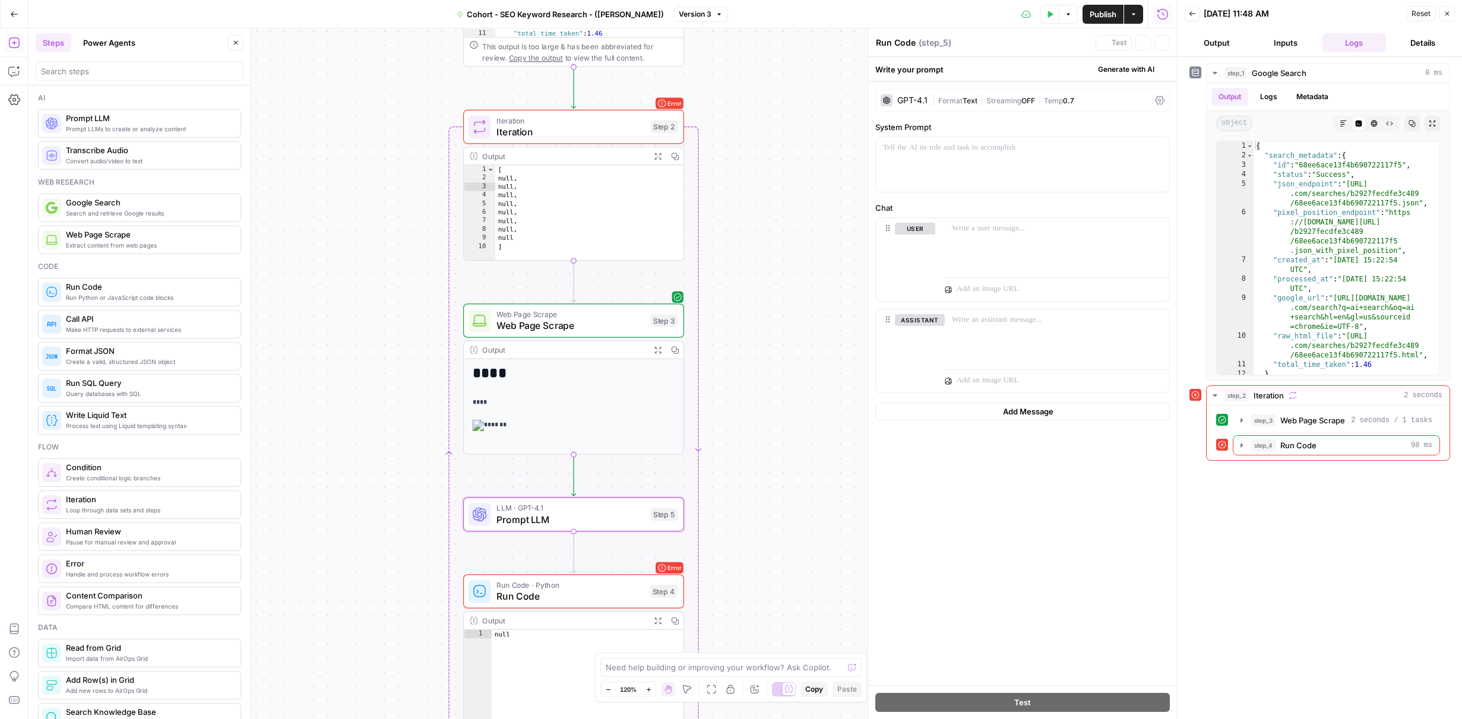
type textarea "Prompt LLM"
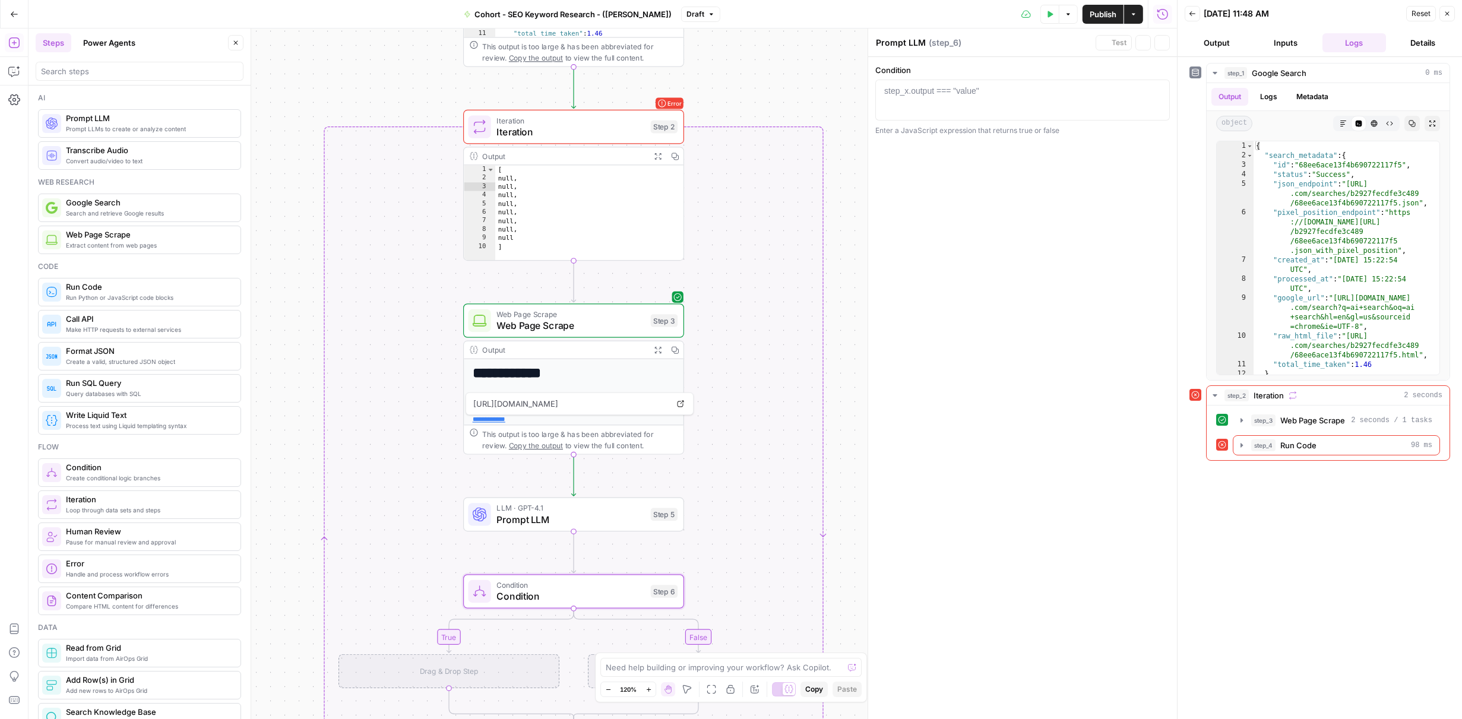
type textarea "Condition"
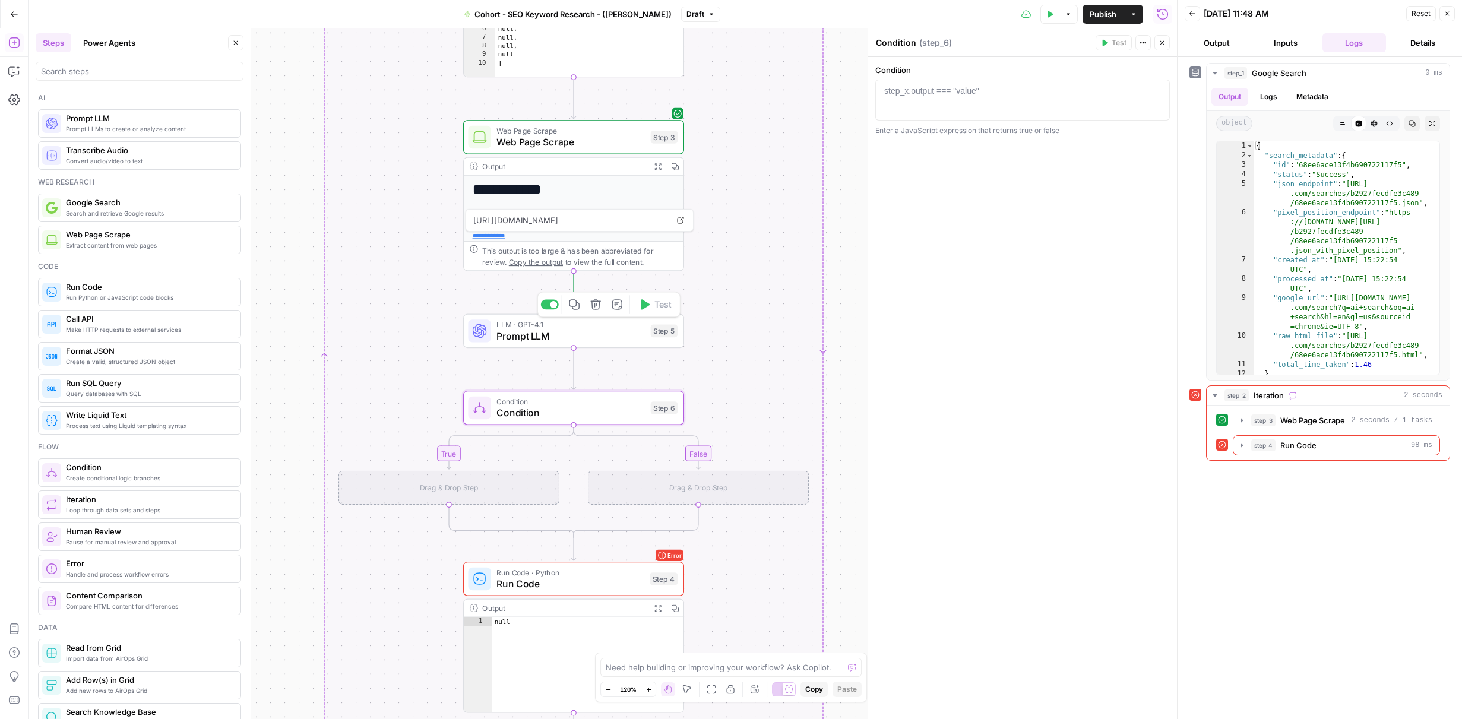
click at [577, 329] on span "Prompt LLM" at bounding box center [571, 336] width 148 height 14
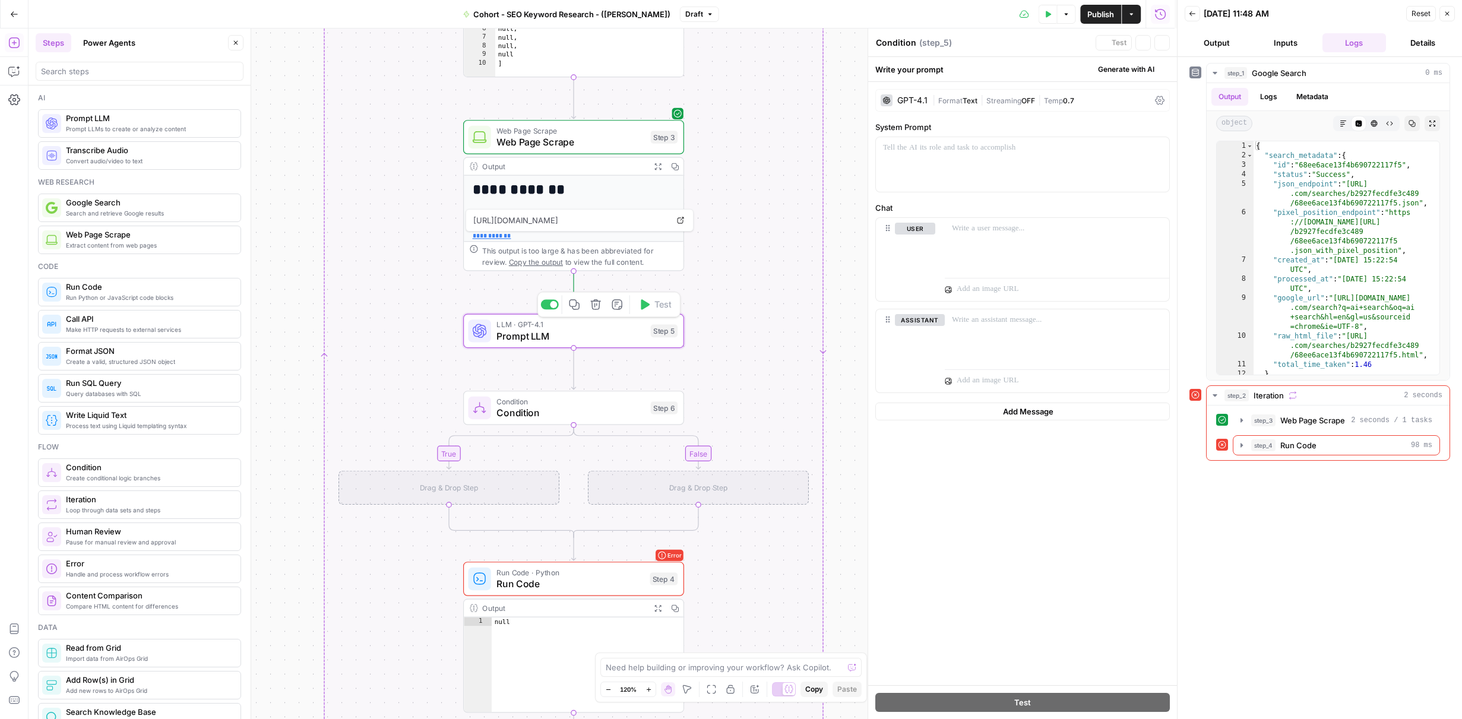
type textarea "Prompt LLM"
click at [950, 169] on div at bounding box center [1022, 164] width 293 height 55
click at [1029, 577] on div "**********" at bounding box center [1022, 383] width 309 height 603
click at [810, 417] on div "**********" at bounding box center [603, 374] width 1149 height 691
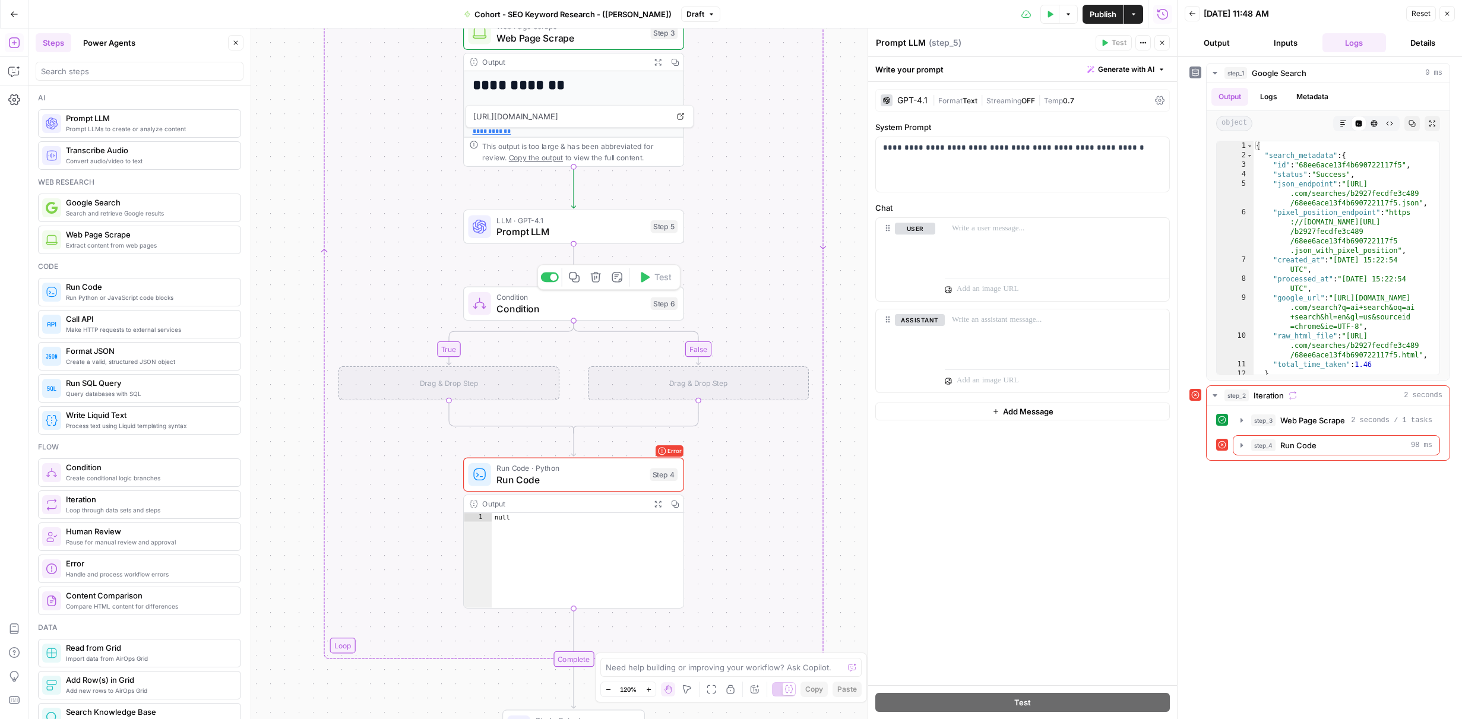
click at [623, 308] on span "Condition" at bounding box center [571, 309] width 148 height 14
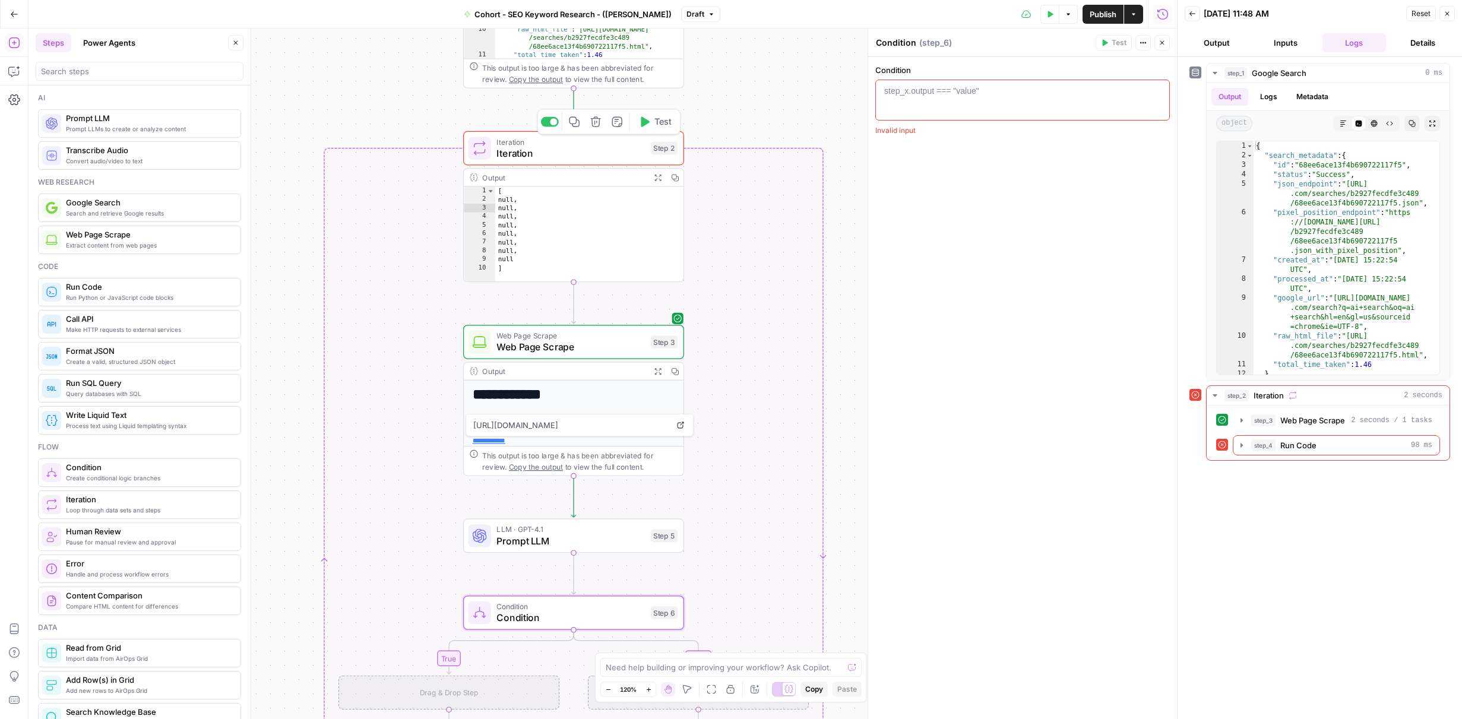
click at [661, 131] on button "Test" at bounding box center [655, 122] width 44 height 18
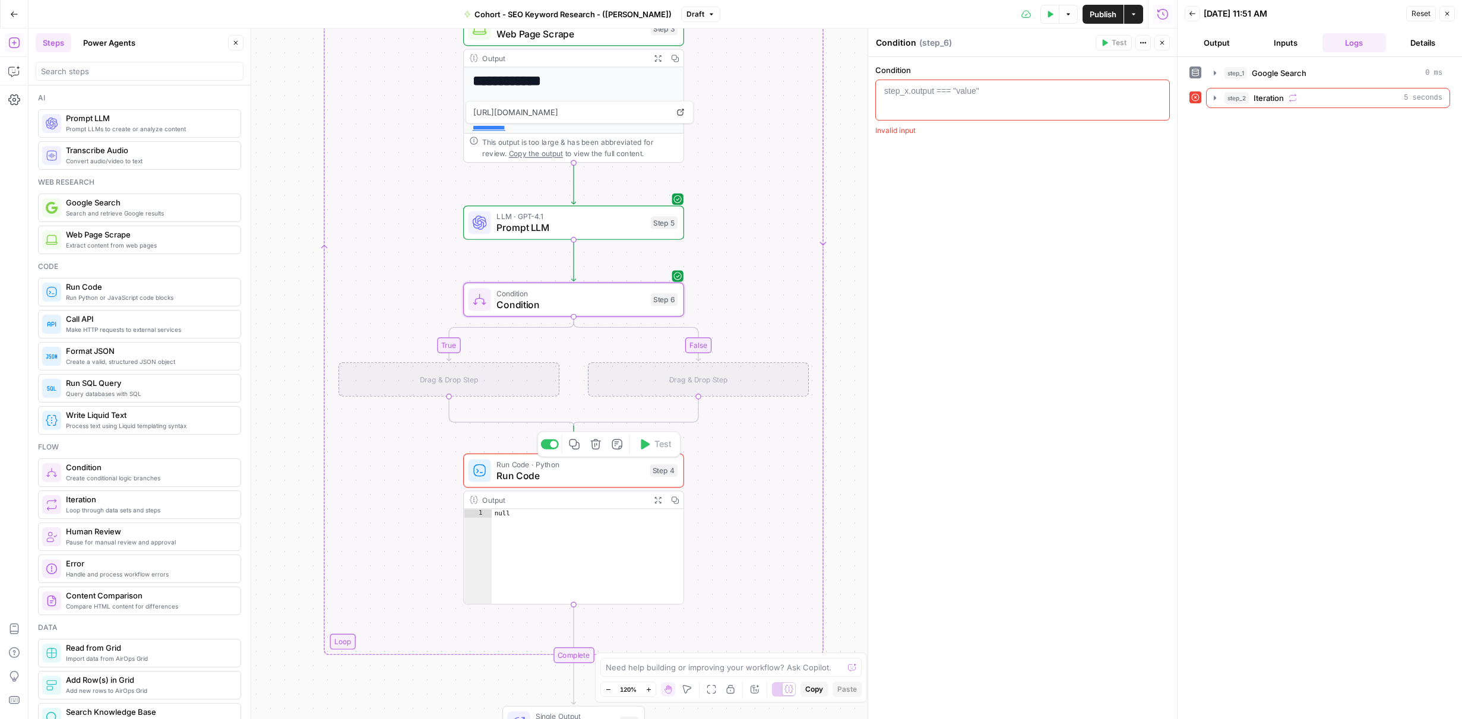
click at [572, 469] on span "Run Code" at bounding box center [570, 476] width 147 height 14
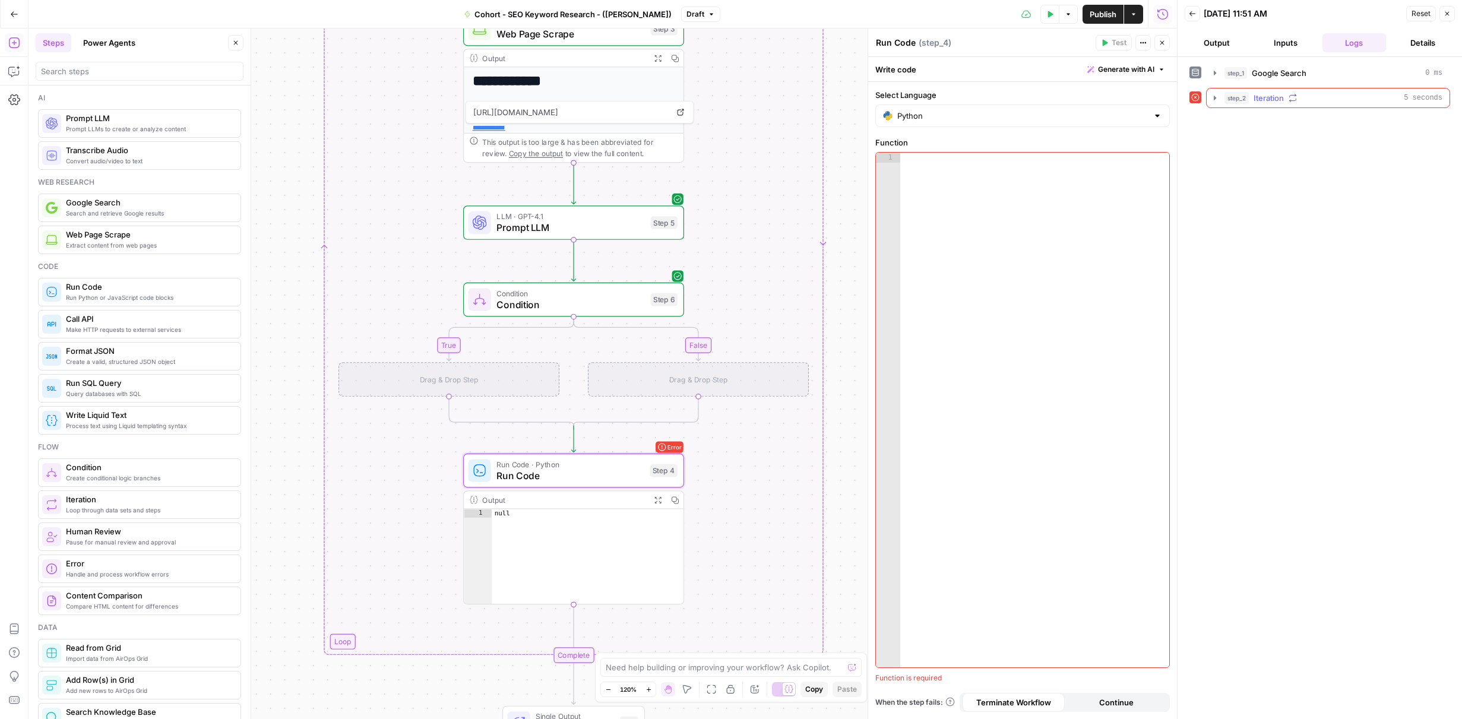
click at [1373, 89] on button "step_2 Iteration 5 seconds" at bounding box center [1328, 98] width 243 height 19
click at [1351, 200] on div "step_4 Run Code 118 ms" at bounding box center [1342, 198] width 181 height 12
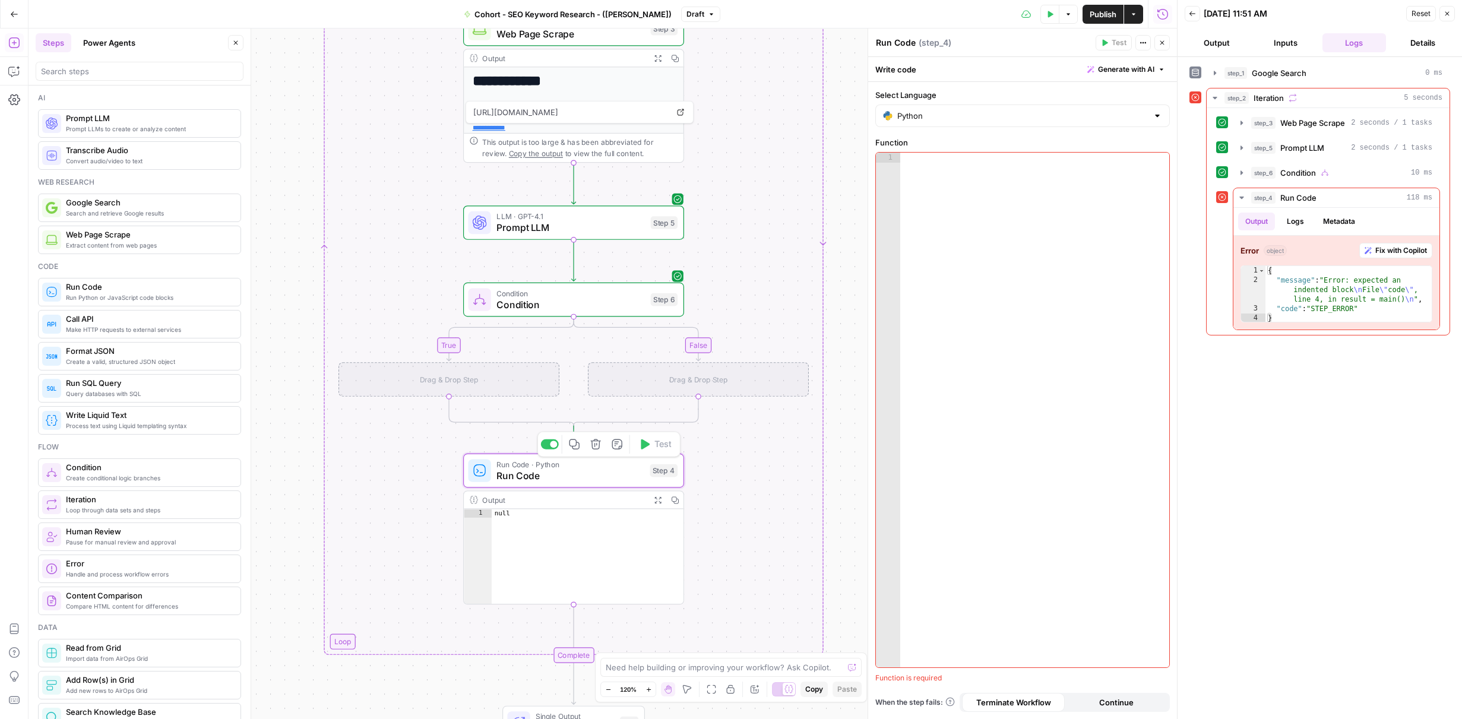
click at [592, 479] on span "Run Code" at bounding box center [570, 476] width 147 height 14
click at [975, 68] on div "Write code Generate with AI" at bounding box center [1022, 69] width 309 height 24
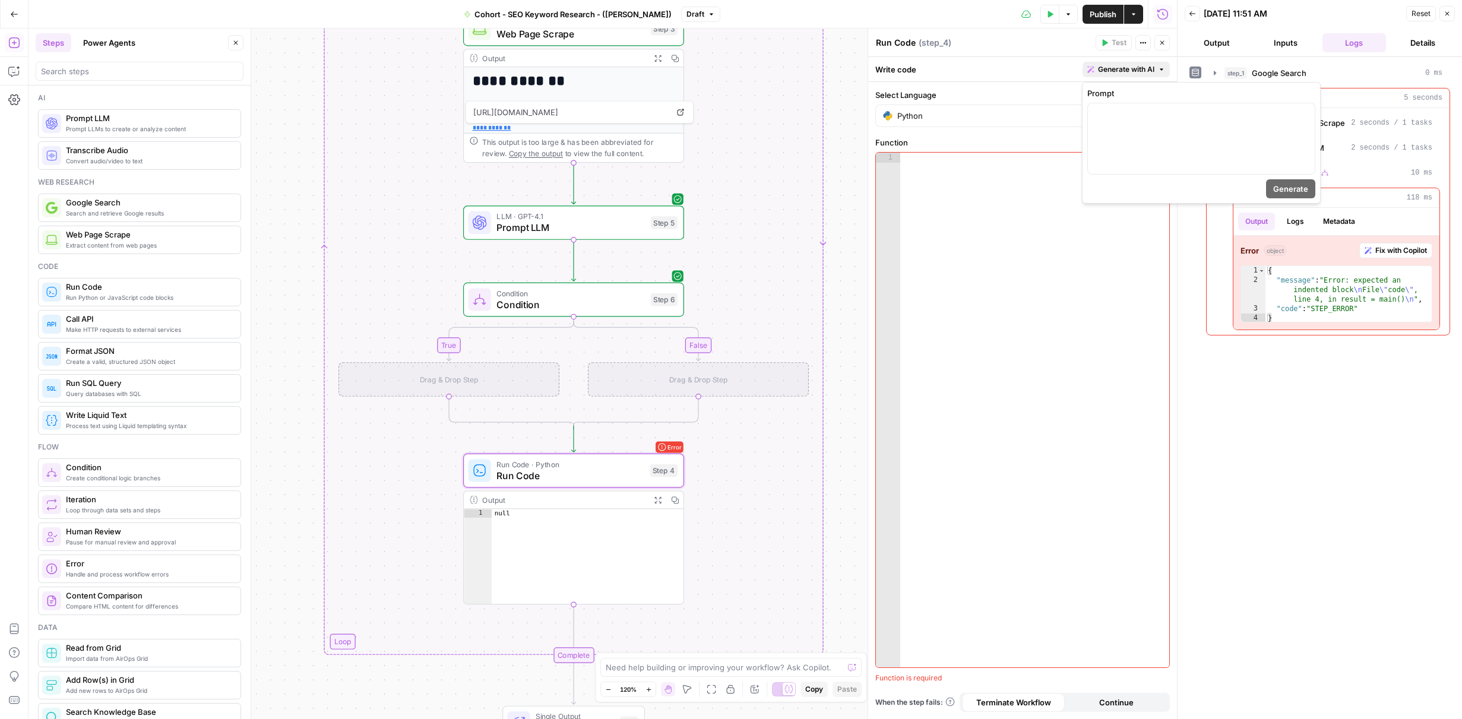
click at [1151, 67] on span "Generate with AI" at bounding box center [1126, 69] width 56 height 11
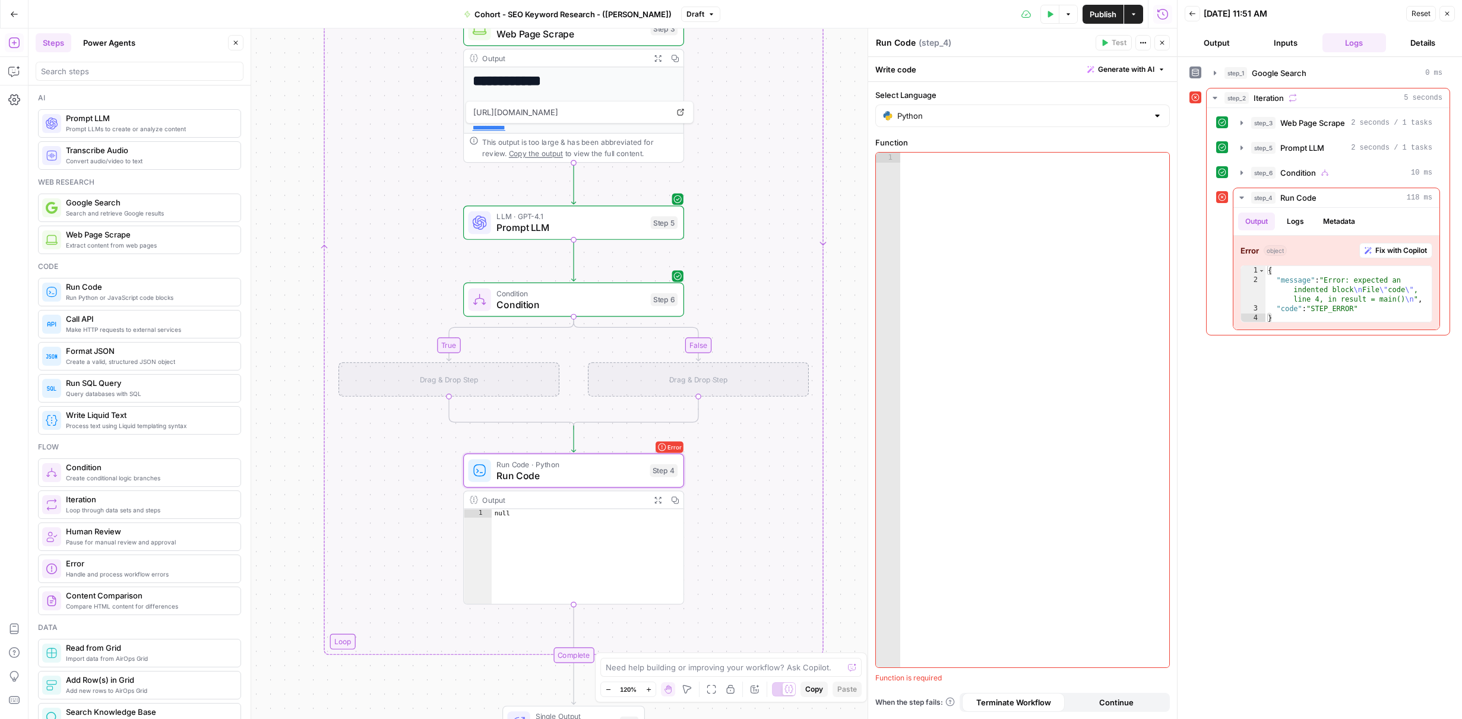
click at [1129, 69] on span "Generate with AI" at bounding box center [1126, 69] width 56 height 11
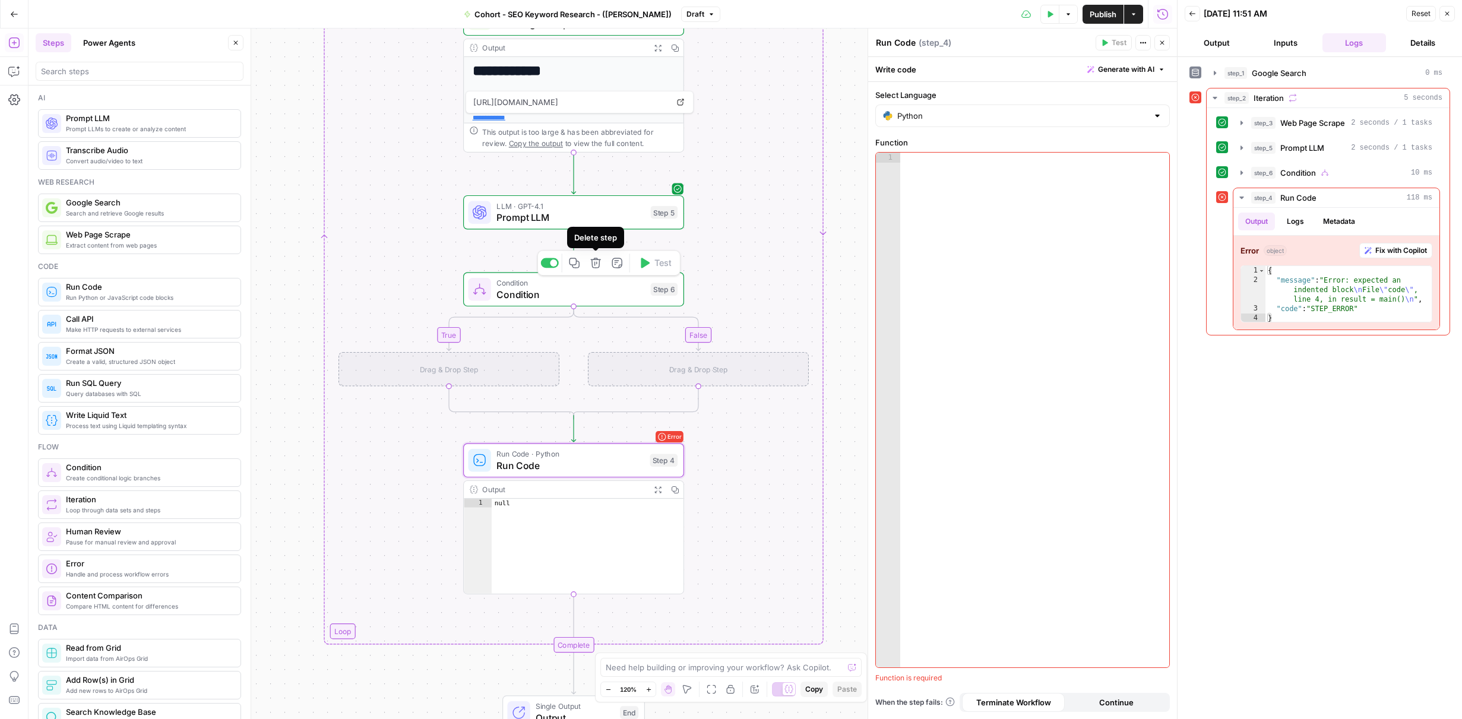
click at [599, 267] on icon "button" at bounding box center [595, 263] width 10 height 10
click at [689, 153] on span "Delete Step" at bounding box center [699, 152] width 46 height 12
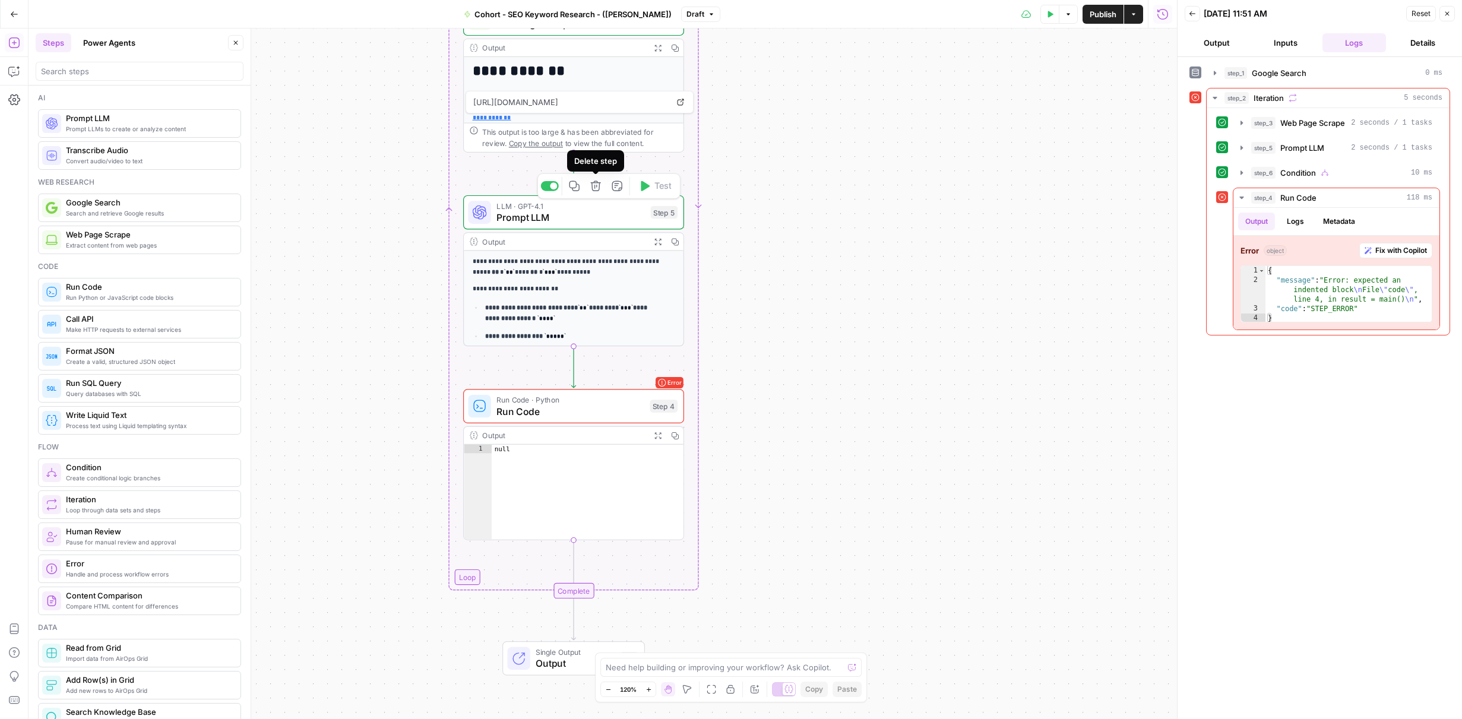
click at [597, 192] on button "Delete step" at bounding box center [596, 186] width 18 height 18
click at [712, 153] on span "Delete Step" at bounding box center [699, 152] width 46 height 12
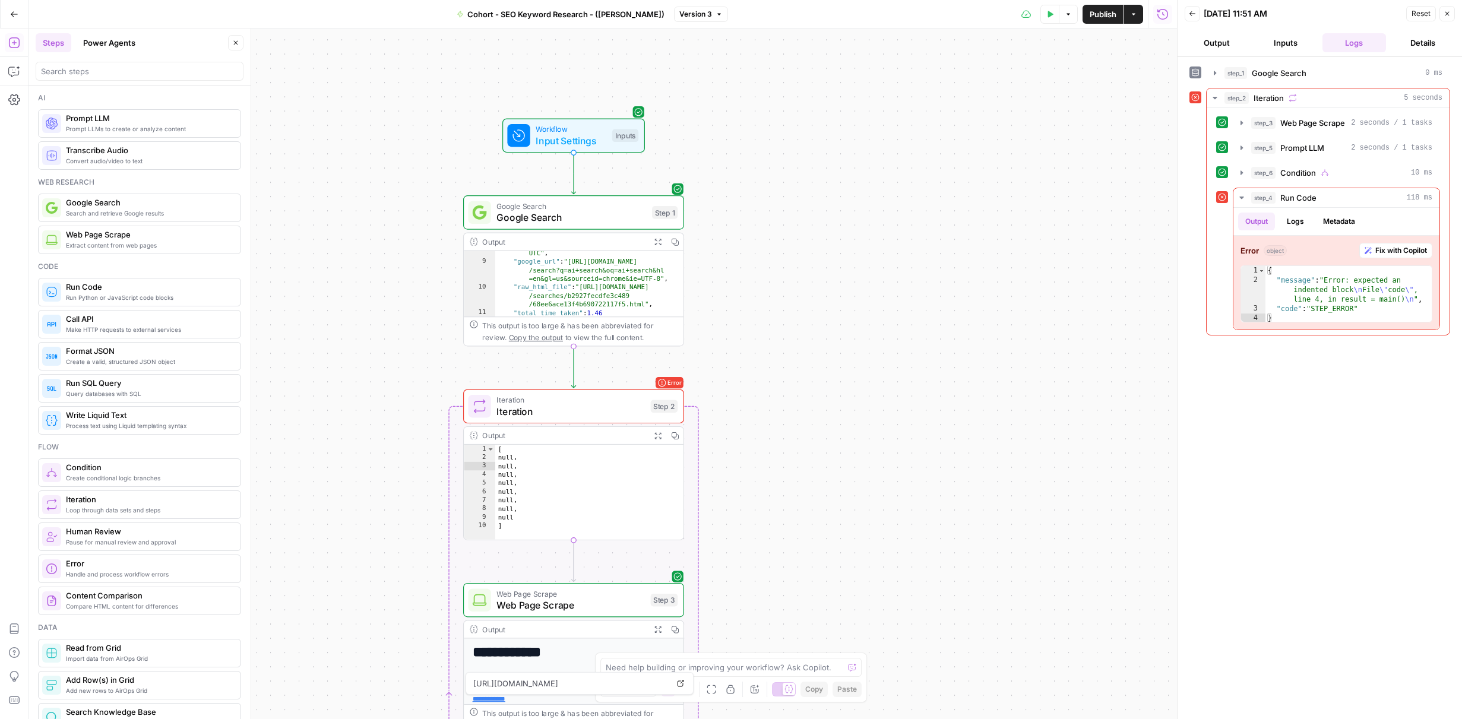
click at [590, 211] on span "Google Search" at bounding box center [572, 217] width 150 height 14
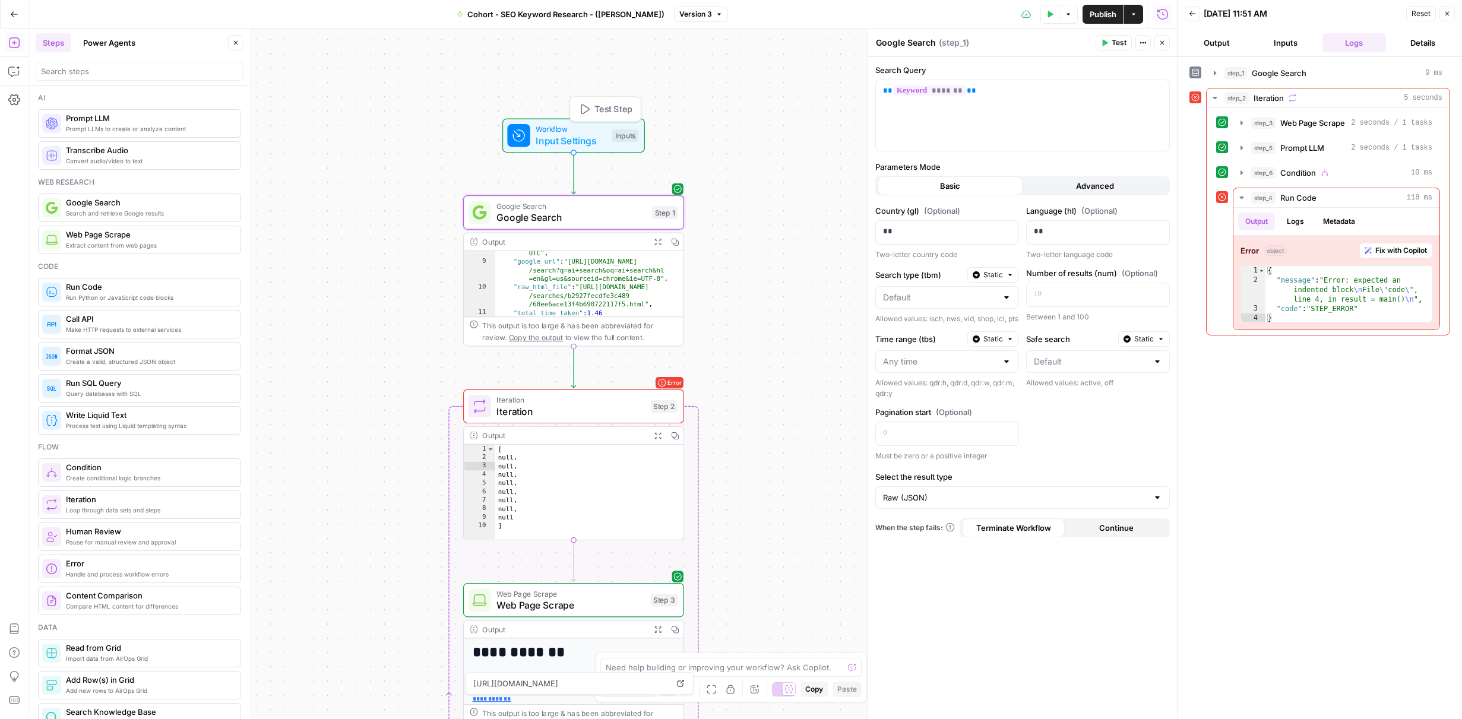
click at [598, 128] on span "Workflow" at bounding box center [571, 129] width 71 height 11
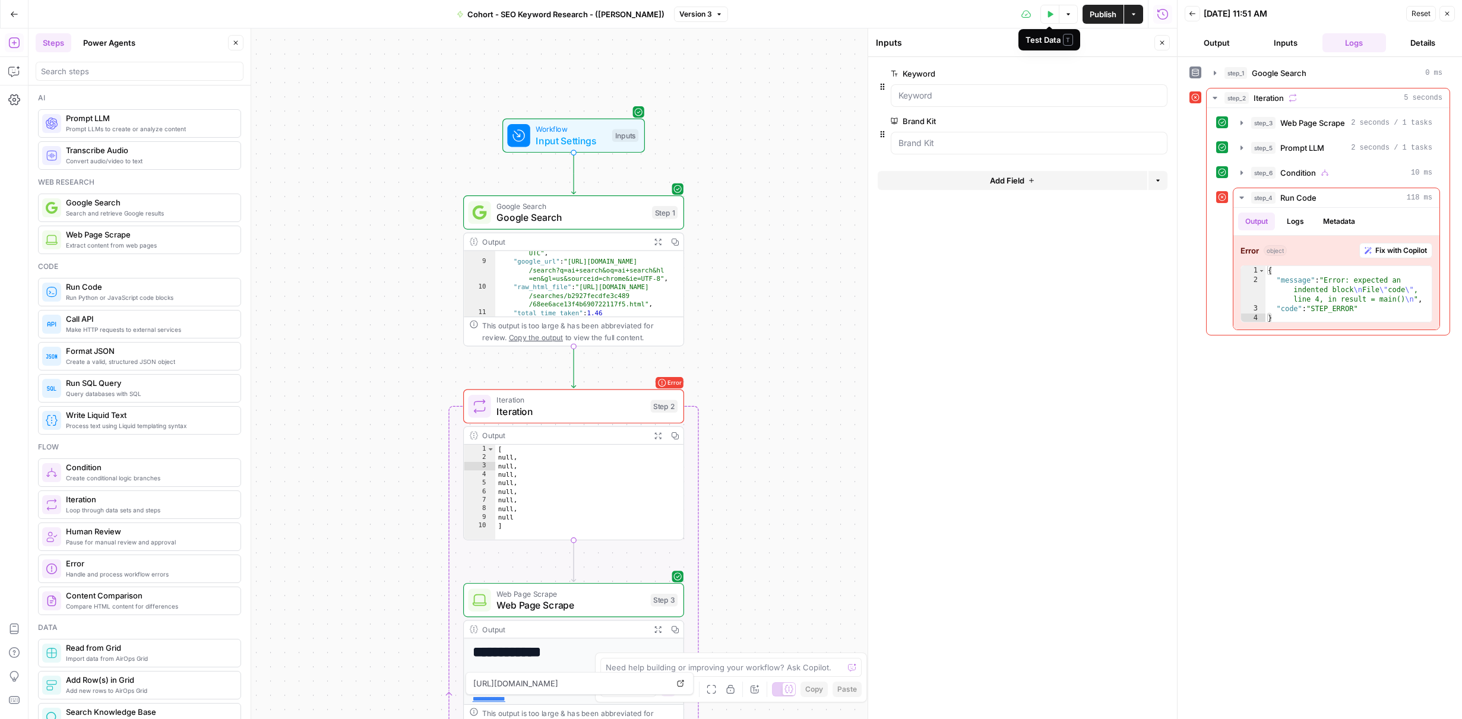
click at [1047, 14] on icon "button" at bounding box center [1050, 14] width 7 height 7
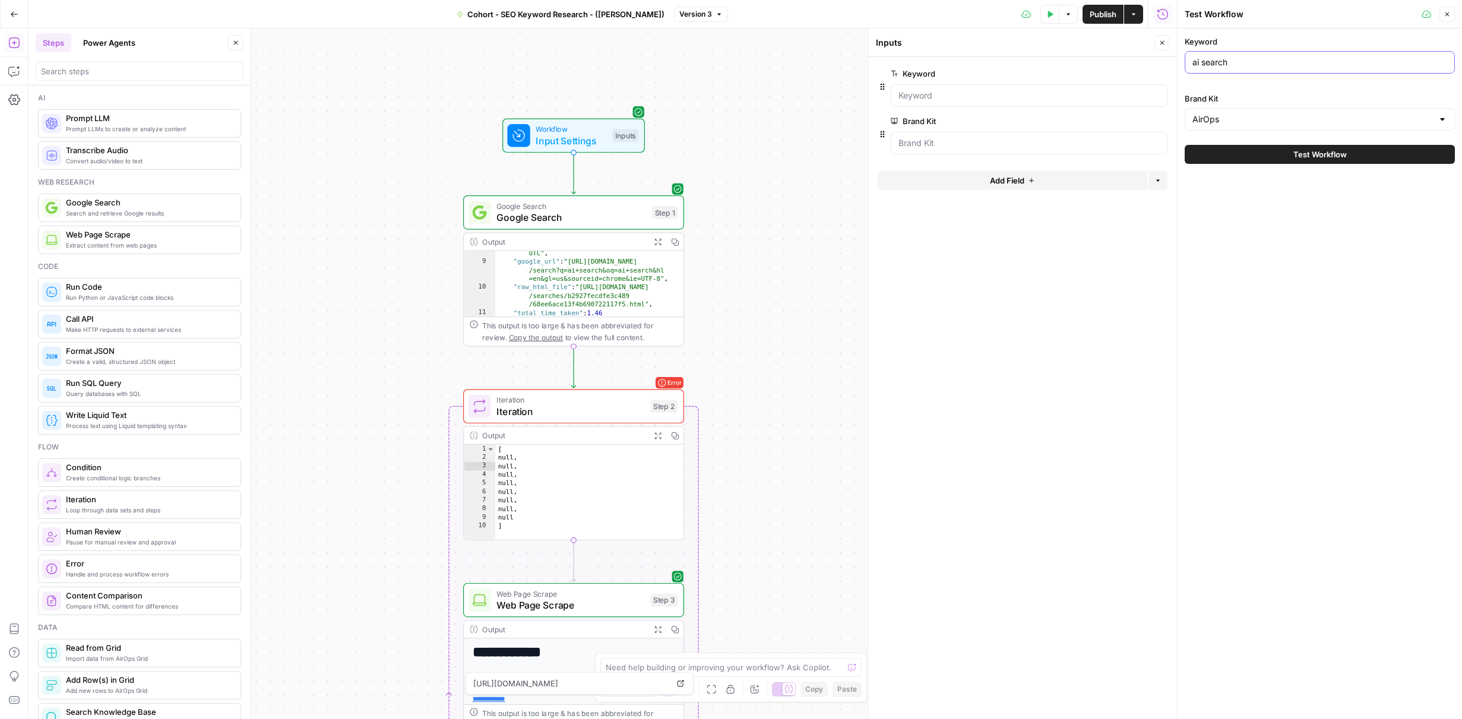
click at [1207, 60] on input "ai search" at bounding box center [1320, 62] width 255 height 12
type input "email marketing"
click at [1282, 113] on input "Brand Kit" at bounding box center [1313, 119] width 241 height 12
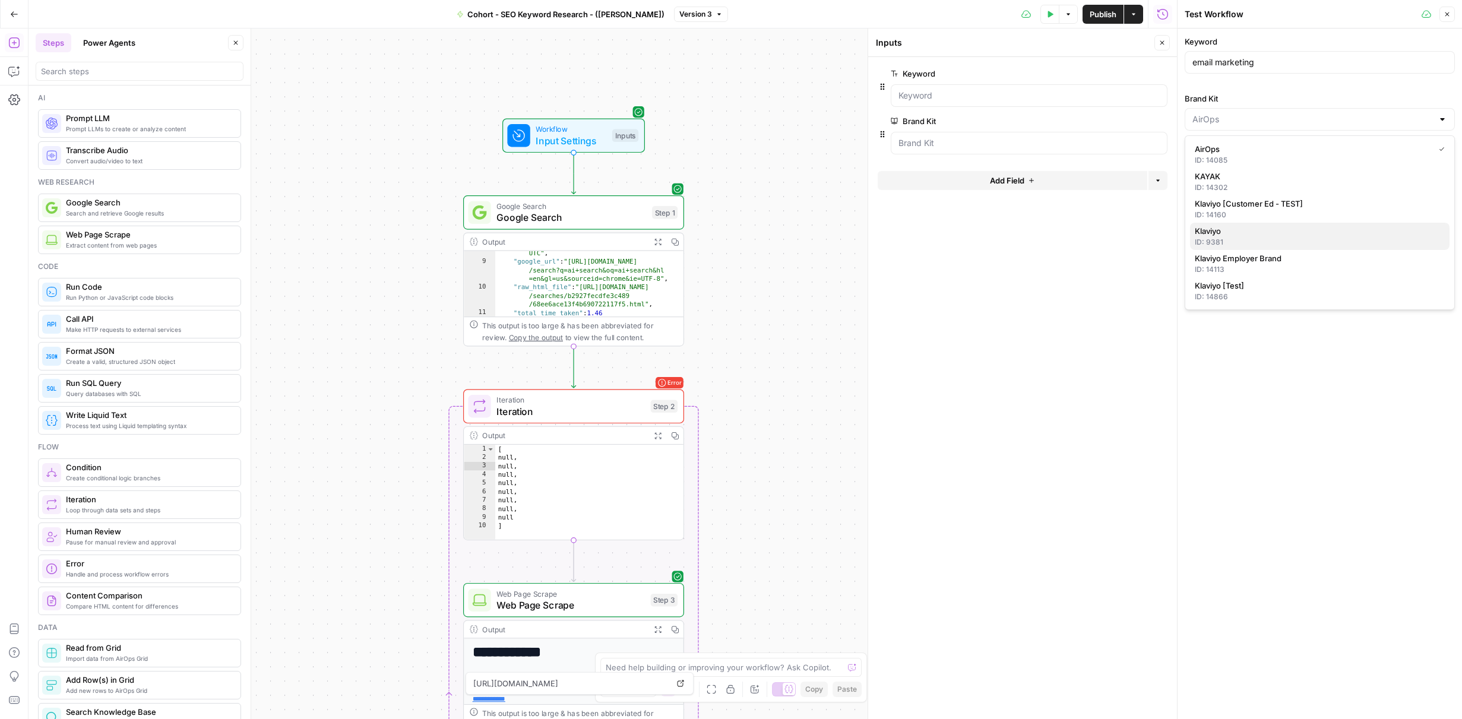
click at [1243, 229] on span "Klaviyo" at bounding box center [1317, 231] width 245 height 12
type input "Klaviyo"
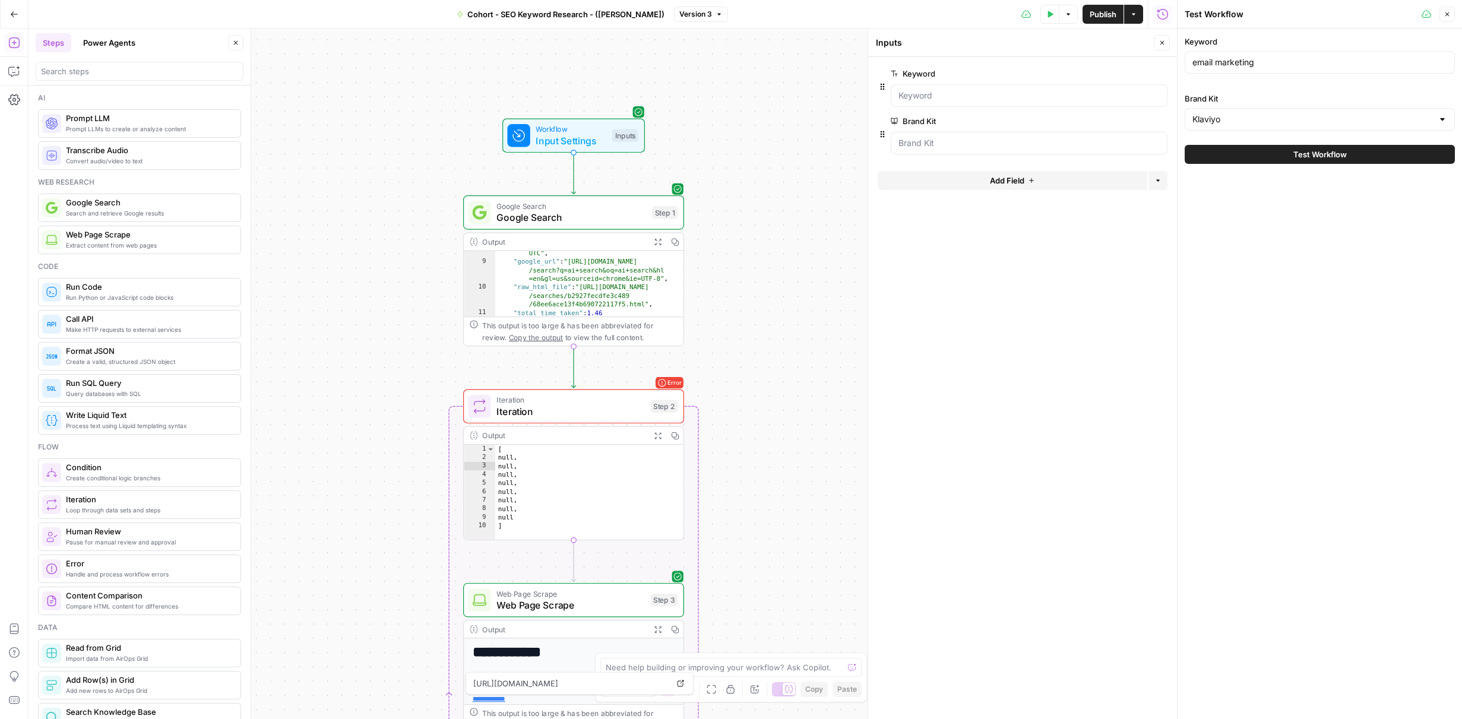
click at [1313, 156] on span "Test Workflow" at bounding box center [1320, 154] width 53 height 12
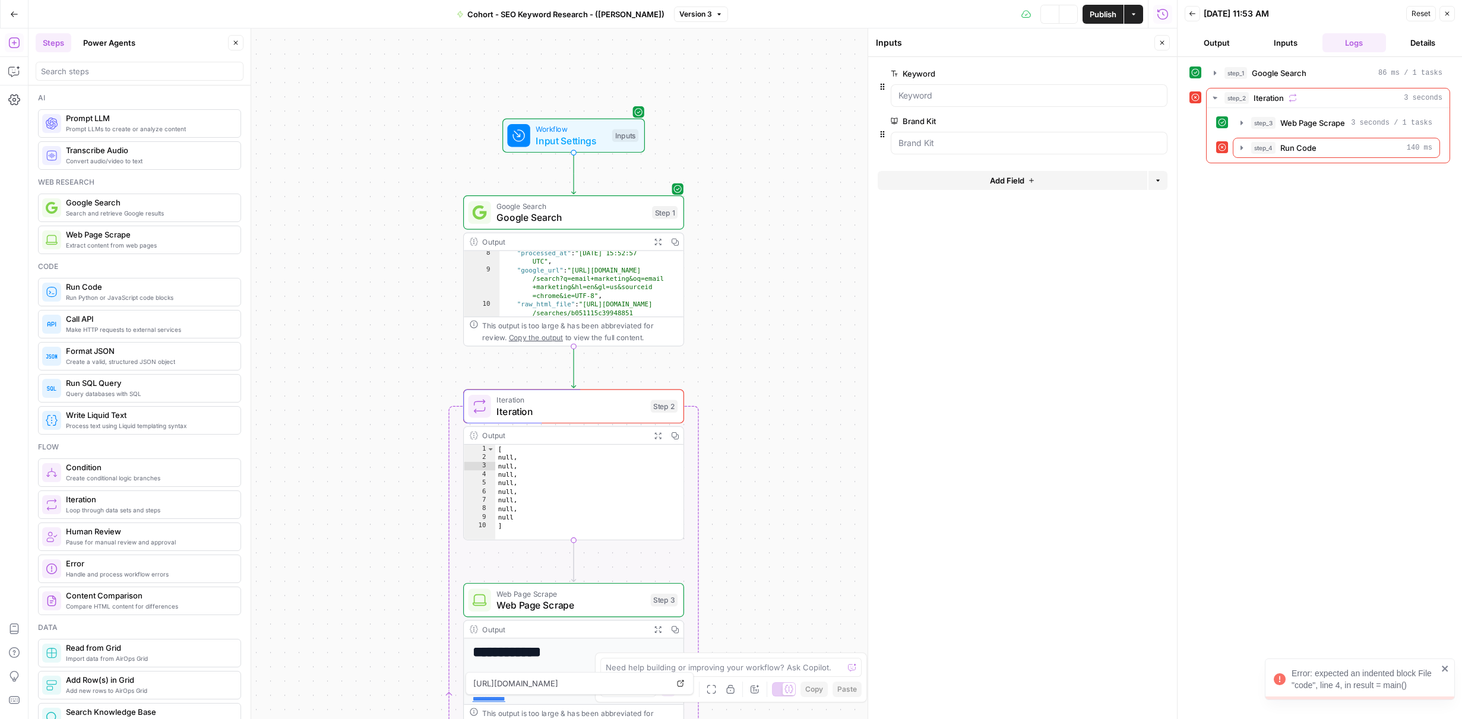
click at [1162, 42] on icon "button" at bounding box center [1162, 42] width 7 height 7
click at [593, 415] on span "Iteration" at bounding box center [571, 412] width 148 height 14
click at [579, 481] on div "[ null , null , null , null , null , null , null , null ]" at bounding box center [589, 501] width 188 height 112
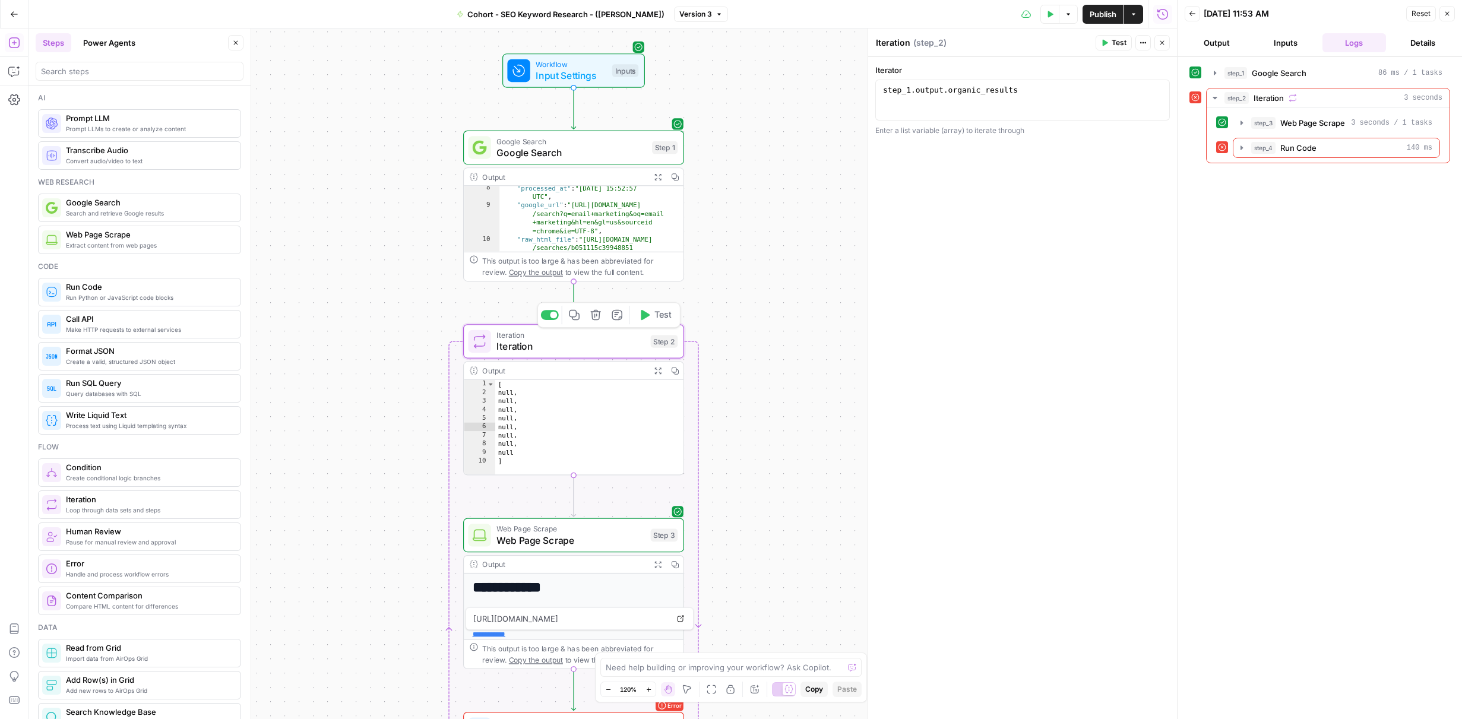
click at [623, 348] on span "Iteration" at bounding box center [571, 346] width 148 height 14
click at [617, 346] on span "Iteration" at bounding box center [571, 346] width 148 height 14
click at [1164, 37] on button "Close" at bounding box center [1162, 42] width 15 height 15
click at [595, 356] on div "Error Iteration Iteration Step 2 Copy step Delete step Add Note Test" at bounding box center [573, 341] width 221 height 34
click at [536, 428] on div "[ null , null , null , null , null , null , null , null ]" at bounding box center [589, 436] width 188 height 112
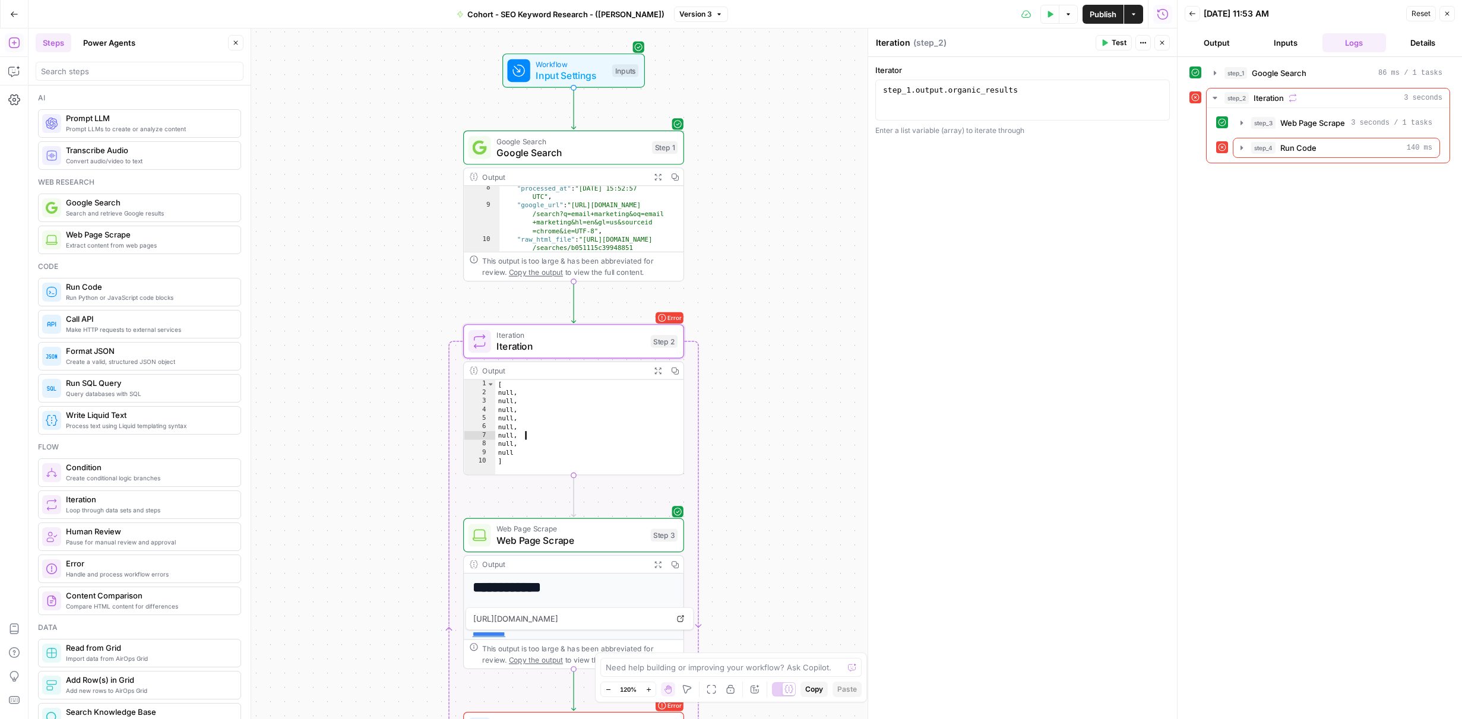
click at [532, 446] on div "[ null , null , null , null , null , null , null , null ]" at bounding box center [589, 436] width 188 height 112
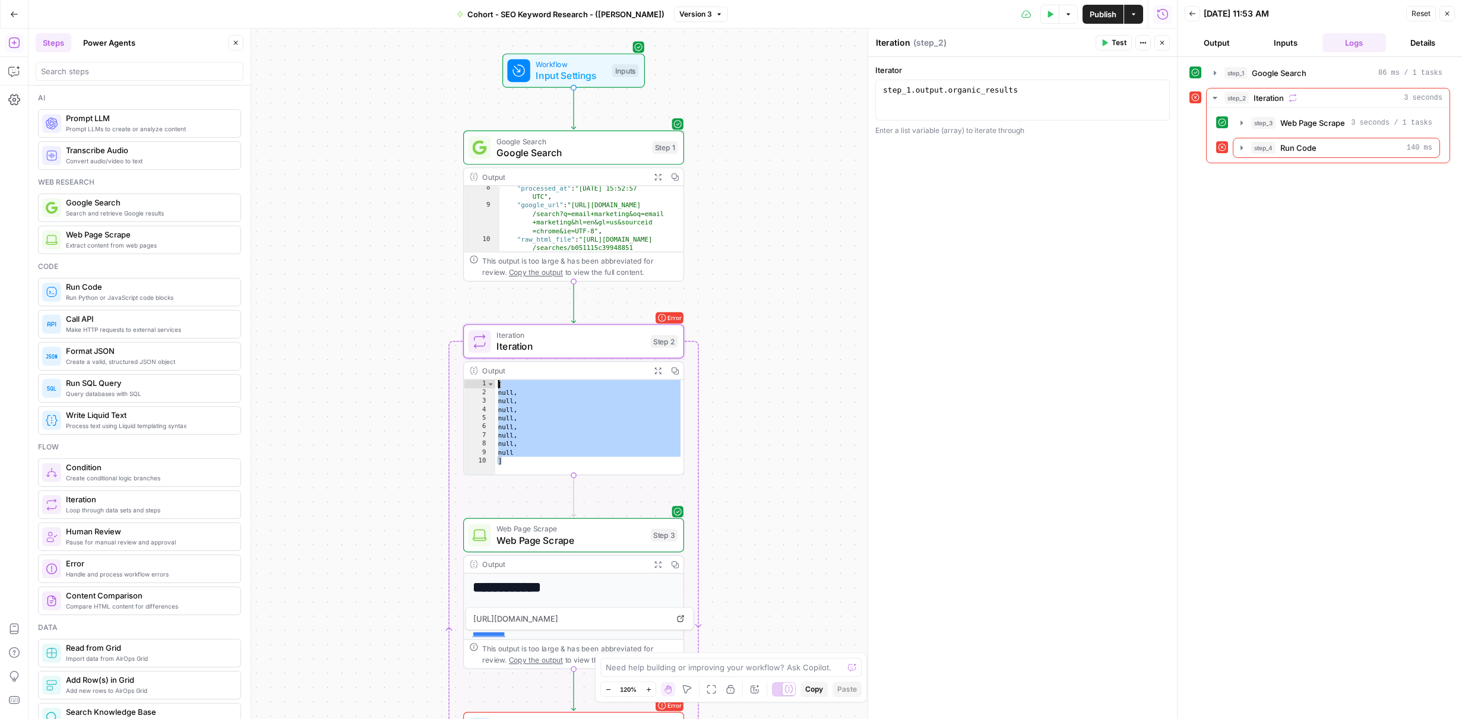
drag, startPoint x: 523, startPoint y: 460, endPoint x: 491, endPoint y: 378, distance: 88.4
click at [489, 377] on div "Output Expand Output Copy * 1 2 3 4 5 6 7 8 9 10 [ null , null , null , null , …" at bounding box center [573, 419] width 221 height 114
type textarea "* *******"
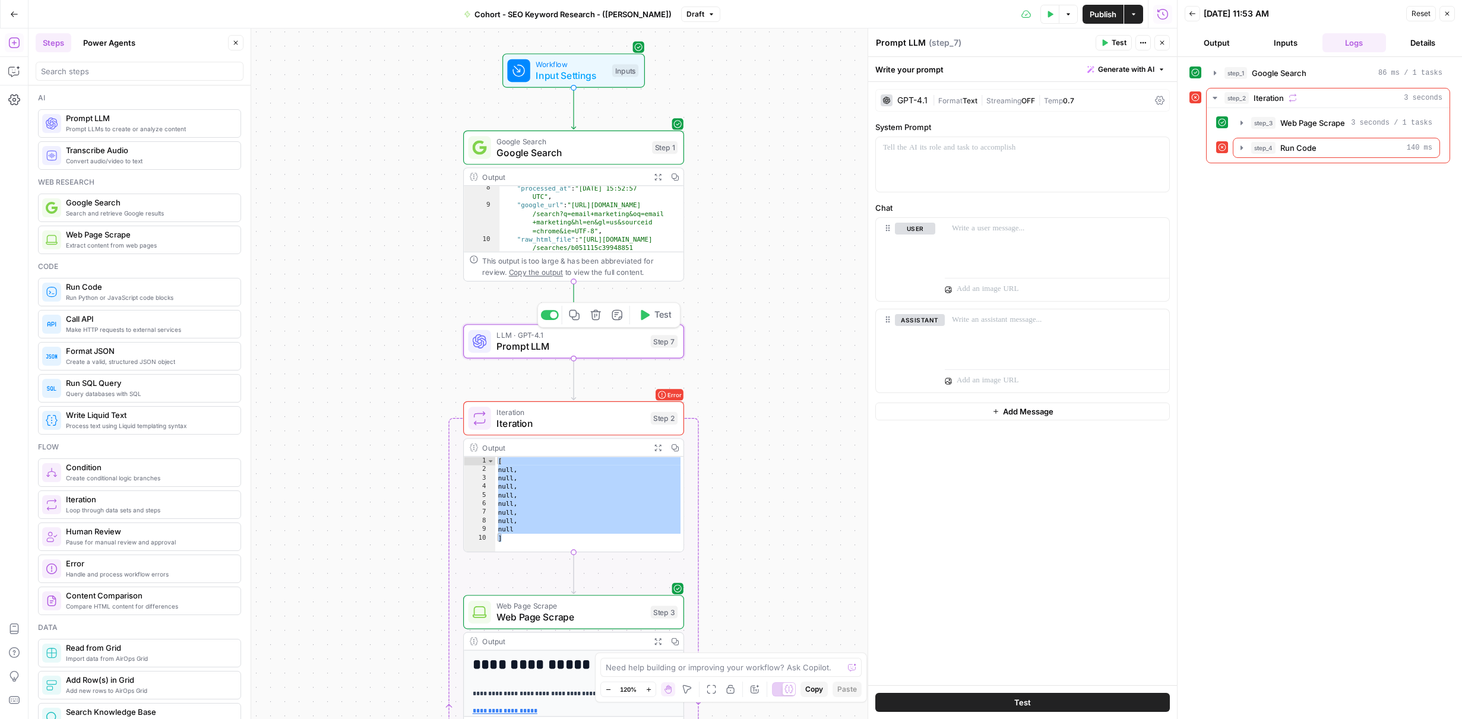
click at [538, 350] on span "Prompt LLM" at bounding box center [571, 346] width 148 height 14
click at [906, 42] on textarea "Prompt LLM" at bounding box center [901, 43] width 50 height 12
click at [906, 43] on textarea "Prompt LLM" at bounding box center [901, 43] width 50 height 12
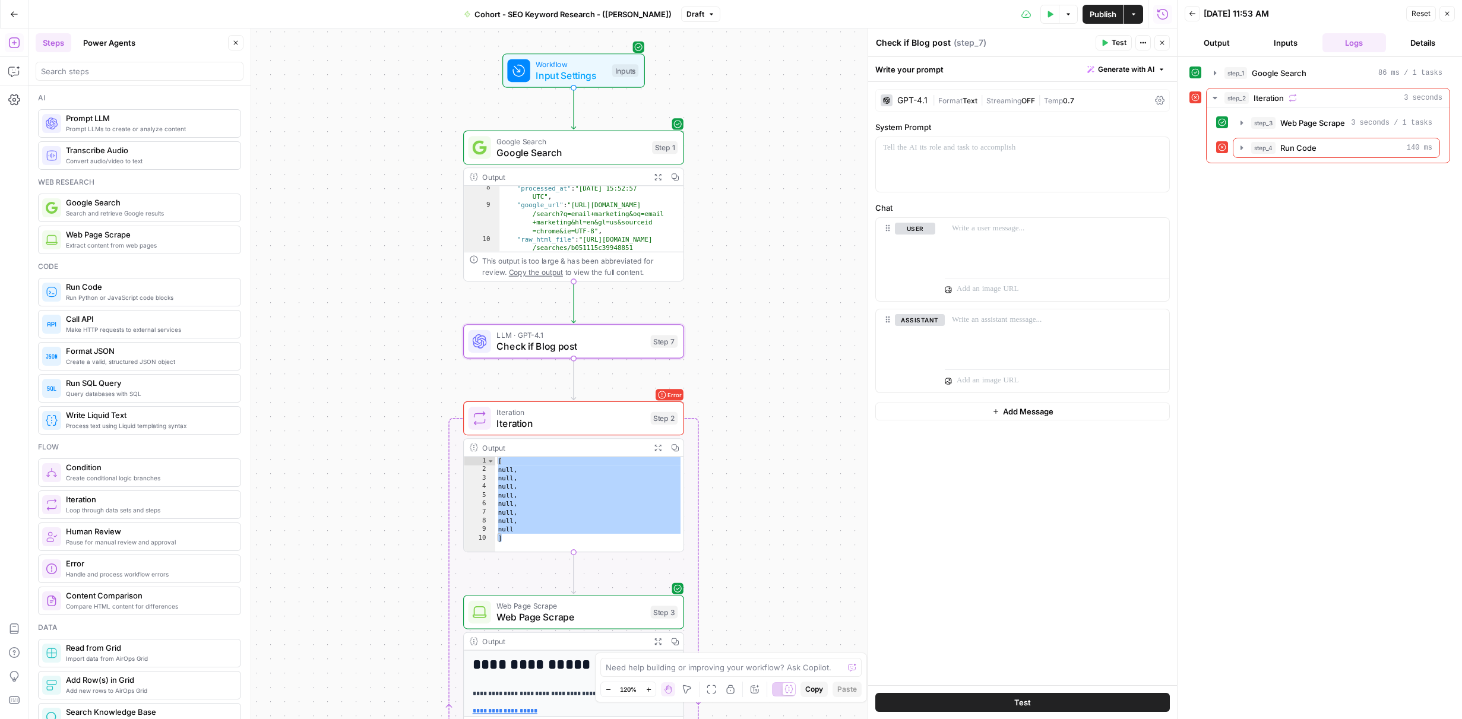
type textarea "Check if Blog post"
click at [778, 295] on div "Workflow Input Settings Inputs Google Search Google Search Step 1 Output Expand…" at bounding box center [603, 374] width 1149 height 691
click at [1127, 75] on button "Generate with AI" at bounding box center [1126, 69] width 87 height 15
click at [1113, 97] on span "Generate" at bounding box center [1110, 96] width 87 height 12
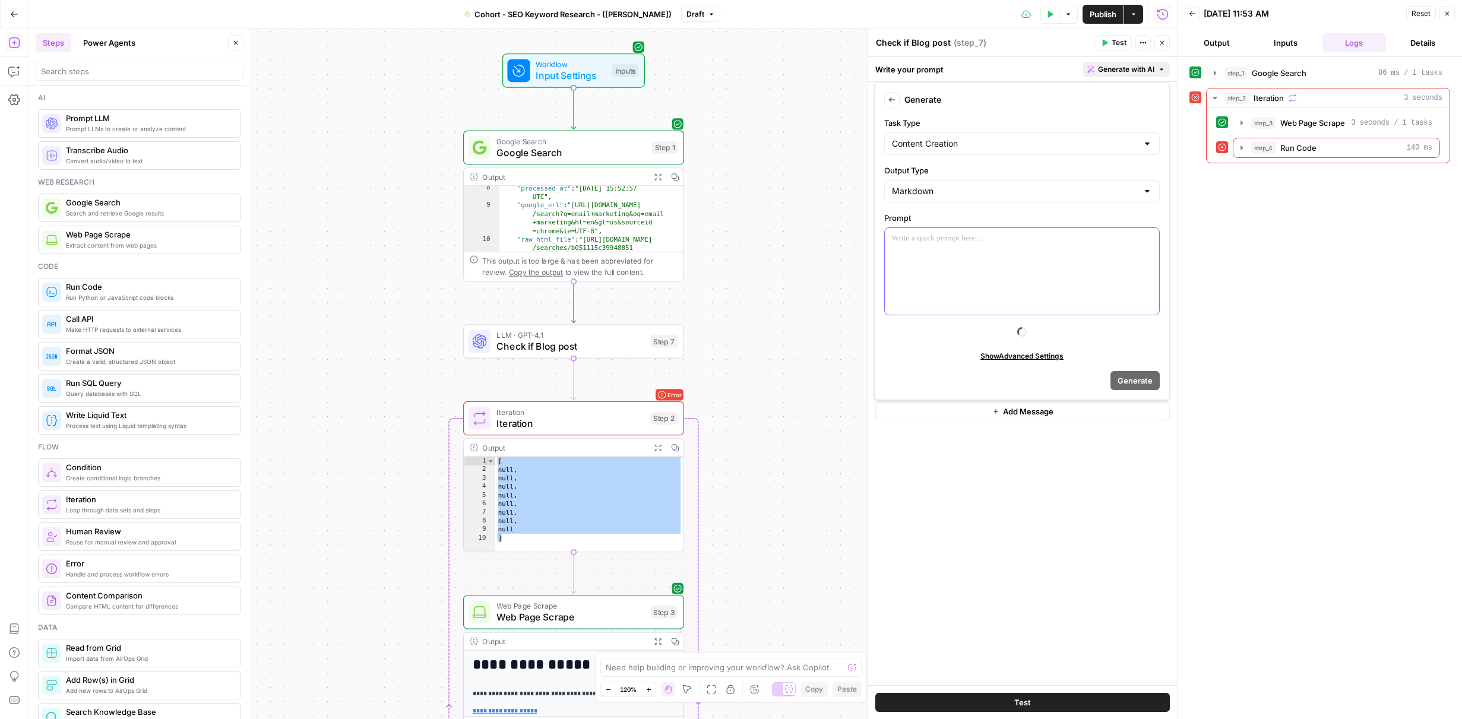
click at [1037, 268] on div at bounding box center [1022, 271] width 274 height 87
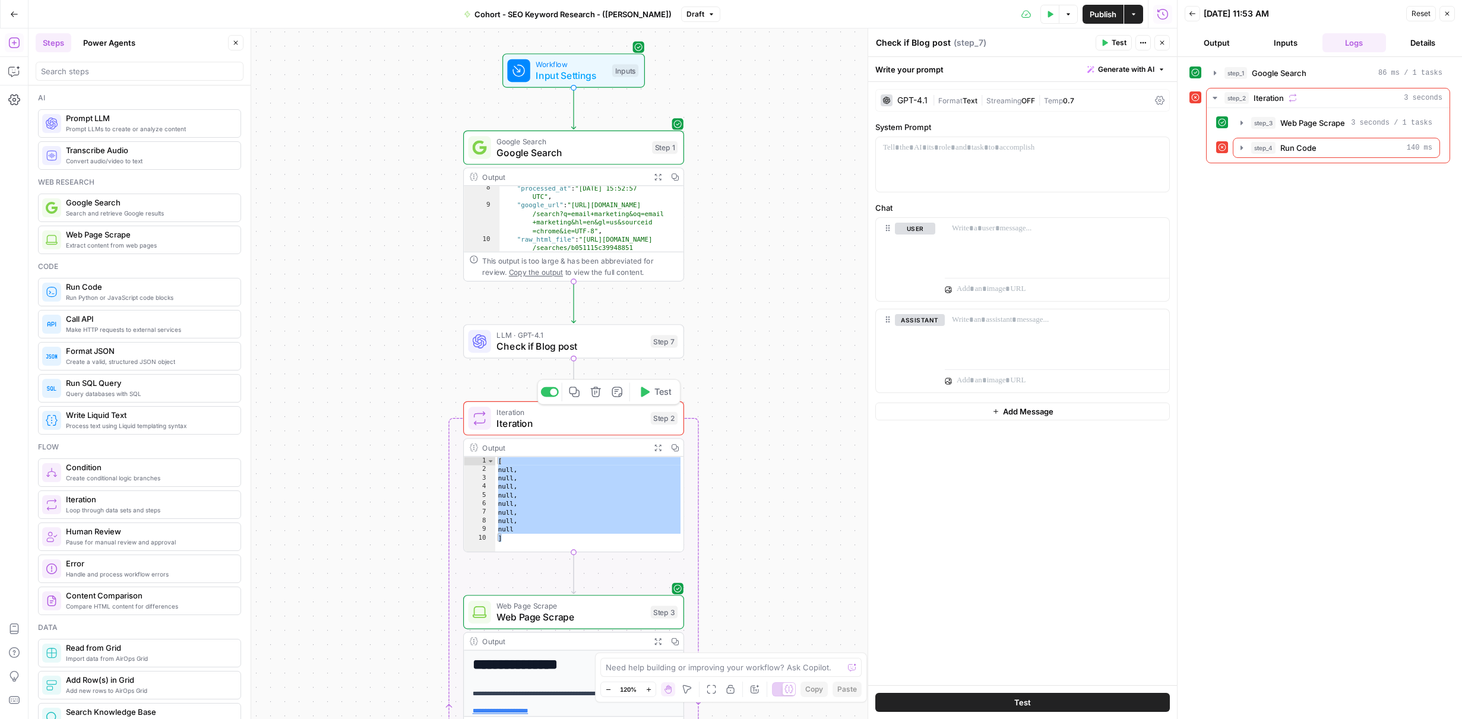
click at [584, 429] on span "Iteration" at bounding box center [571, 423] width 148 height 14
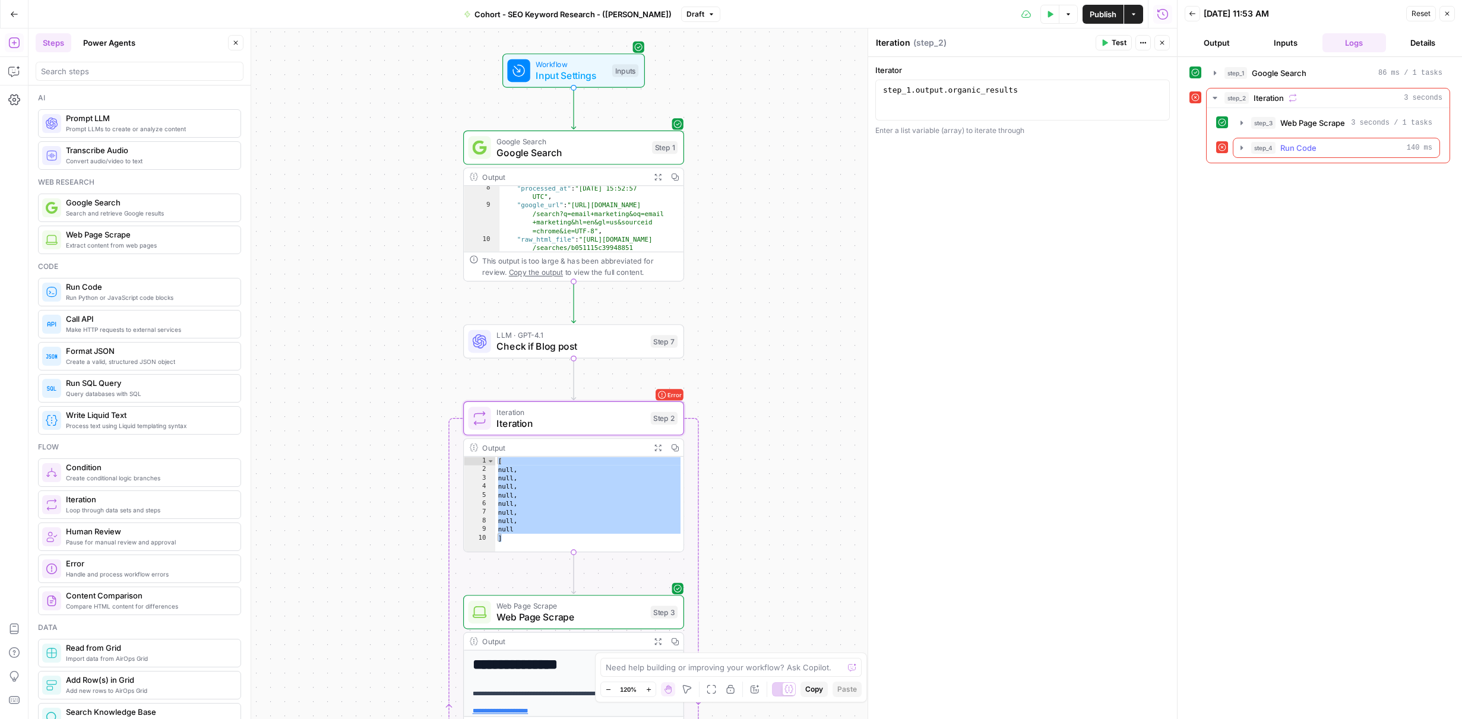
click at [1322, 148] on div "step_4 Run Code 140 ms" at bounding box center [1342, 148] width 181 height 12
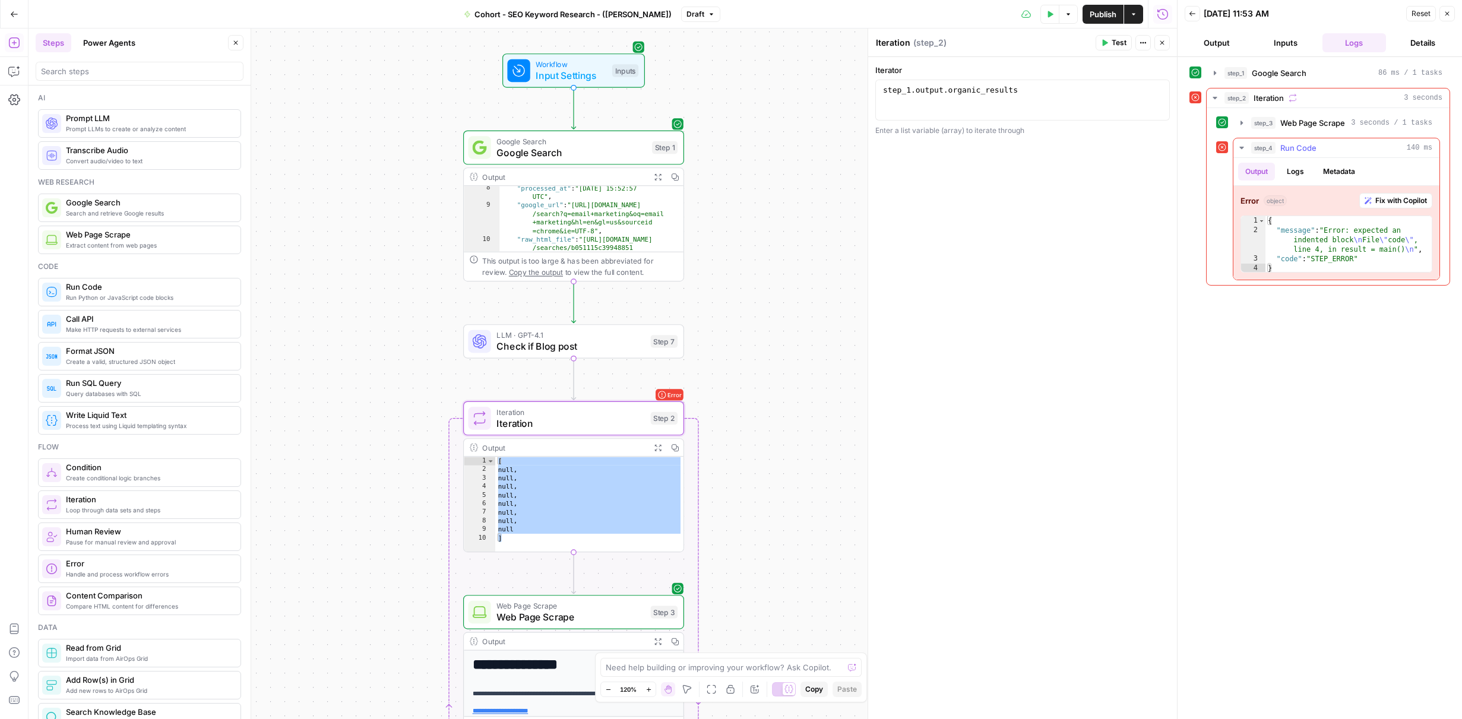
click at [1417, 197] on span "Fix with Copilot" at bounding box center [1402, 200] width 52 height 11
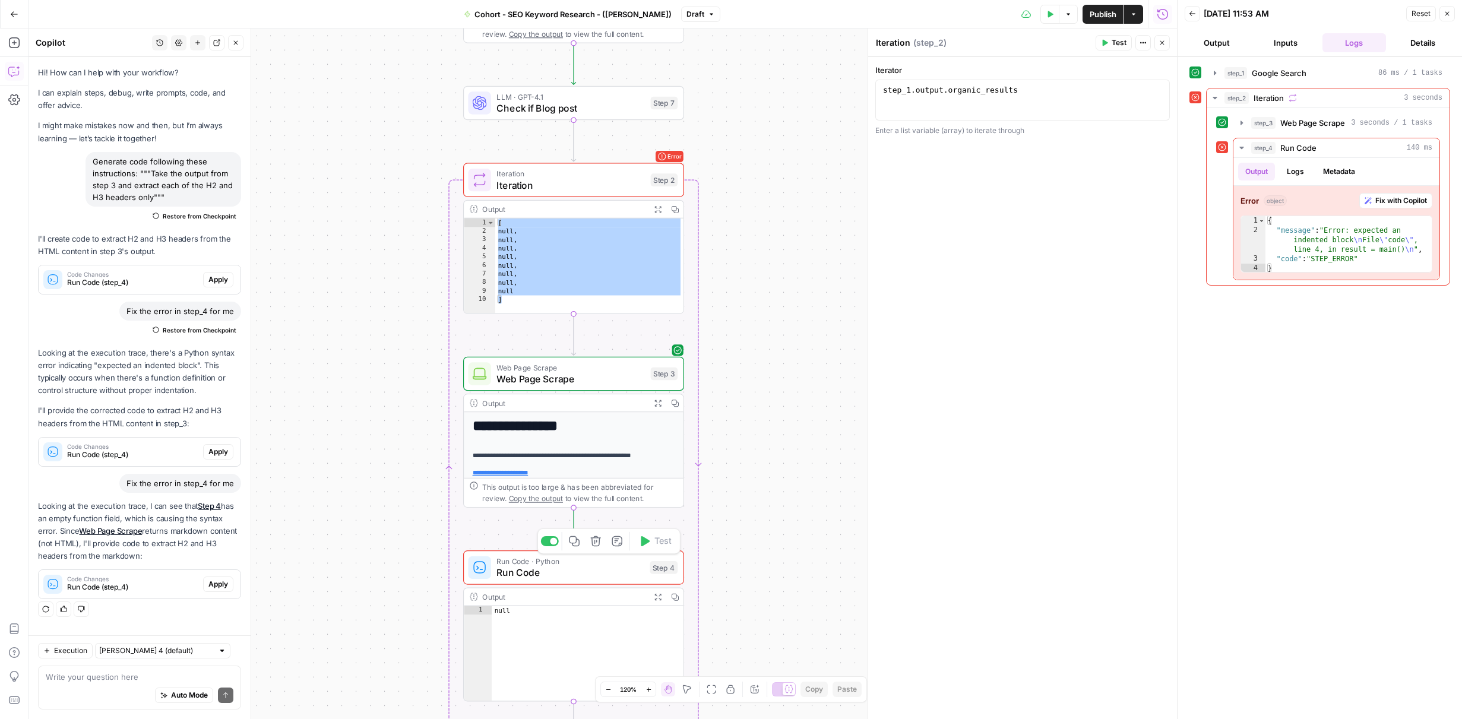
click at [595, 574] on span "Run Code" at bounding box center [570, 572] width 147 height 14
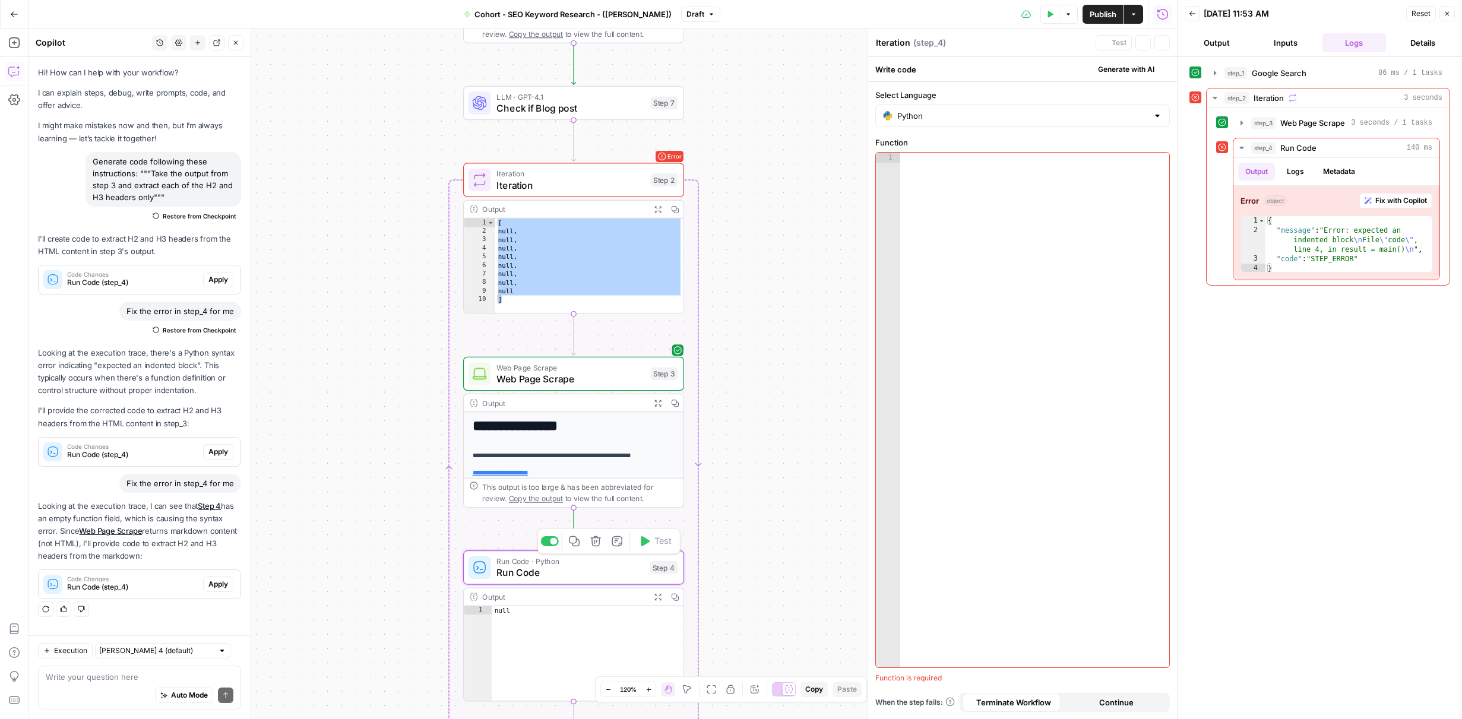
type textarea "Run Code"
click at [1118, 239] on div at bounding box center [1034, 420] width 269 height 535
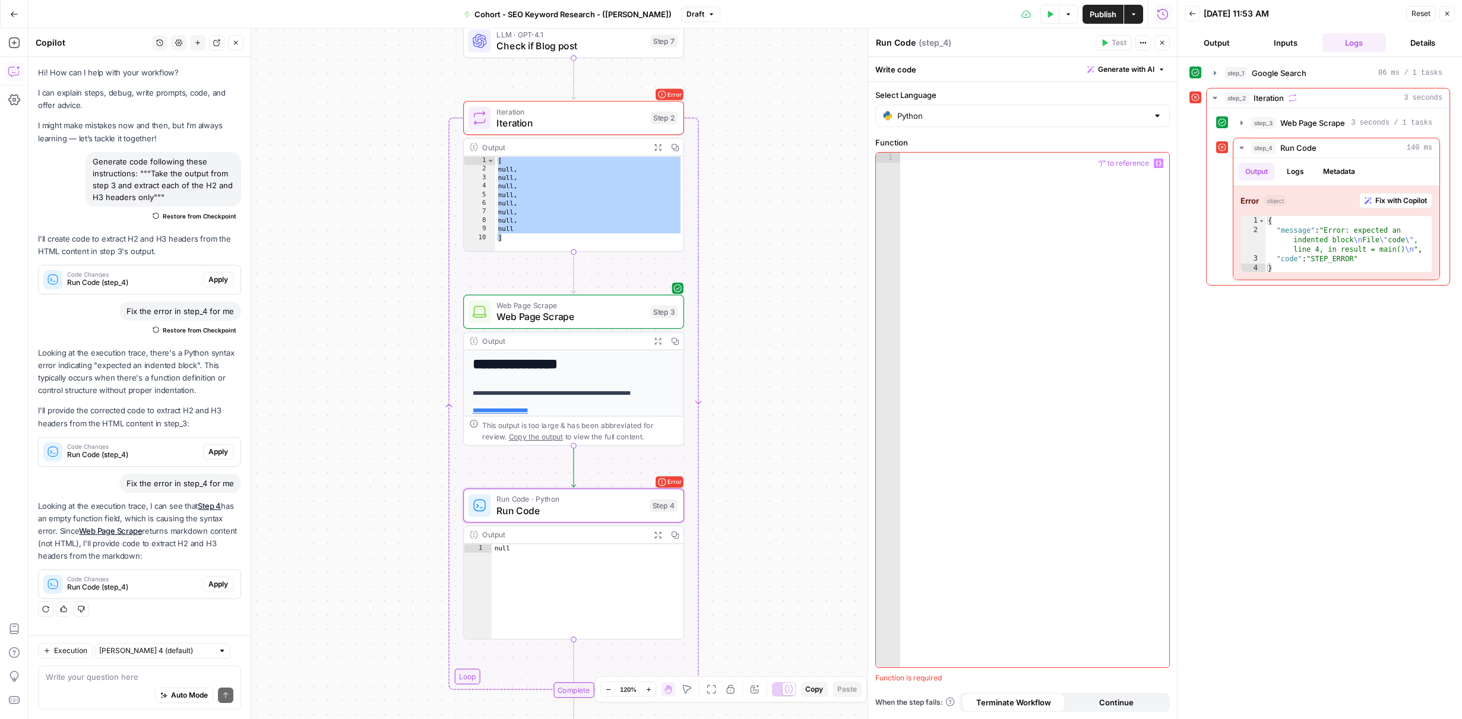
click at [626, 41] on span "Check if Blog post" at bounding box center [571, 46] width 148 height 14
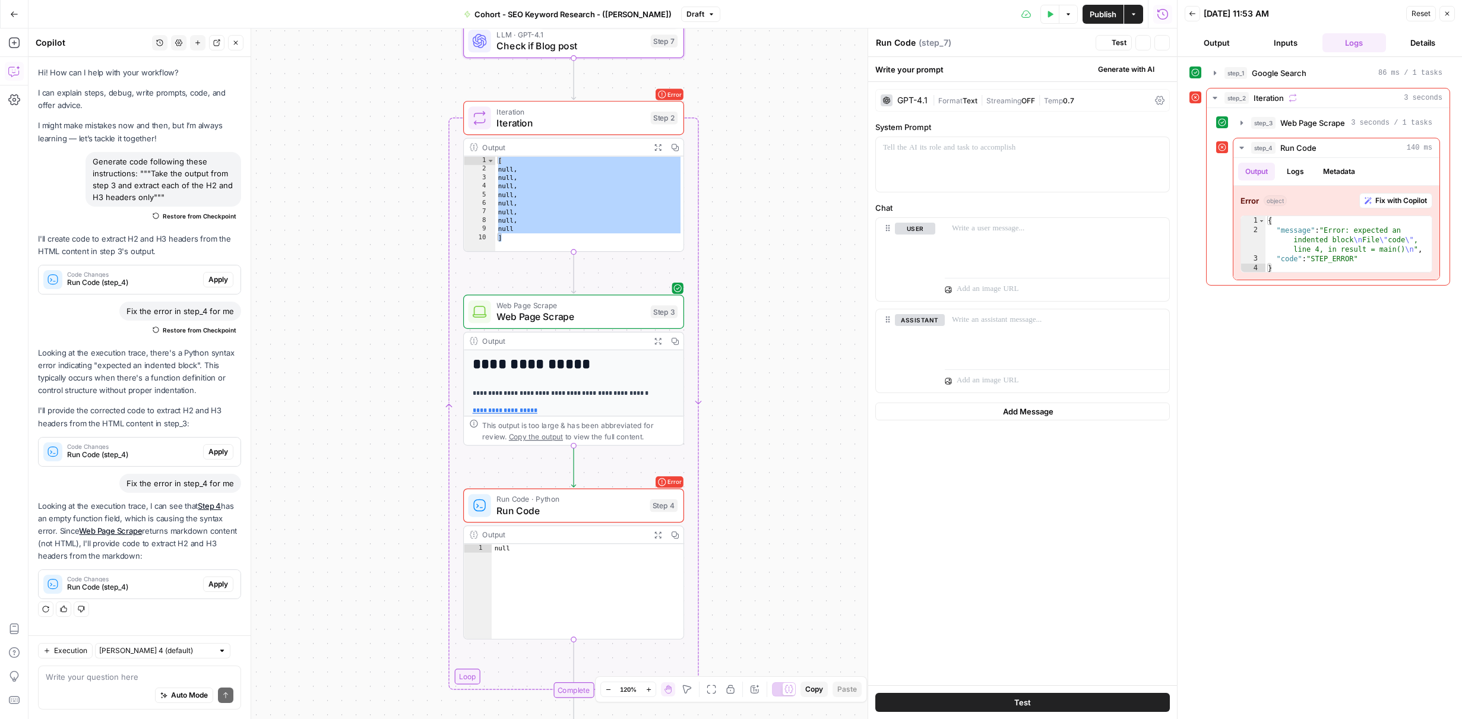
type textarea "Check if Blog post"
click at [944, 170] on div at bounding box center [1022, 164] width 293 height 55
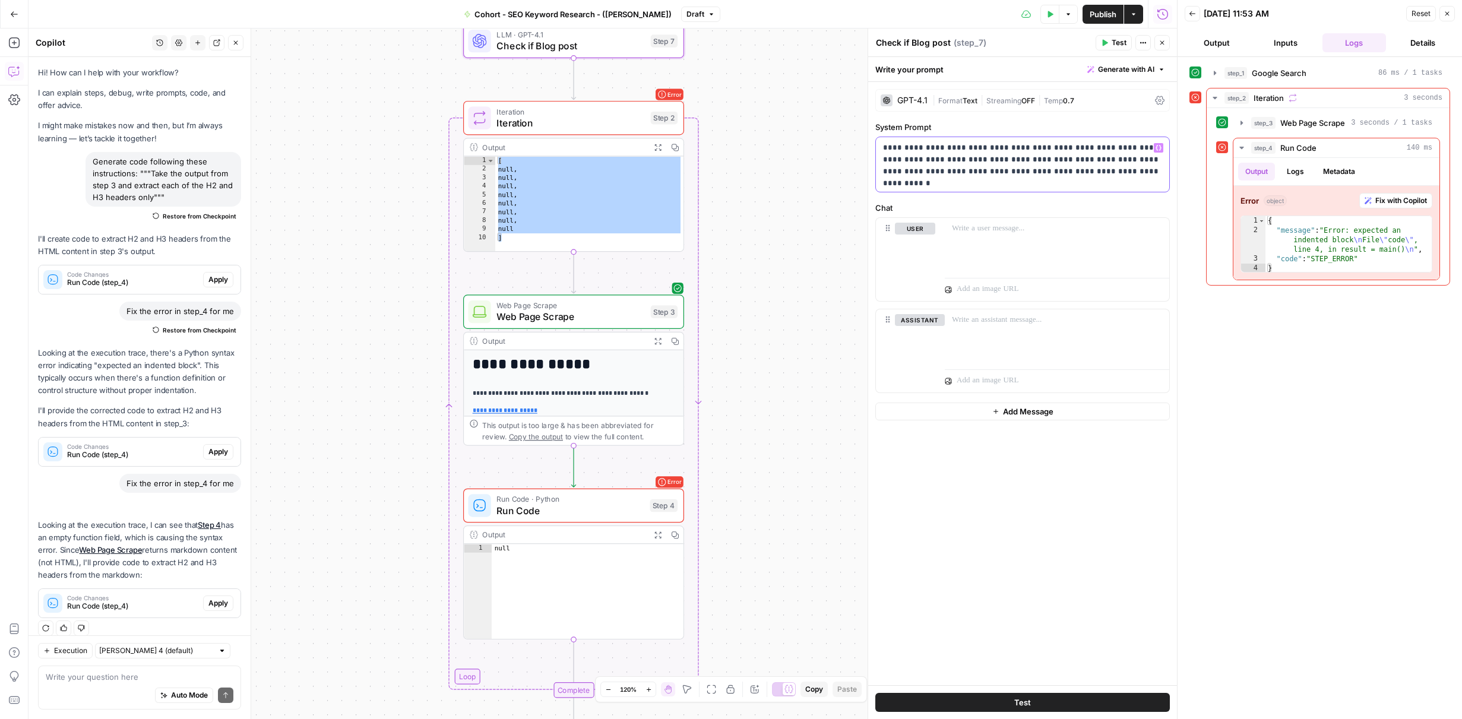
scroll to position [11, 0]
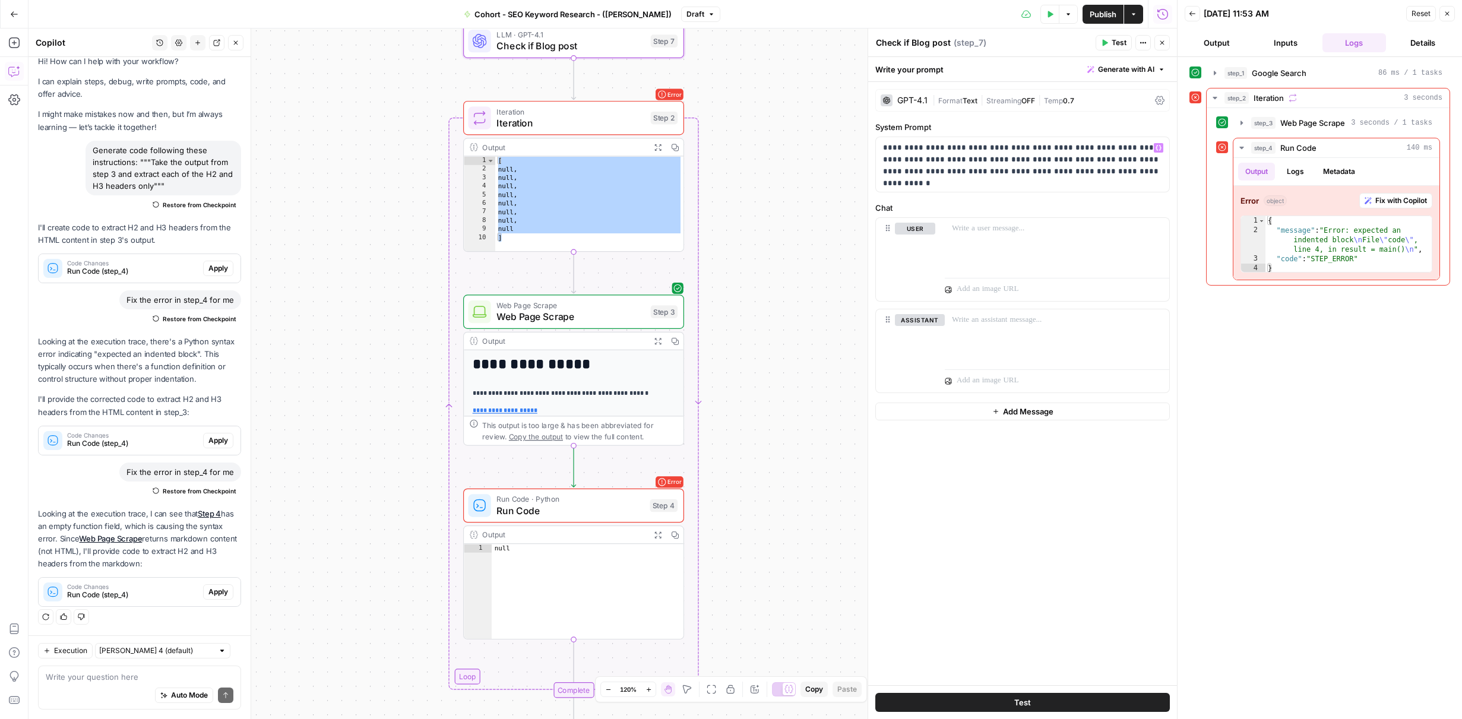
click at [1093, 120] on div "**********" at bounding box center [1022, 383] width 309 height 603
click at [1105, 180] on div "**********" at bounding box center [1022, 164] width 293 height 55
click at [1113, 175] on p "**********" at bounding box center [1022, 160] width 279 height 36
click at [1350, 419] on div "step_1 Google Search 86 ms / 1 tasks step_2 Iteration 3 seconds step_3 Web Page…" at bounding box center [1320, 388] width 261 height 650
click at [1068, 181] on div "**********" at bounding box center [1022, 164] width 293 height 55
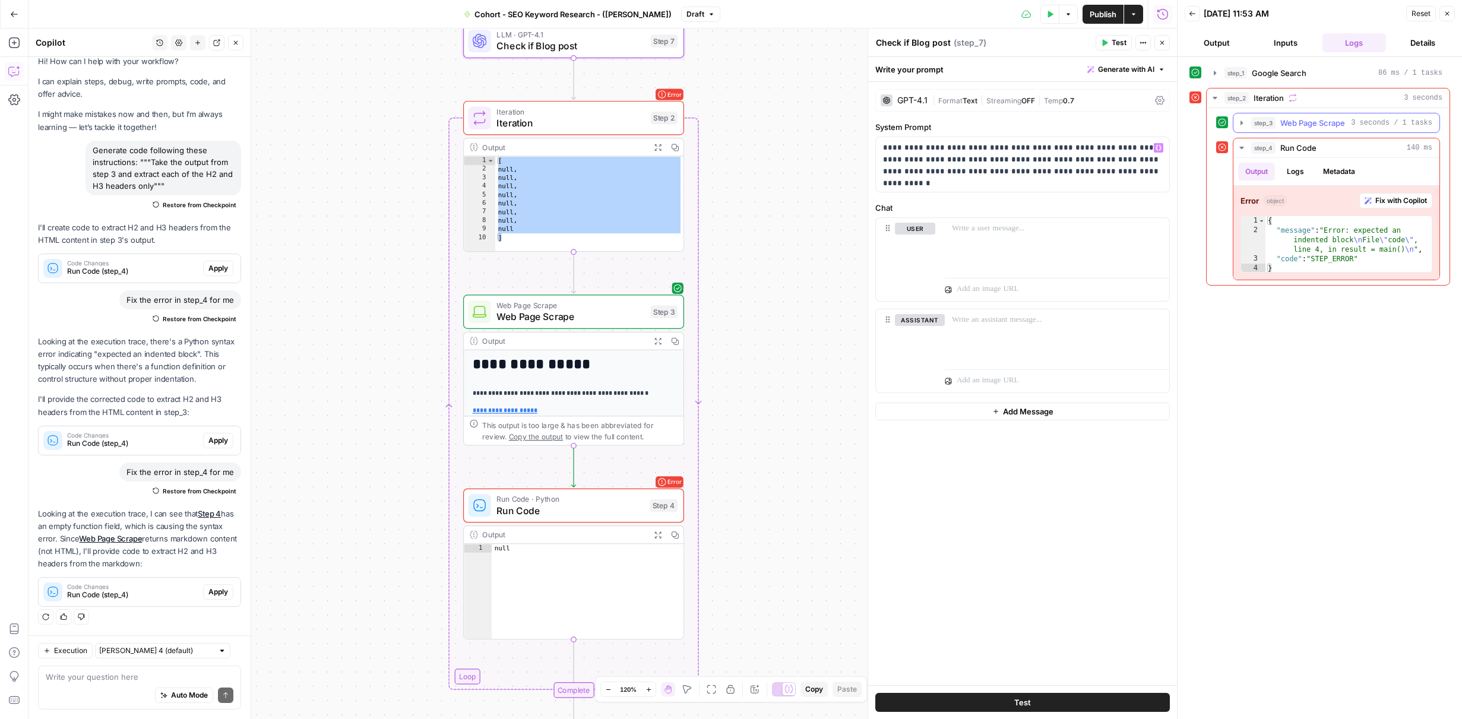
click at [1301, 121] on span "Web Page Scrape" at bounding box center [1313, 123] width 65 height 12
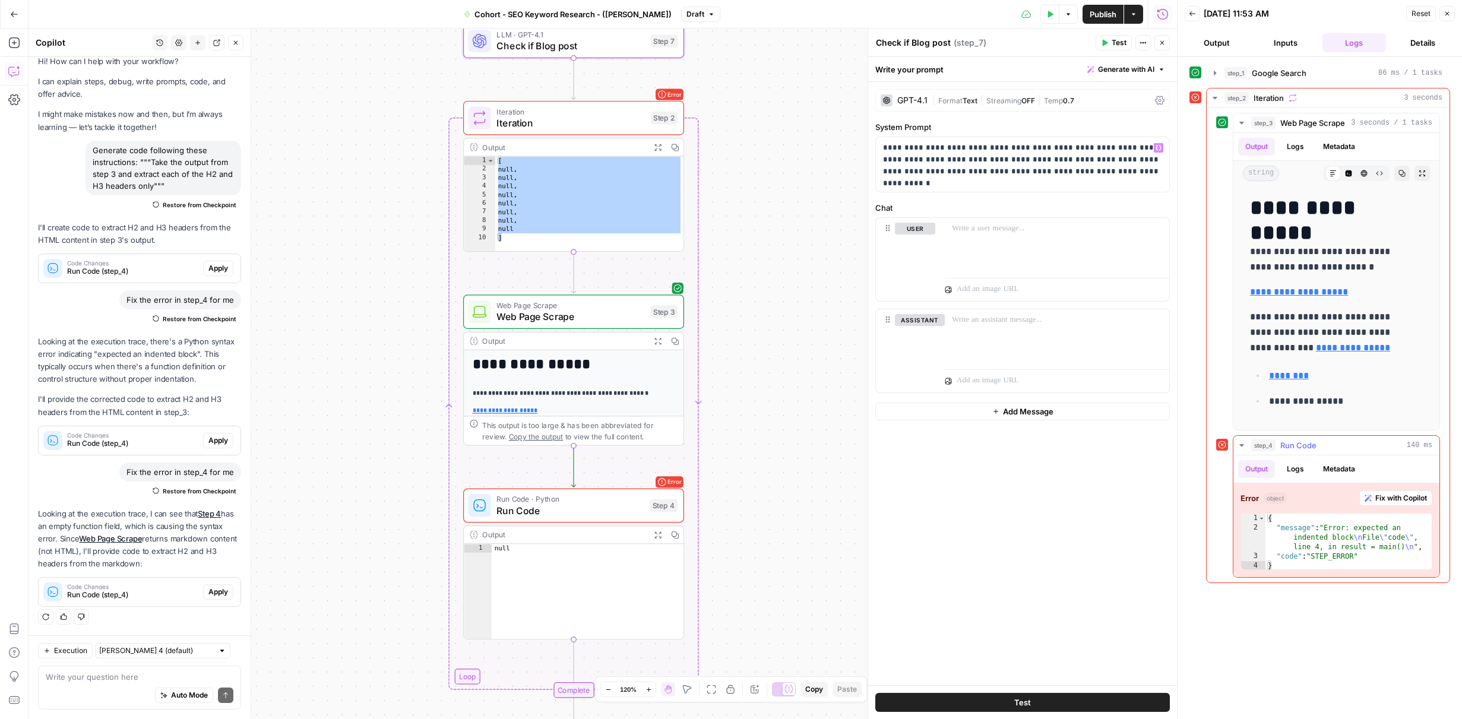
click at [1351, 449] on div "step_4 Run Code 140 ms" at bounding box center [1342, 446] width 181 height 12
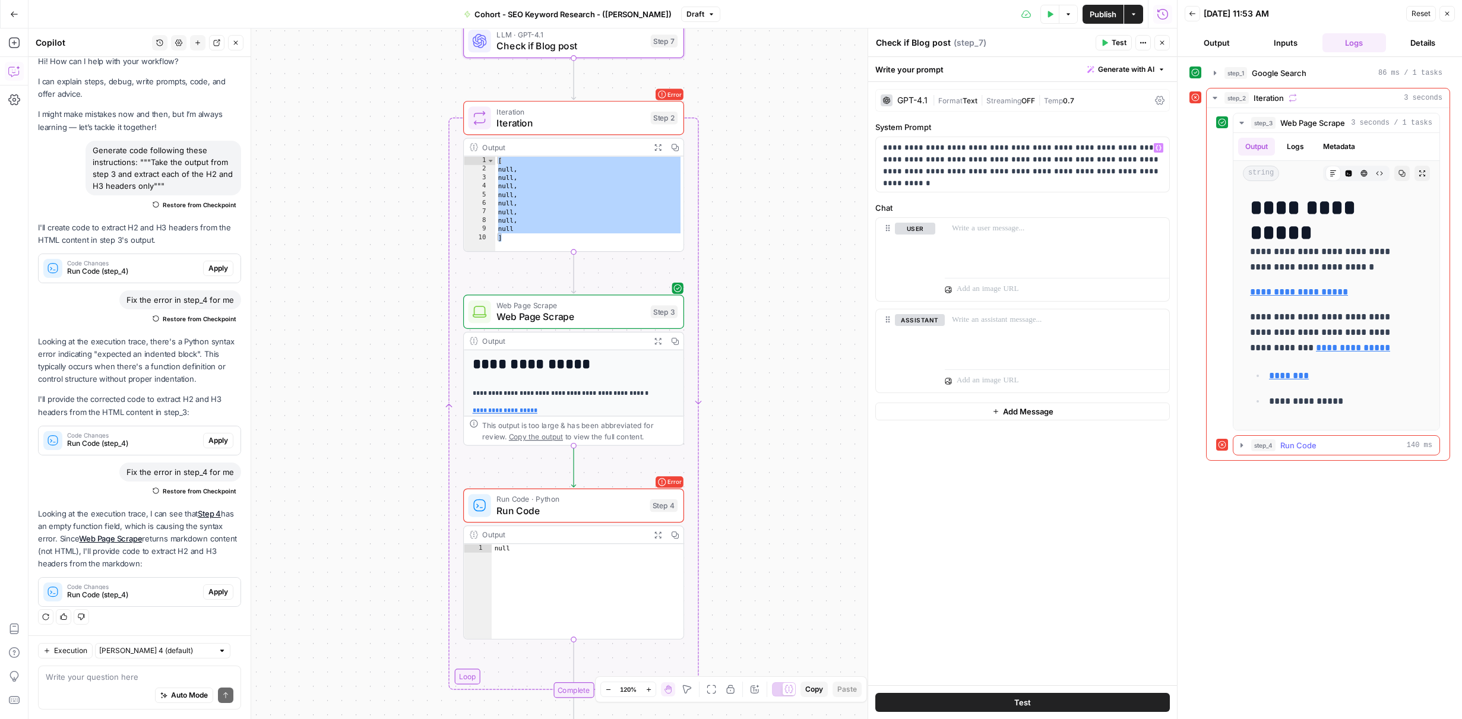
click at [1345, 449] on div "step_4 Run Code 140 ms" at bounding box center [1342, 446] width 181 height 12
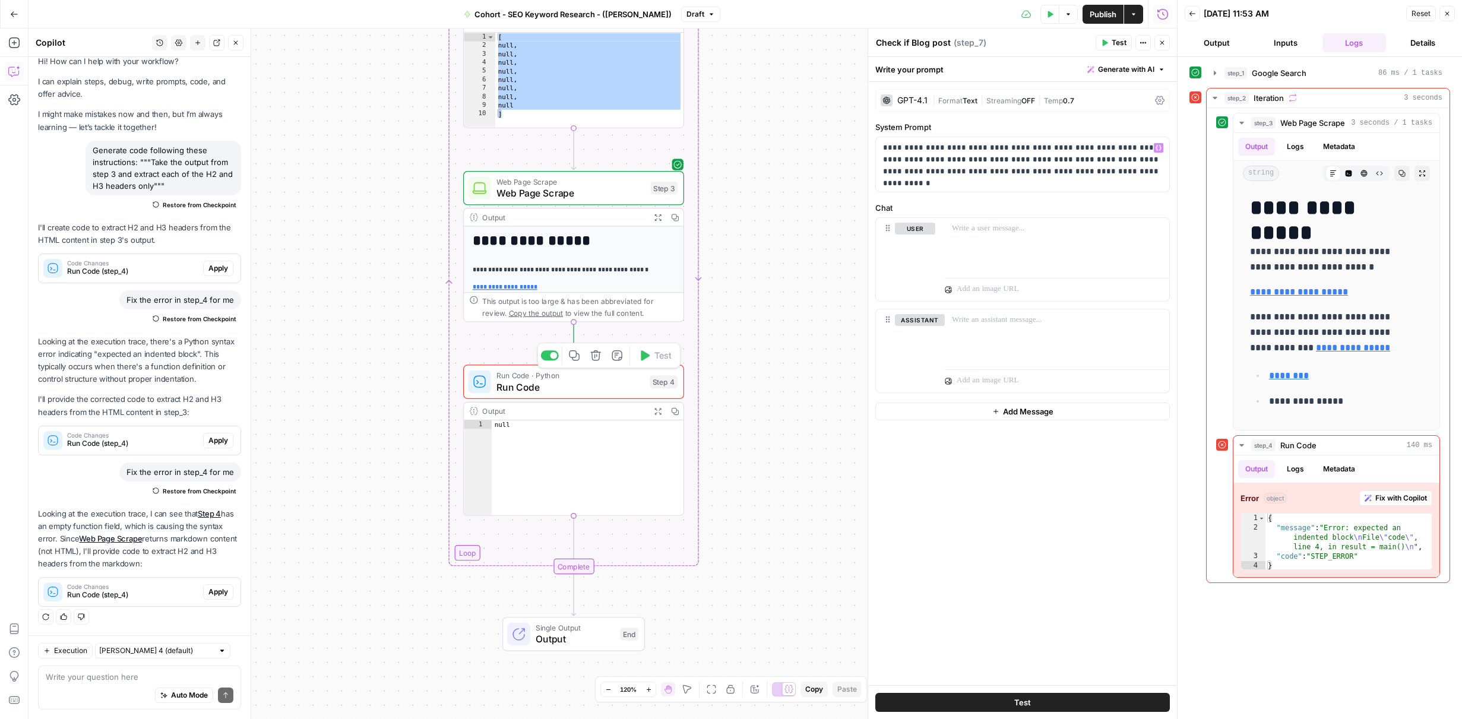
click at [608, 374] on span "Run Code · Python" at bounding box center [570, 375] width 147 height 11
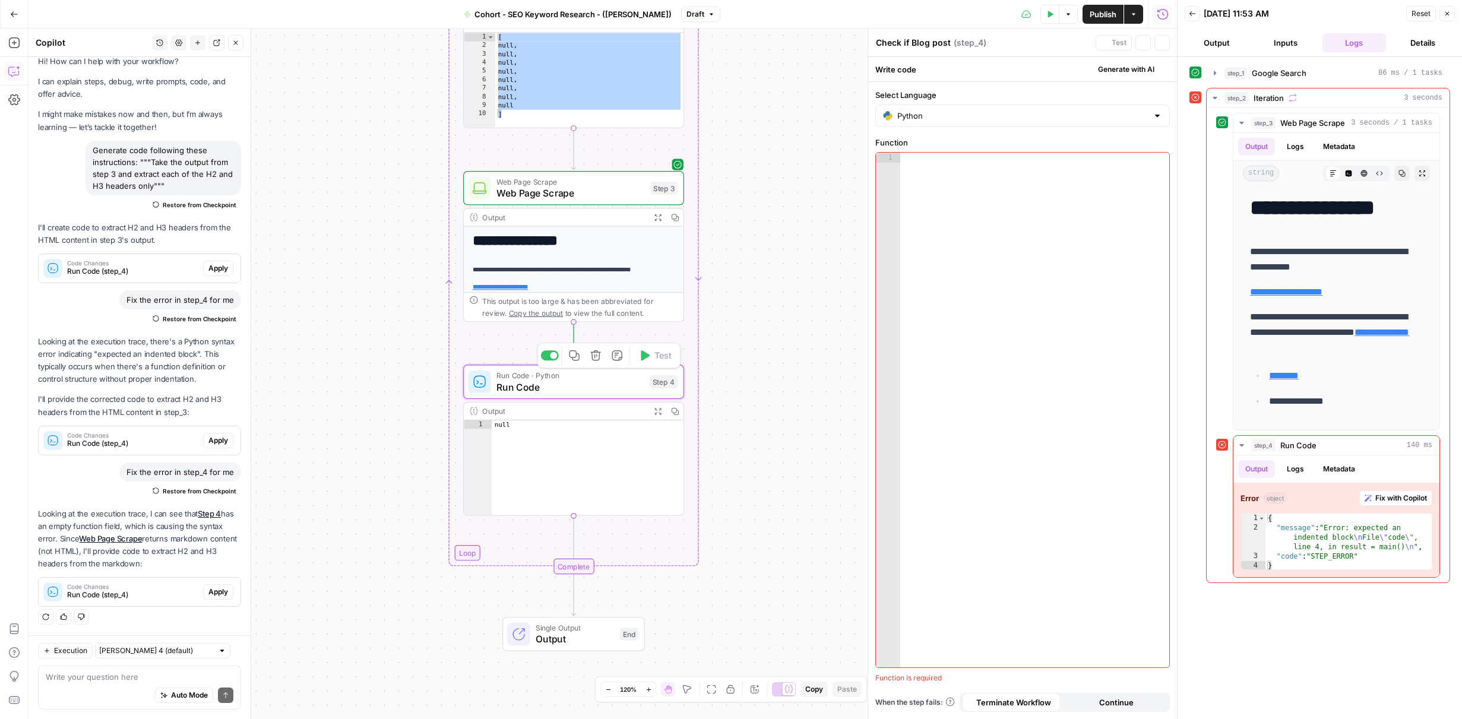
type textarea "Run Code"
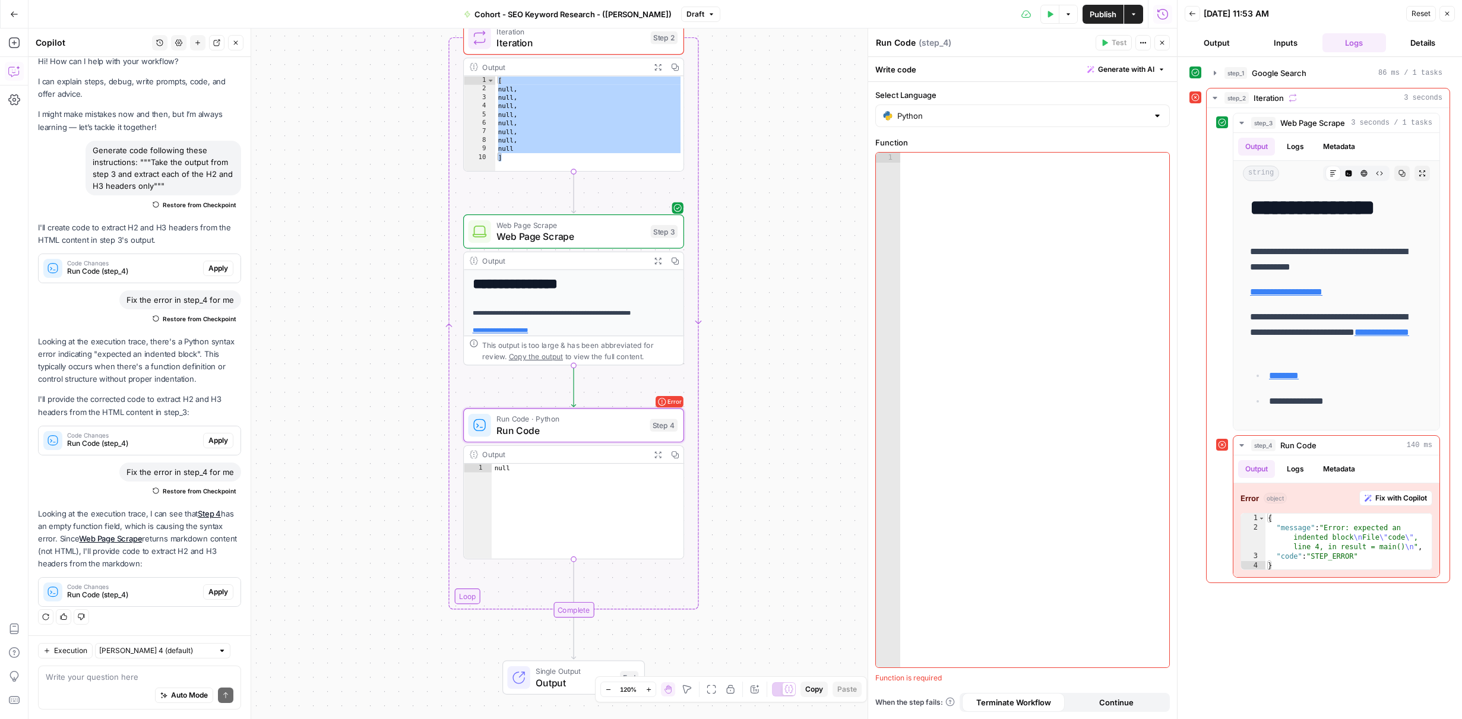
click at [752, 165] on div "Workflow Input Settings Inputs Google Search Google Search Step 1 Output Expand…" at bounding box center [603, 374] width 1149 height 691
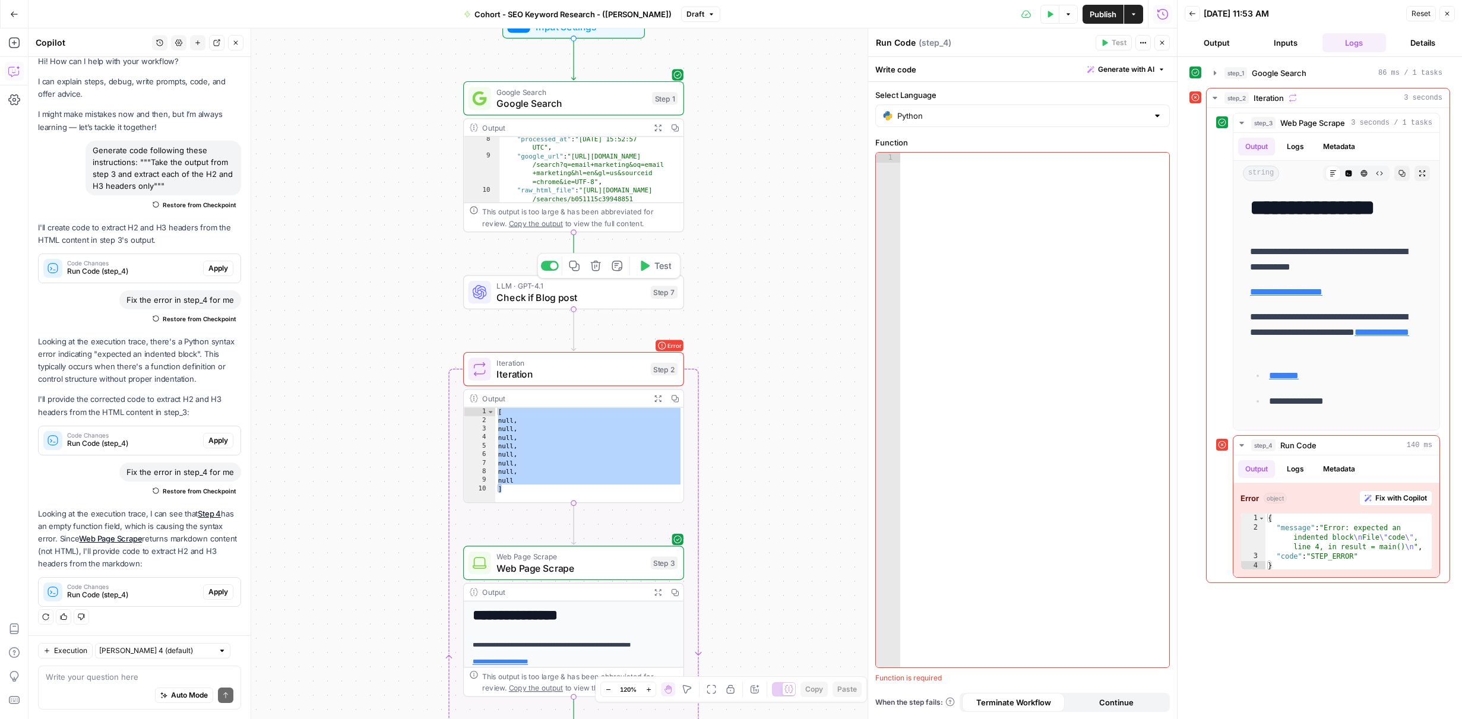
click at [596, 289] on span "LLM · GPT-4.1" at bounding box center [571, 285] width 148 height 11
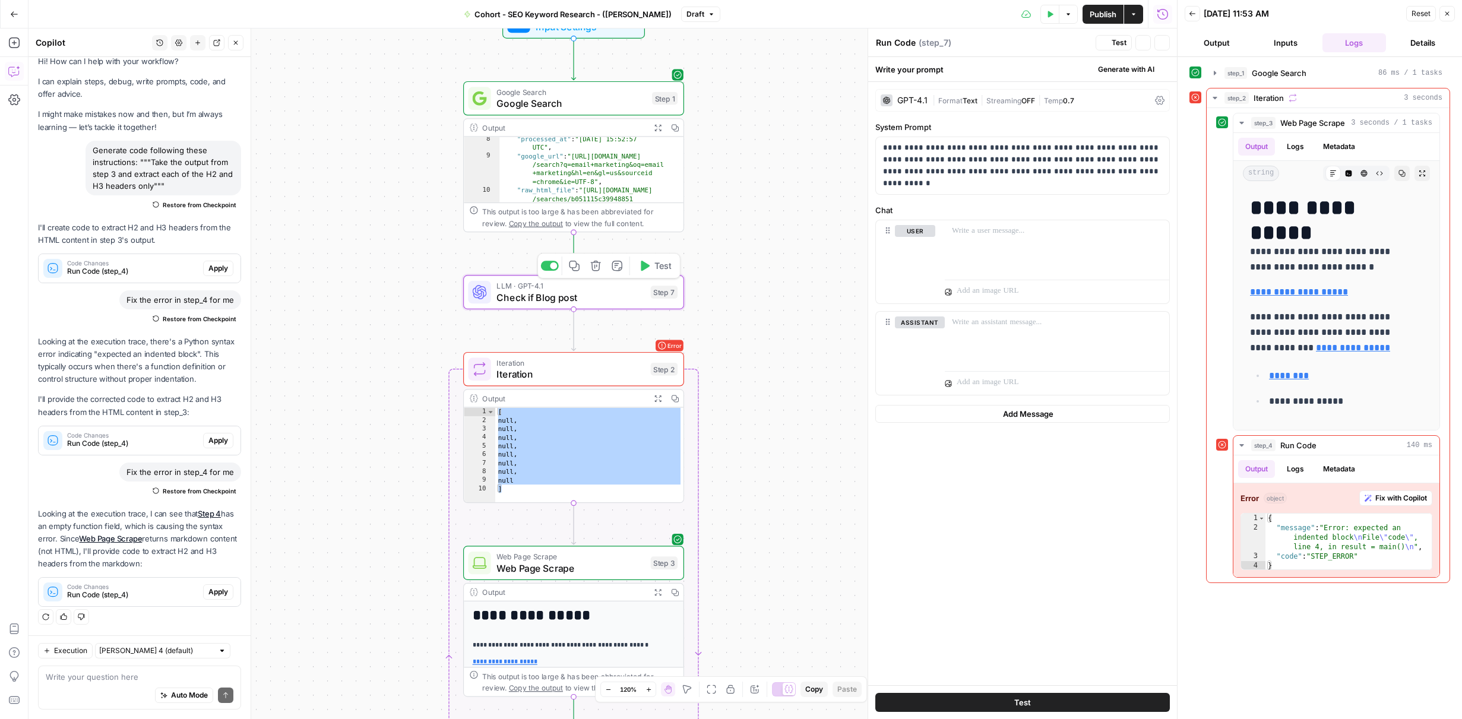
type textarea "Check if Blog post"
click at [1111, 554] on div "**********" at bounding box center [1022, 383] width 309 height 603
click at [922, 98] on div "GPT-4.1" at bounding box center [913, 100] width 30 height 8
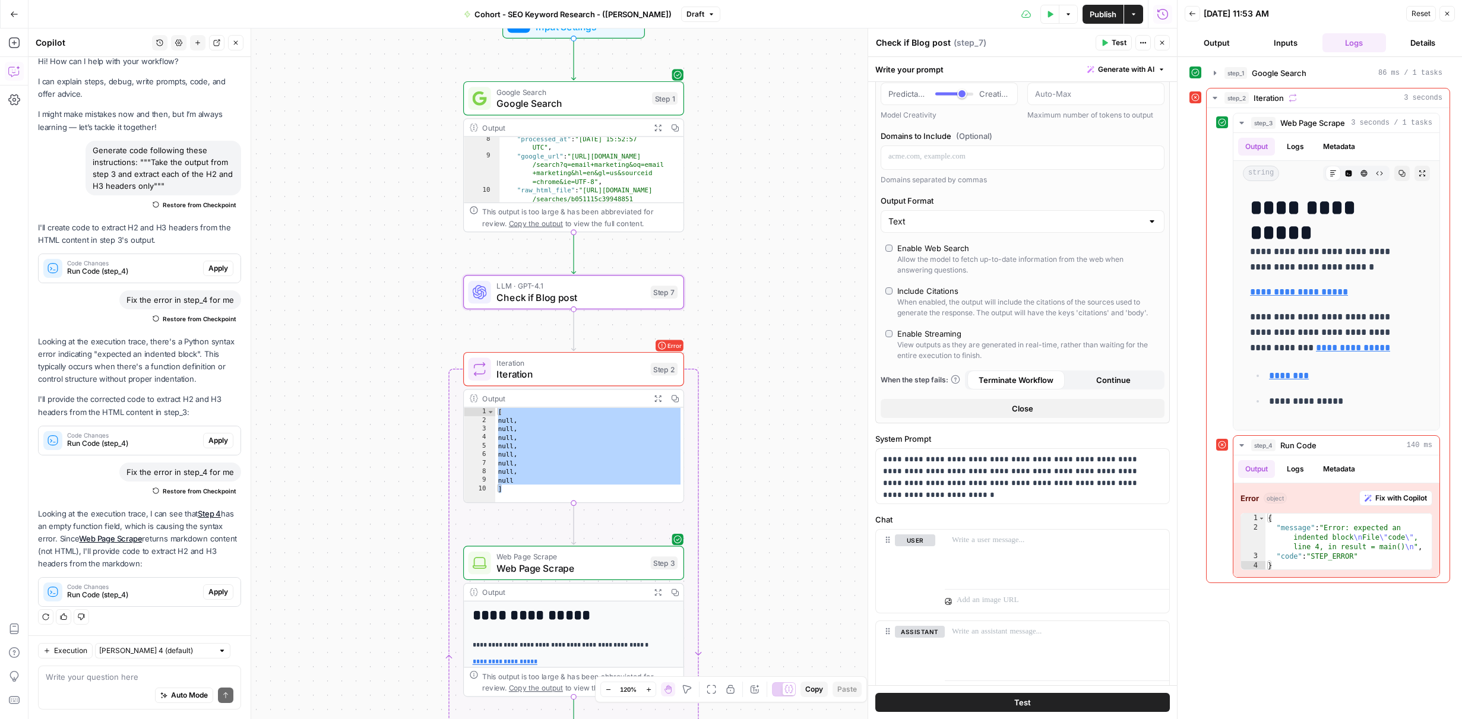
scroll to position [0, 0]
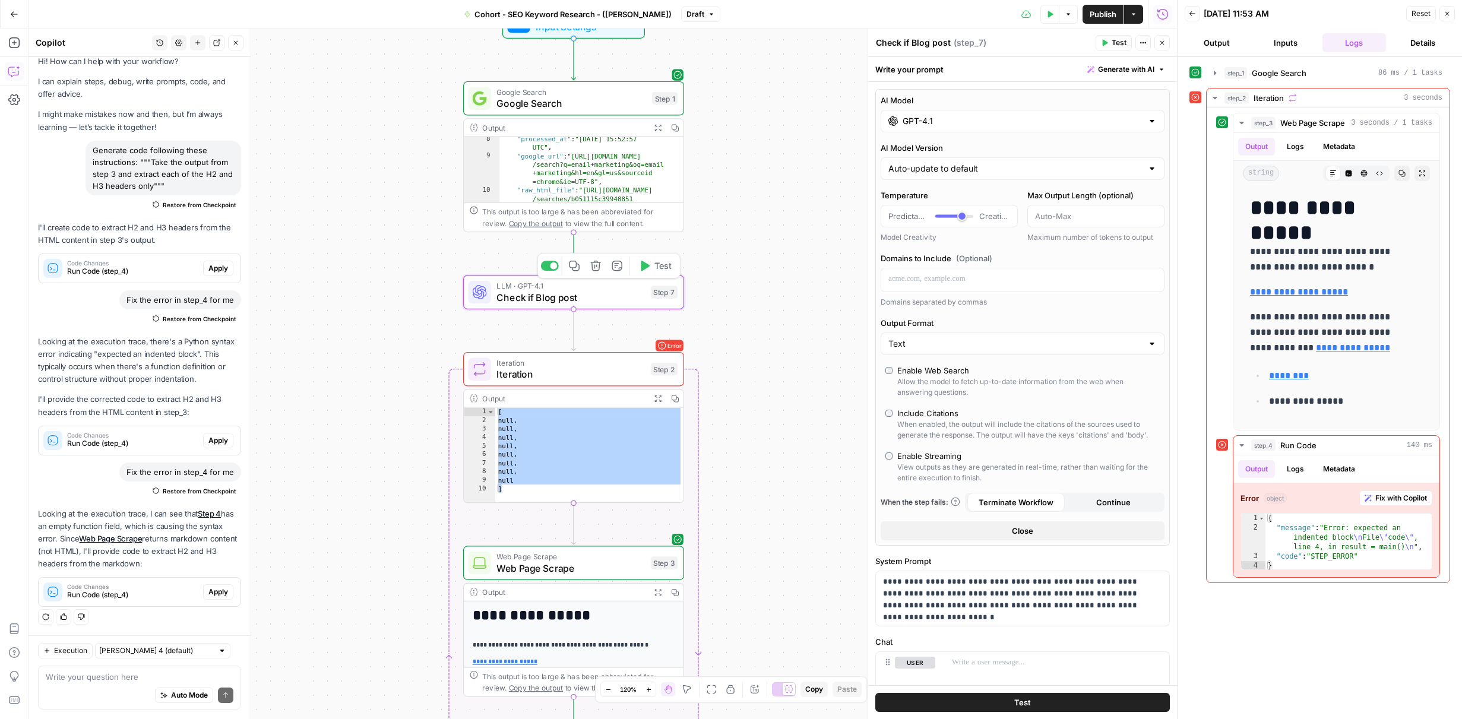
click at [596, 297] on span "Check if Blog post" at bounding box center [571, 297] width 148 height 14
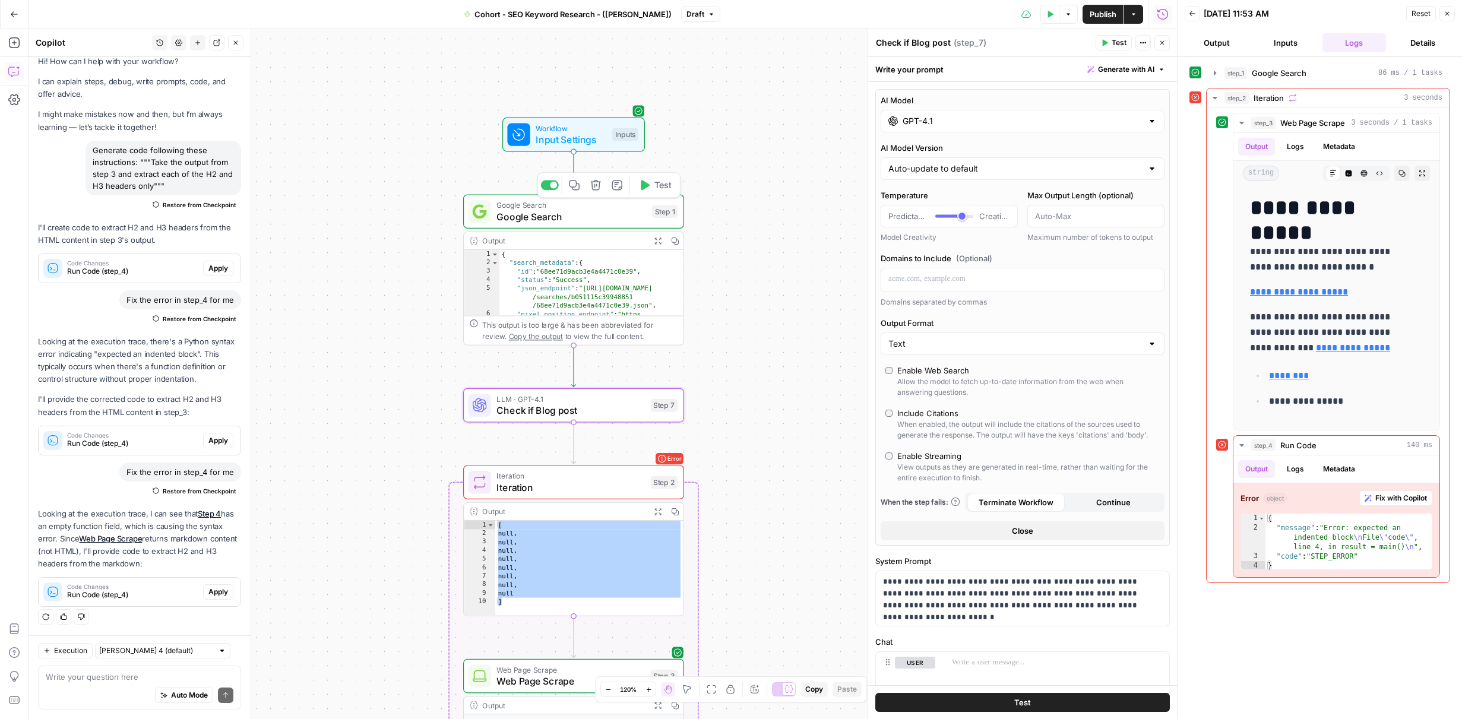
click at [625, 214] on span "Google Search" at bounding box center [572, 217] width 150 height 14
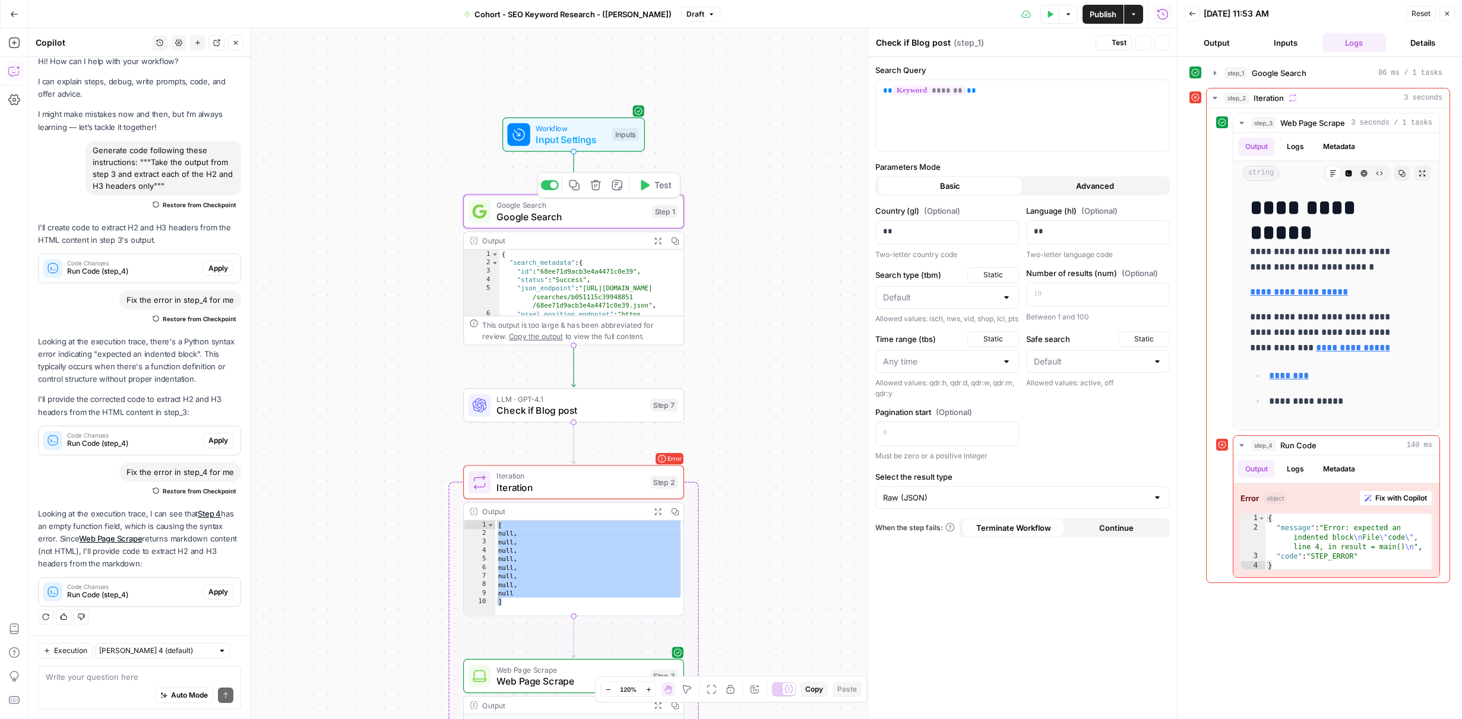
type textarea "Google Search"
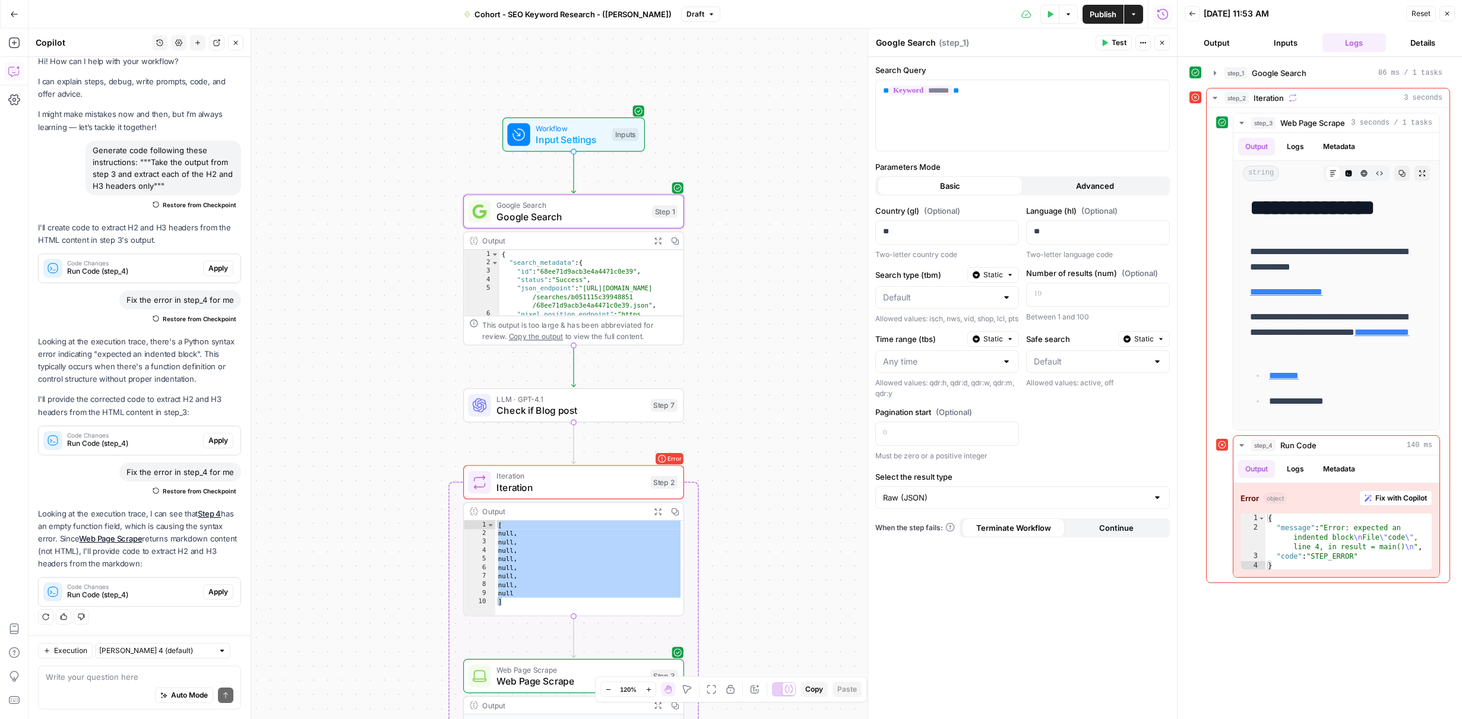
click at [1109, 48] on button "Test" at bounding box center [1114, 42] width 36 height 15
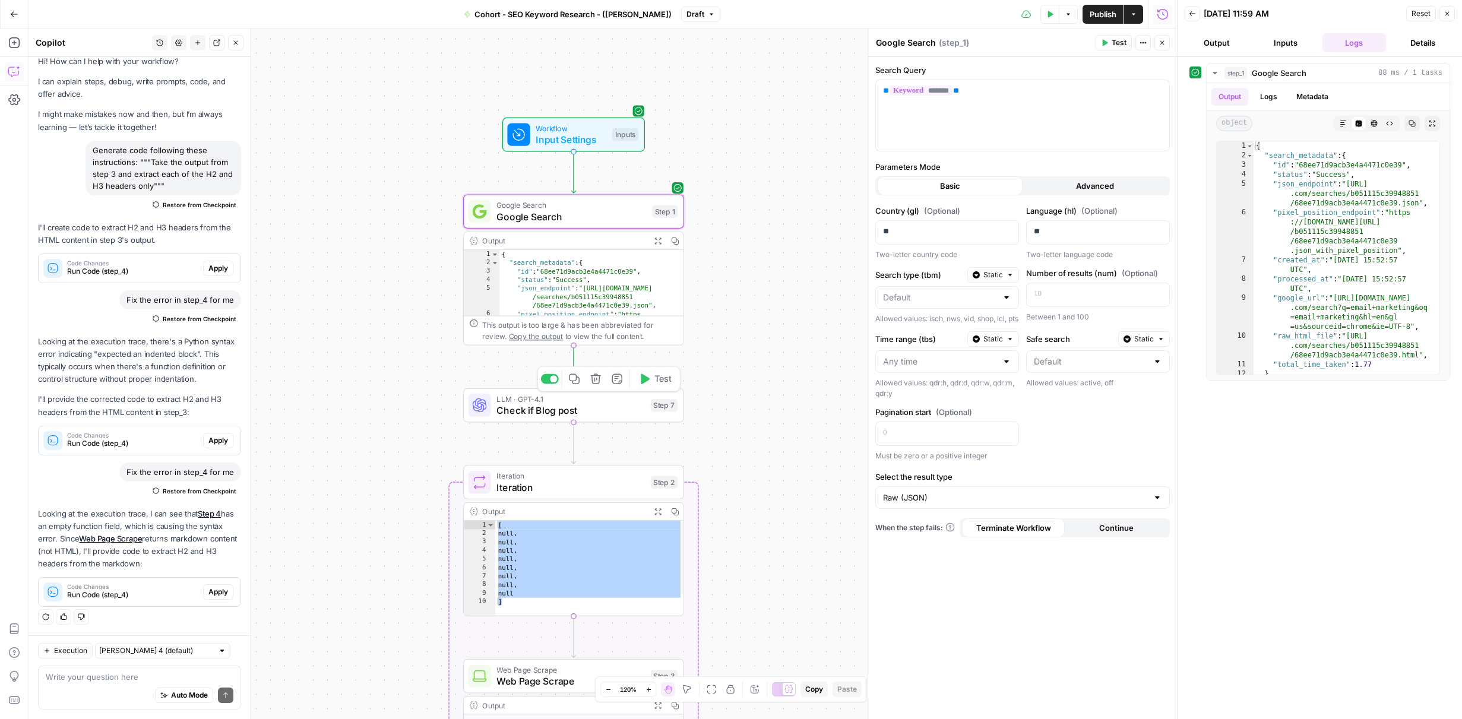
click at [603, 420] on div "LLM · GPT-4.1 Check if Blog post Step 7 Copy step Delete step Add Note Test" at bounding box center [573, 405] width 221 height 34
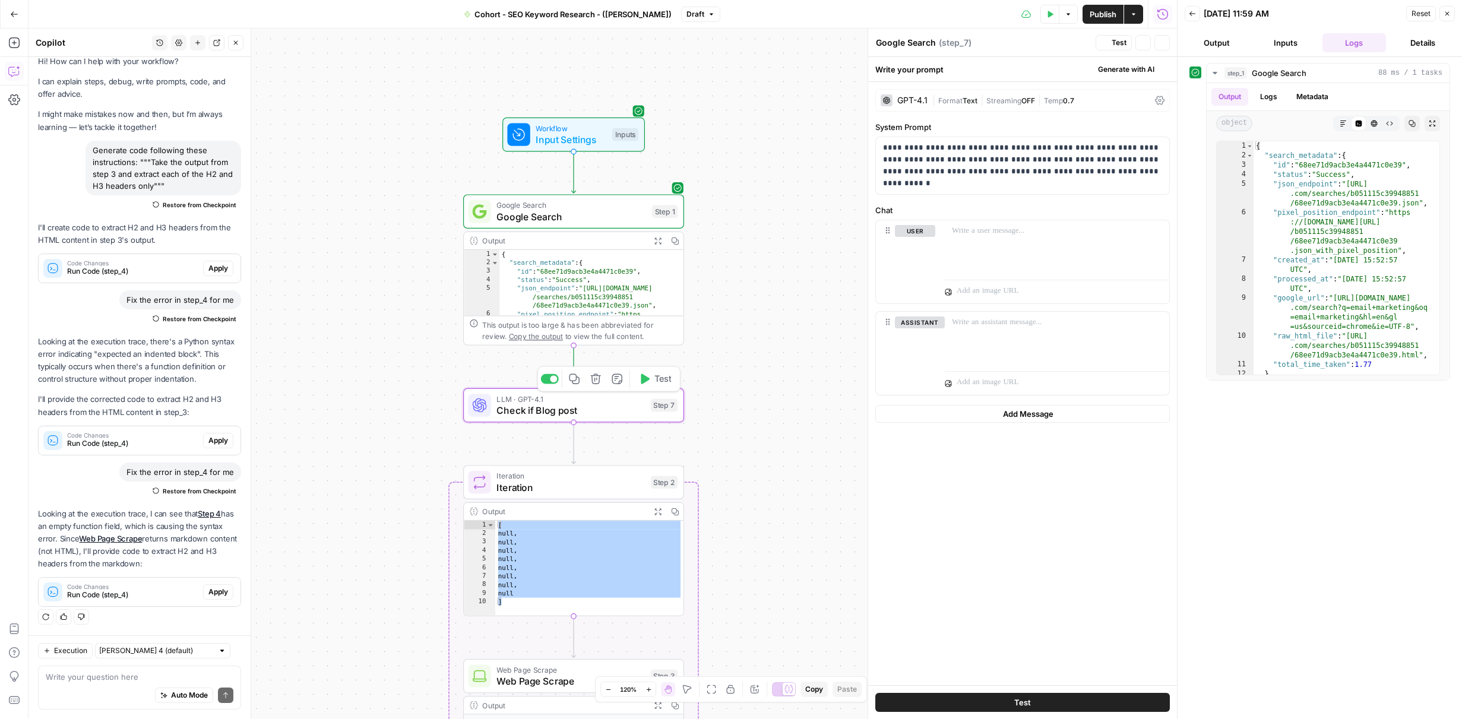
type textarea "Check if Blog post"
click at [1105, 41] on icon "button" at bounding box center [1105, 43] width 5 height 7
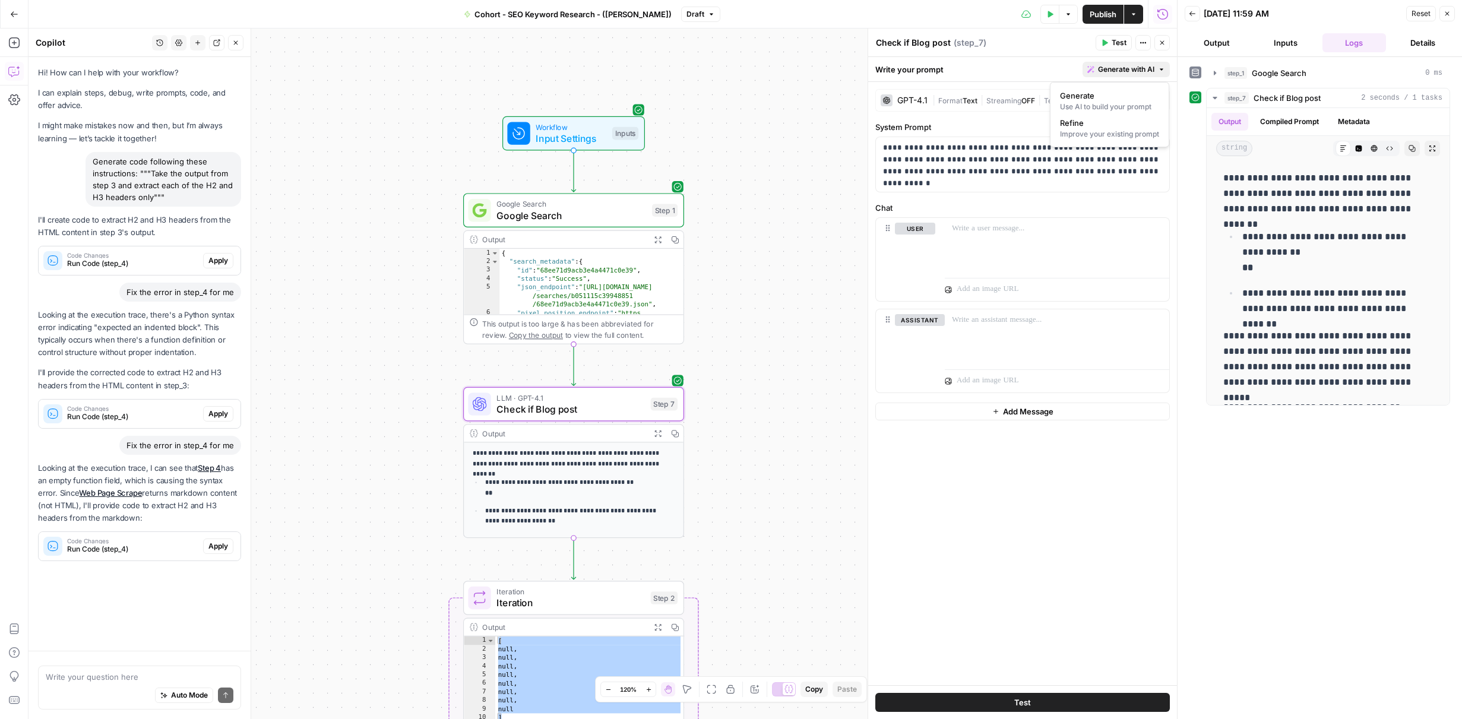
click at [1122, 71] on span "Generate with AI" at bounding box center [1126, 69] width 56 height 11
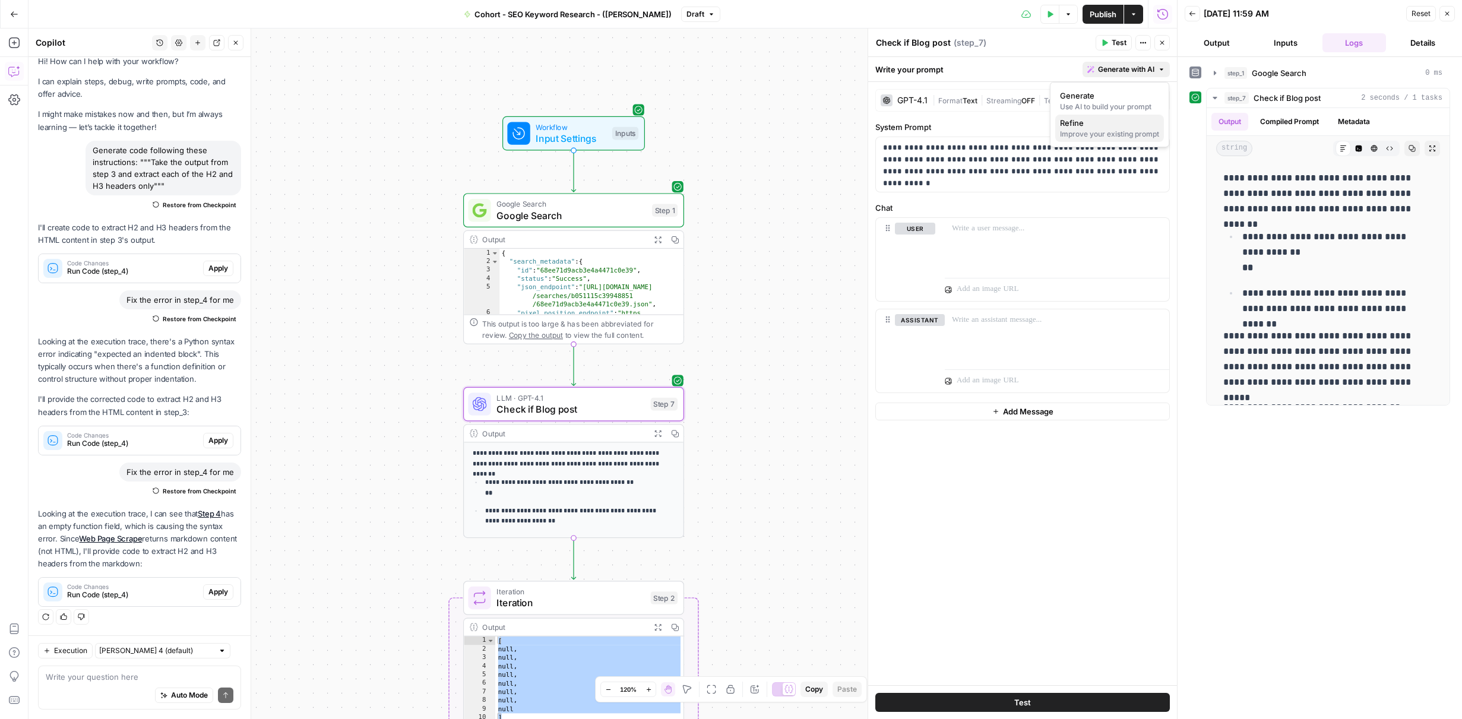
click at [1100, 123] on span "Refine" at bounding box center [1107, 123] width 94 height 12
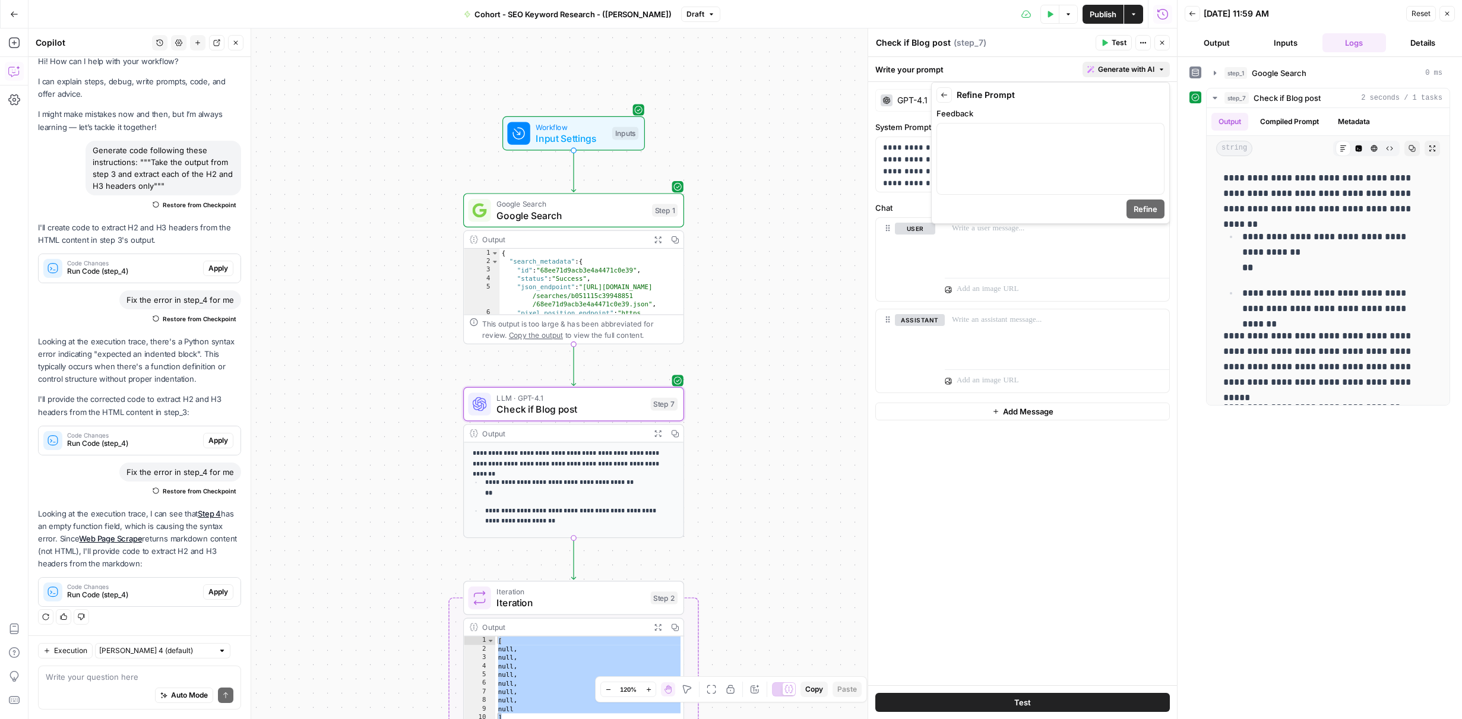
click at [946, 97] on icon "button" at bounding box center [944, 94] width 7 height 7
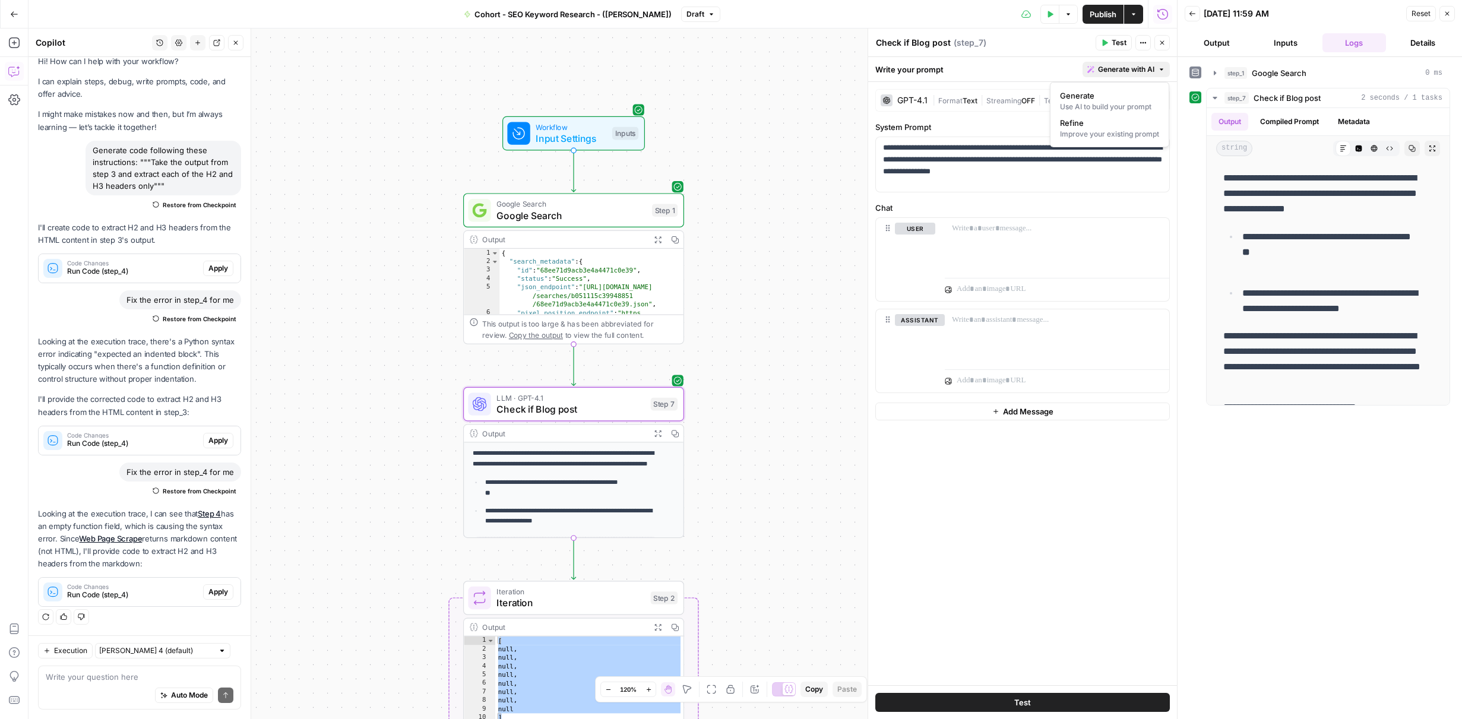
click at [1106, 66] on span "Generate with AI" at bounding box center [1126, 69] width 56 height 11
click at [1116, 71] on span "Generate with AI" at bounding box center [1126, 69] width 56 height 11
click at [1105, 94] on span "Generate" at bounding box center [1107, 96] width 94 height 12
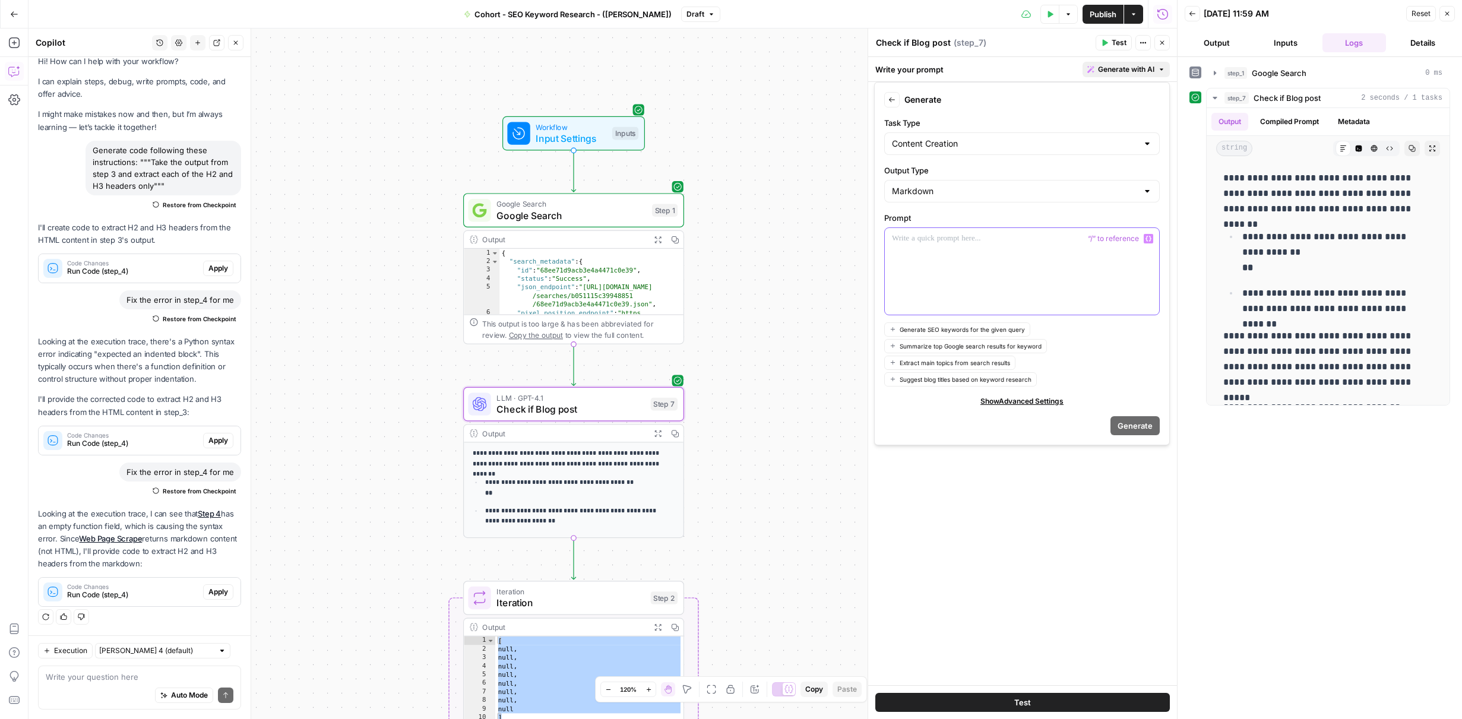
drag, startPoint x: 1012, startPoint y: 283, endPoint x: 1022, endPoint y: 263, distance: 22.0
click at [1013, 282] on div at bounding box center [1022, 271] width 274 height 87
click at [1135, 428] on span "Generate" at bounding box center [1135, 426] width 35 height 12
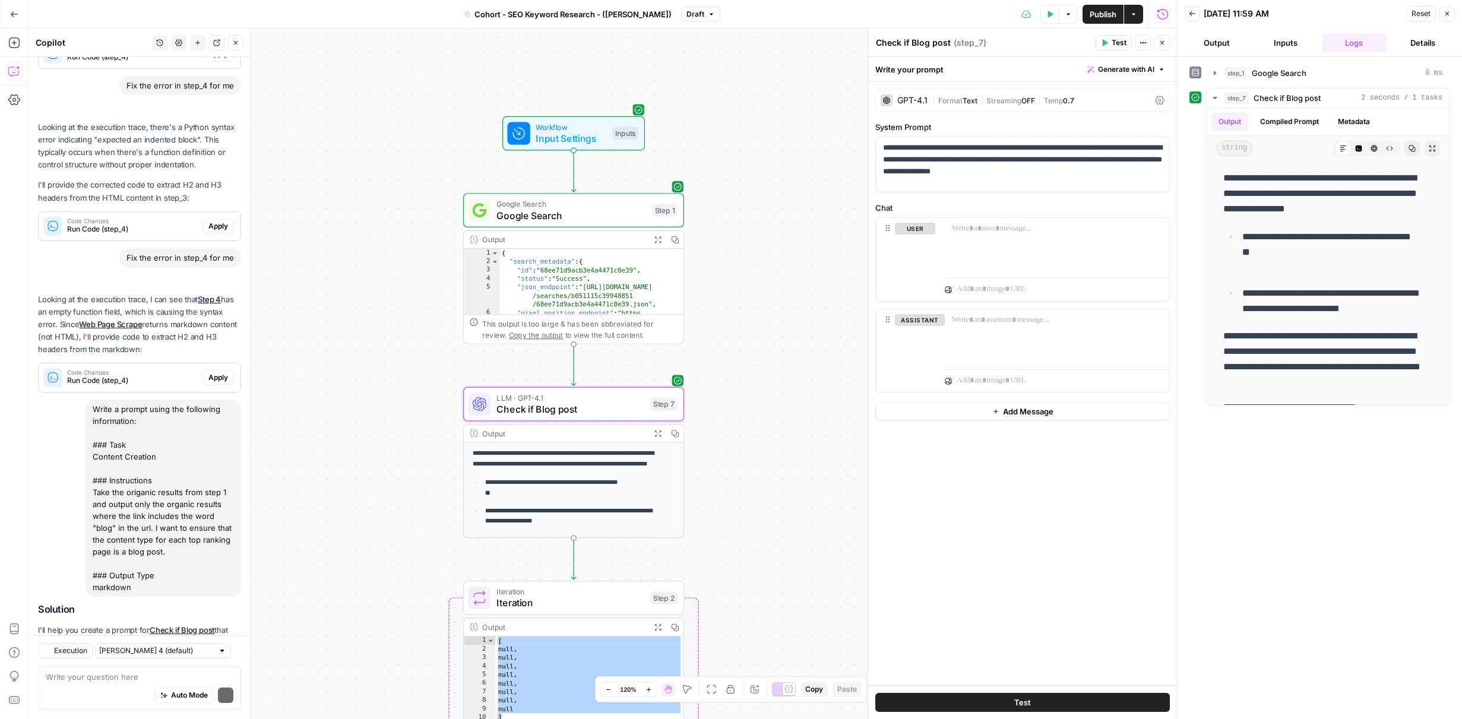
scroll to position [317, 0]
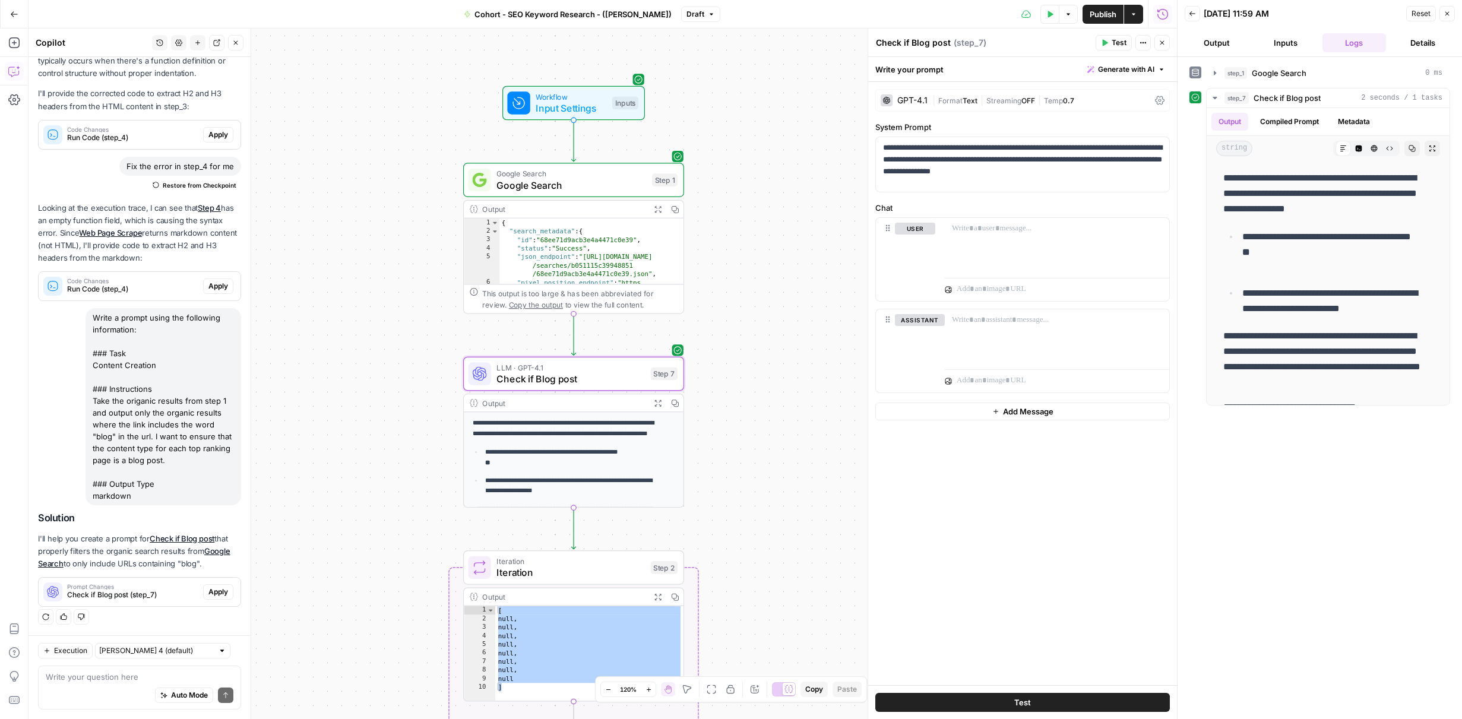
click at [208, 591] on span "Apply" at bounding box center [218, 592] width 20 height 11
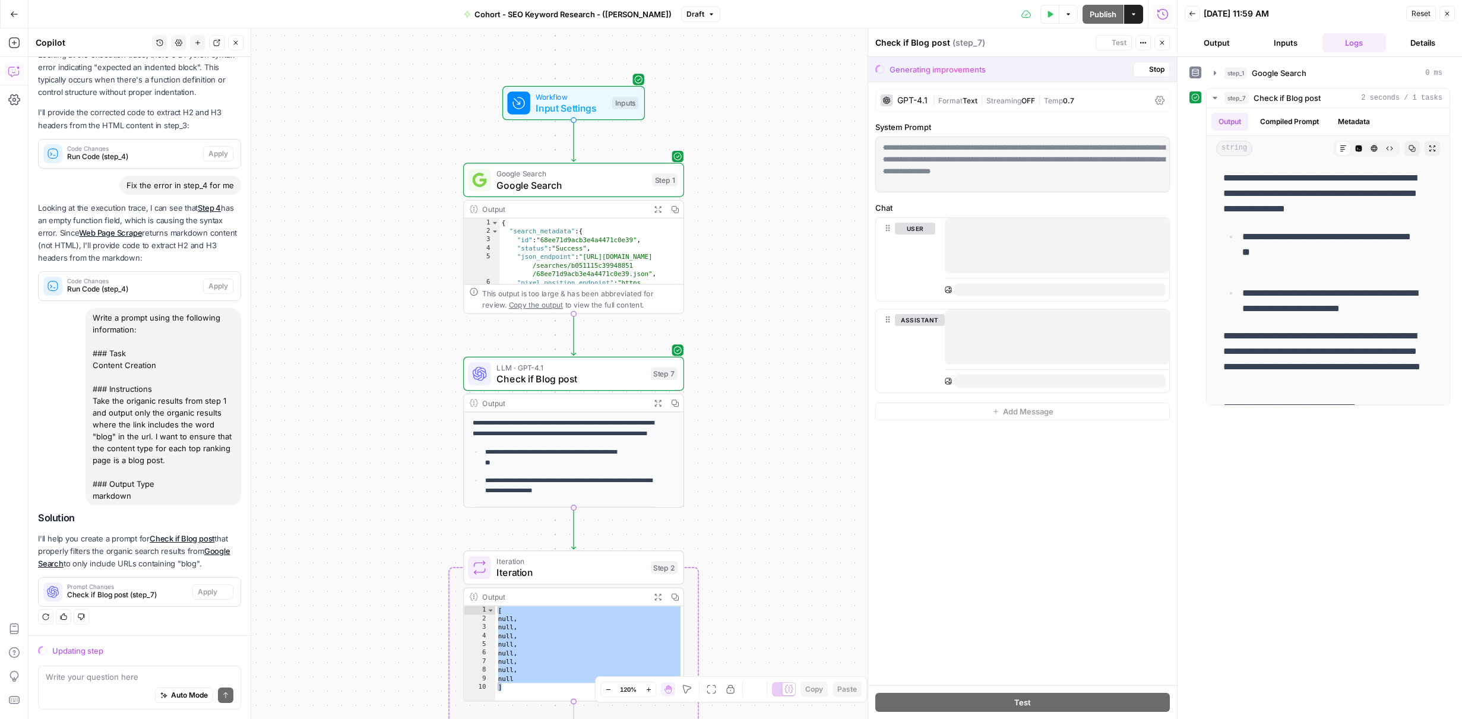
scroll to position [260, 0]
